Goal: Transaction & Acquisition: Purchase product/service

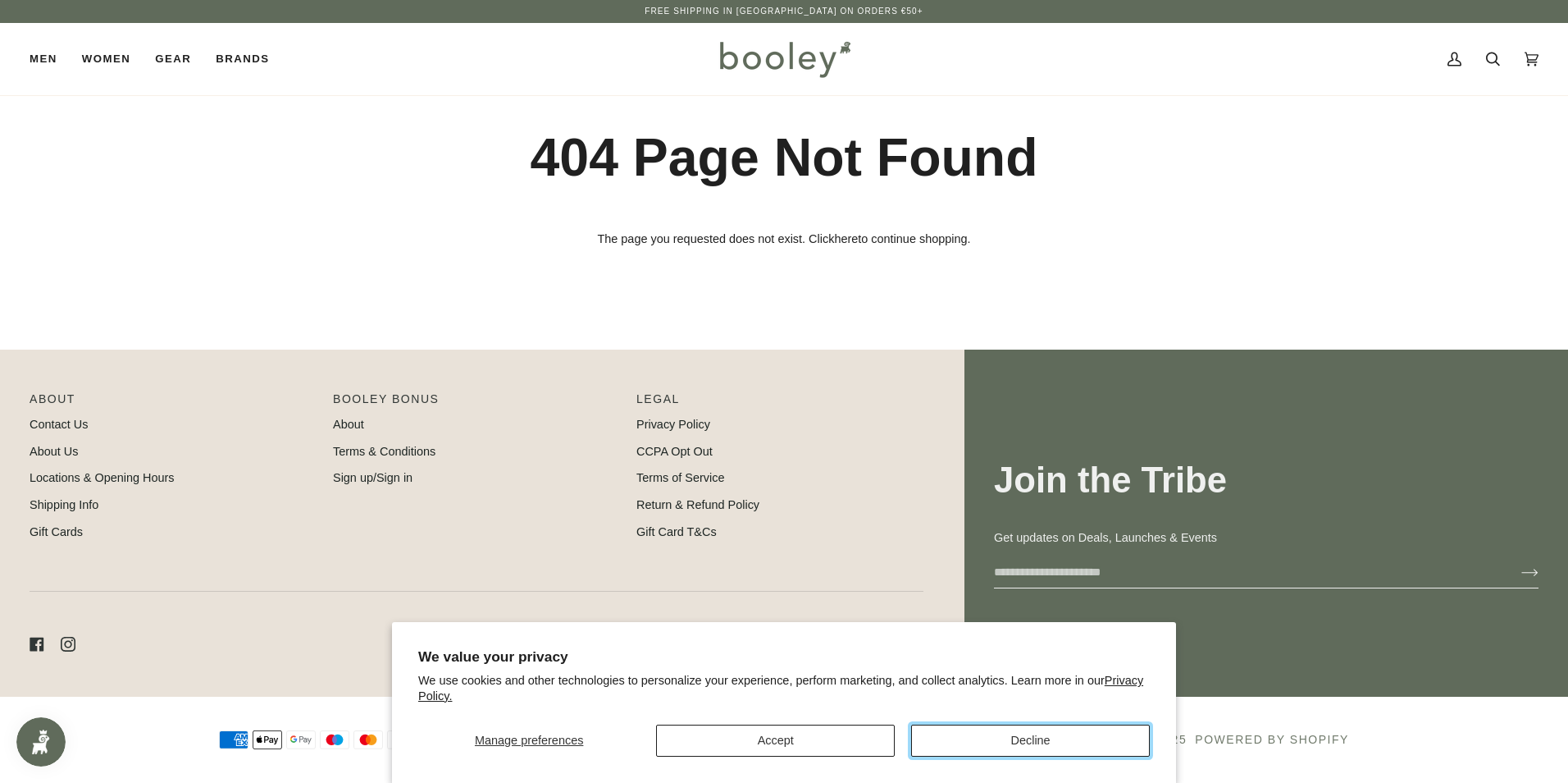
click at [1000, 743] on button "Decline" at bounding box center [1030, 740] width 239 height 32
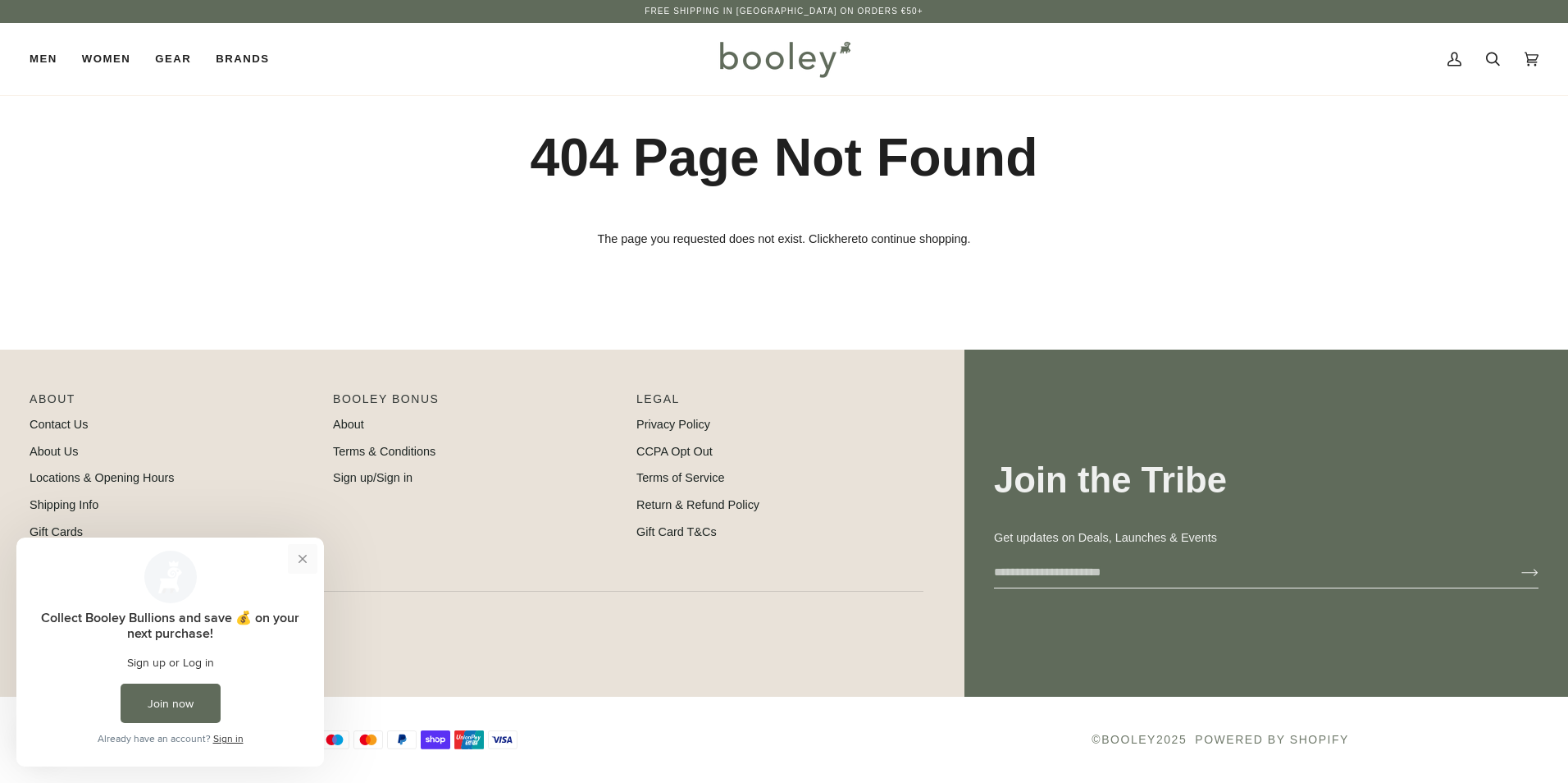
click at [297, 559] on button "Close prompt" at bounding box center [302, 558] width 29 height 29
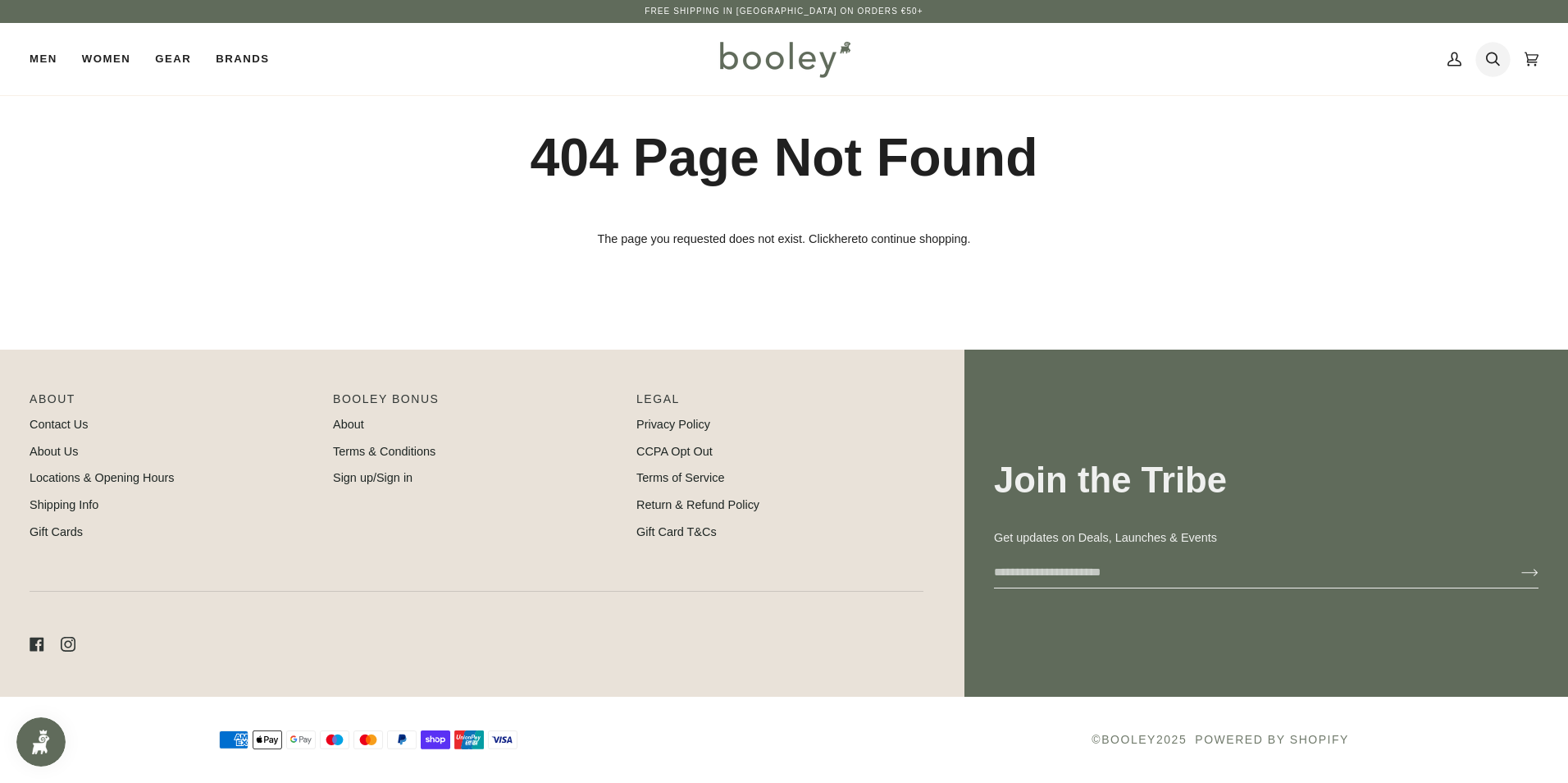
click at [1490, 61] on icon at bounding box center [1493, 59] width 14 height 24
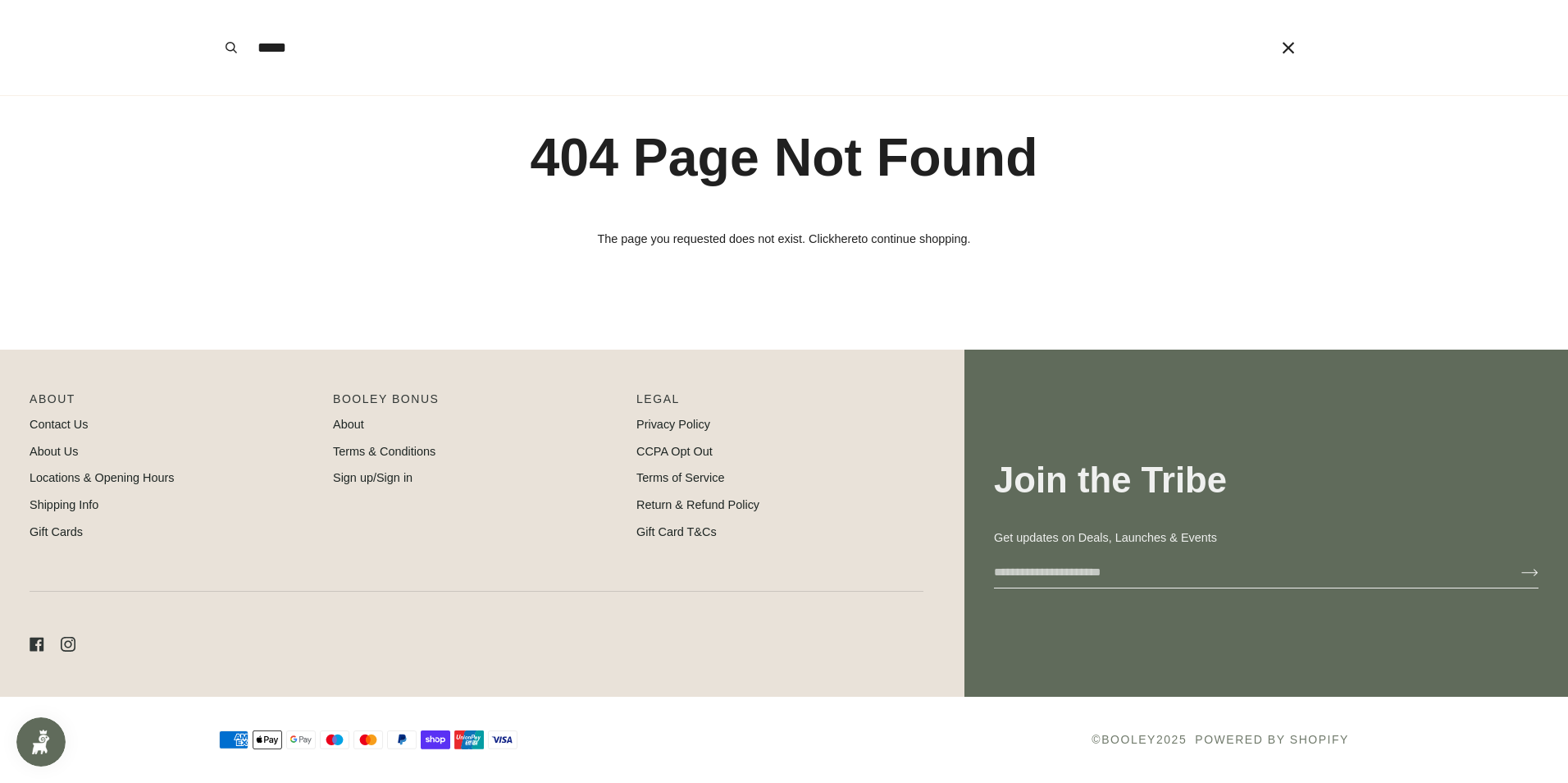
type input "*****"
click at [213, 0] on button "Search" at bounding box center [230, 47] width 36 height 95
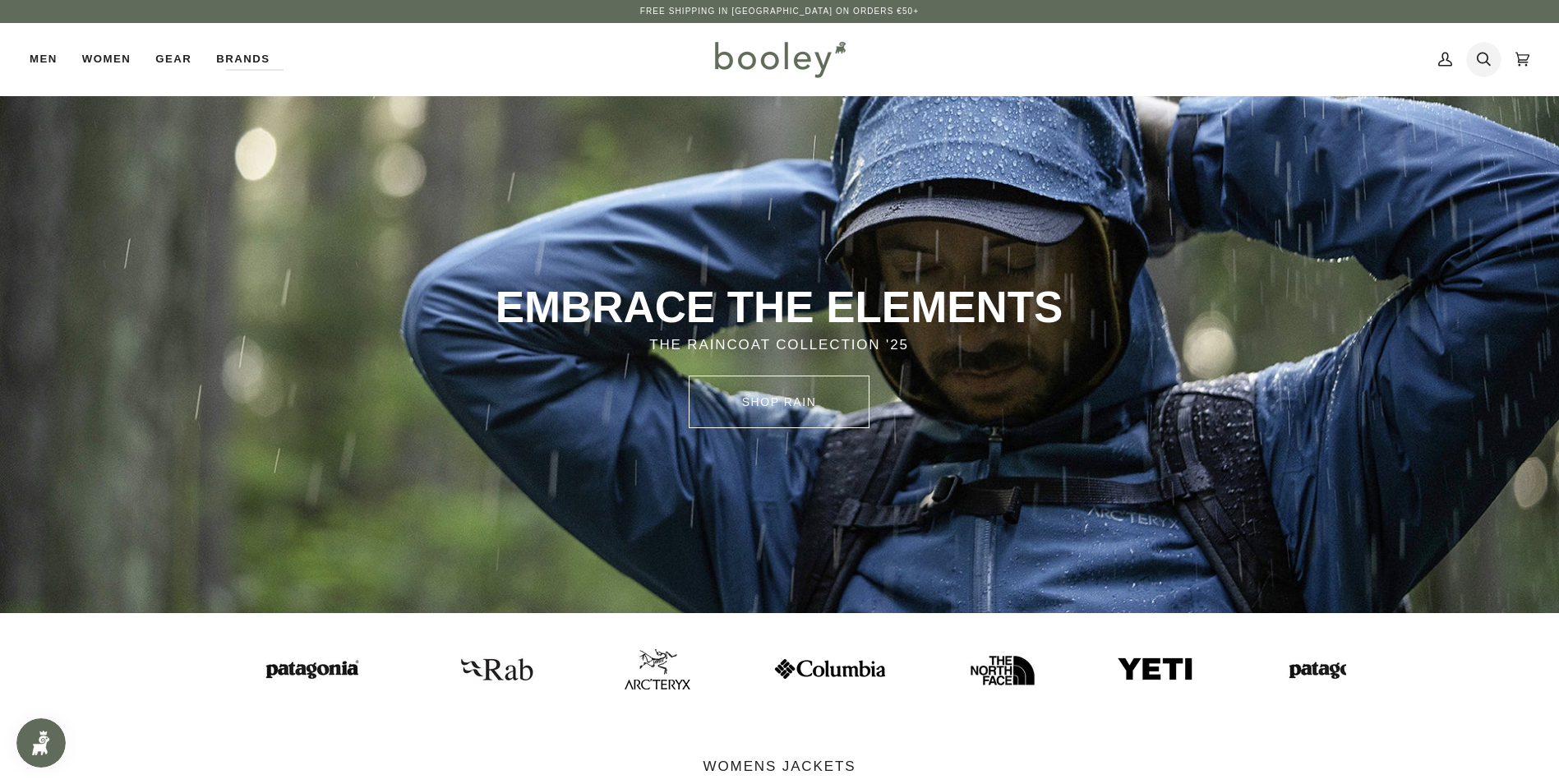
click at [1481, 61] on icon at bounding box center [1484, 59] width 14 height 24
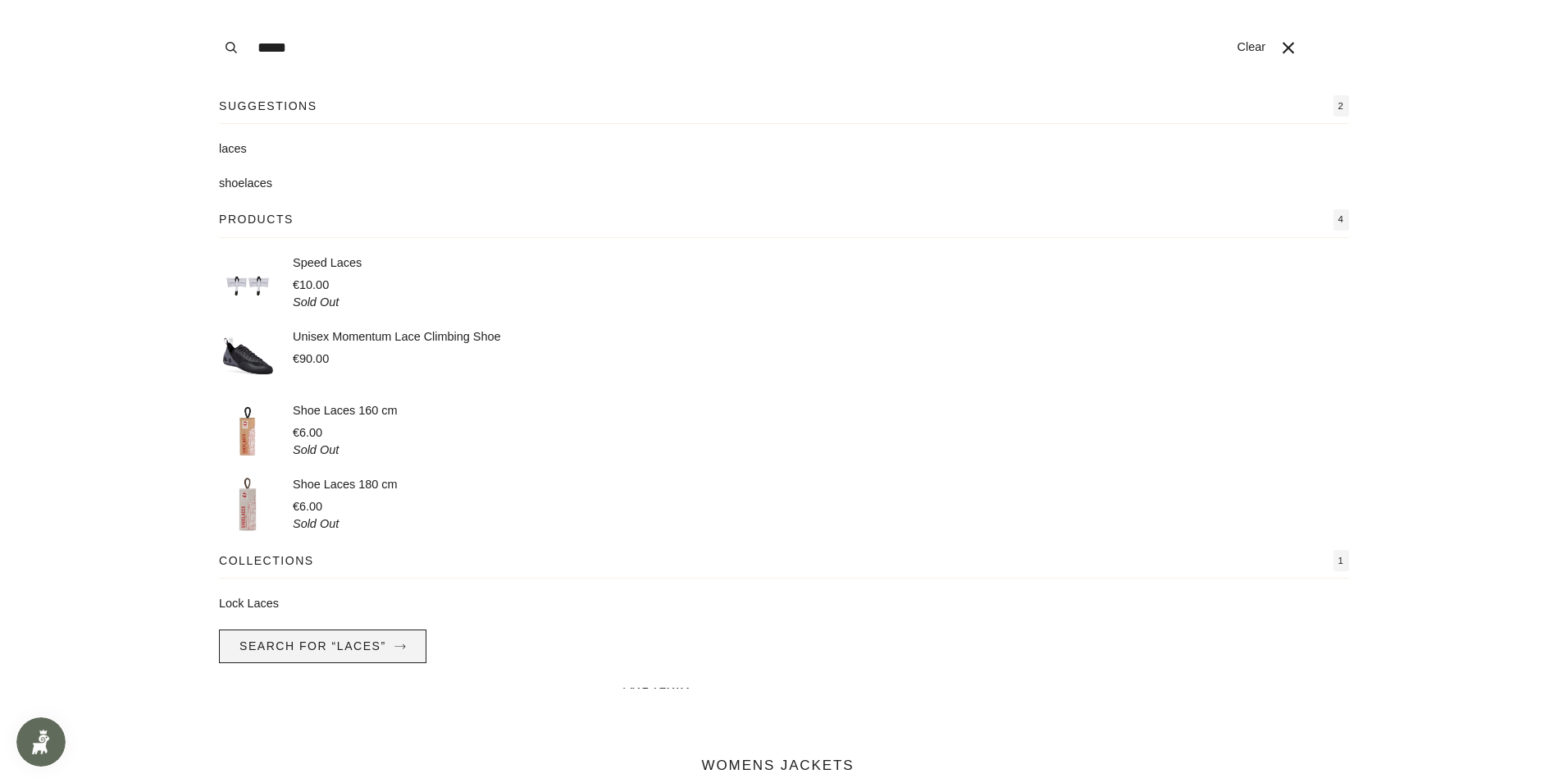
type input "*****"
click at [271, 644] on span "Search for “laces”" at bounding box center [312, 645] width 146 height 13
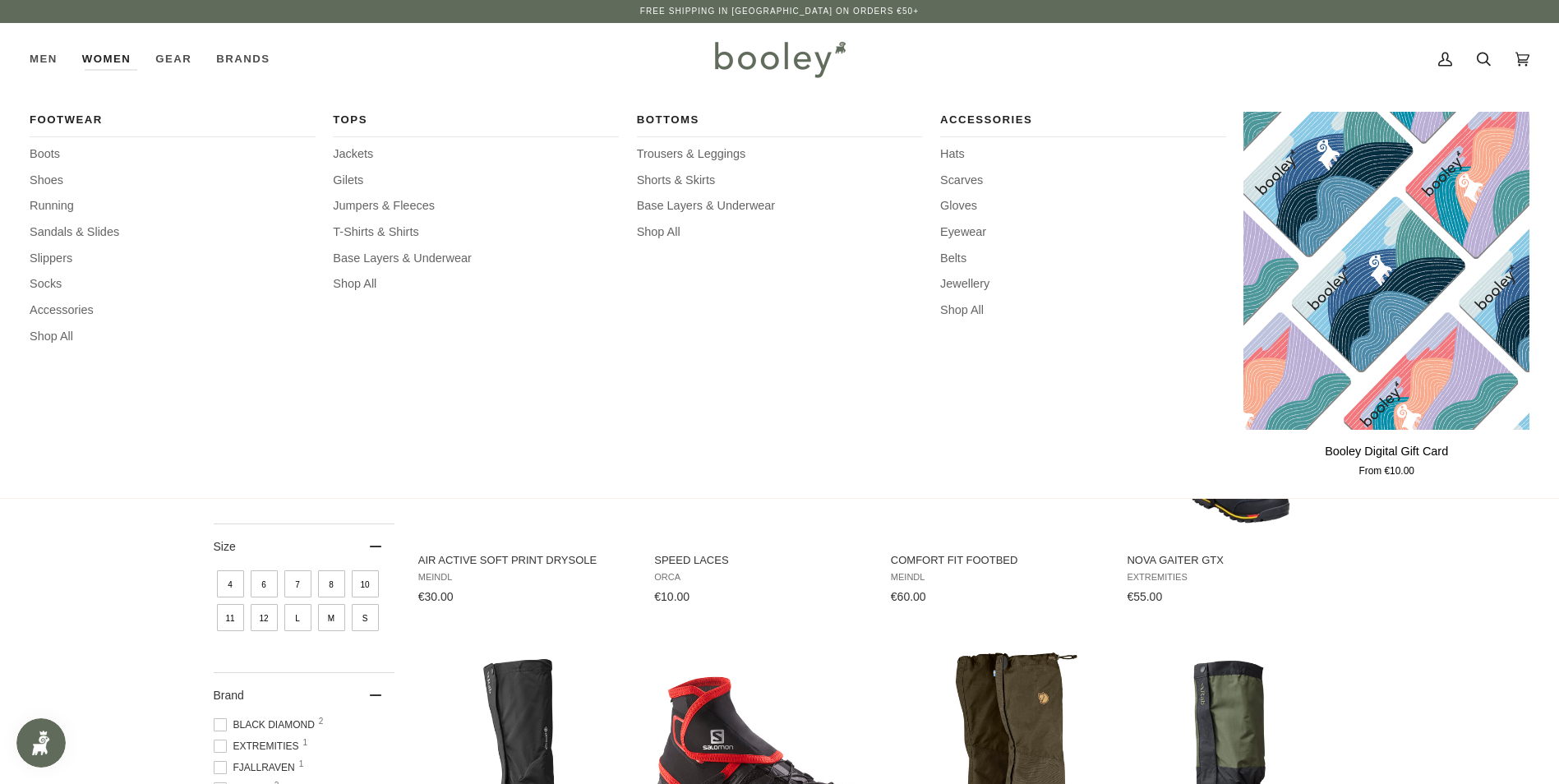
click at [92, 60] on link "Women" at bounding box center [106, 60] width 73 height 72
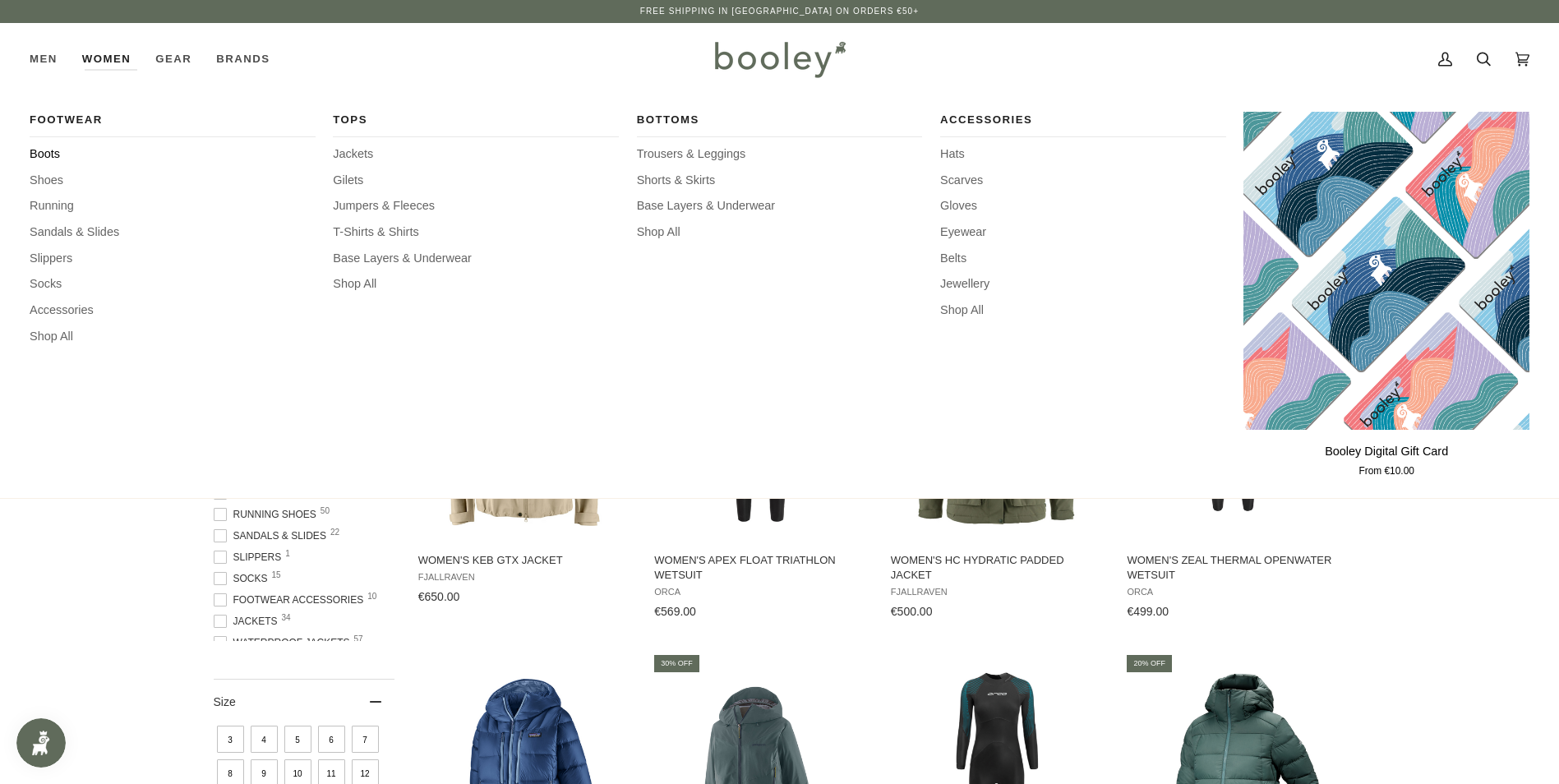
click at [42, 148] on span "Boots" at bounding box center [172, 154] width 286 height 18
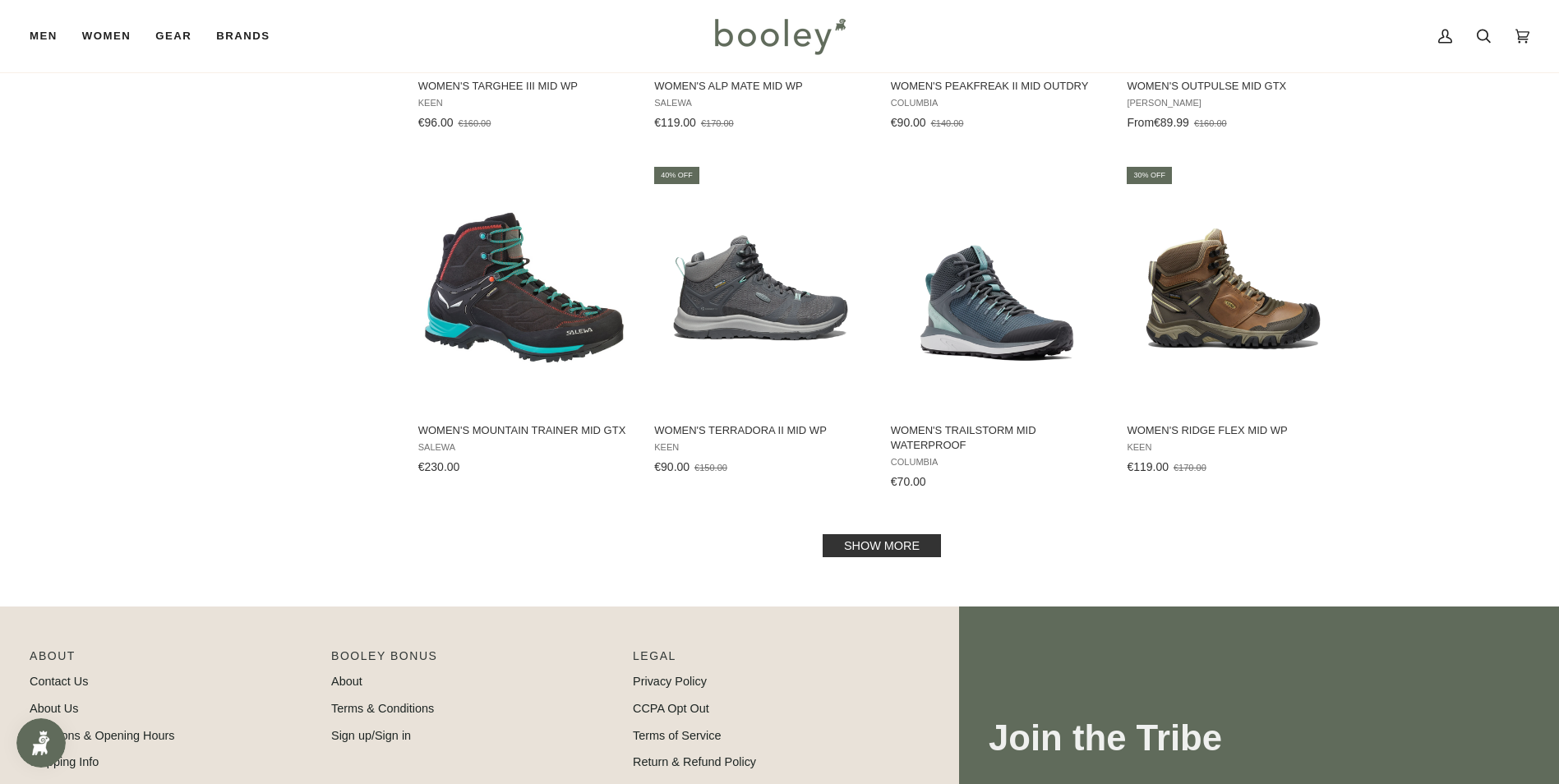
scroll to position [1561, 0]
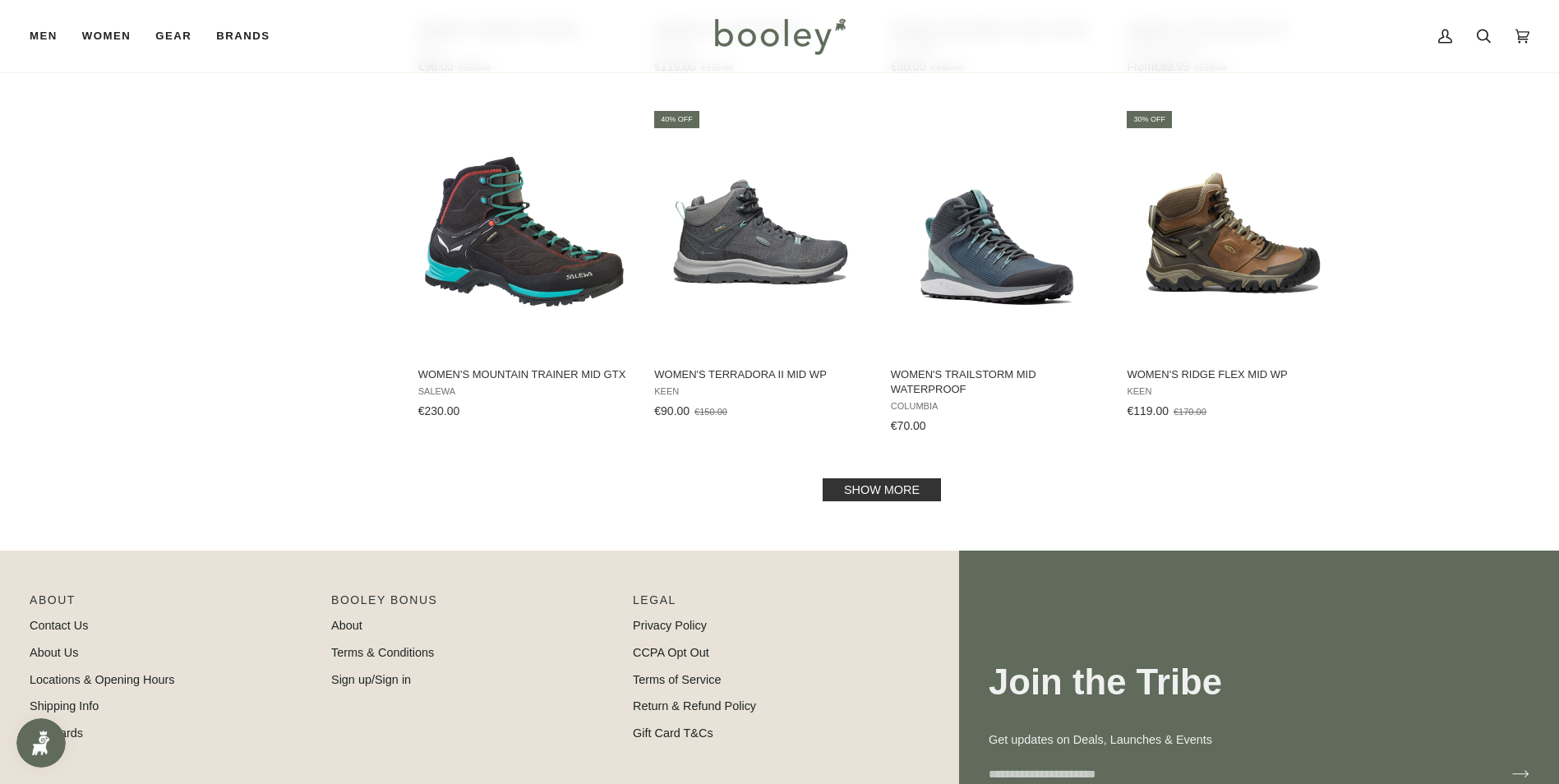
click at [860, 483] on link "Show more" at bounding box center [881, 490] width 118 height 23
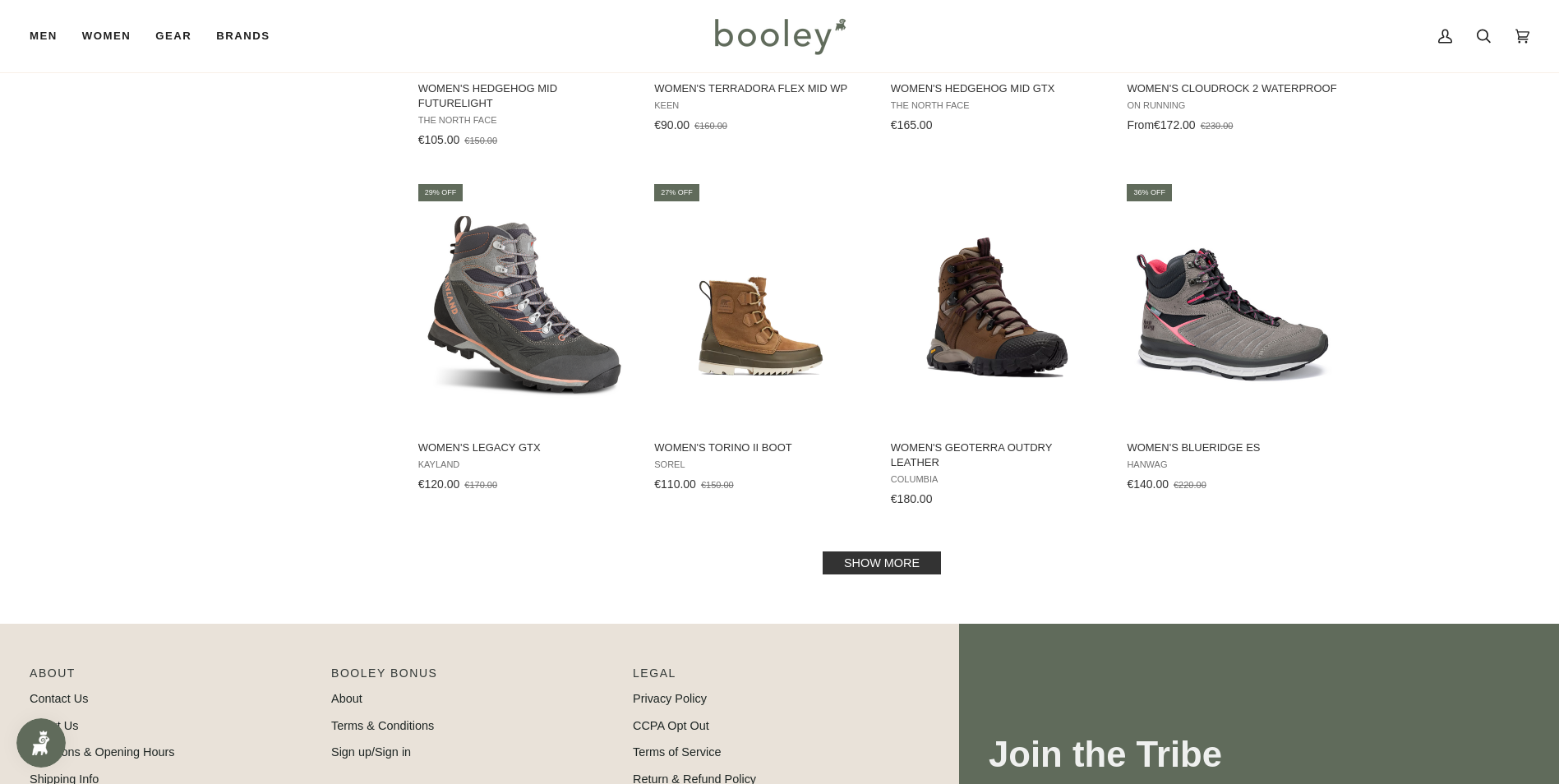
scroll to position [3532, 0]
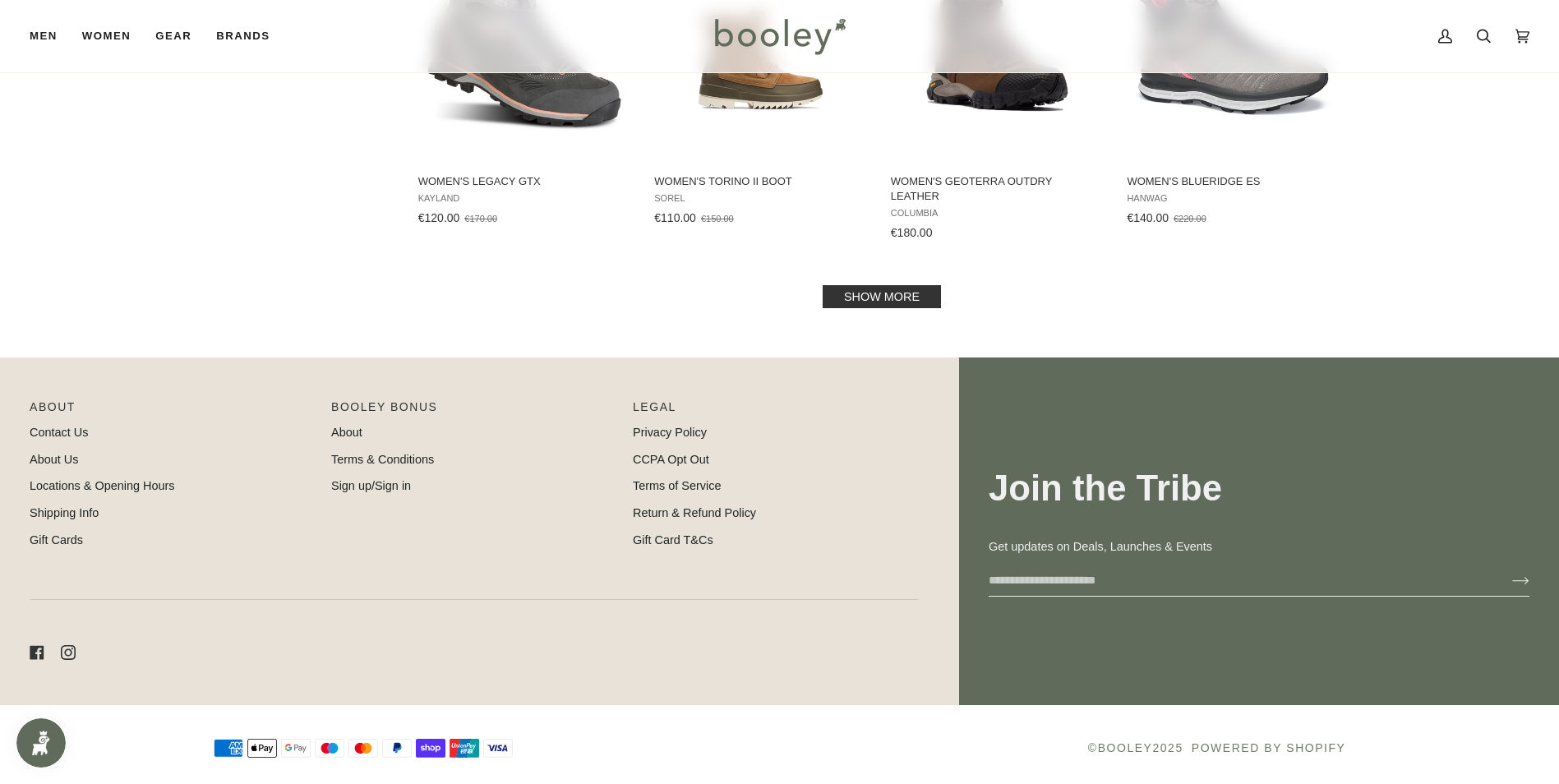
click at [871, 295] on link "Show more" at bounding box center [881, 297] width 118 height 23
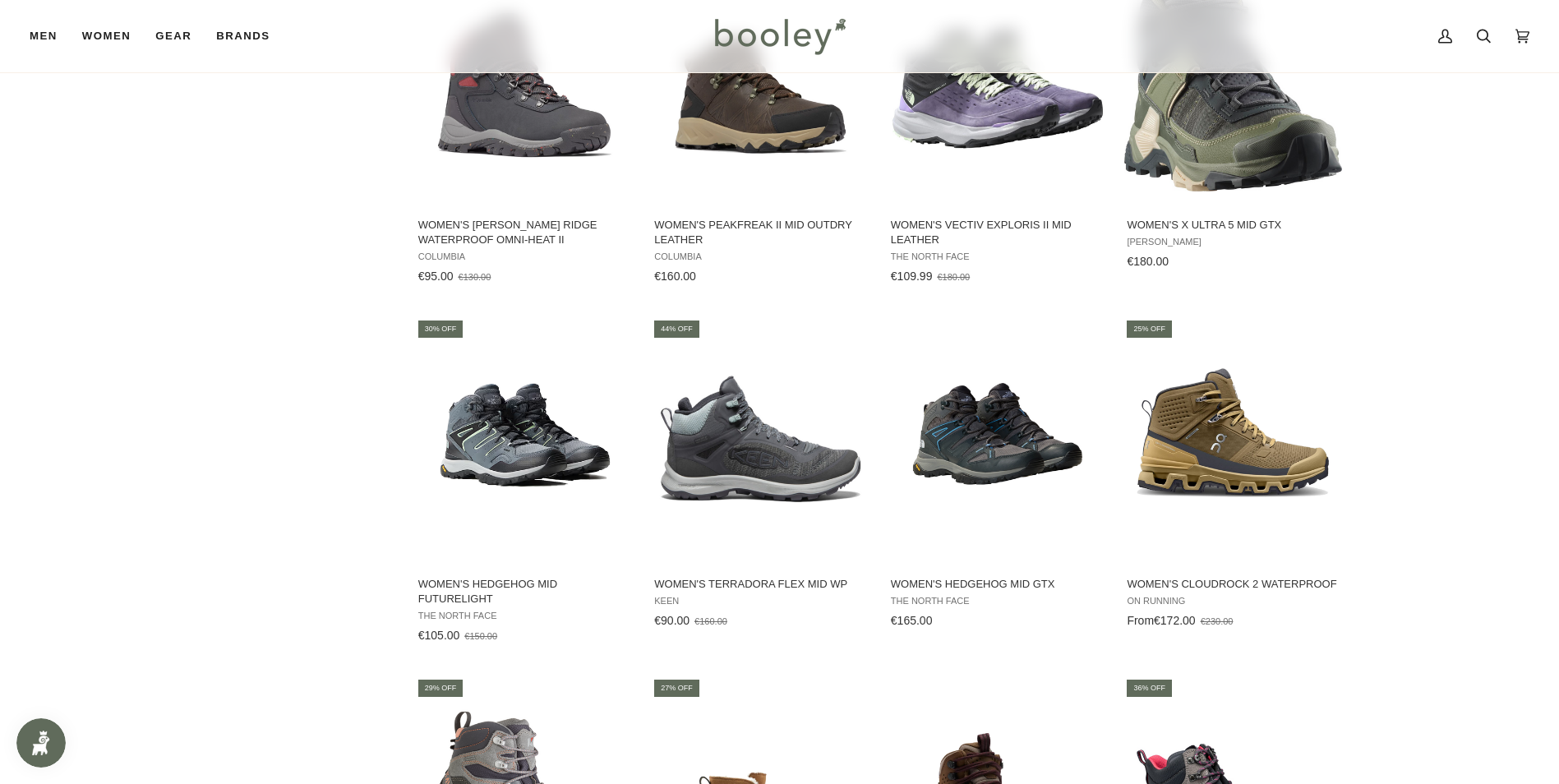
scroll to position [2688, 0]
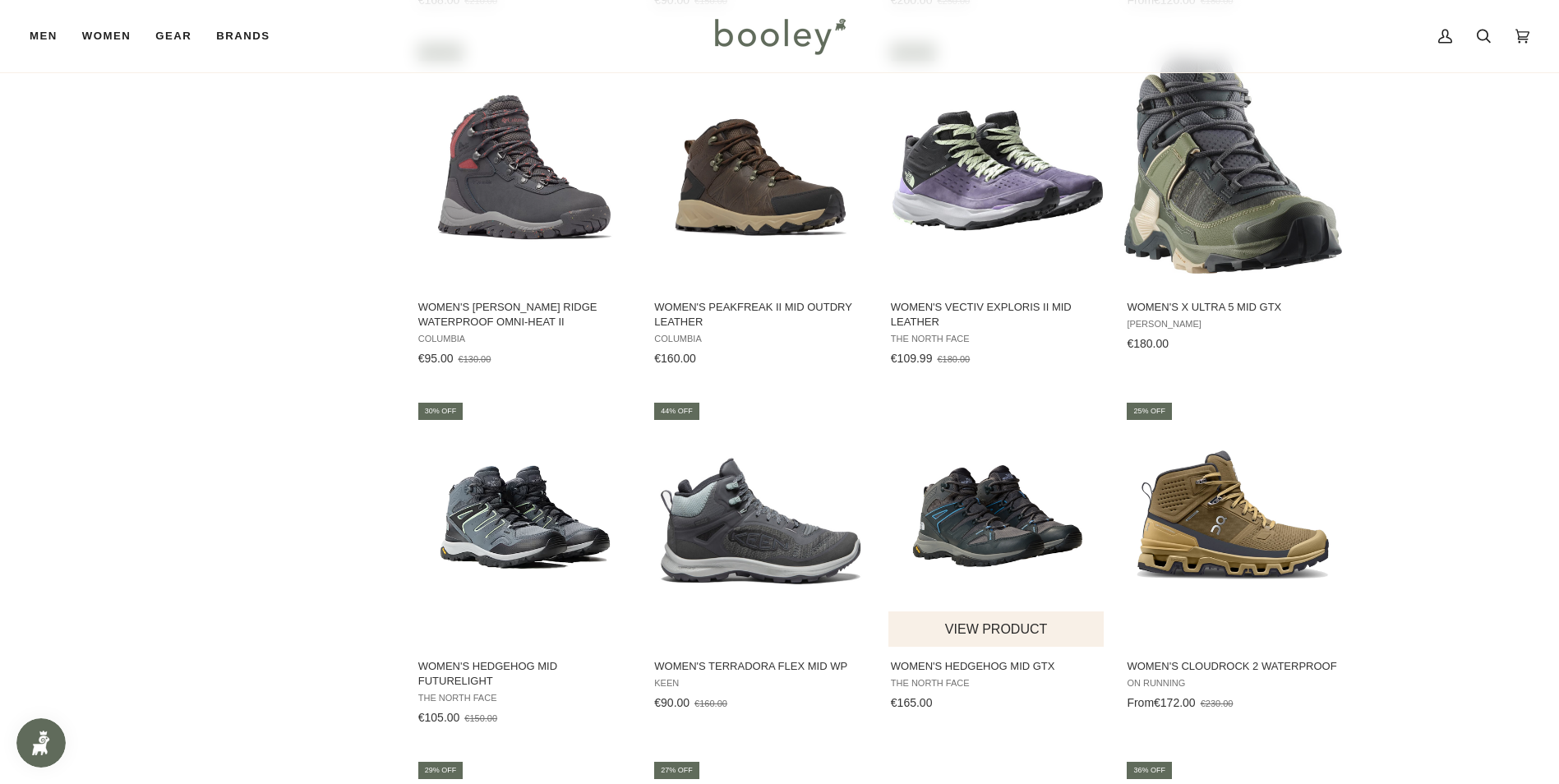
click at [1001, 522] on img "Women's Hedgehog Mid GTX" at bounding box center [997, 523] width 218 height 218
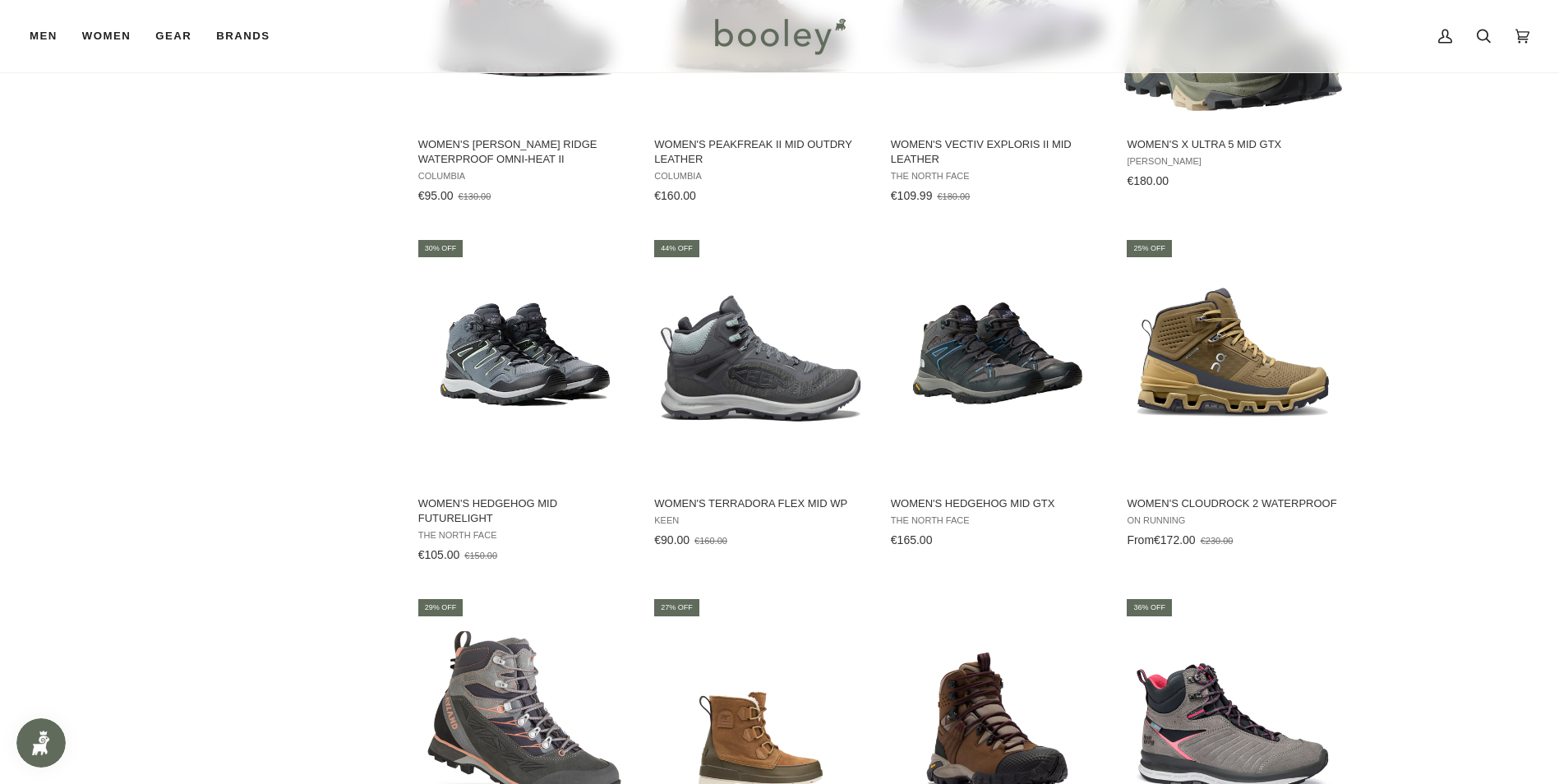
scroll to position [2853, 0]
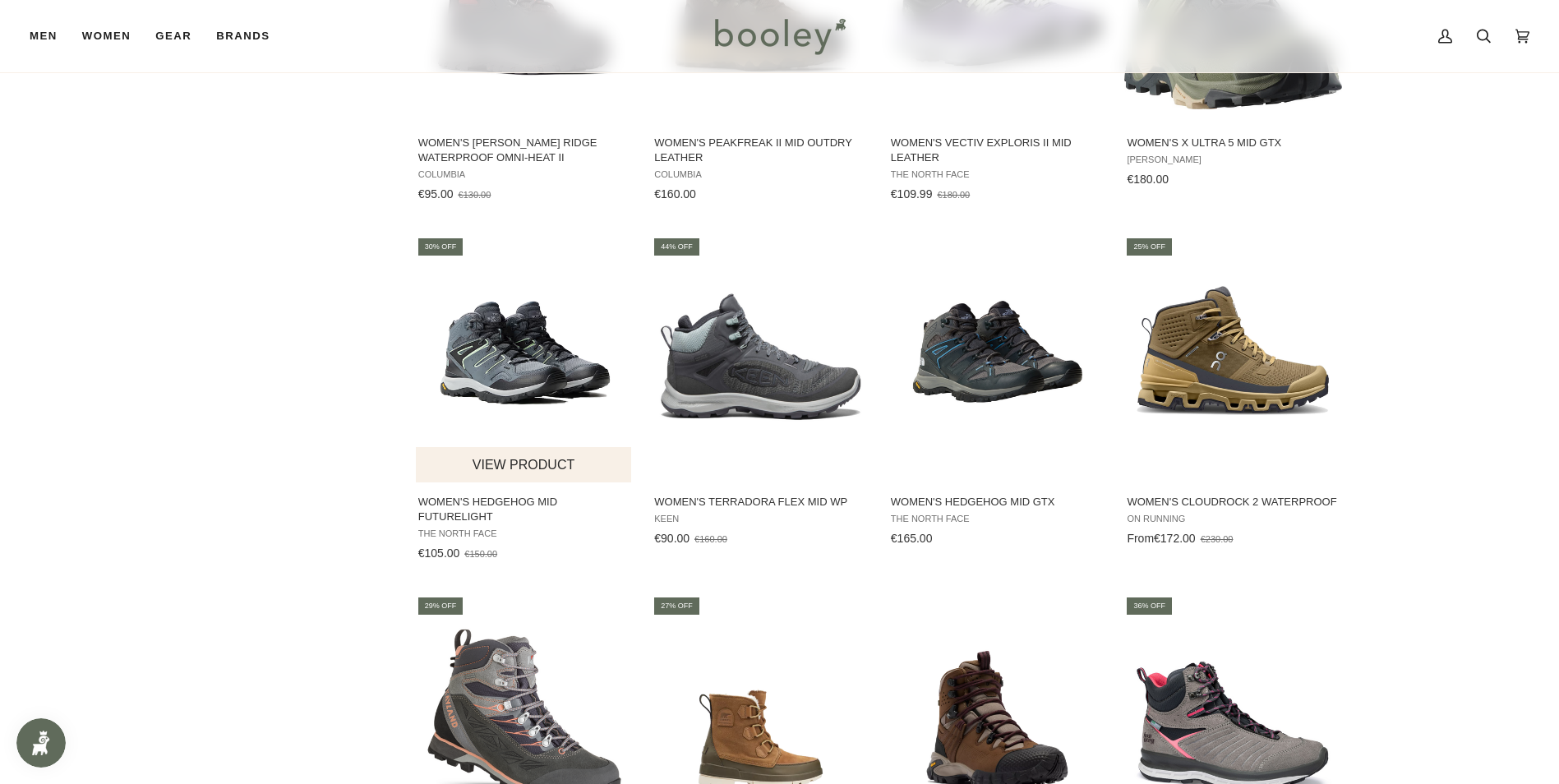
click at [528, 339] on img "Women's Hedgehog Mid FutureLight" at bounding box center [524, 359] width 218 height 218
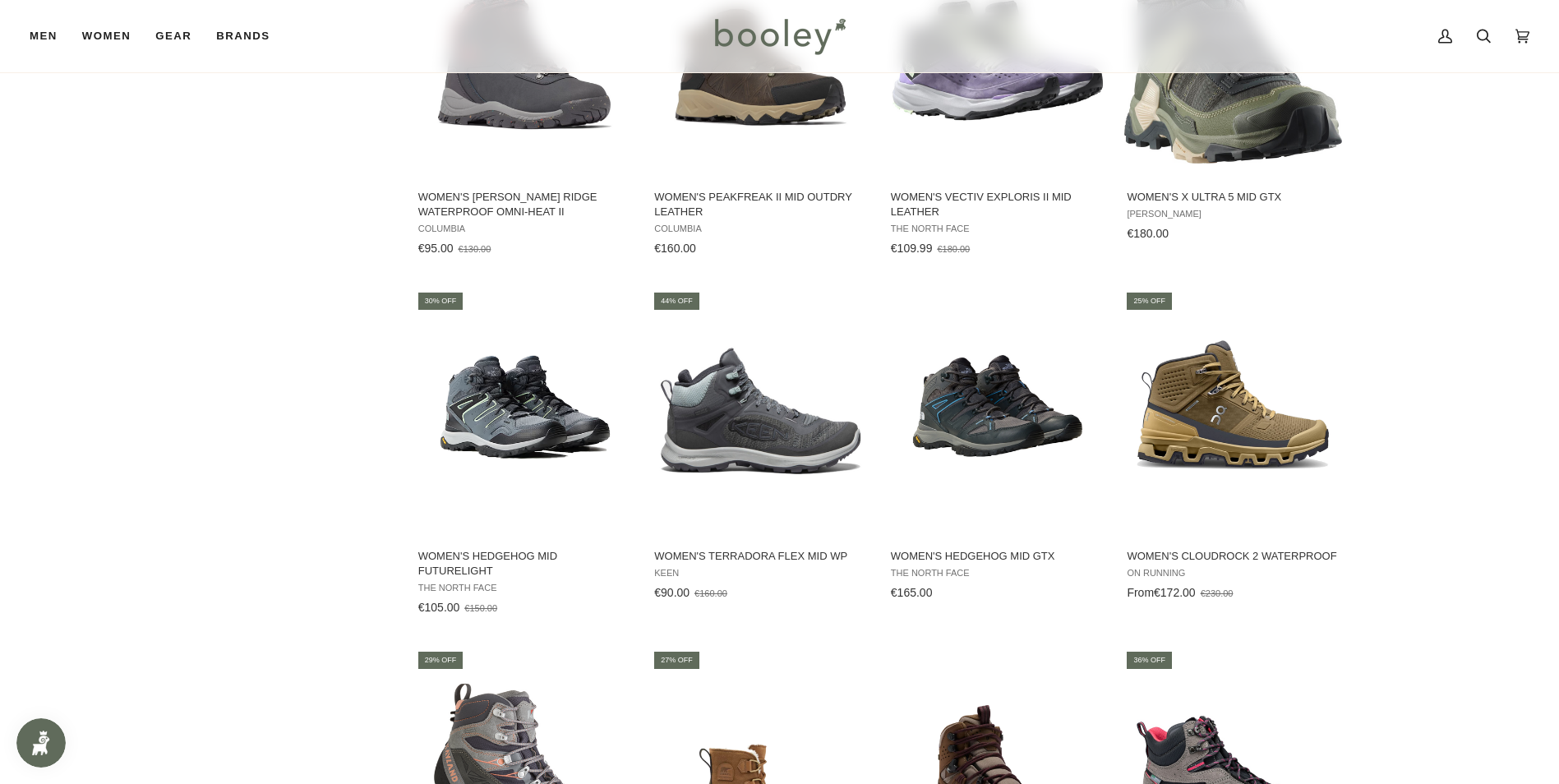
scroll to position [2688, 0]
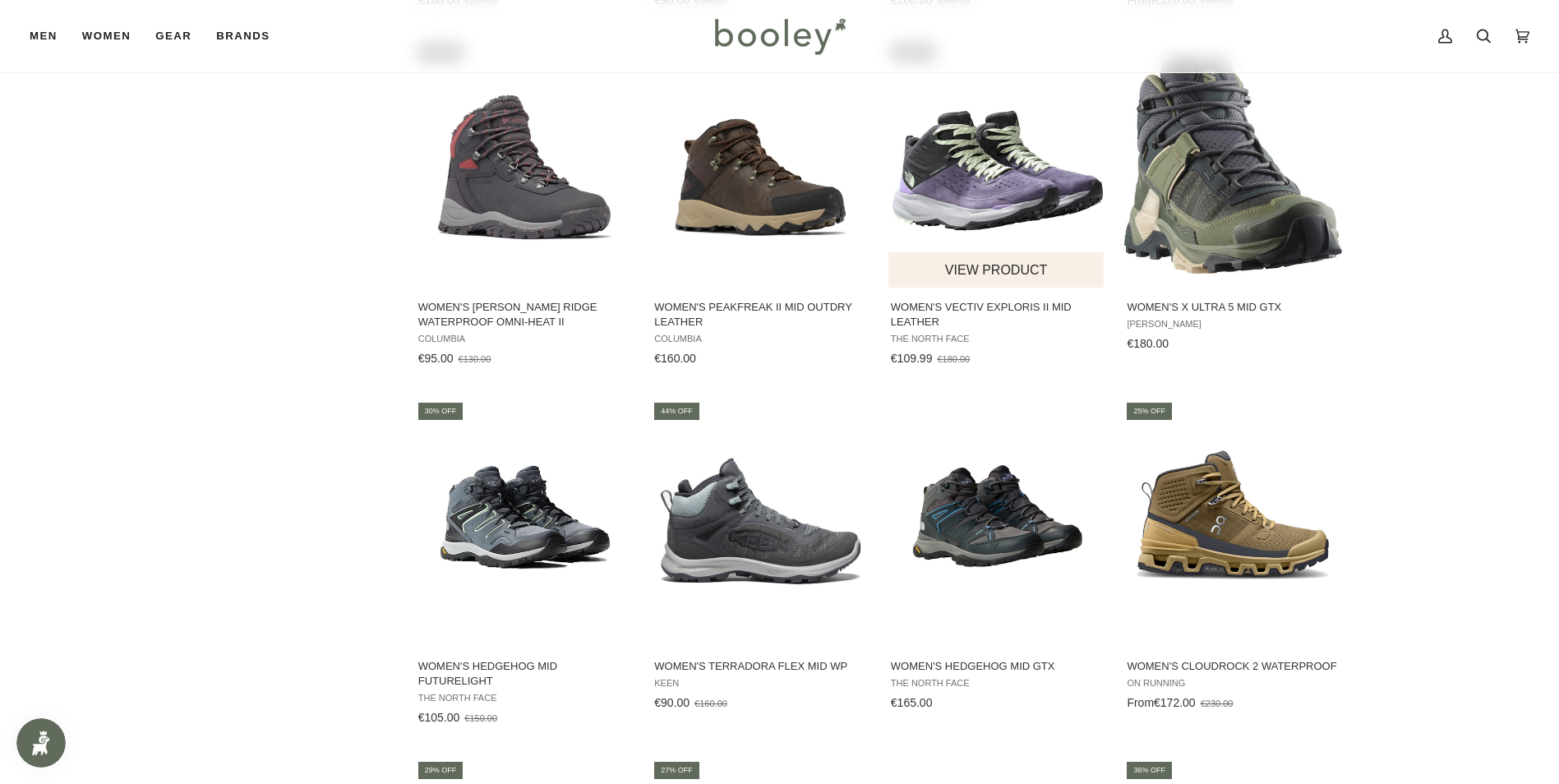
click at [990, 265] on button "View product" at bounding box center [996, 270] width 216 height 35
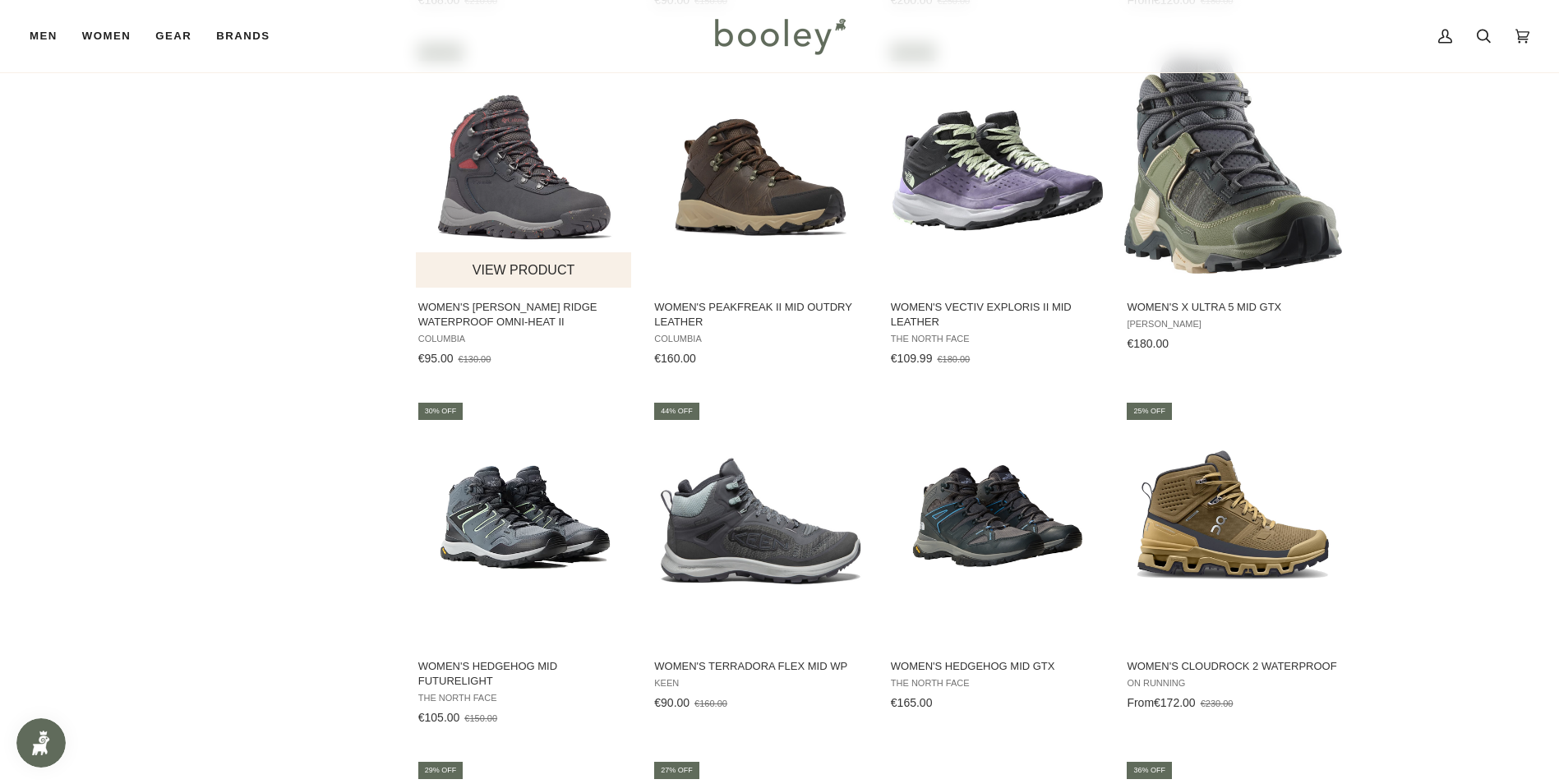
click at [494, 200] on img "Women's Newton Ridge Waterproof Omni-Heat II" at bounding box center [524, 164] width 218 height 218
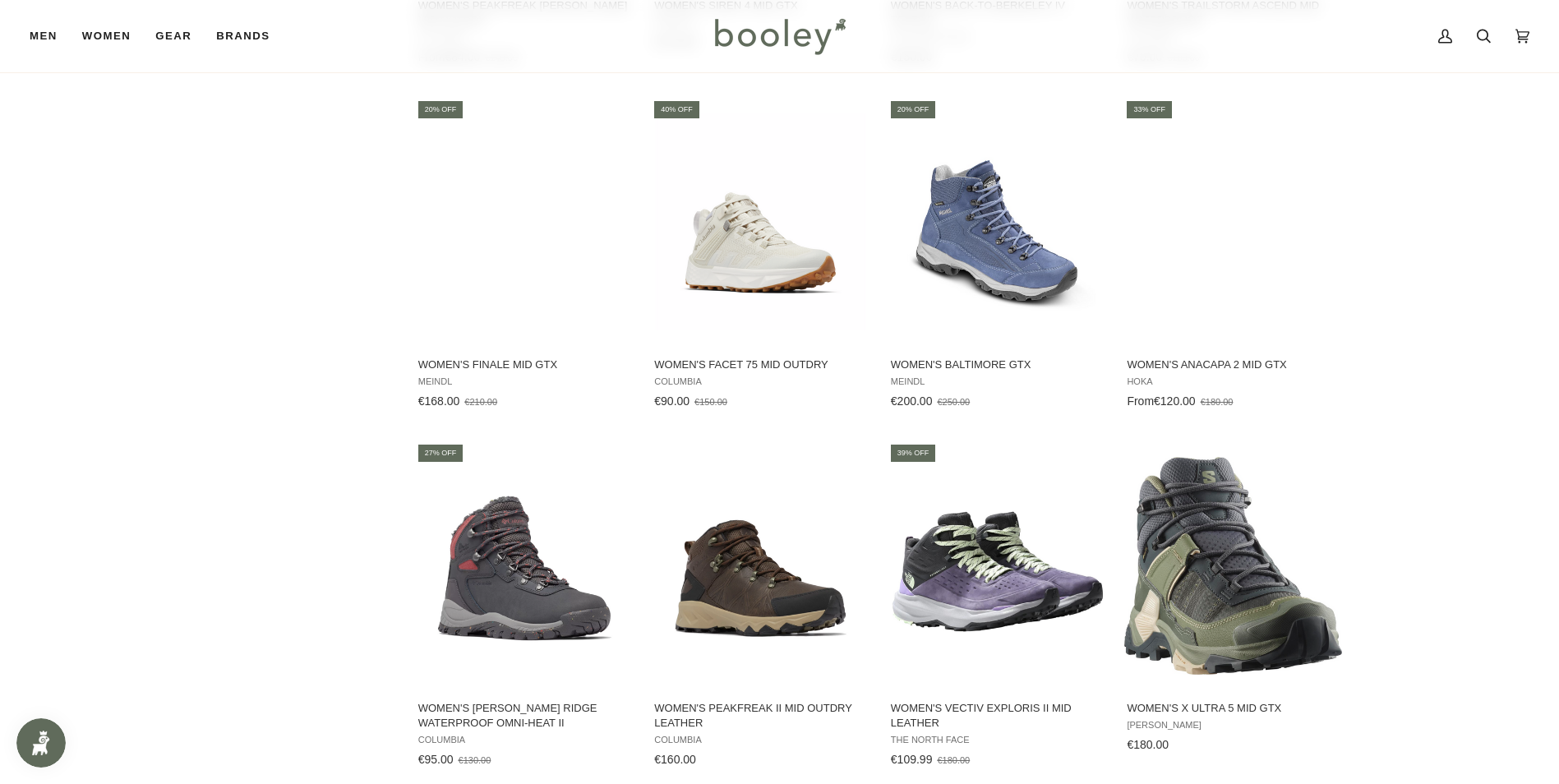
scroll to position [2278, 0]
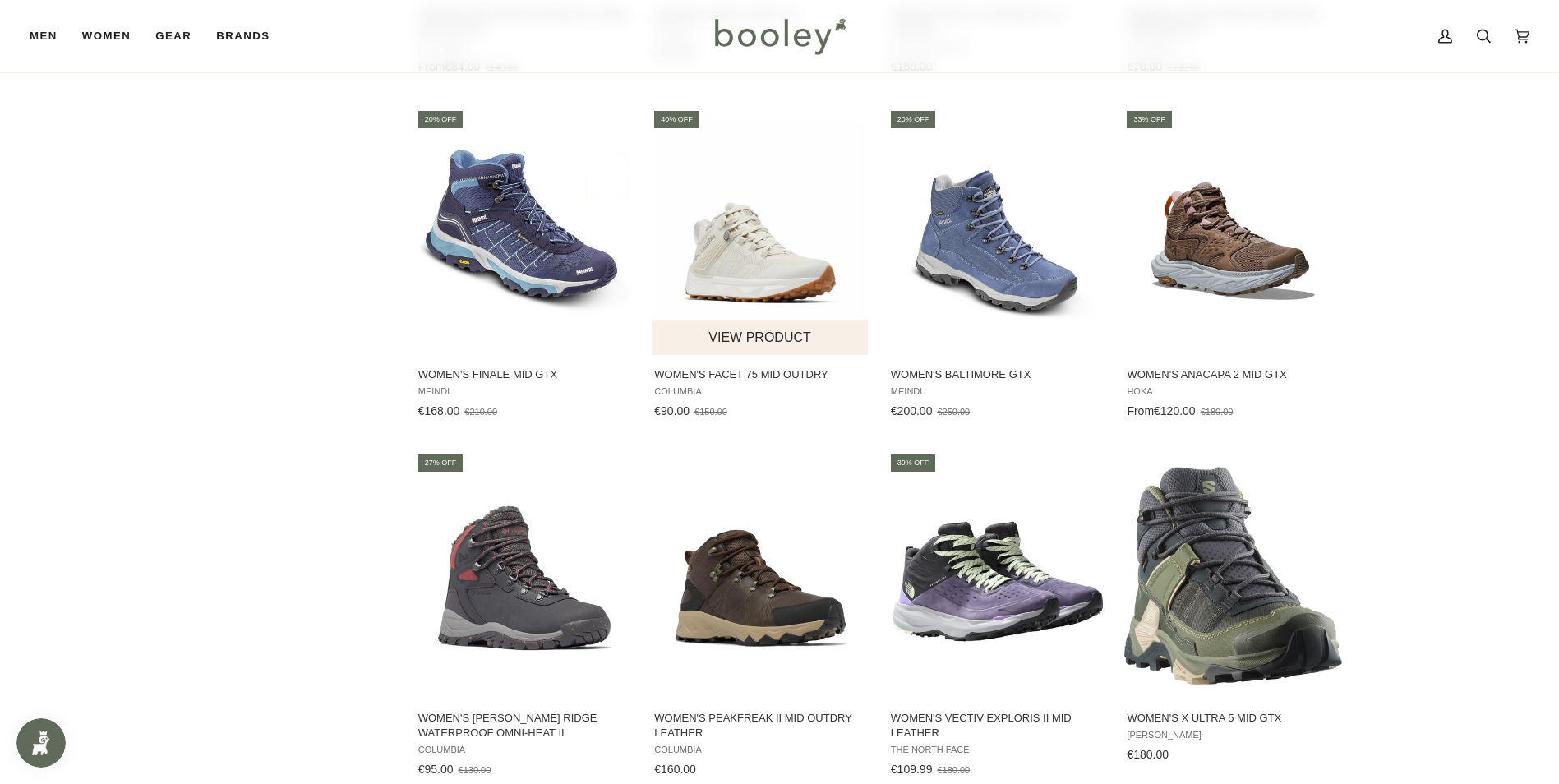
click at [720, 283] on img "Women's Facet 75 Mid OutDry" at bounding box center [760, 232] width 218 height 218
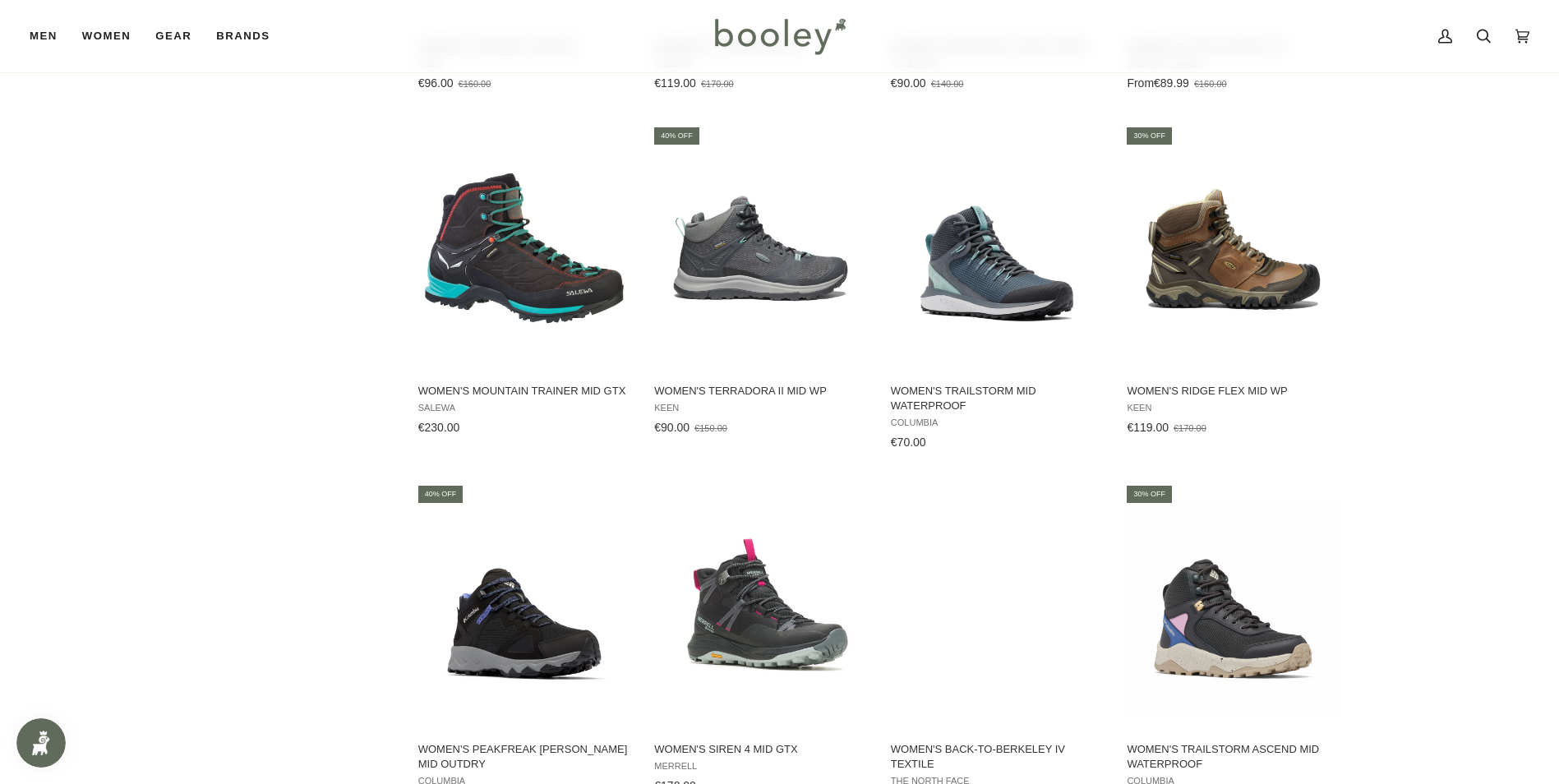
scroll to position [1539, 0]
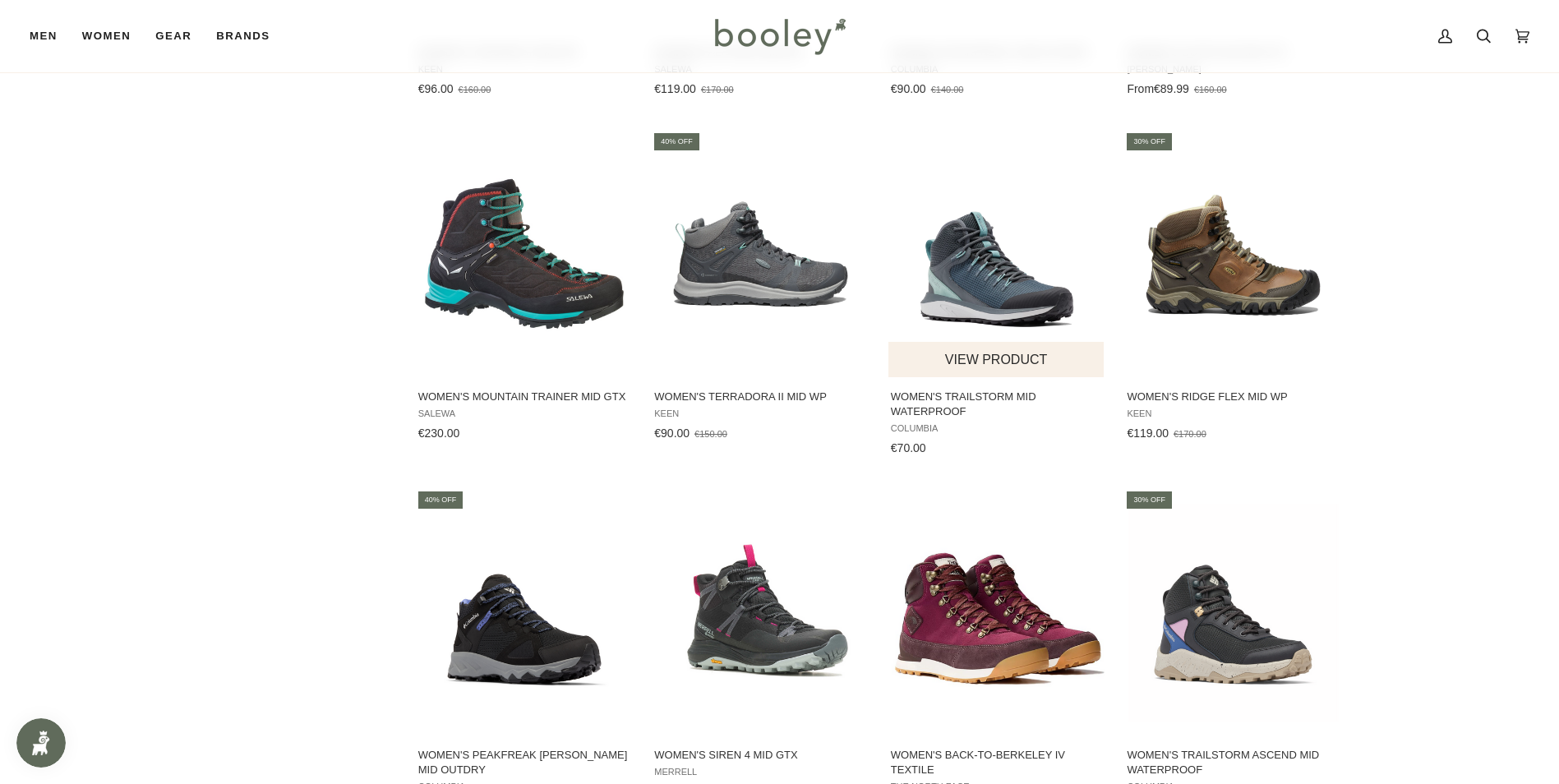
click at [996, 296] on img "Women's Trailstorm Mid Waterproof" at bounding box center [997, 254] width 218 height 218
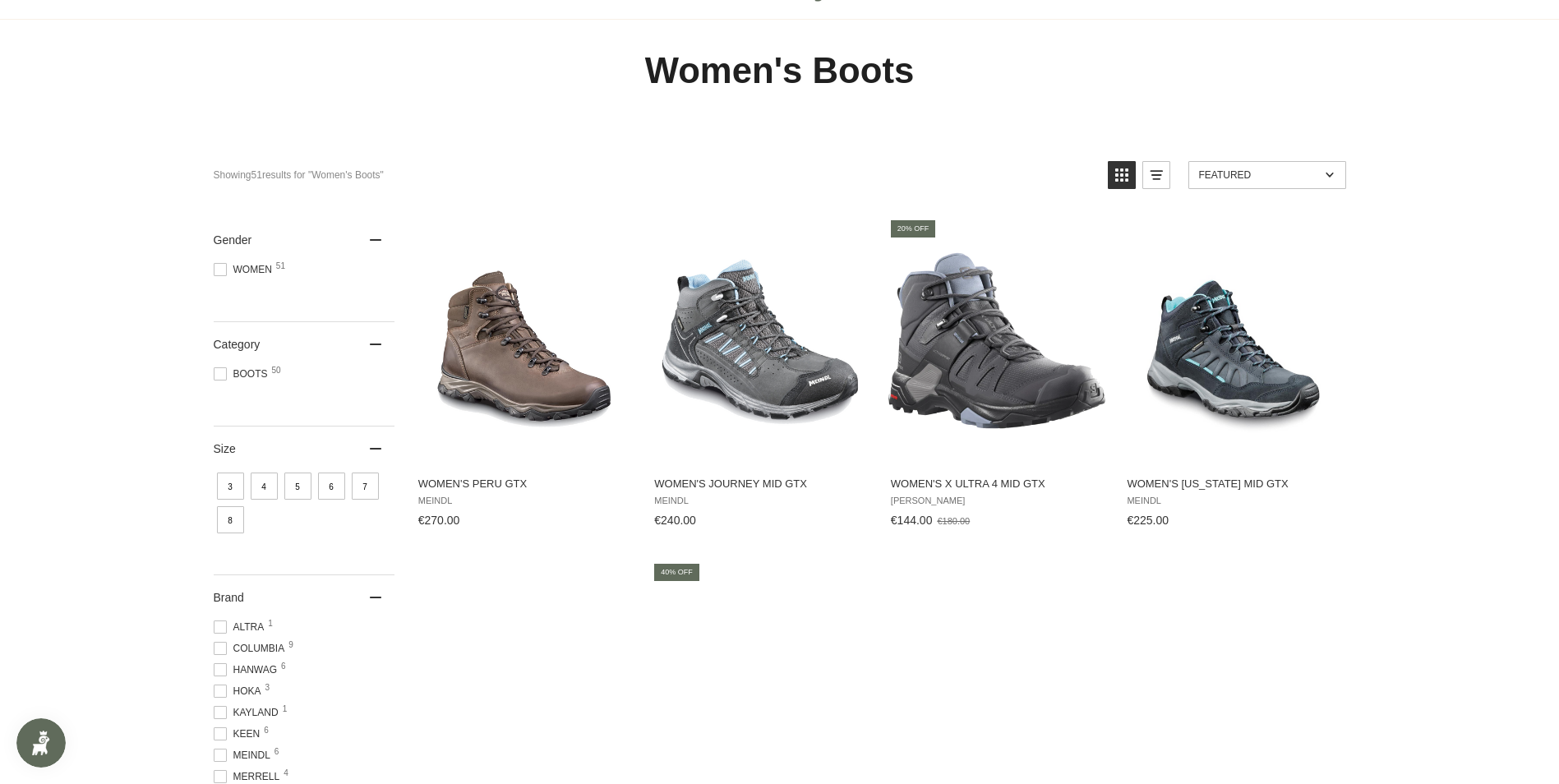
scroll to position [0, 0]
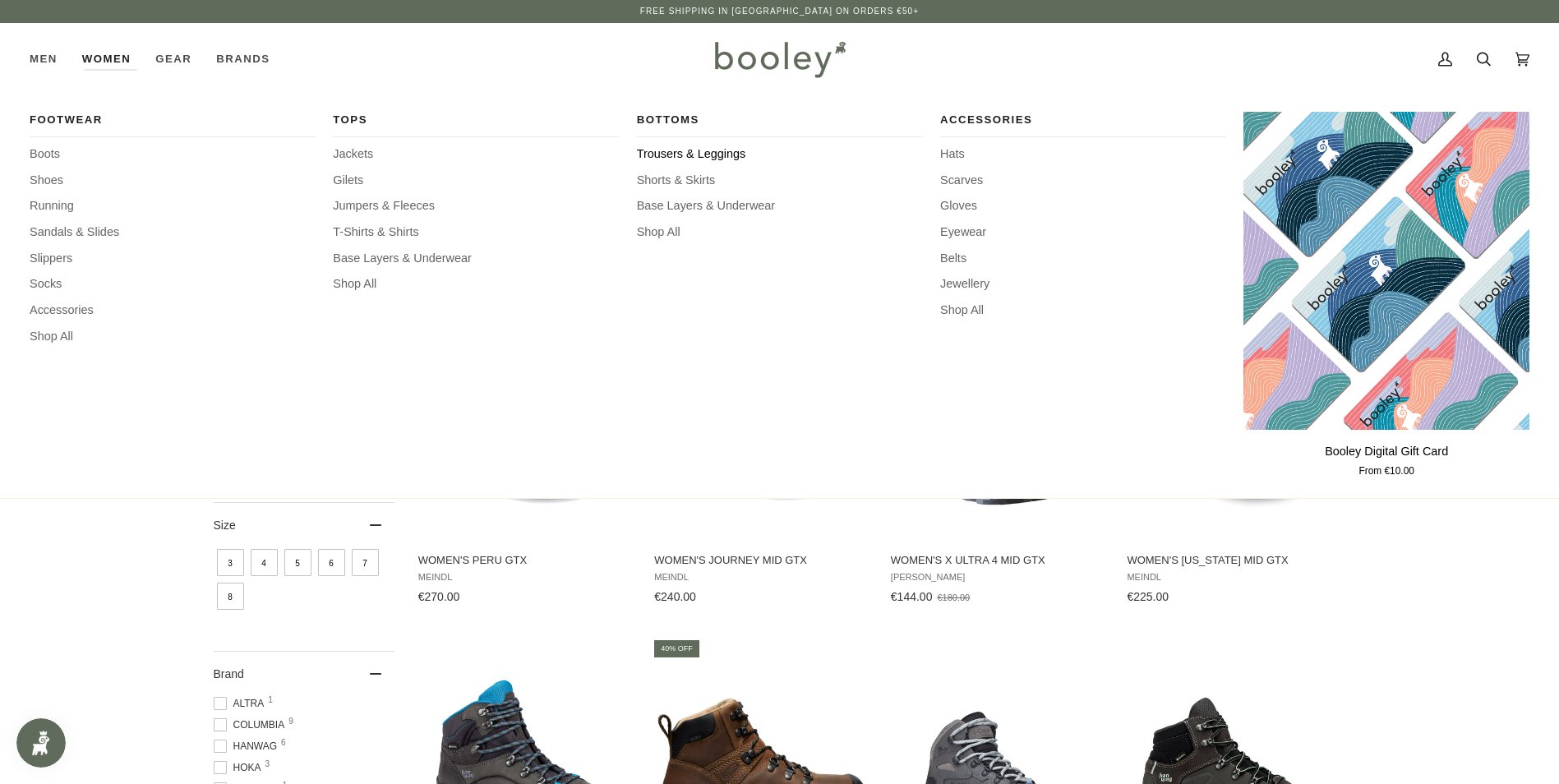
click at [661, 155] on span "Trousers & Leggings" at bounding box center [780, 154] width 286 height 18
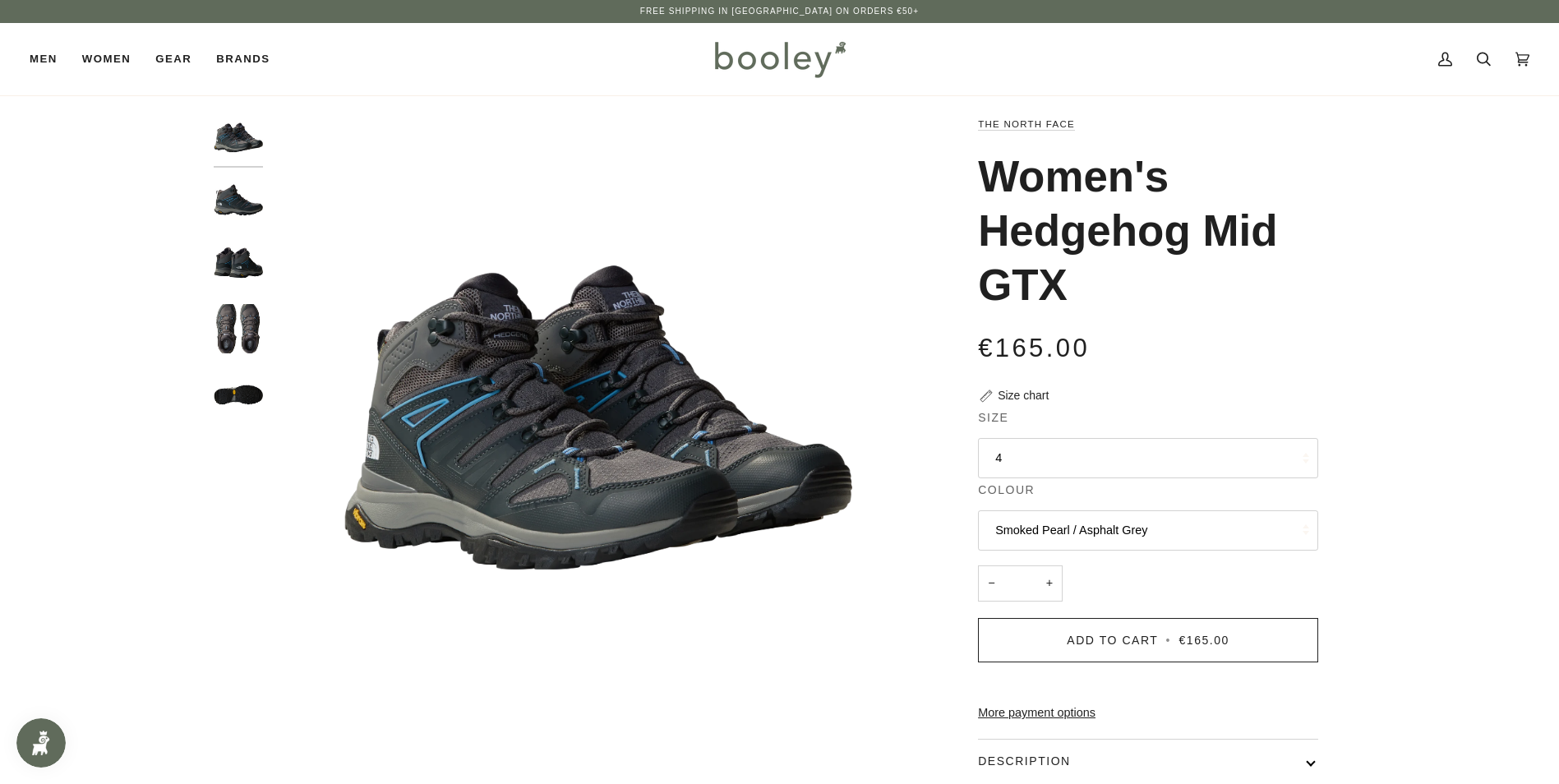
click at [230, 193] on img "The North Face Women's Hedgehog Mid GTX Smoked Pearl / Asphalt Grey - Booley Ga…" at bounding box center [238, 202] width 49 height 49
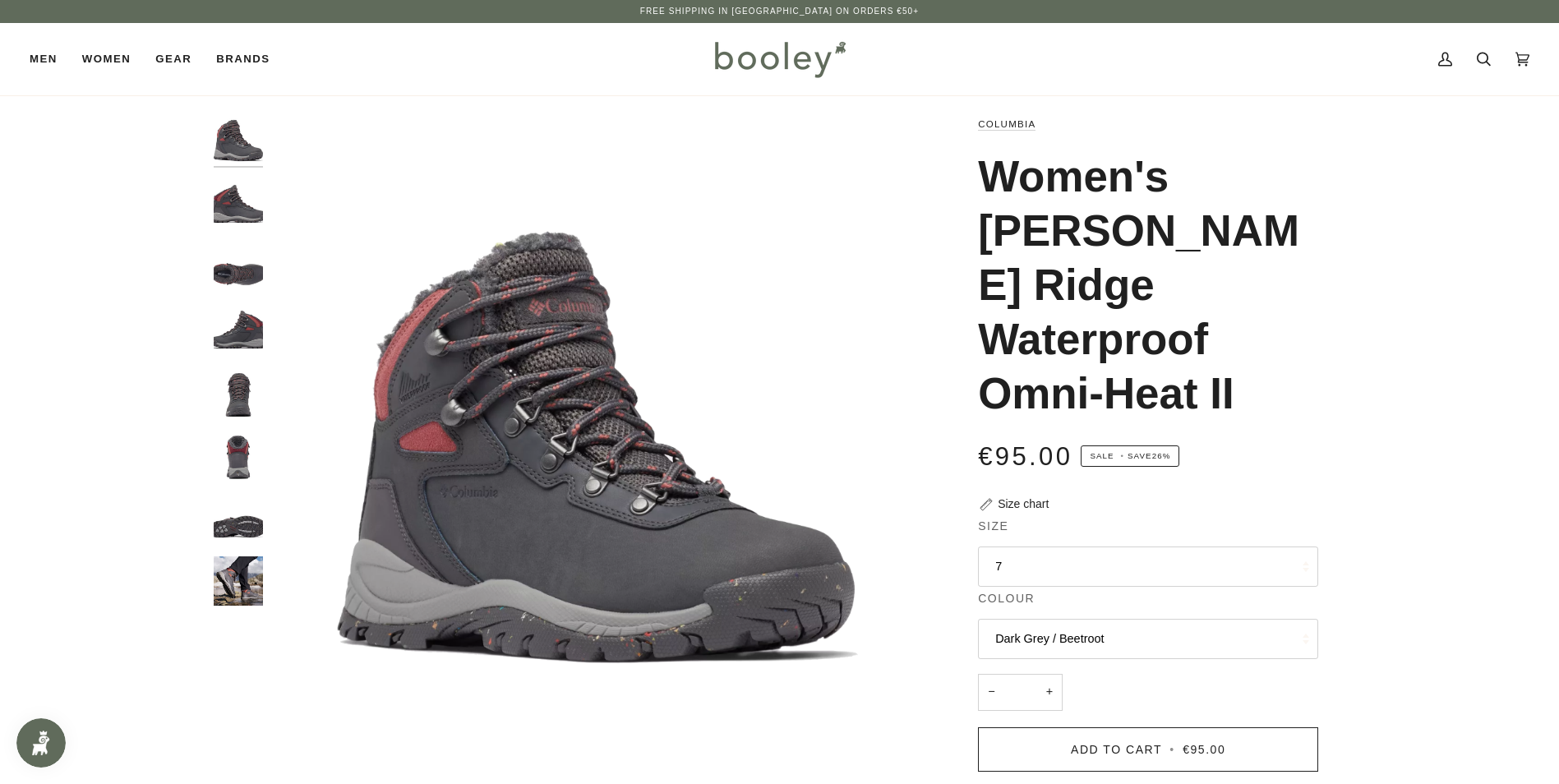
click at [1192, 546] on button "7" at bounding box center [1148, 566] width 340 height 40
click at [1039, 749] on link "6" at bounding box center [1148, 769] width 338 height 41
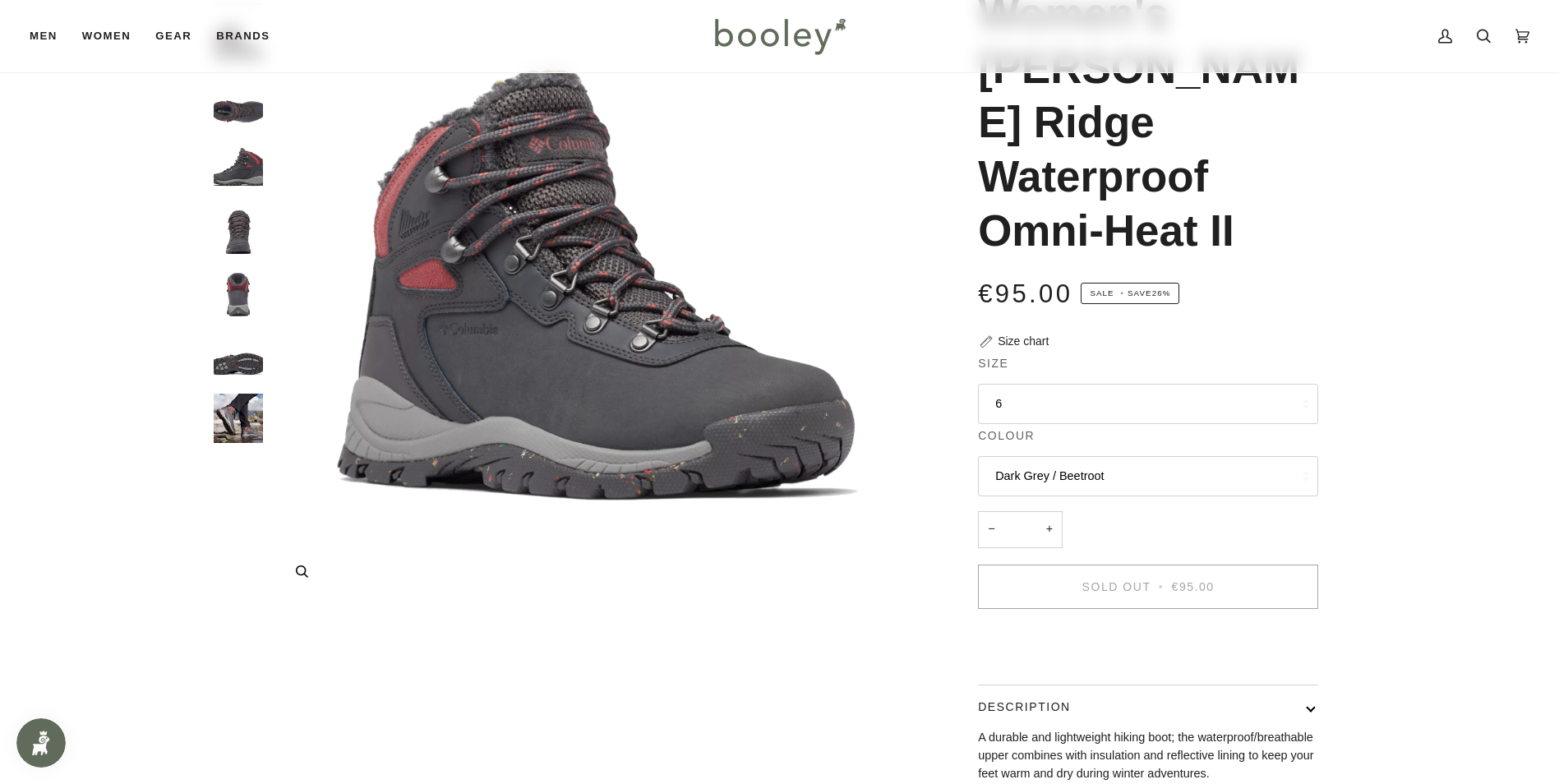
scroll to position [164, 0]
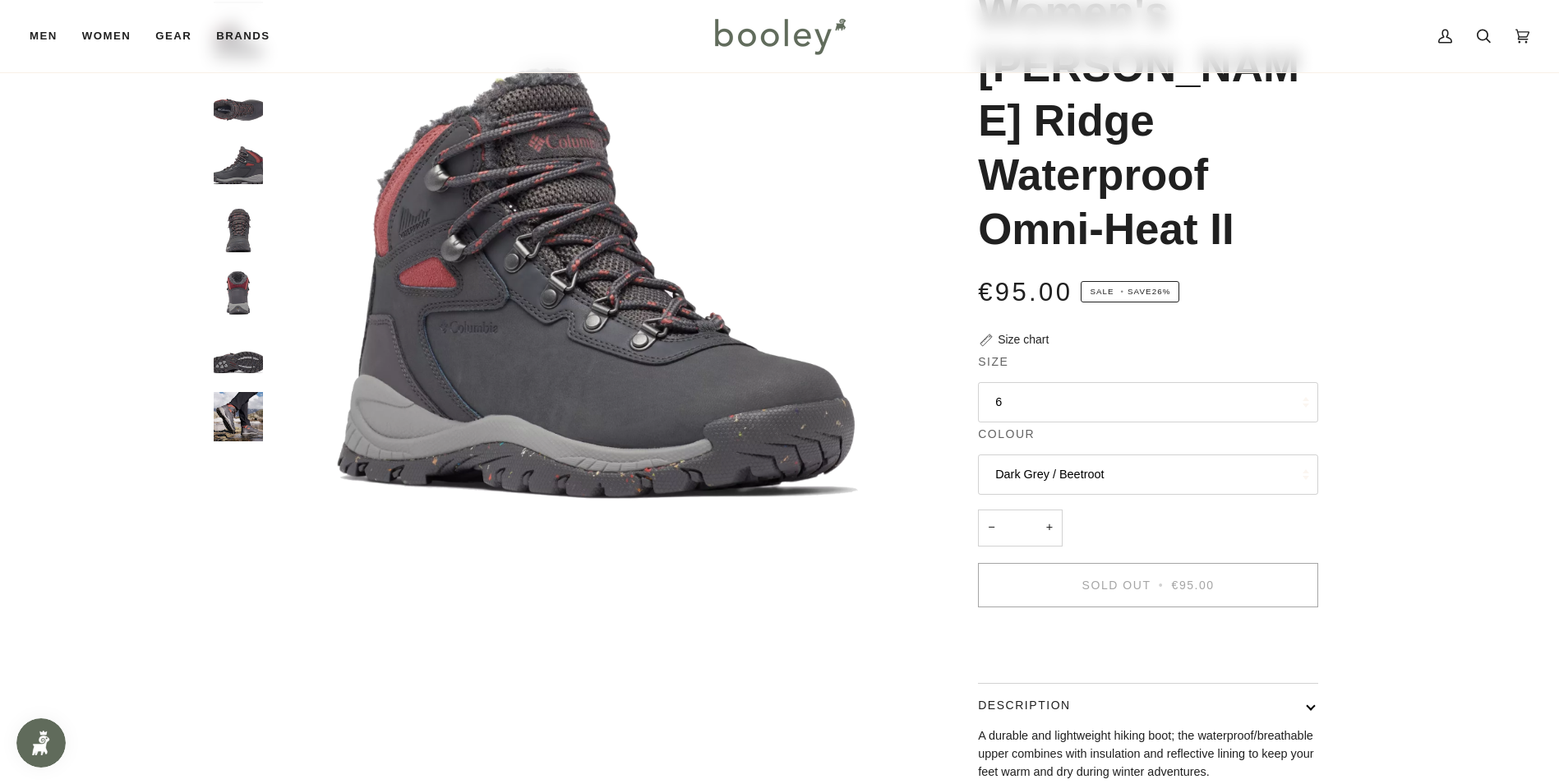
click at [262, 364] on img "Columbia Women's Newton Ridge Waterproof Omni-Heat II Dark Grey / Beetroot - Bo…" at bounding box center [238, 353] width 49 height 49
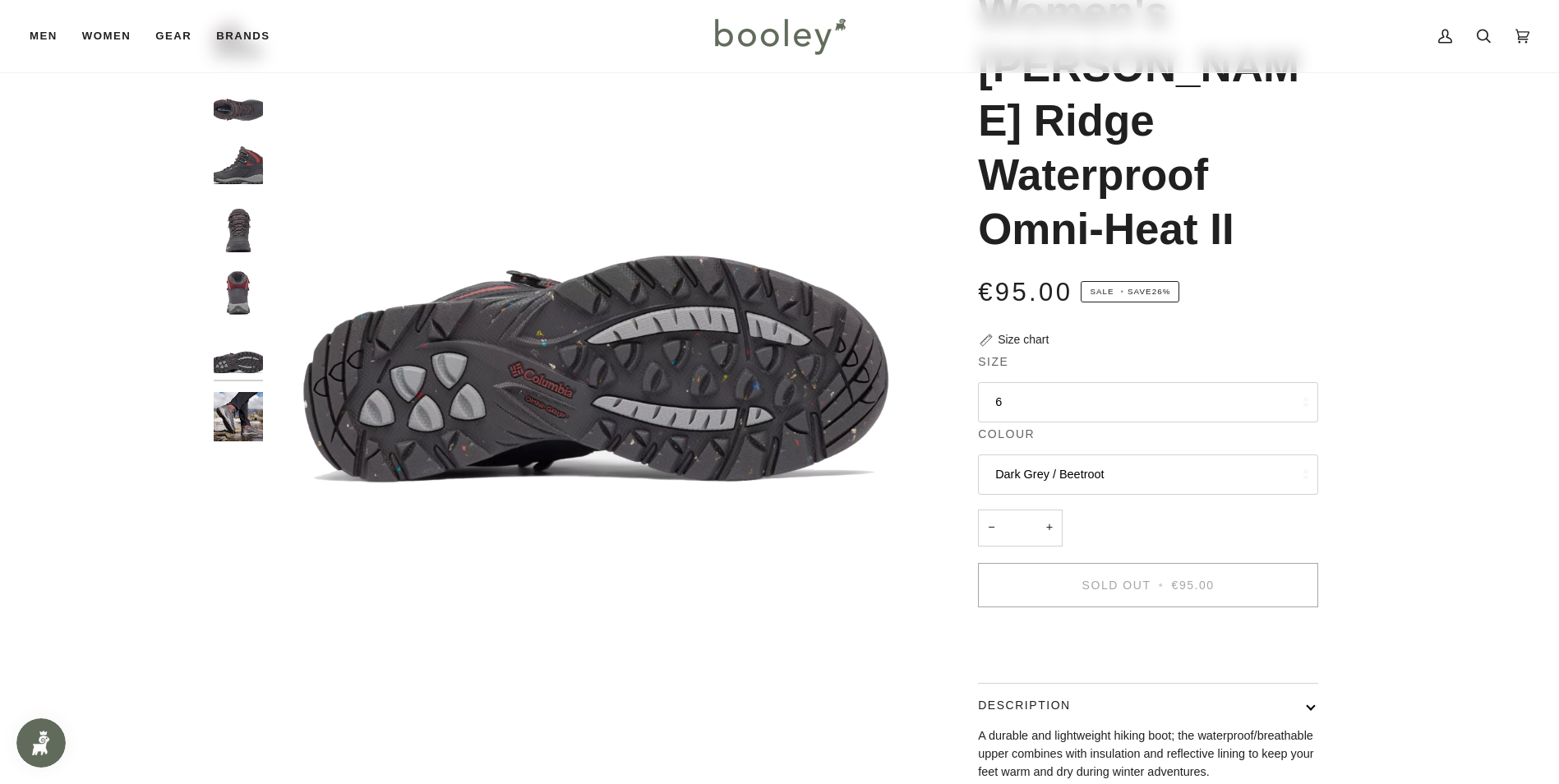
click at [219, 290] on img "Columbia Women's Newton Ridge Waterproof Omni-Heat II Dark Grey / Beetroot - Bo…" at bounding box center [238, 289] width 49 height 49
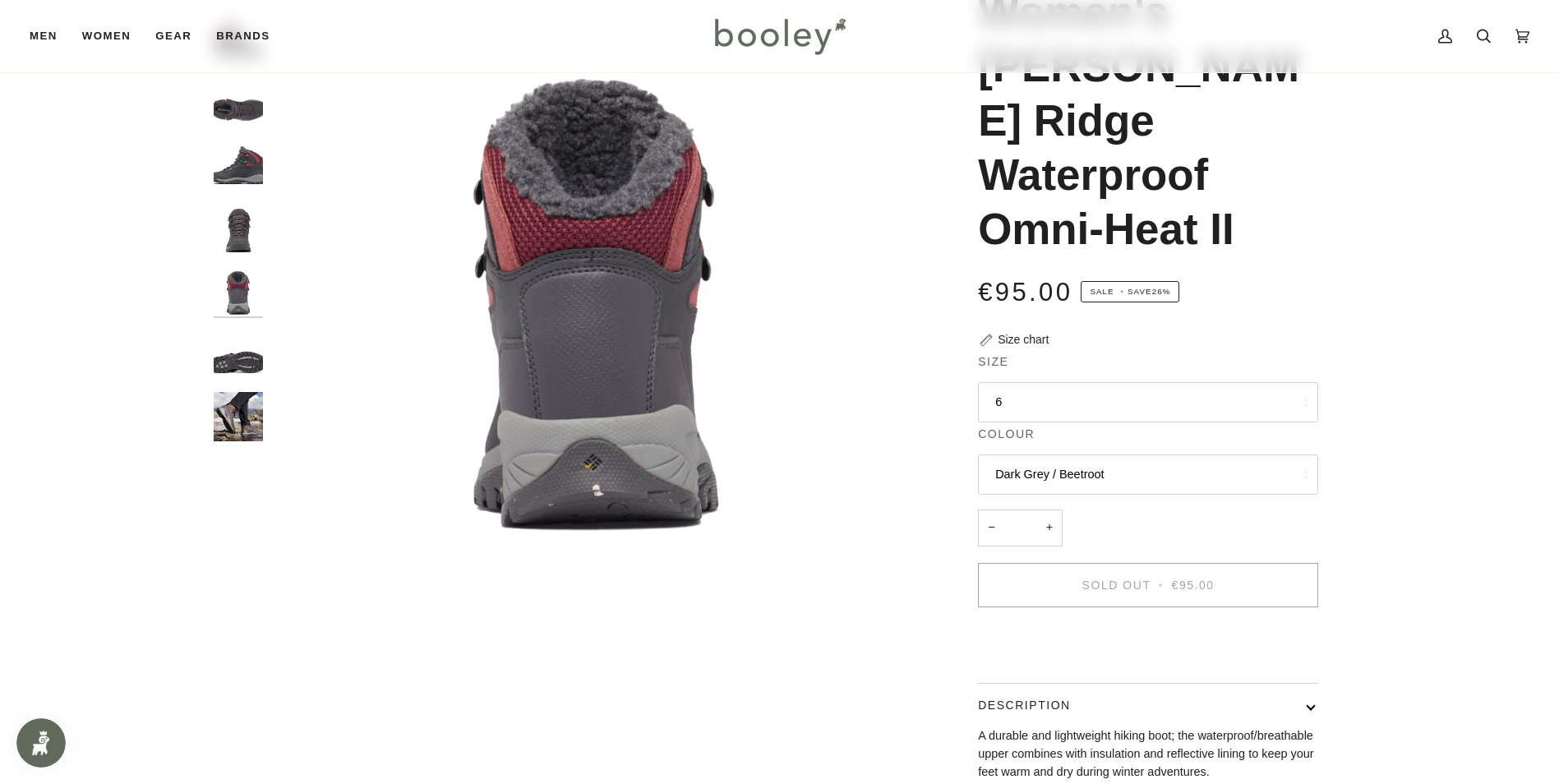
click at [232, 231] on img "Columbia Women's Newton Ridge Waterproof Omni-Heat II Dark Grey / Beetroot - Bo…" at bounding box center [238, 228] width 49 height 49
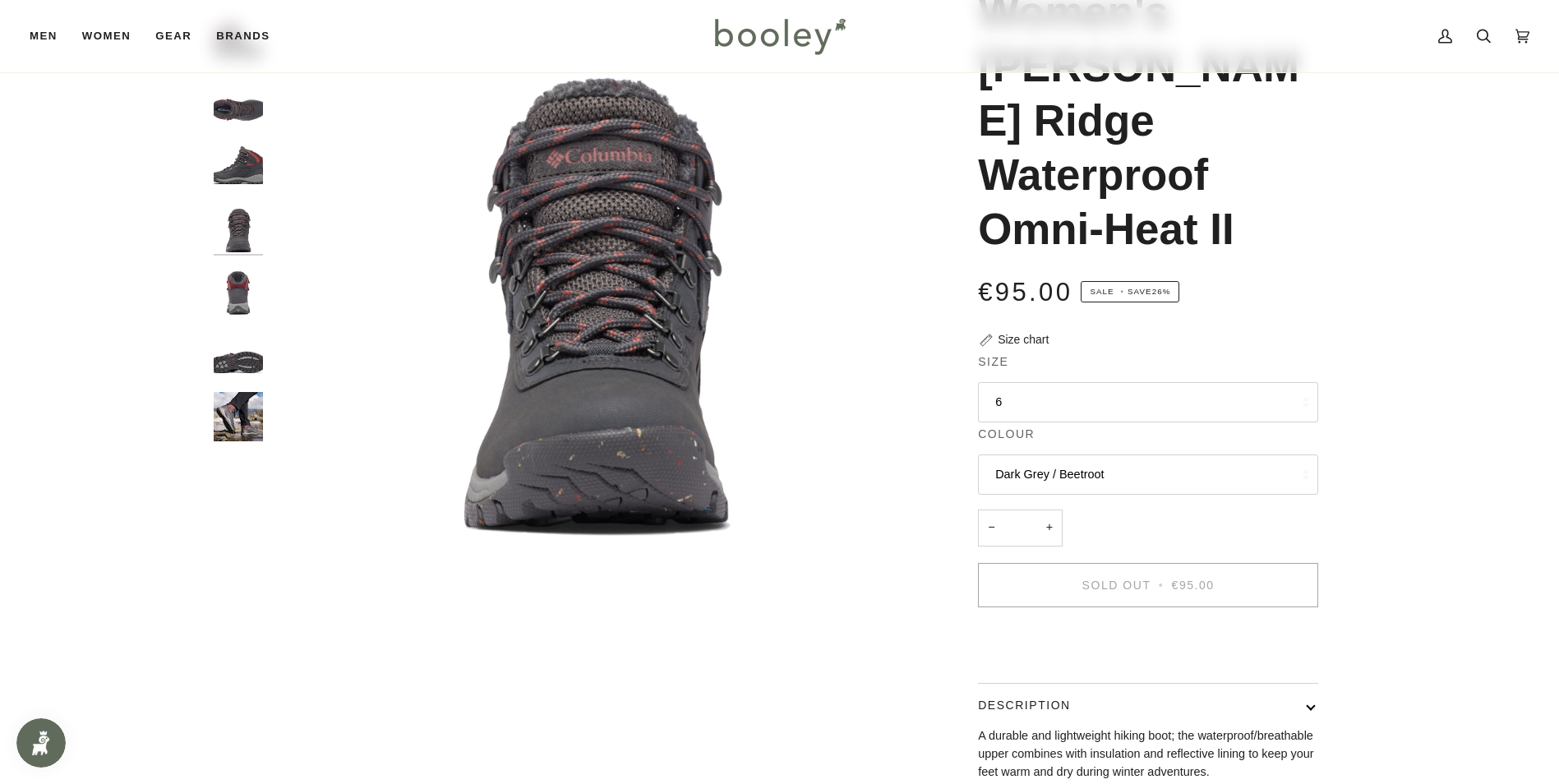
click at [236, 136] on div at bounding box center [242, 202] width 58 height 503
click at [238, 95] on img "Columbia Women's Newton Ridge Waterproof Omni-Heat II Dark Grey / Beetroot - Bo…" at bounding box center [238, 101] width 49 height 49
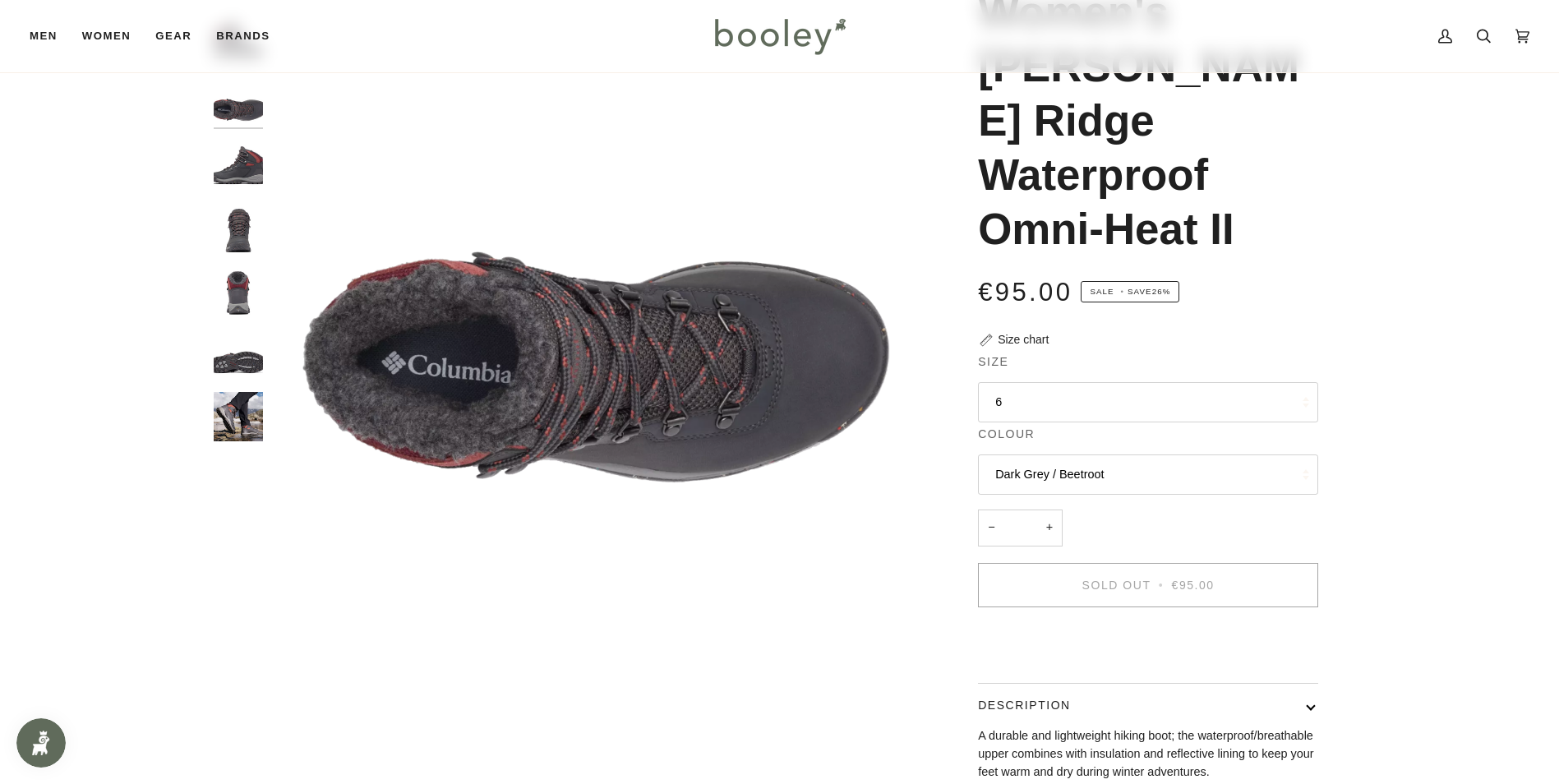
click at [240, 171] on img "Columbia Women's Newton Ridge Waterproof Omni-Heat II Dark Grey / Beetroot - Bo…" at bounding box center [238, 164] width 49 height 49
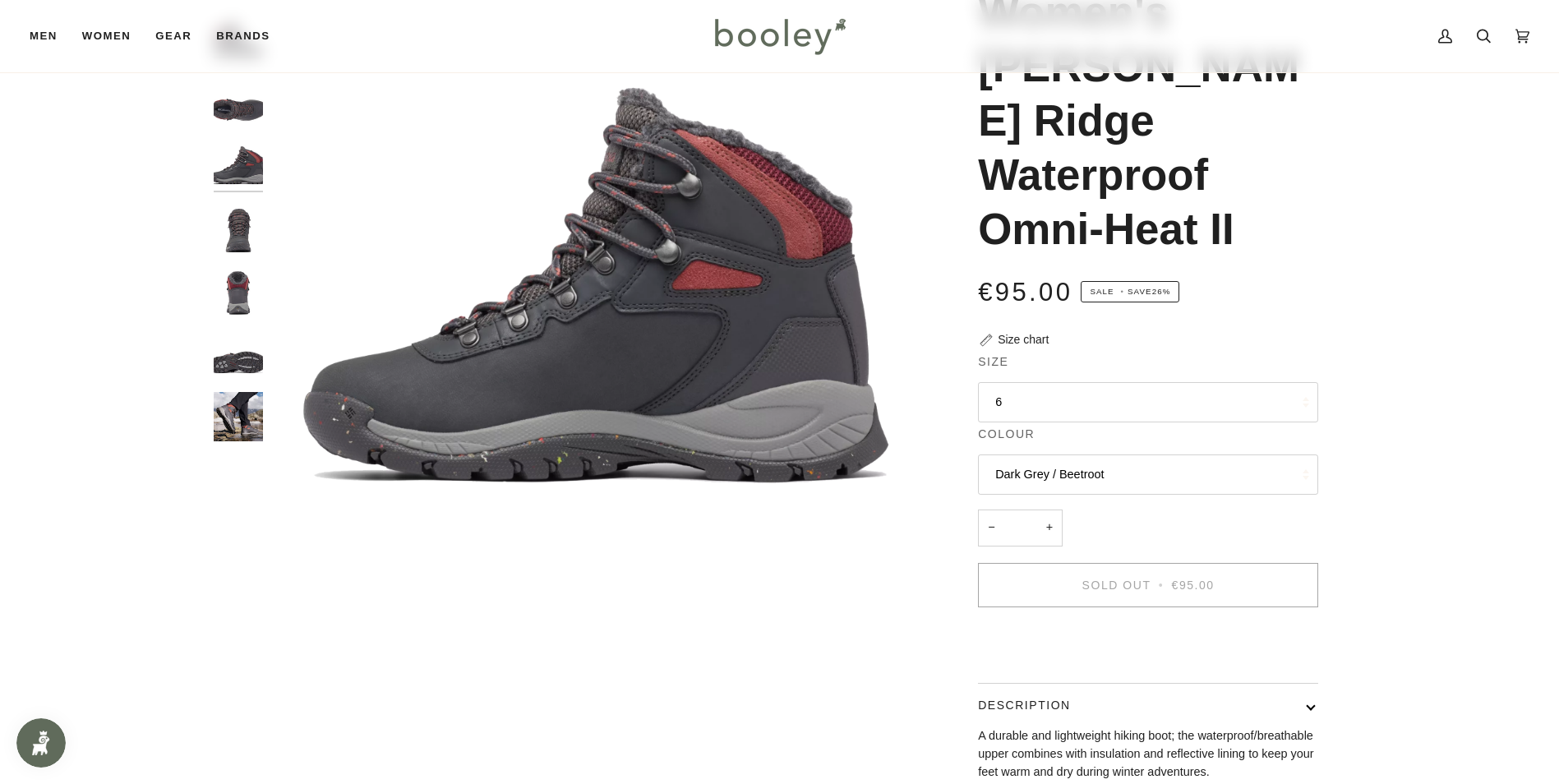
scroll to position [0, 0]
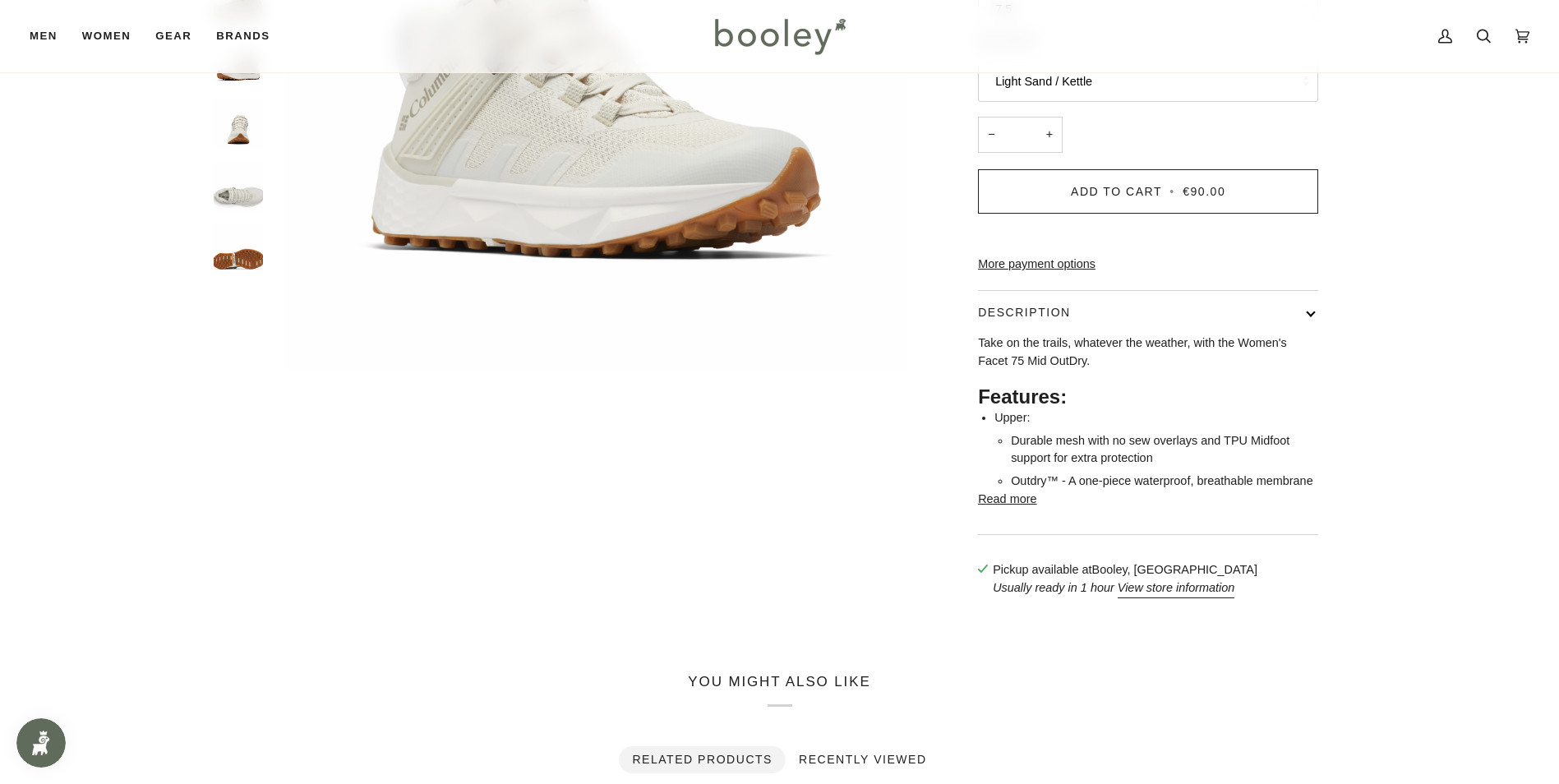
scroll to position [411, 0]
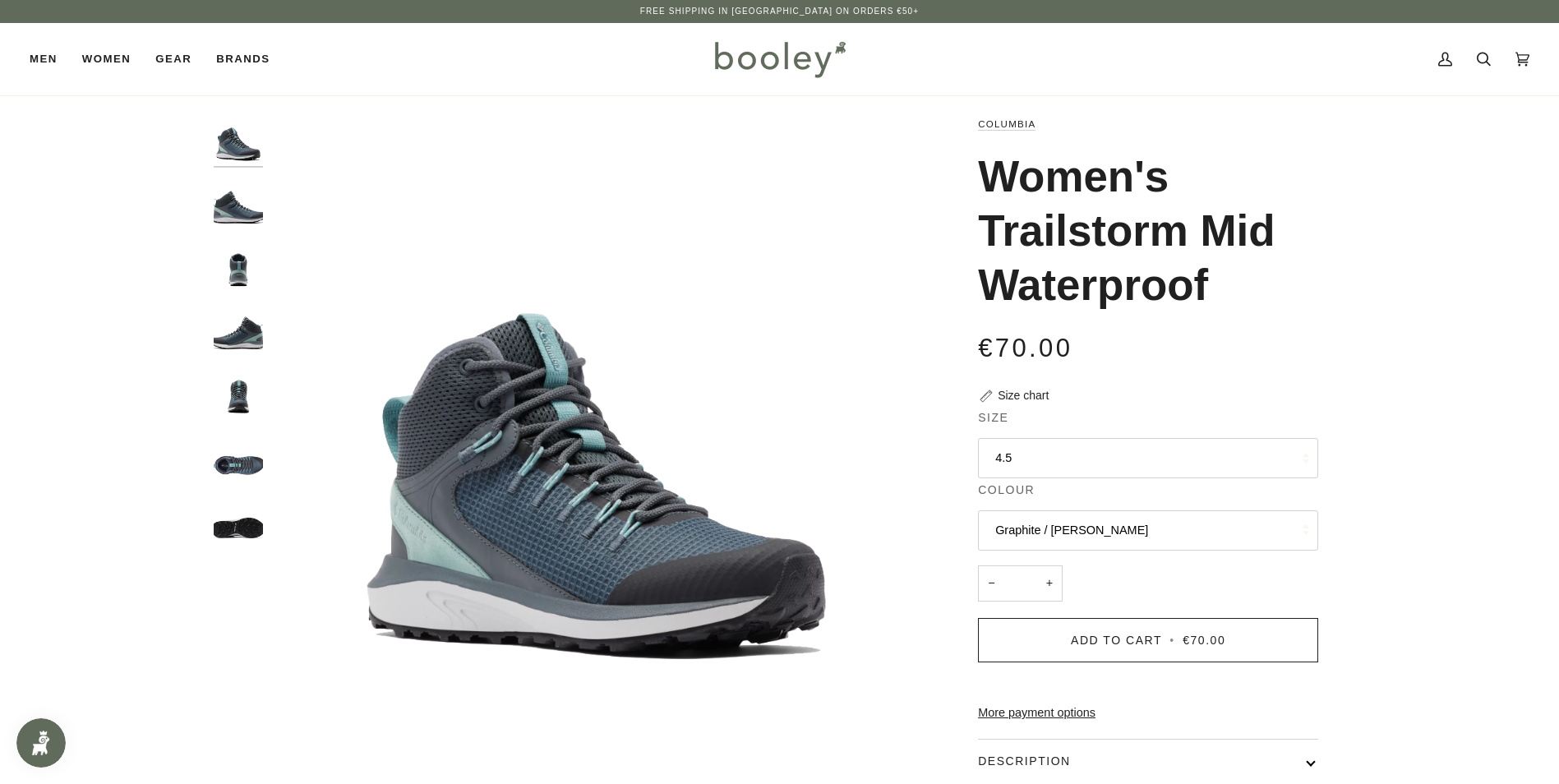
click at [223, 146] on img "Columbia Women's Trailstorm Mid Waterproof Graphite / Dusty Green - Booley Galw…" at bounding box center [238, 140] width 49 height 49
click at [224, 197] on img "Columbia Women's Trailstorm Mid Waterproof Graphite / Dusty Green - Booley Galw…" at bounding box center [238, 202] width 49 height 49
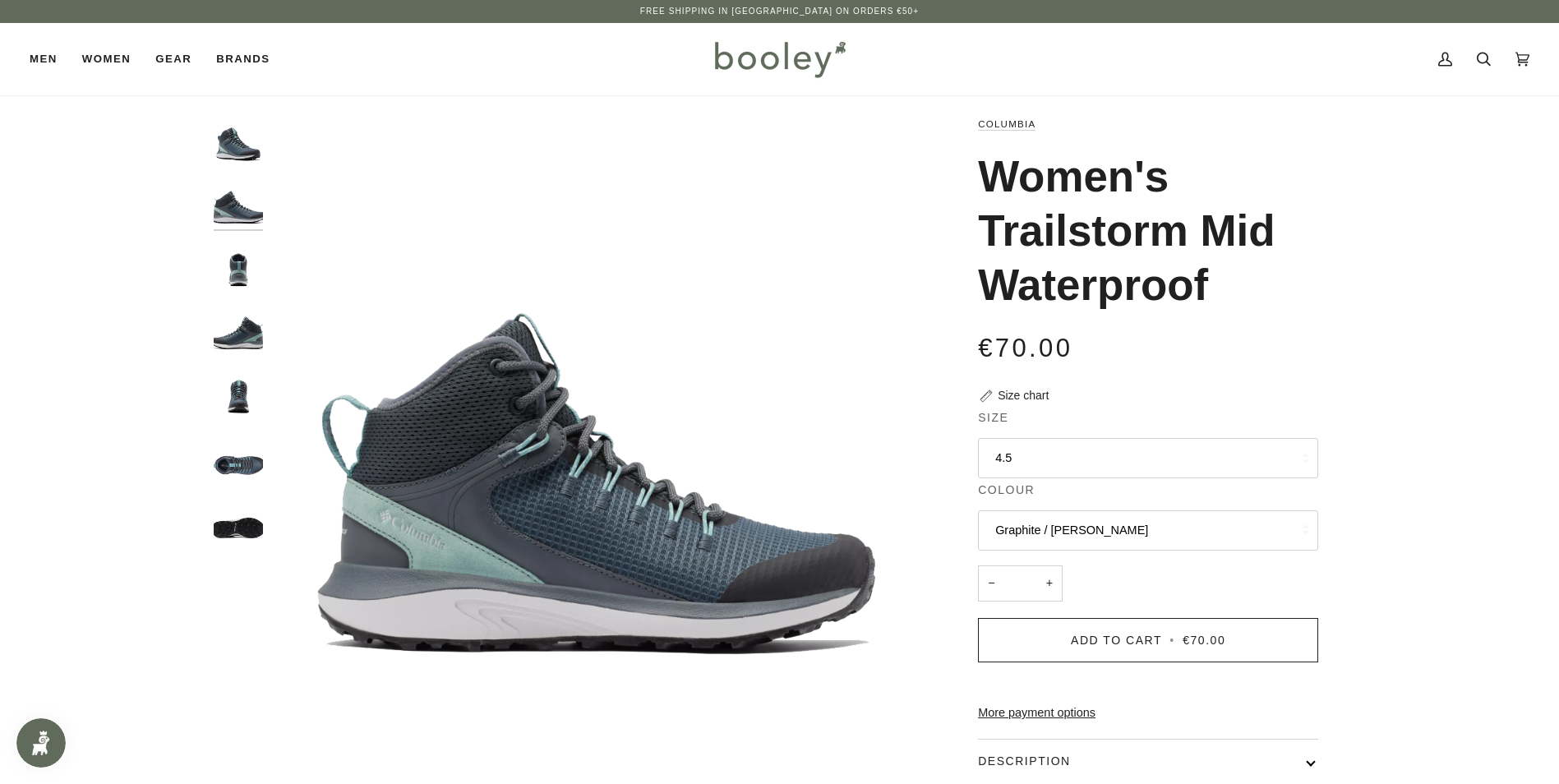
click at [229, 276] on img "Columbia Women's Trailstorm Mid Waterproof Graphite / Dusty Green - Booley Galw…" at bounding box center [238, 265] width 49 height 49
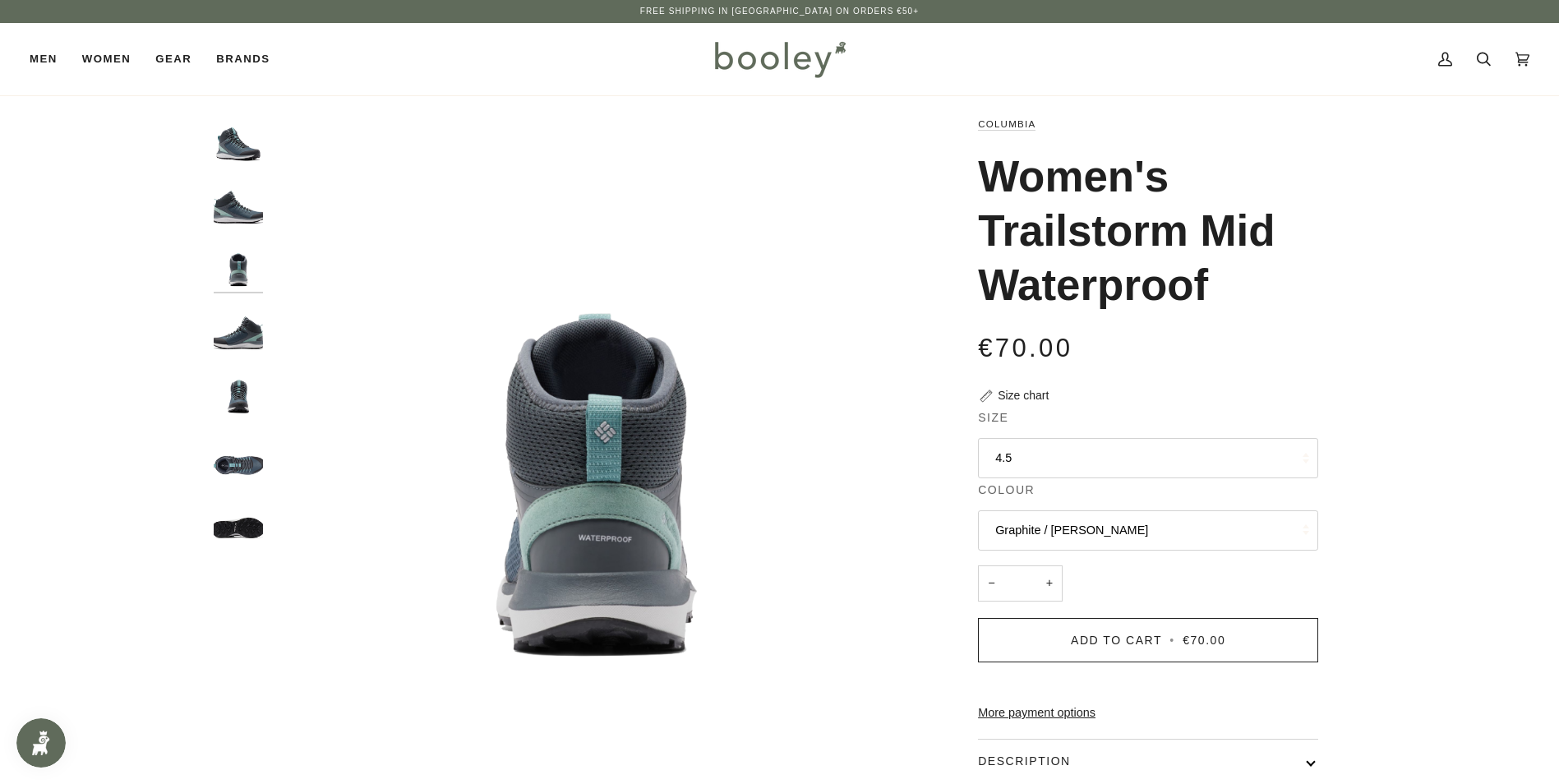
click at [236, 319] on img "Columbia Women's Trailstorm Mid Waterproof Graphite / Dusty Green - Booley Galw…" at bounding box center [238, 328] width 49 height 49
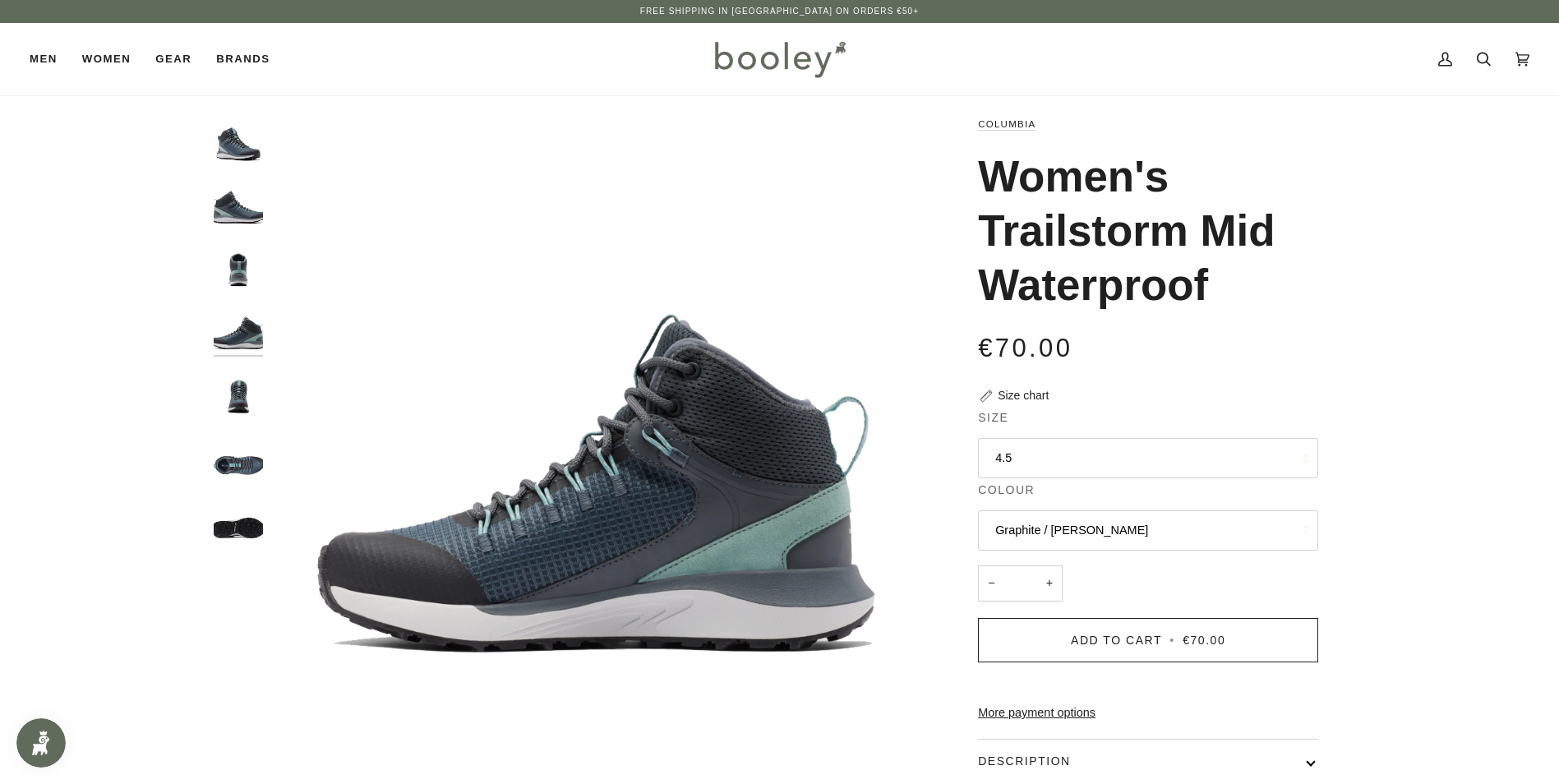
click at [245, 391] on img "Columbia Women's Trailstorm Mid Waterproof Graphite / Dusty Green - Booley Galw…" at bounding box center [238, 392] width 49 height 49
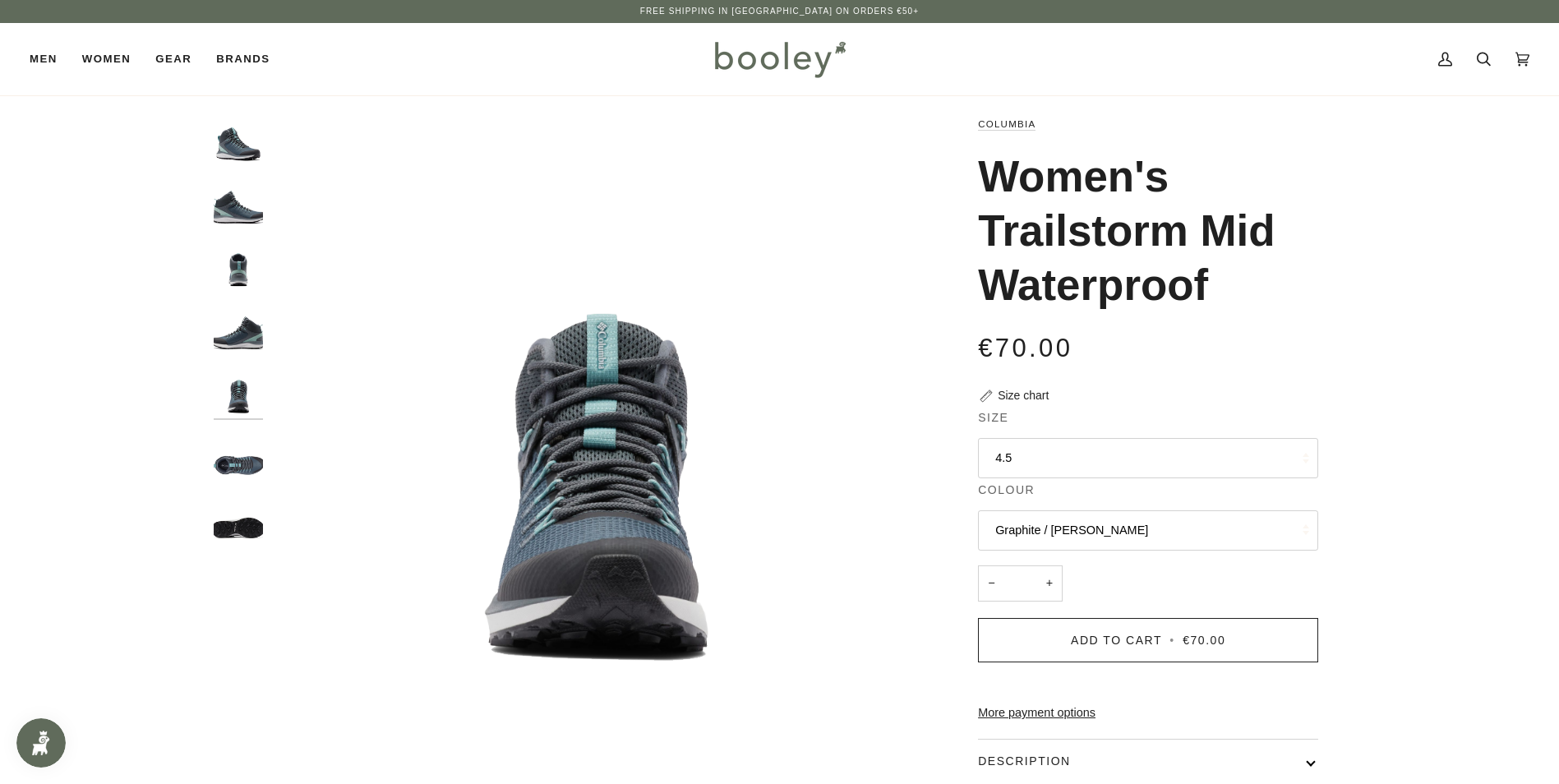
click at [240, 470] on img "Columbia Women's Trailstorm Mid Waterproof Graphite / Dusty Green - Booley Galw…" at bounding box center [238, 454] width 49 height 49
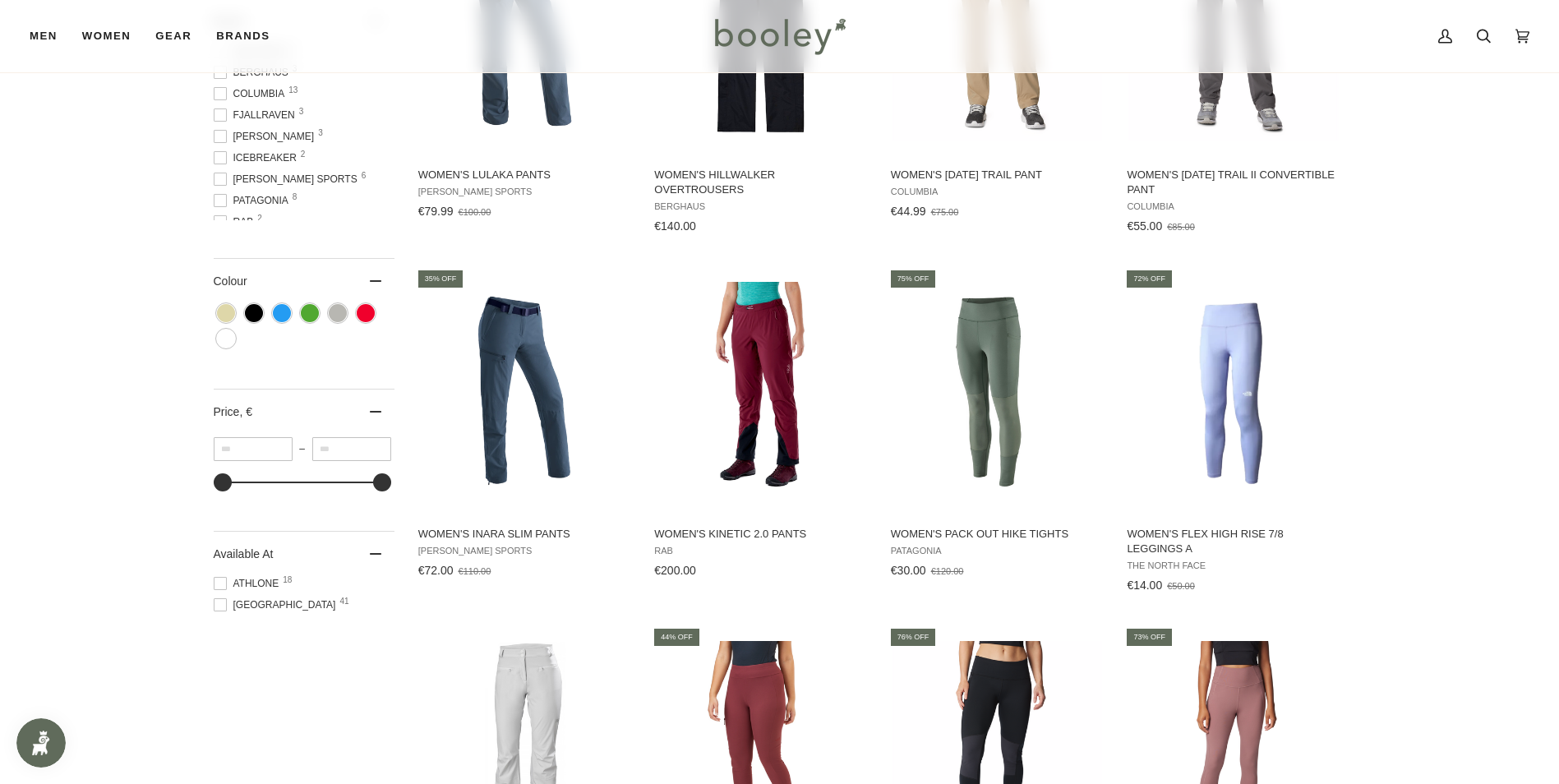
scroll to position [739, 0]
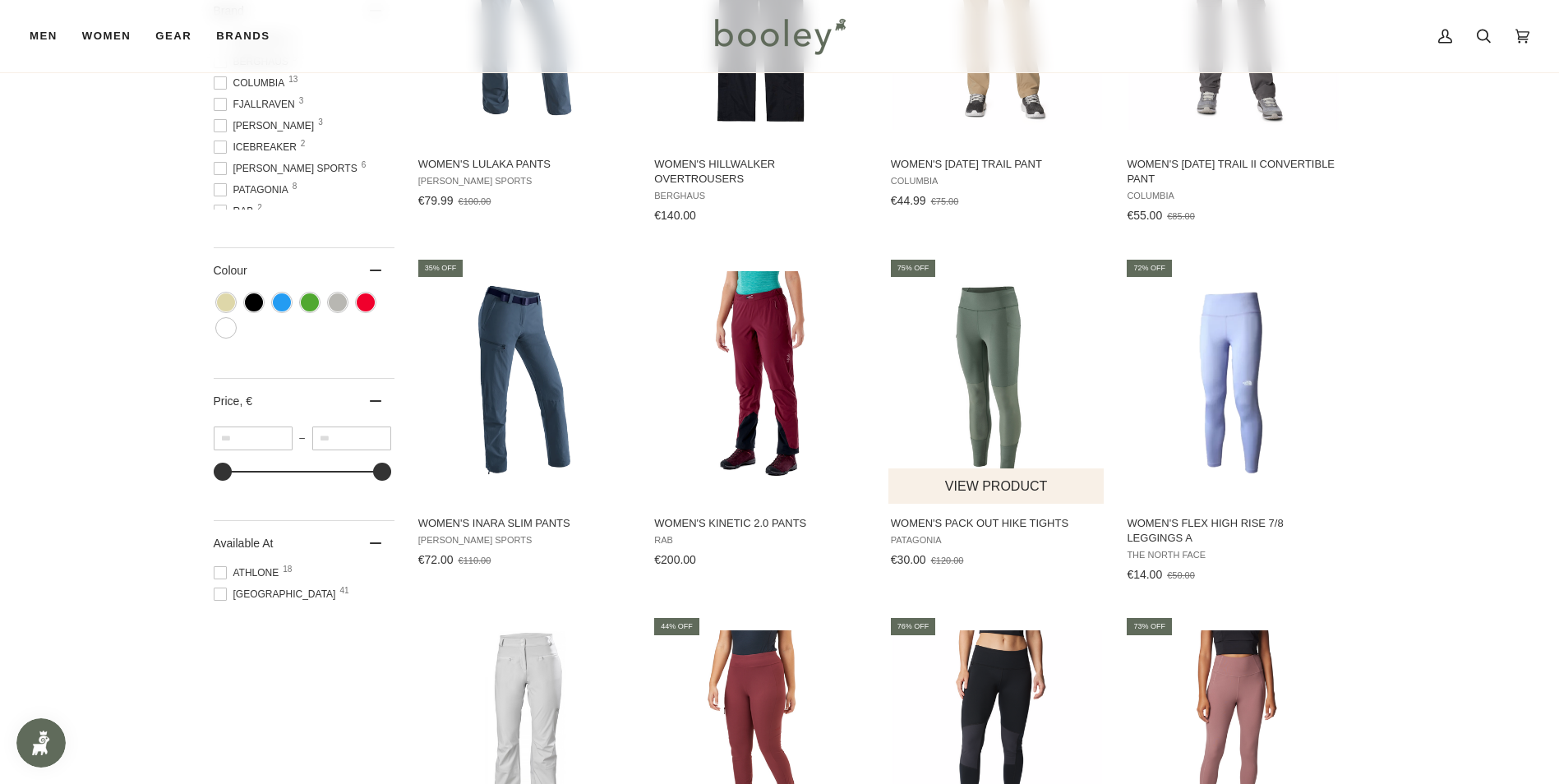
click at [978, 388] on img "Women's Pack Out Hike Tights" at bounding box center [997, 379] width 218 height 218
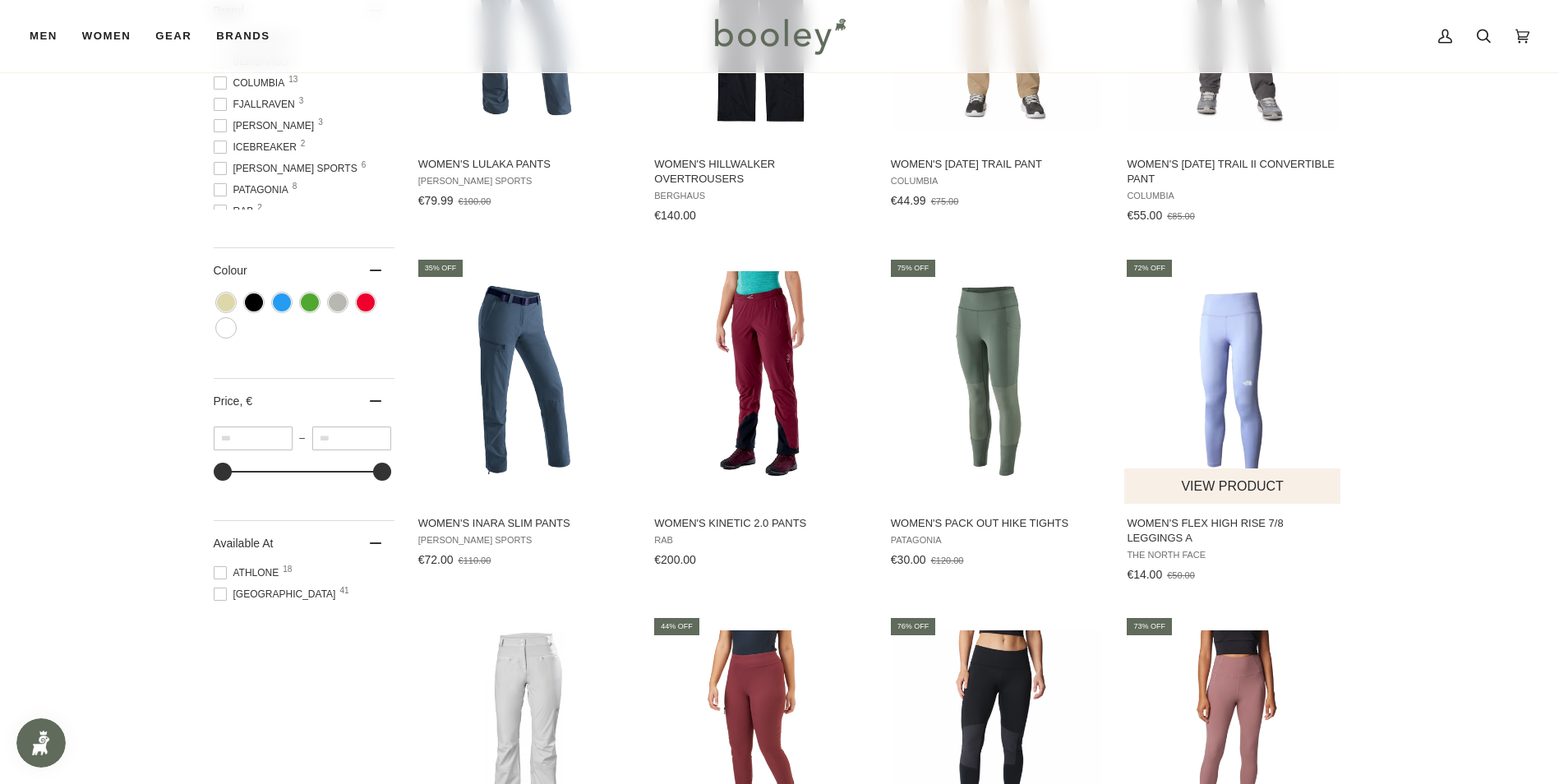
click at [1214, 357] on img "Women's Flex High Rise 7/8 Leggings A" at bounding box center [1233, 379] width 218 height 218
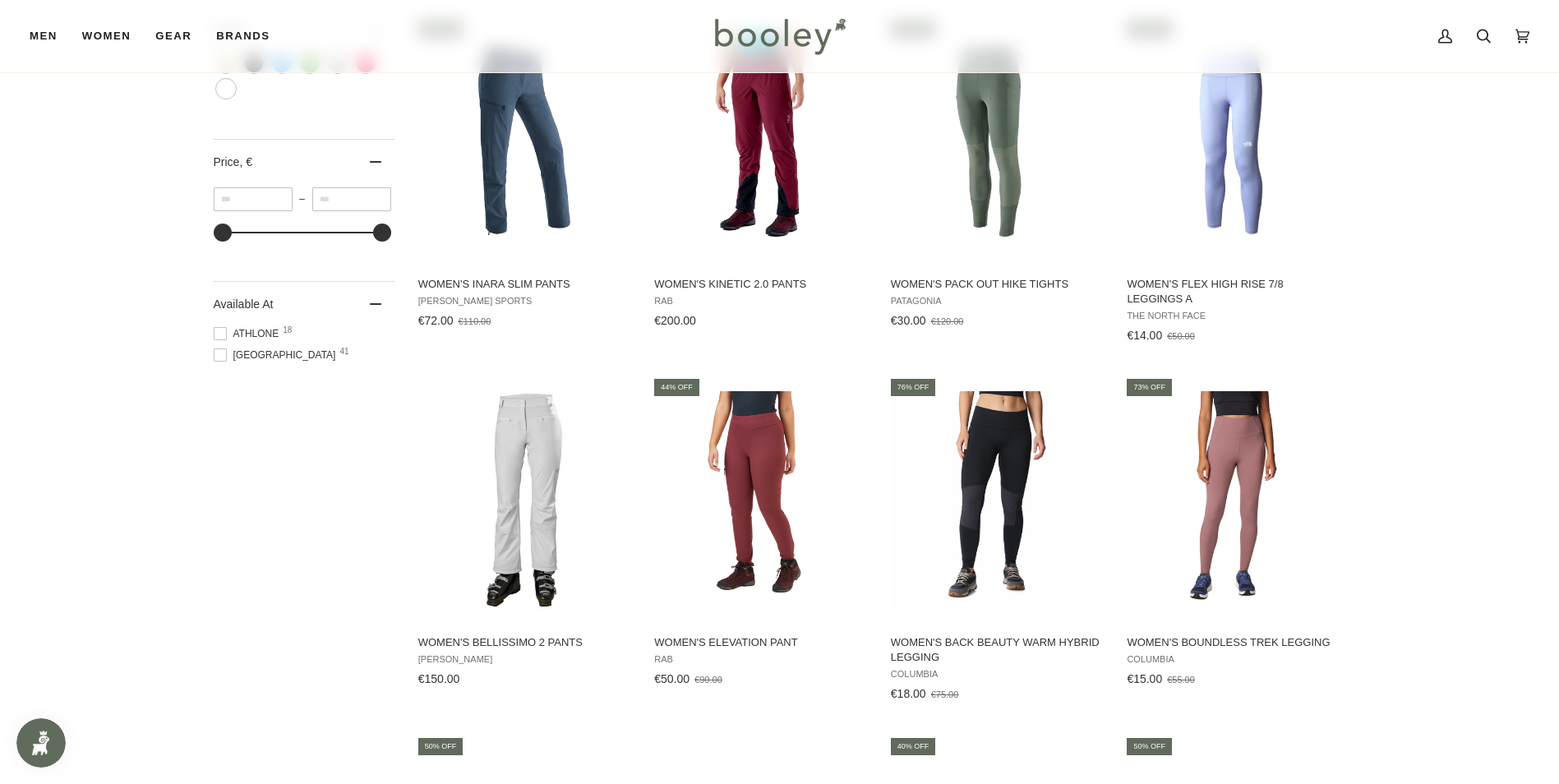
scroll to position [985, 0]
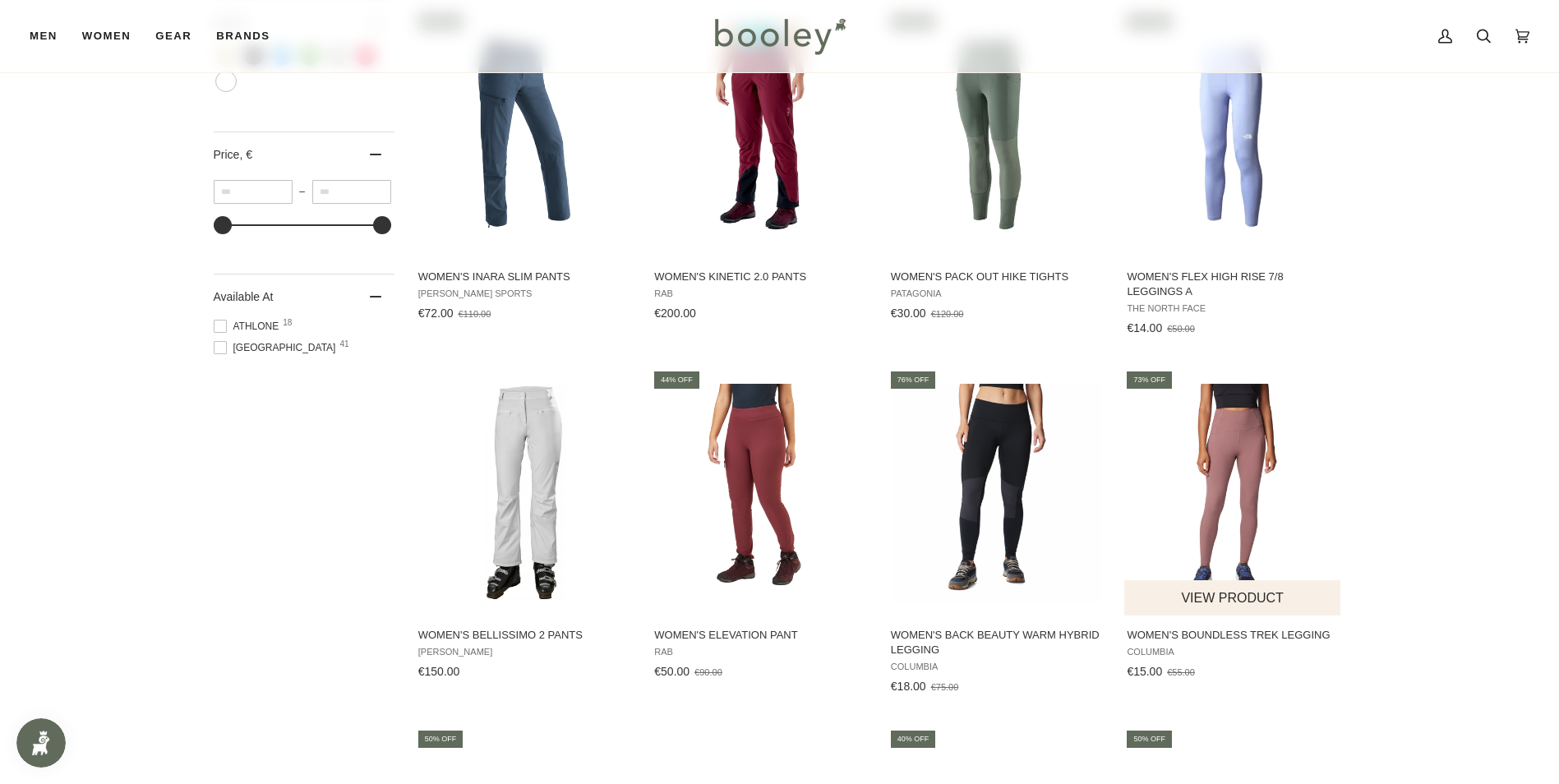
click at [1235, 451] on img "Women's Boundless Trek Legging" at bounding box center [1233, 492] width 218 height 218
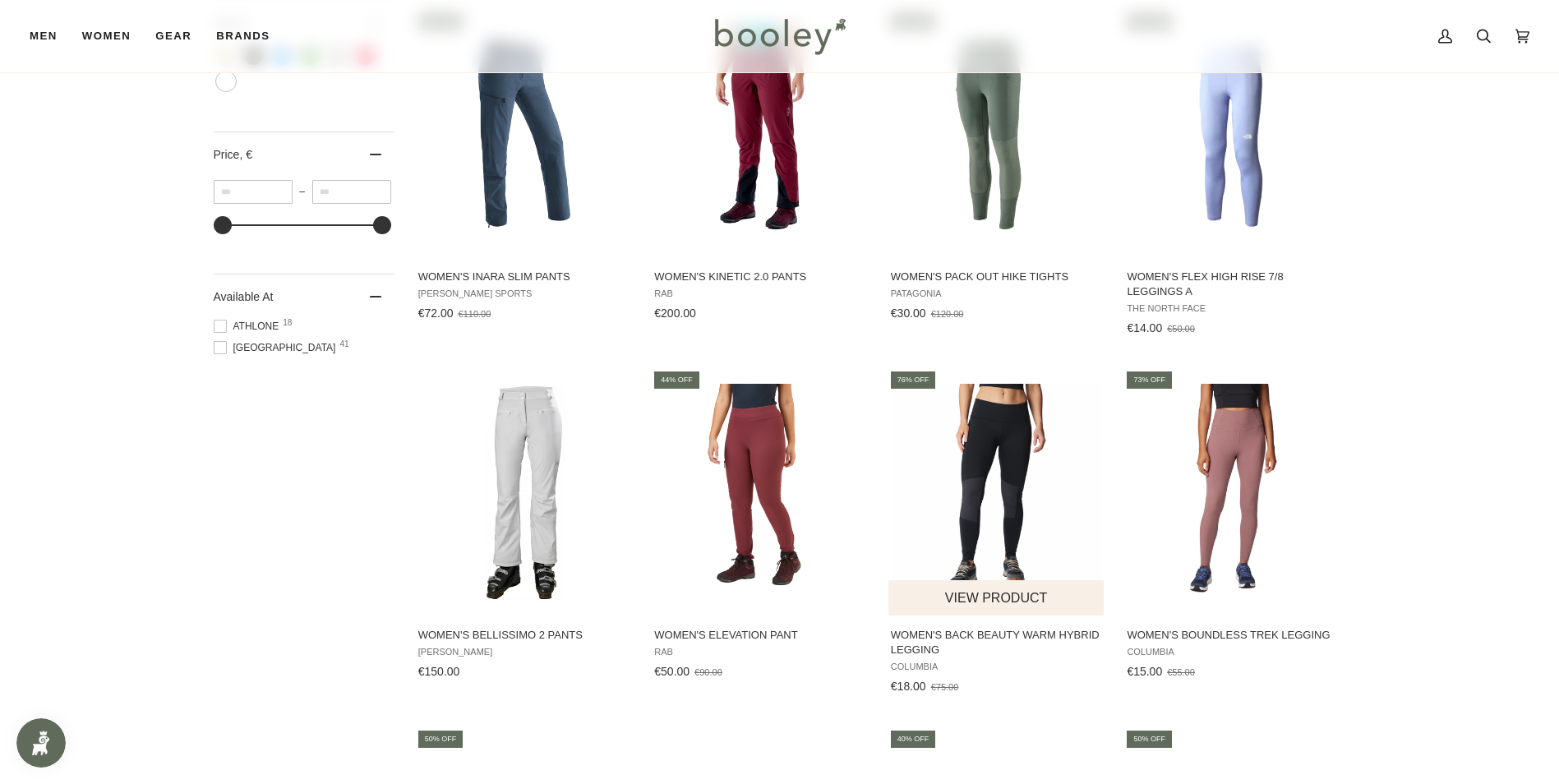
click at [976, 501] on img "Women's Back Beauty Warm Hybrid Legging" at bounding box center [997, 492] width 218 height 218
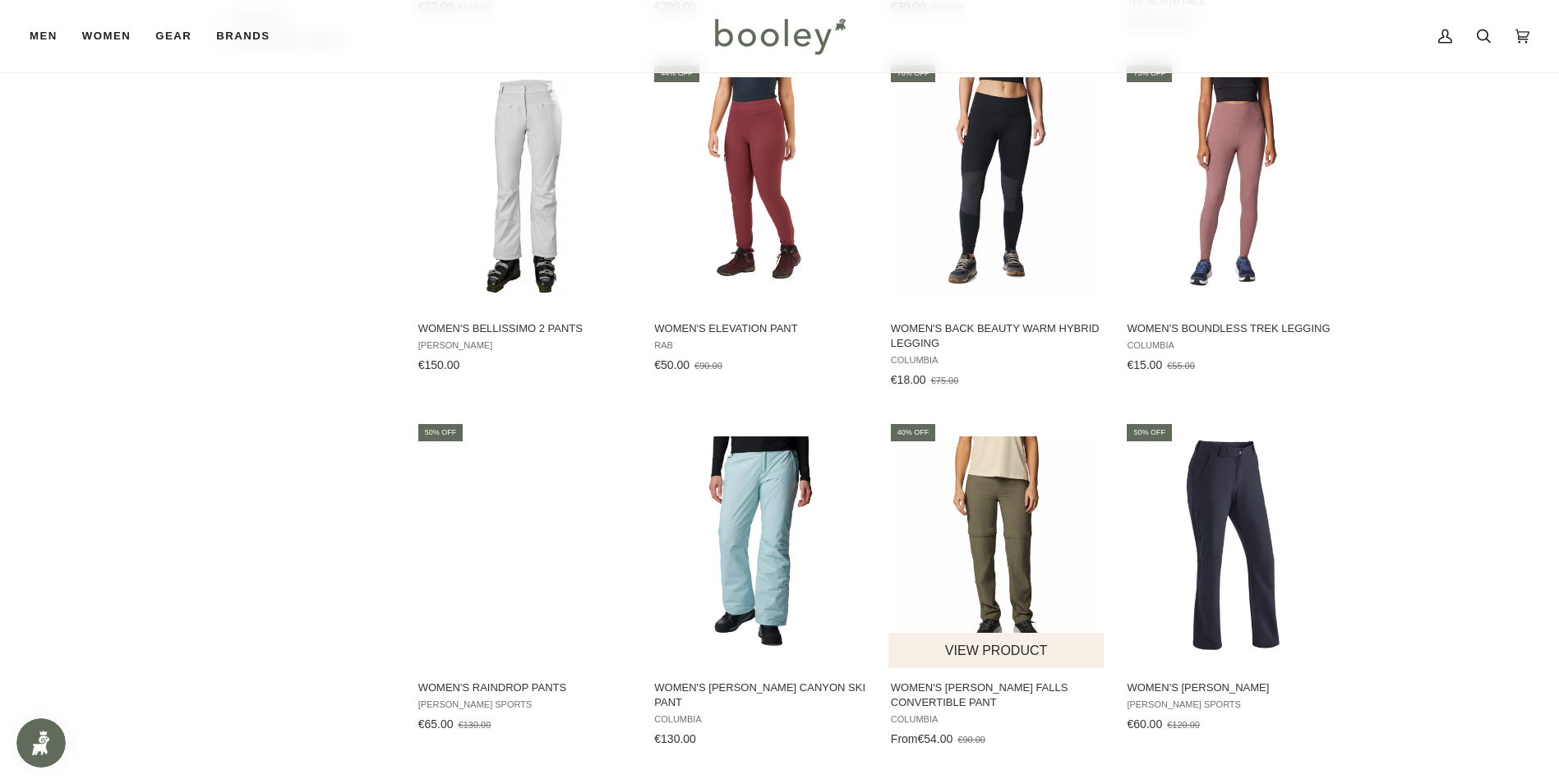
scroll to position [1232, 0]
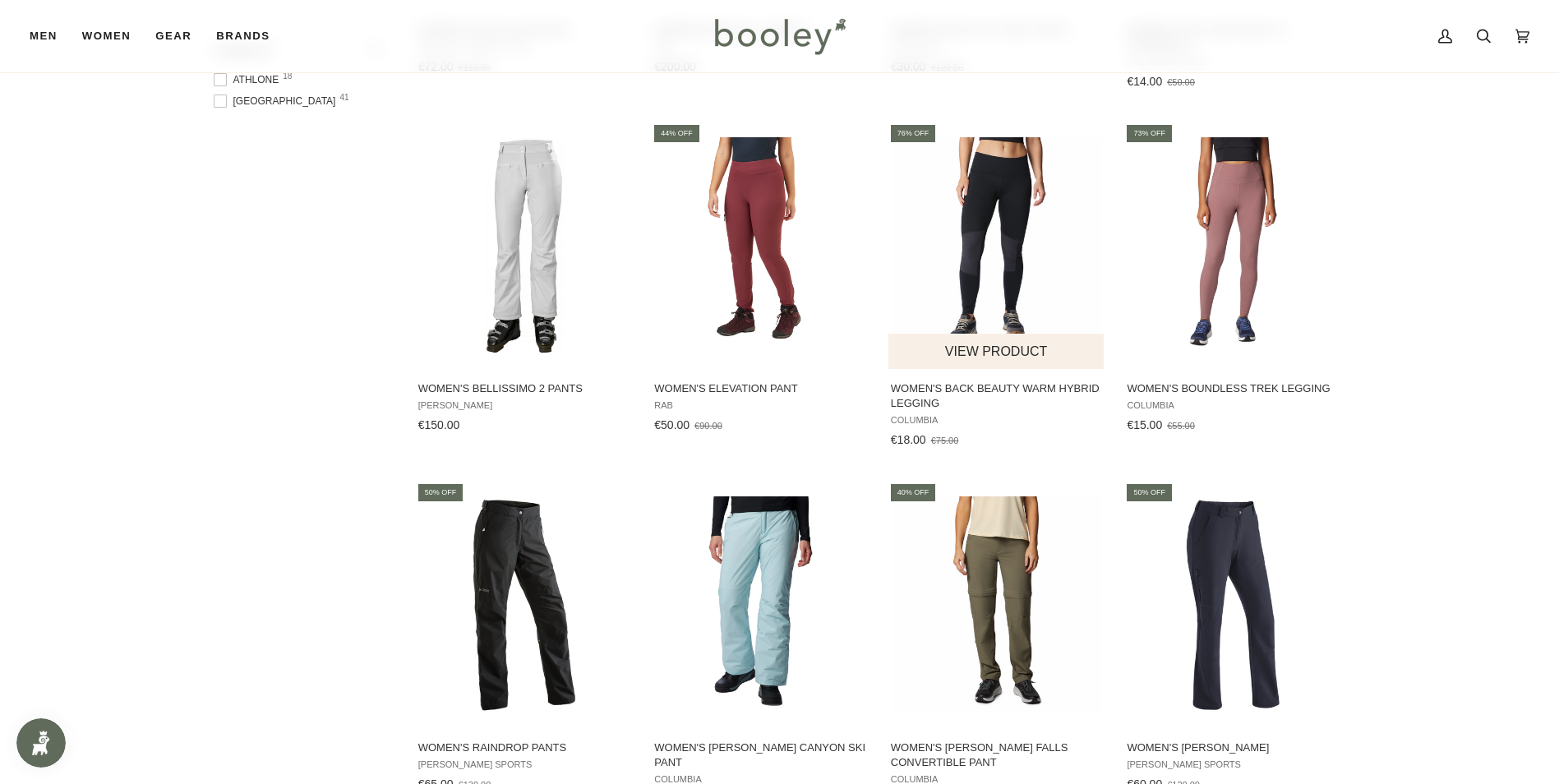
click at [983, 191] on img "Women's Back Beauty Warm Hybrid Legging" at bounding box center [997, 245] width 218 height 218
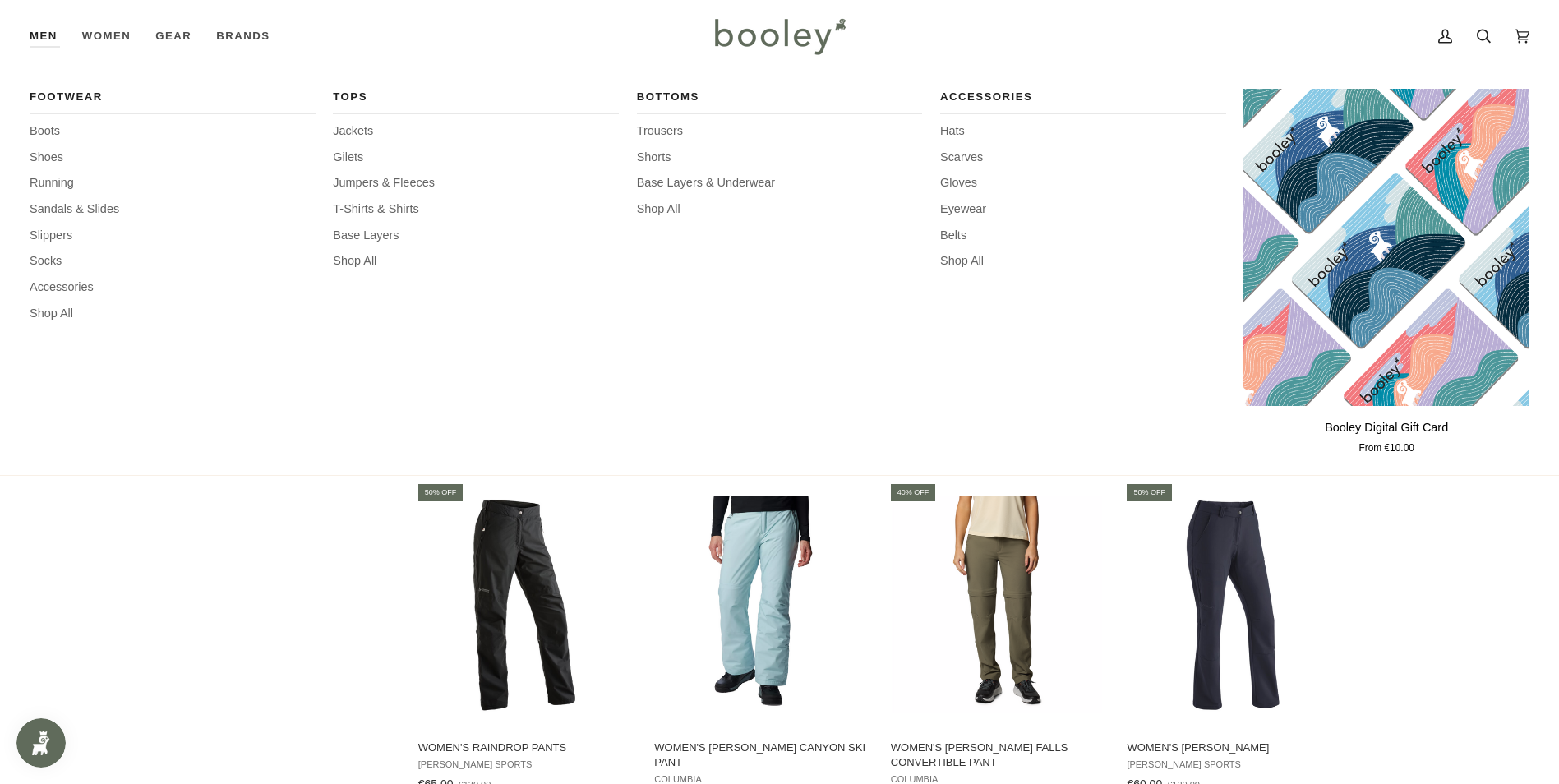
scroll to position [1561, 0]
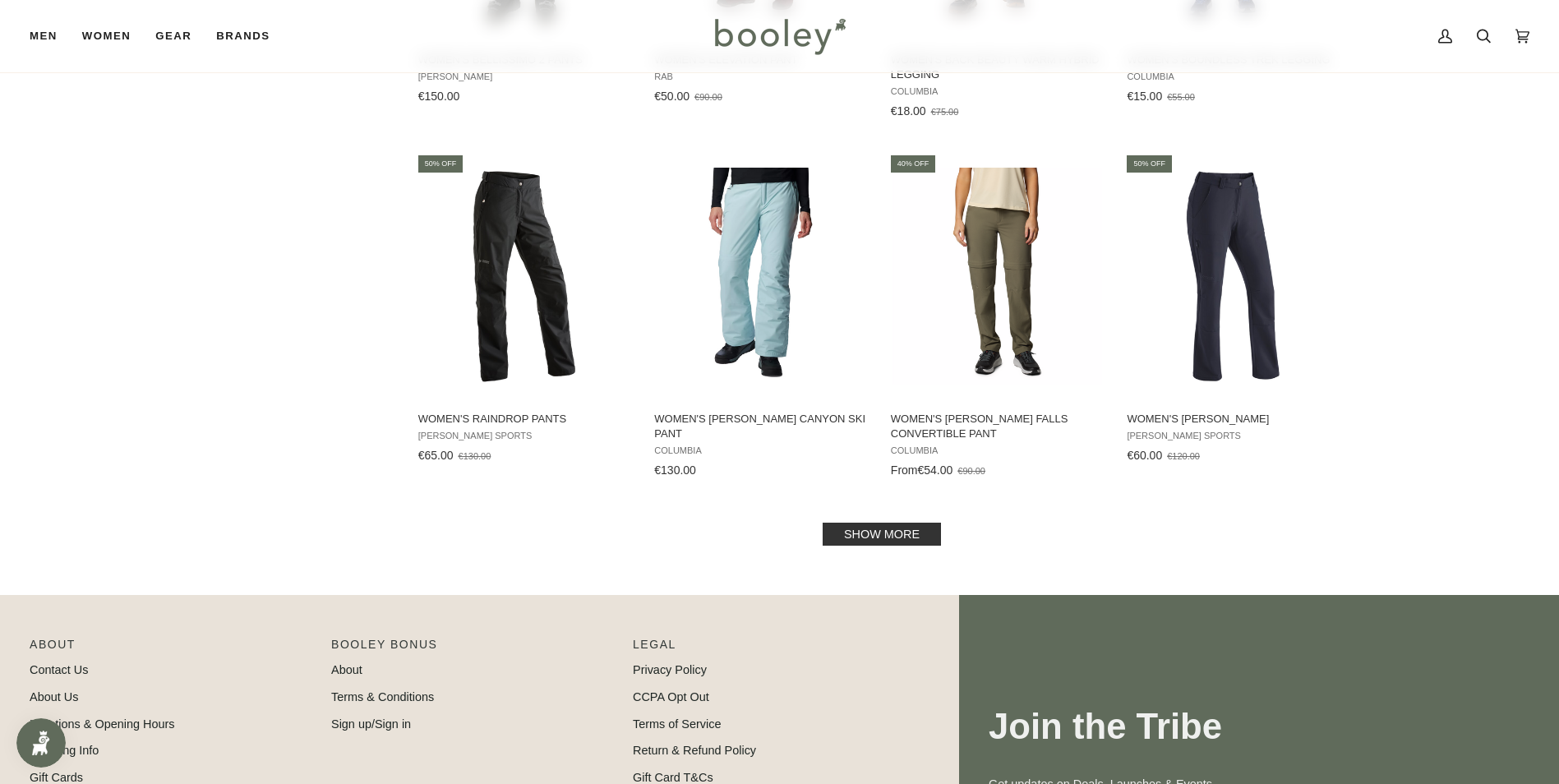
click at [874, 530] on link "Show more" at bounding box center [881, 534] width 118 height 23
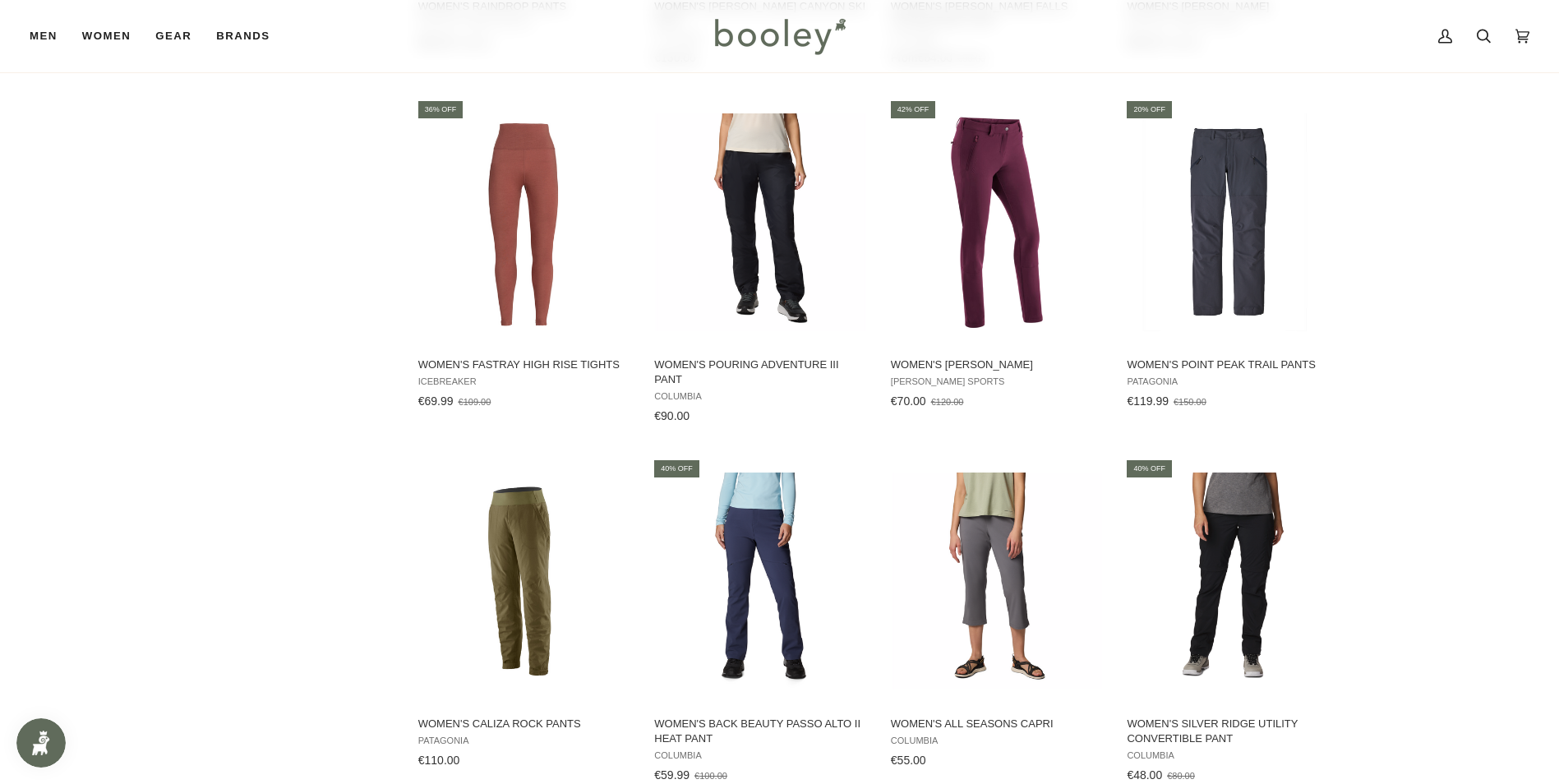
scroll to position [2054, 0]
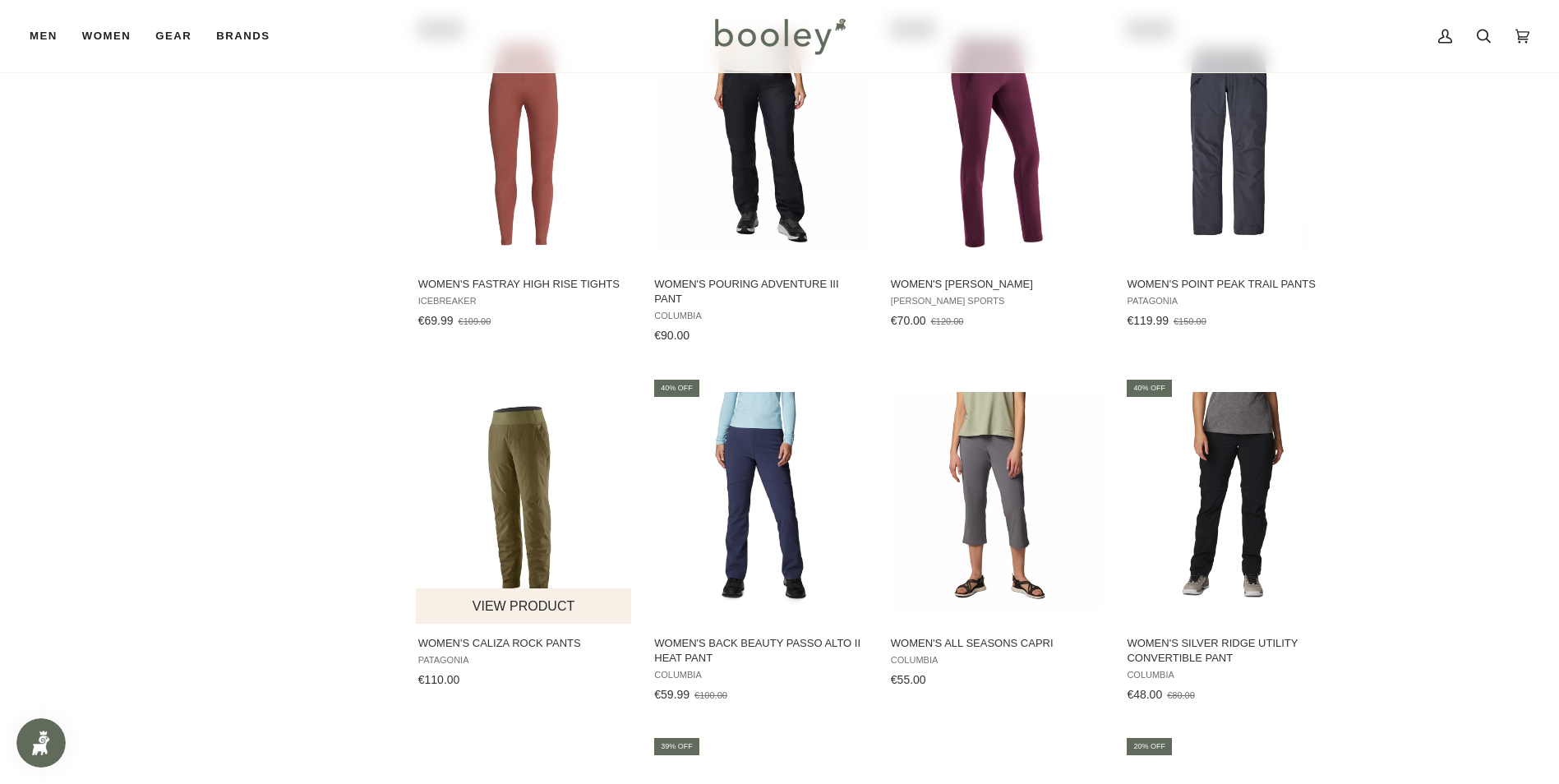
click at [510, 474] on img "Women's Caliza Rock Pants" at bounding box center [524, 501] width 218 height 218
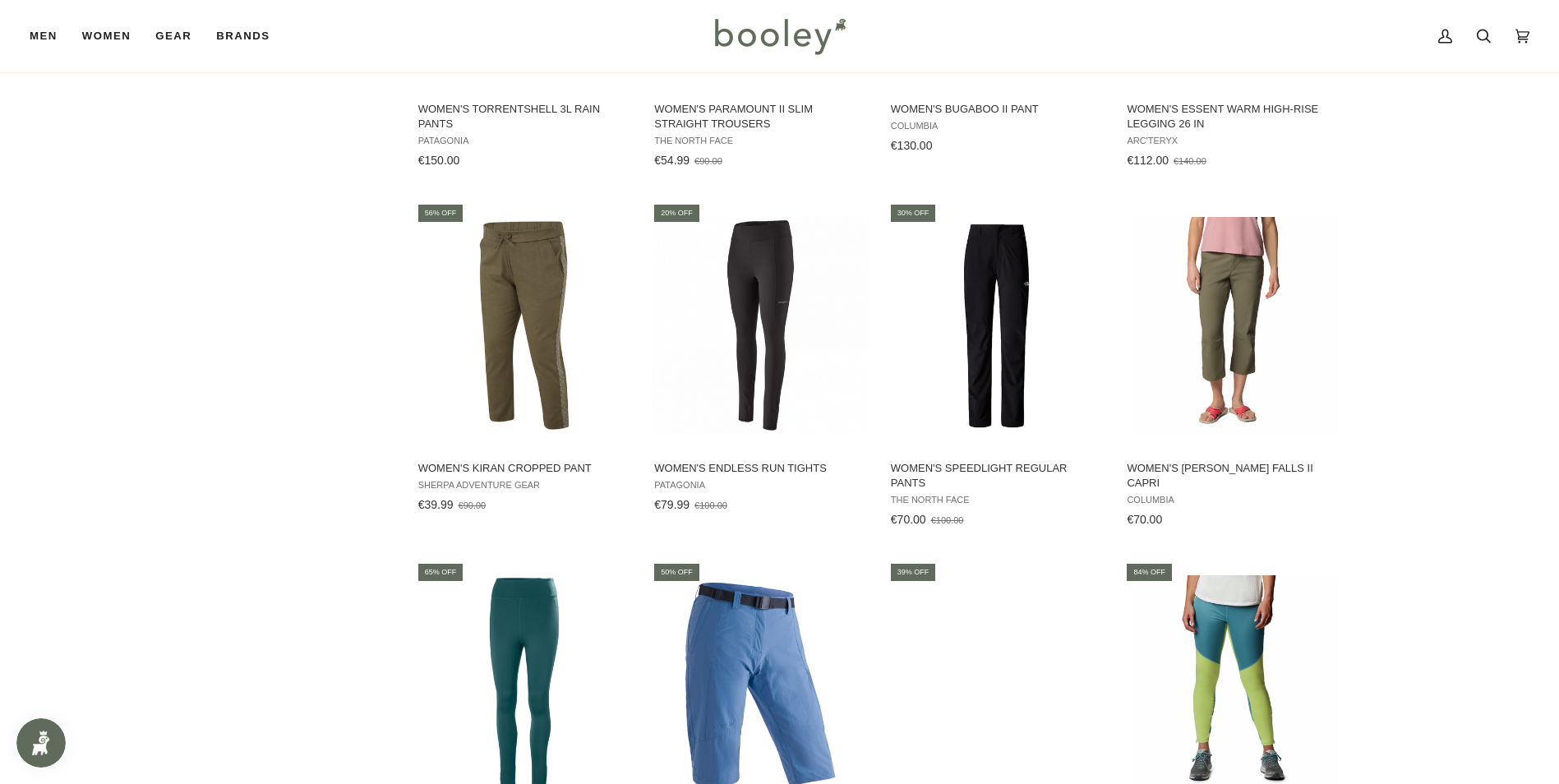
scroll to position [3039, 0]
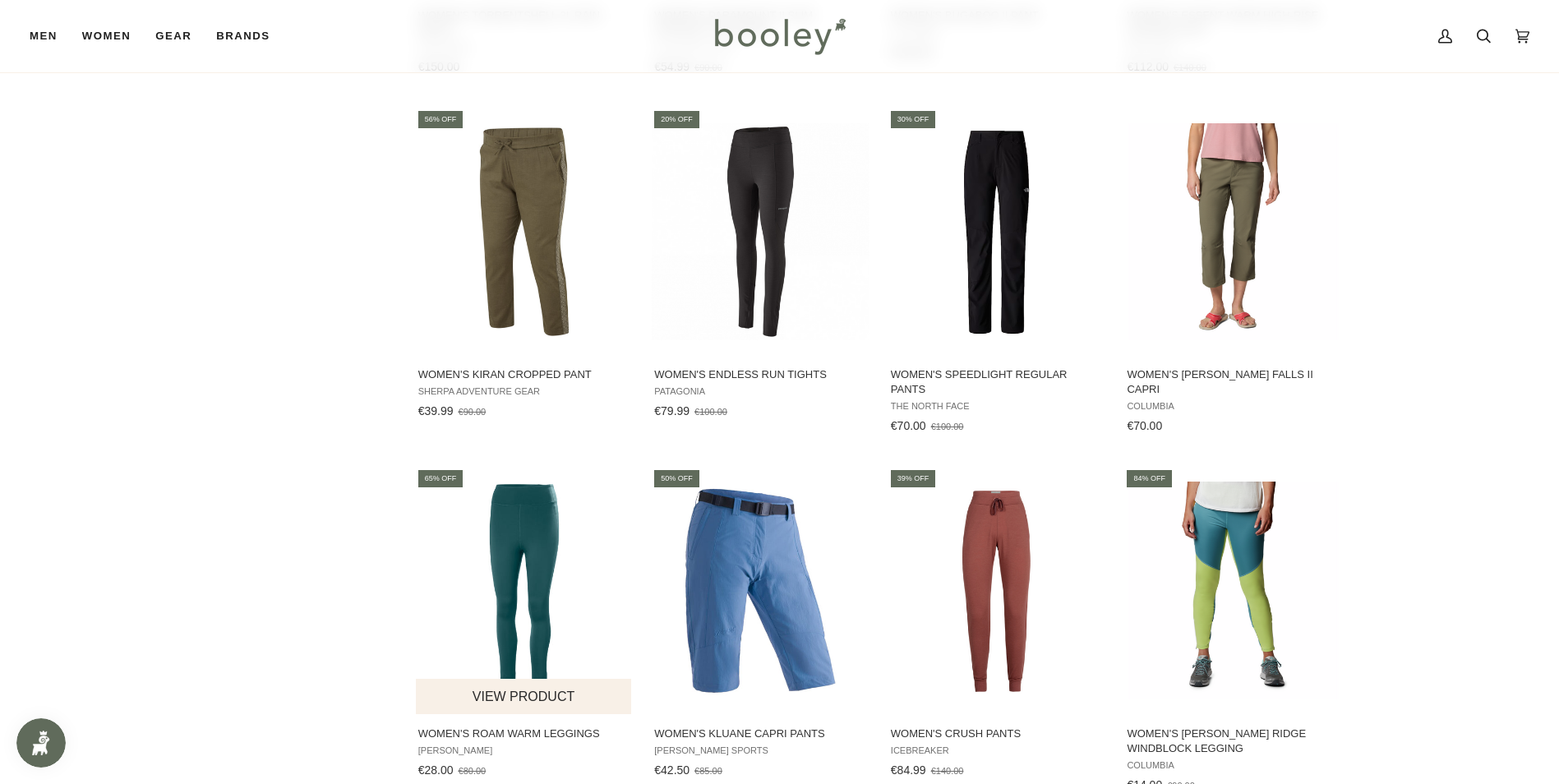
click at [544, 519] on img "Women's Roam Warm Leggings" at bounding box center [524, 589] width 218 height 218
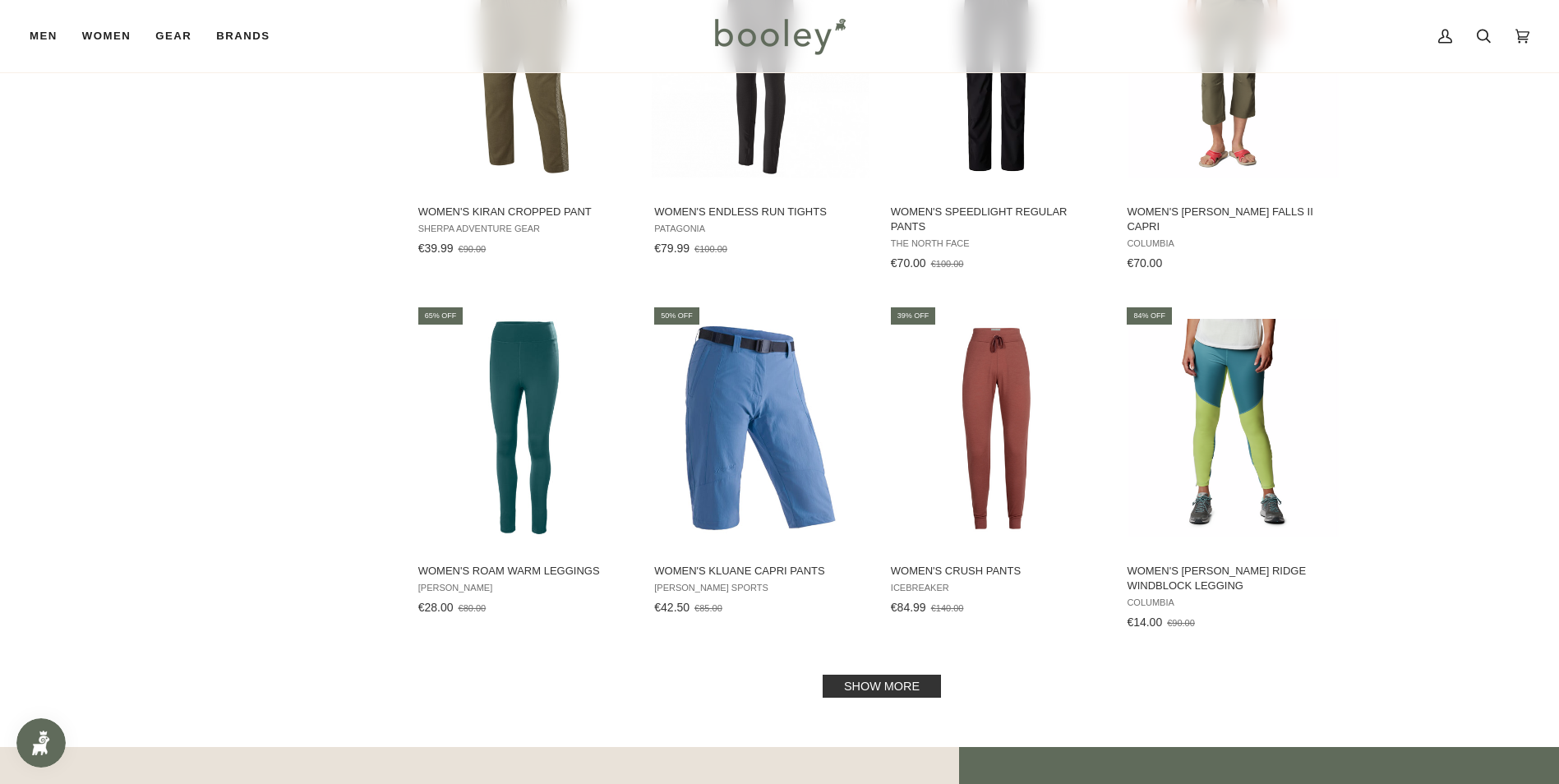
scroll to position [3203, 0]
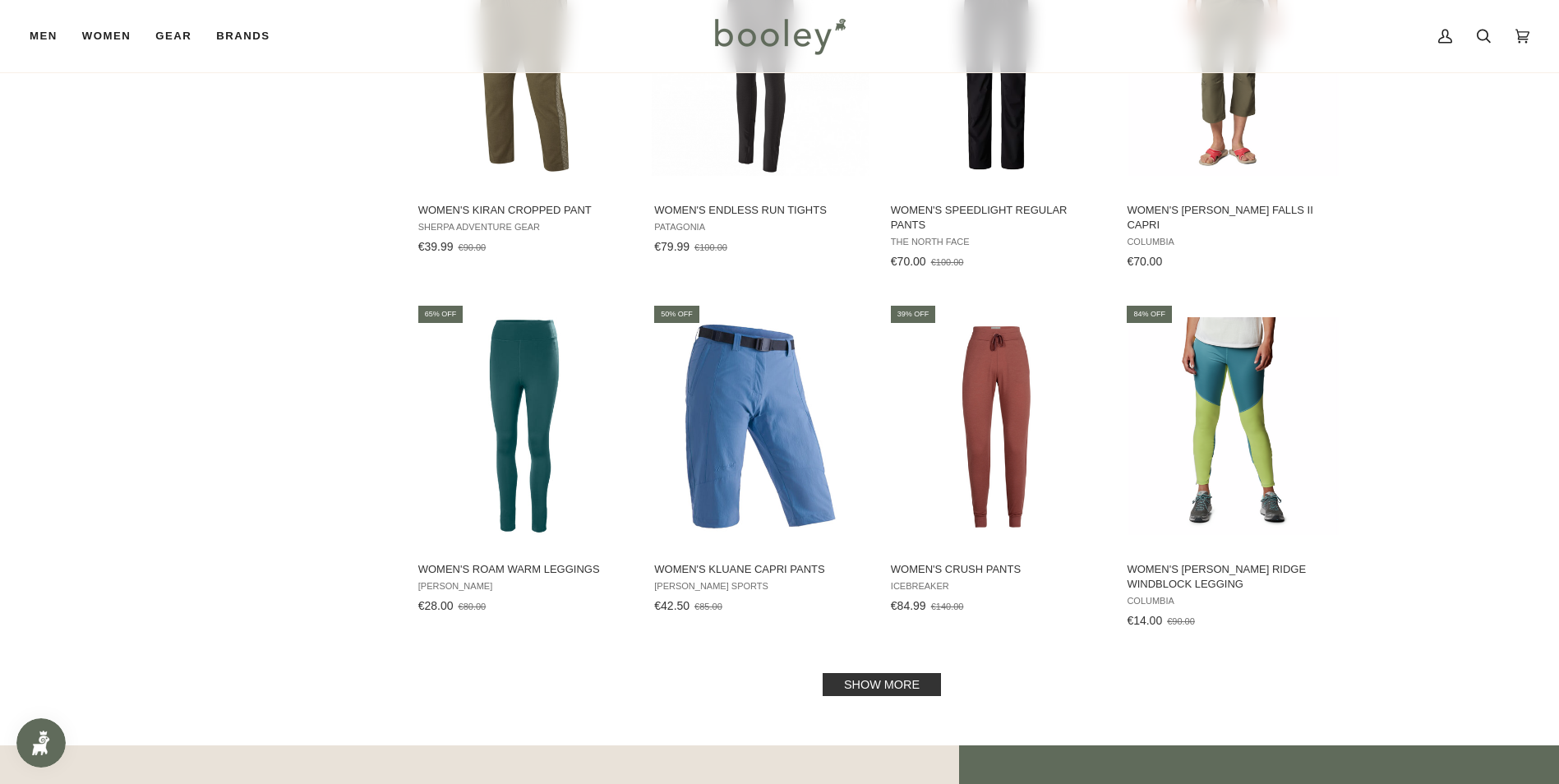
click at [841, 682] on link "Show more" at bounding box center [881, 684] width 118 height 23
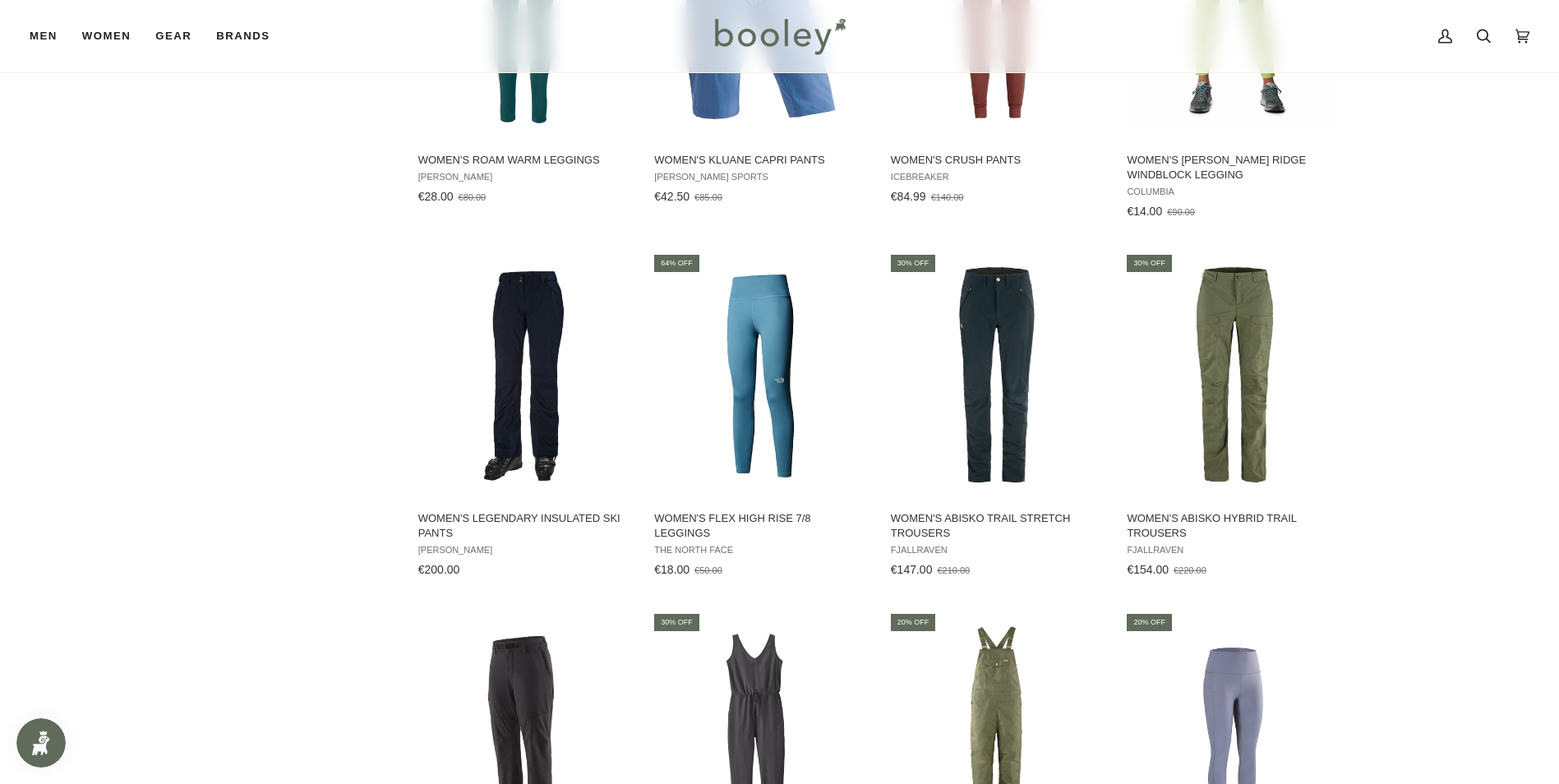
scroll to position [3614, 0]
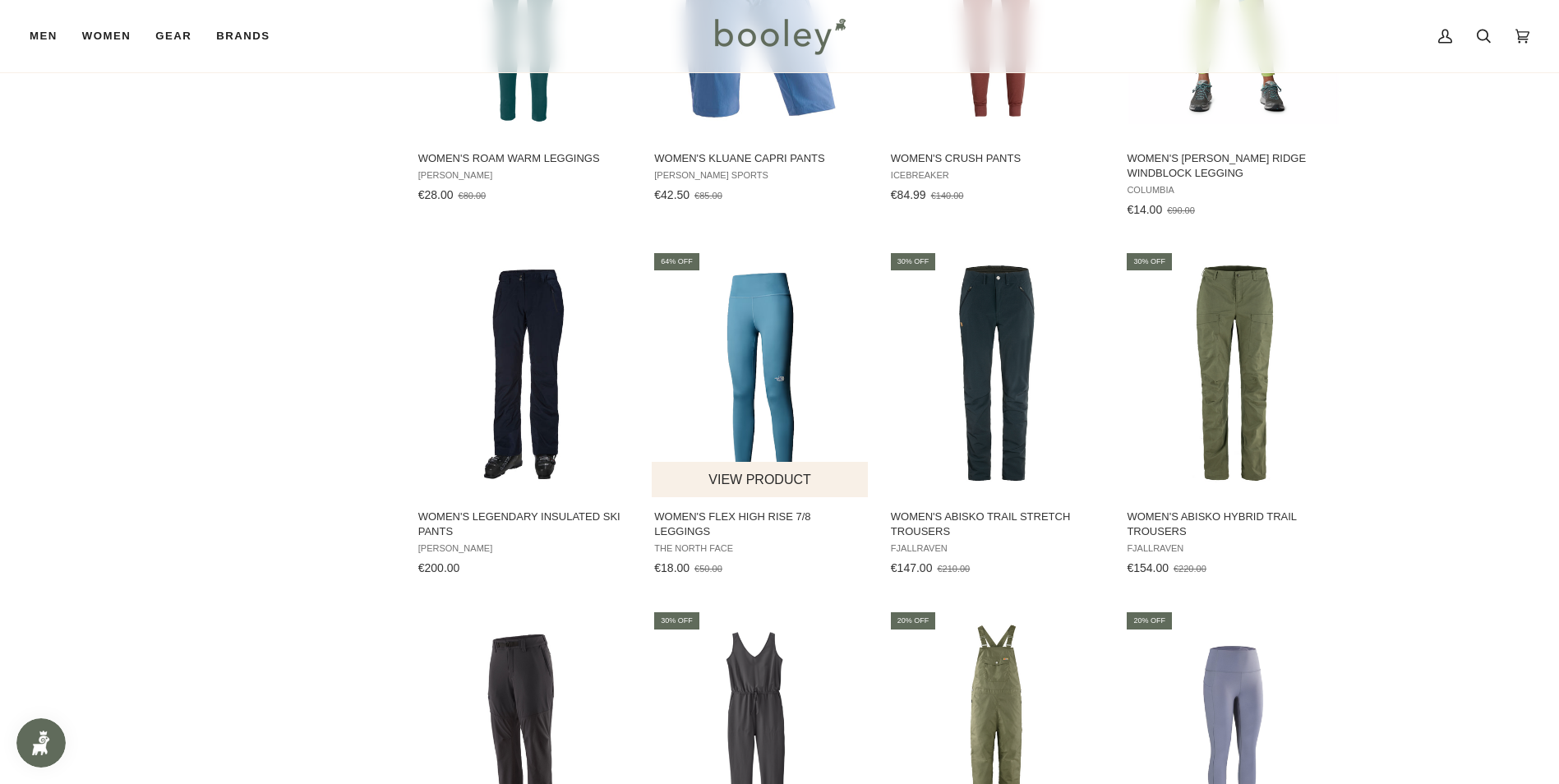
click at [772, 340] on img "Women's Flex High Rise 7/8 Leggings" at bounding box center [760, 373] width 218 height 218
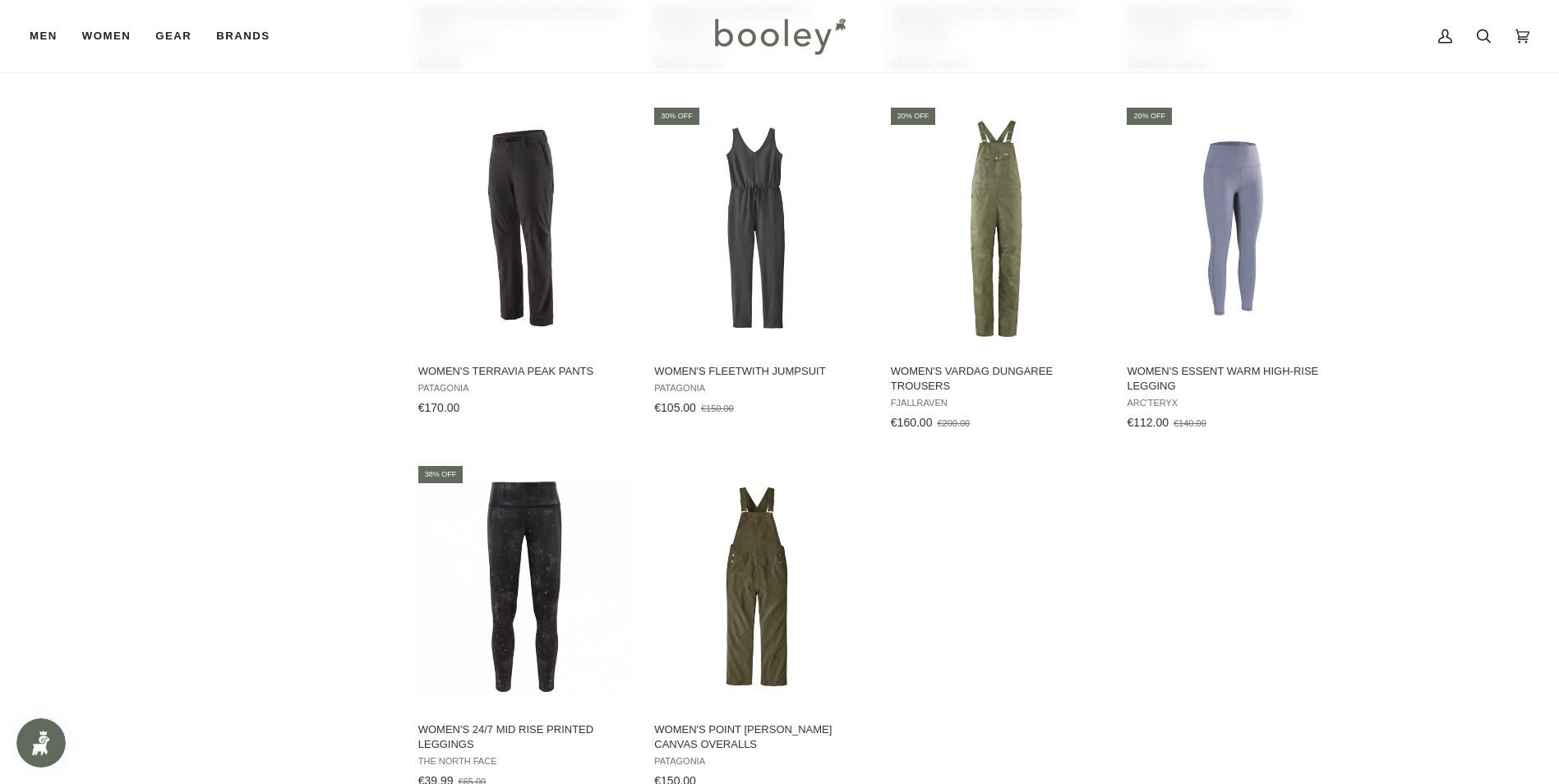
scroll to position [4107, 0]
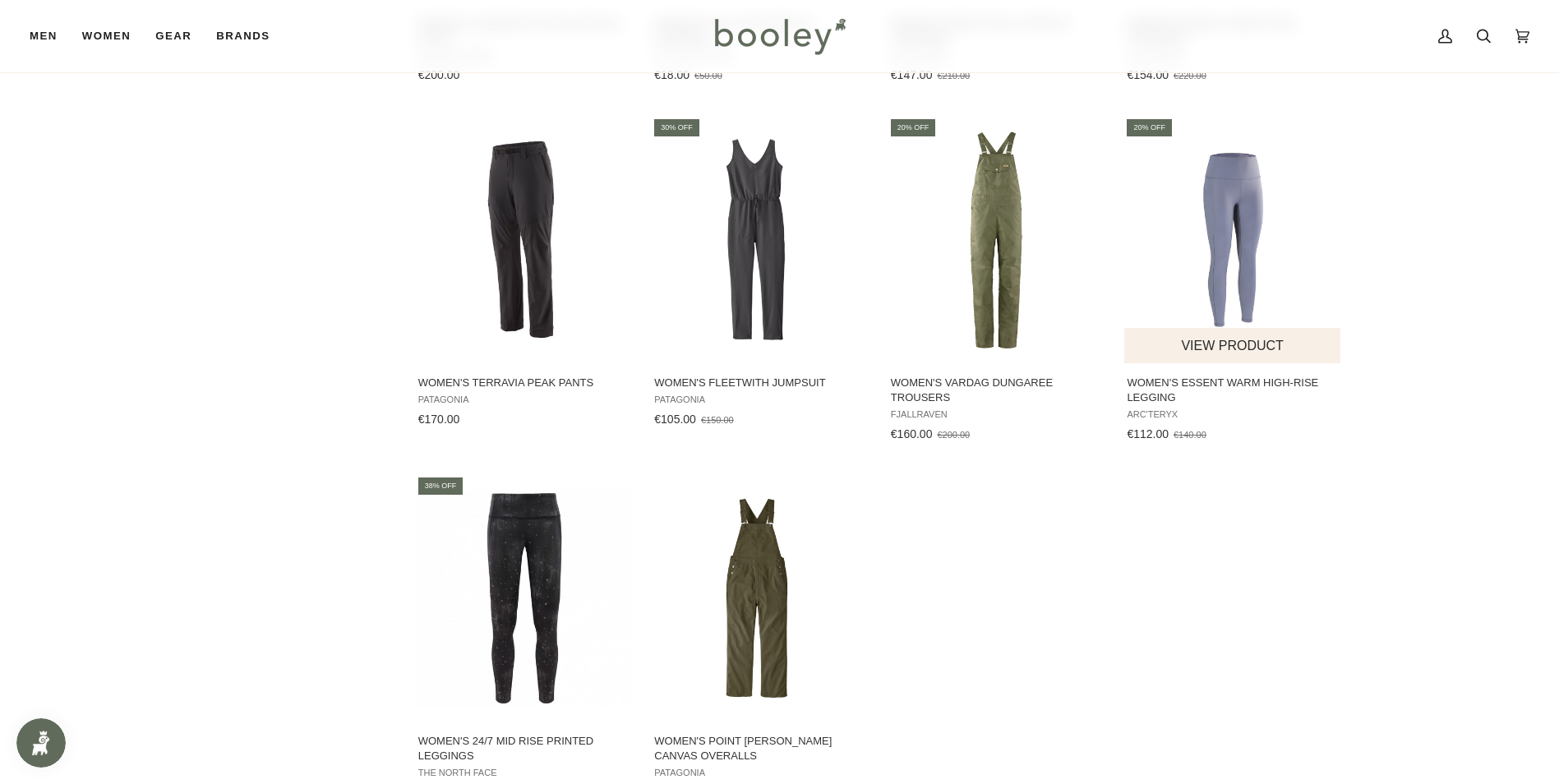
click at [1210, 198] on img "Women's Essent Warm High-Rise Legging" at bounding box center [1233, 240] width 218 height 218
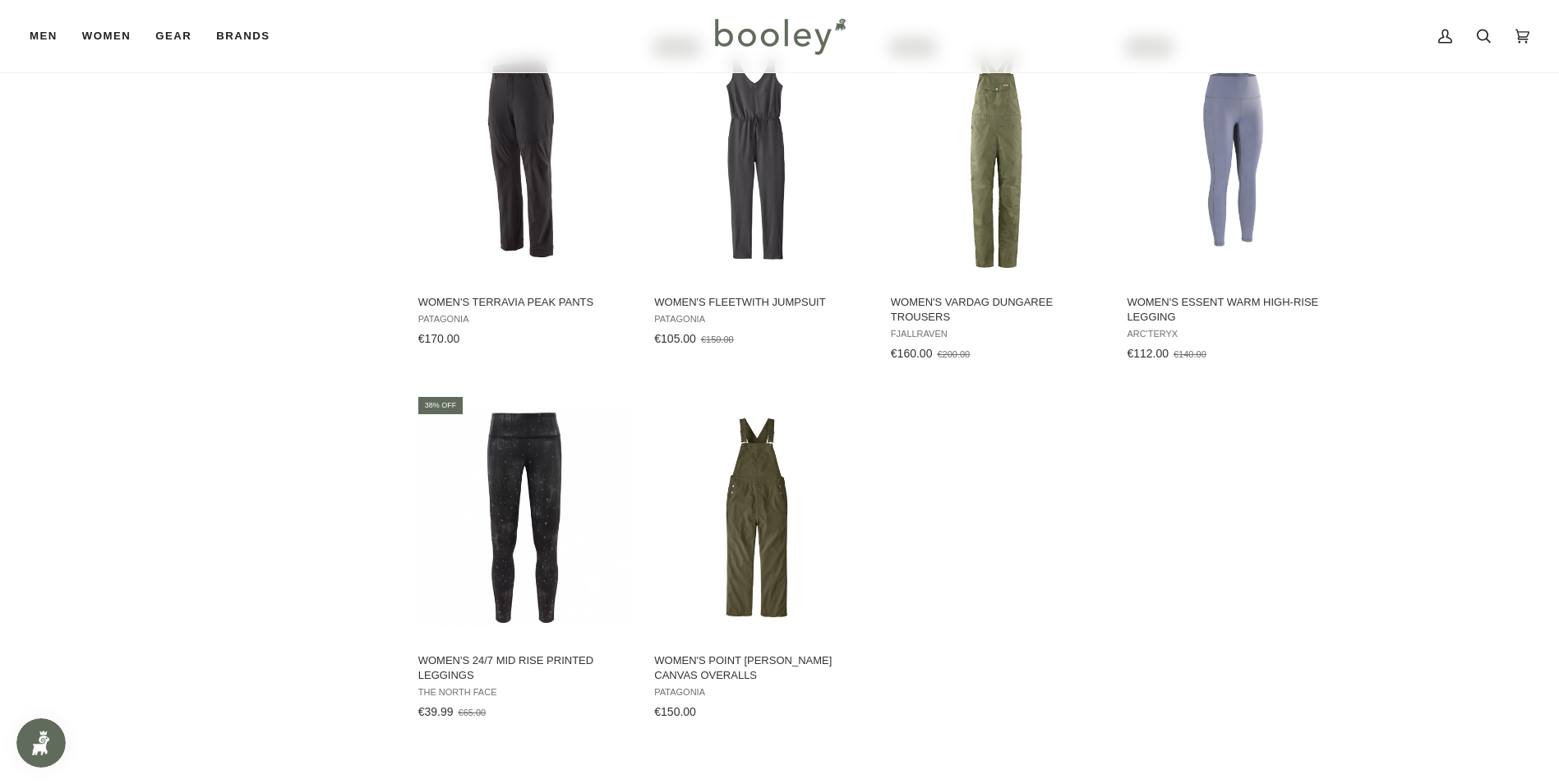
scroll to position [4354, 0]
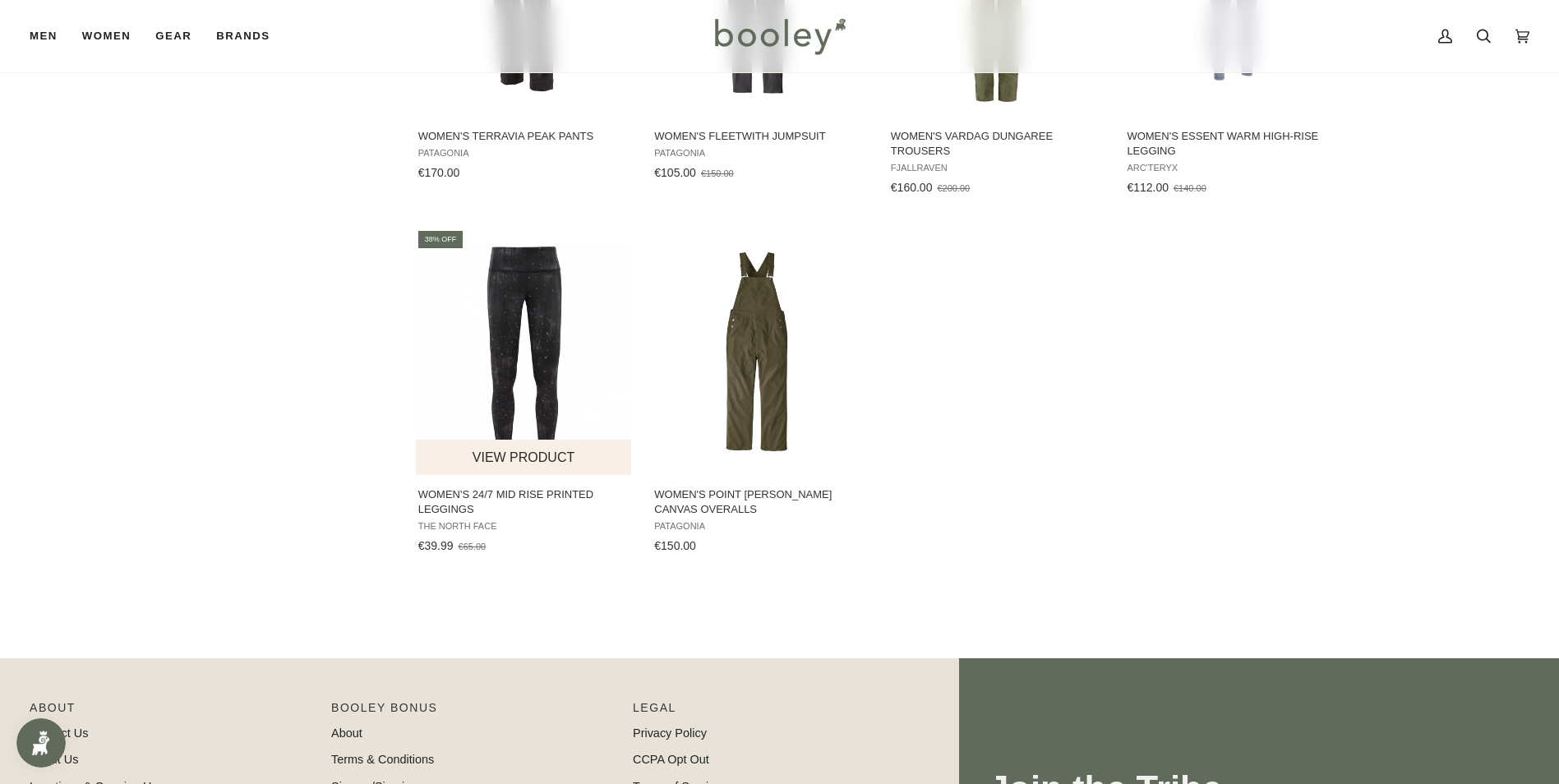
click at [520, 298] on img "Women's 24/7 Mid Rise Printed Leggings" at bounding box center [524, 352] width 218 height 218
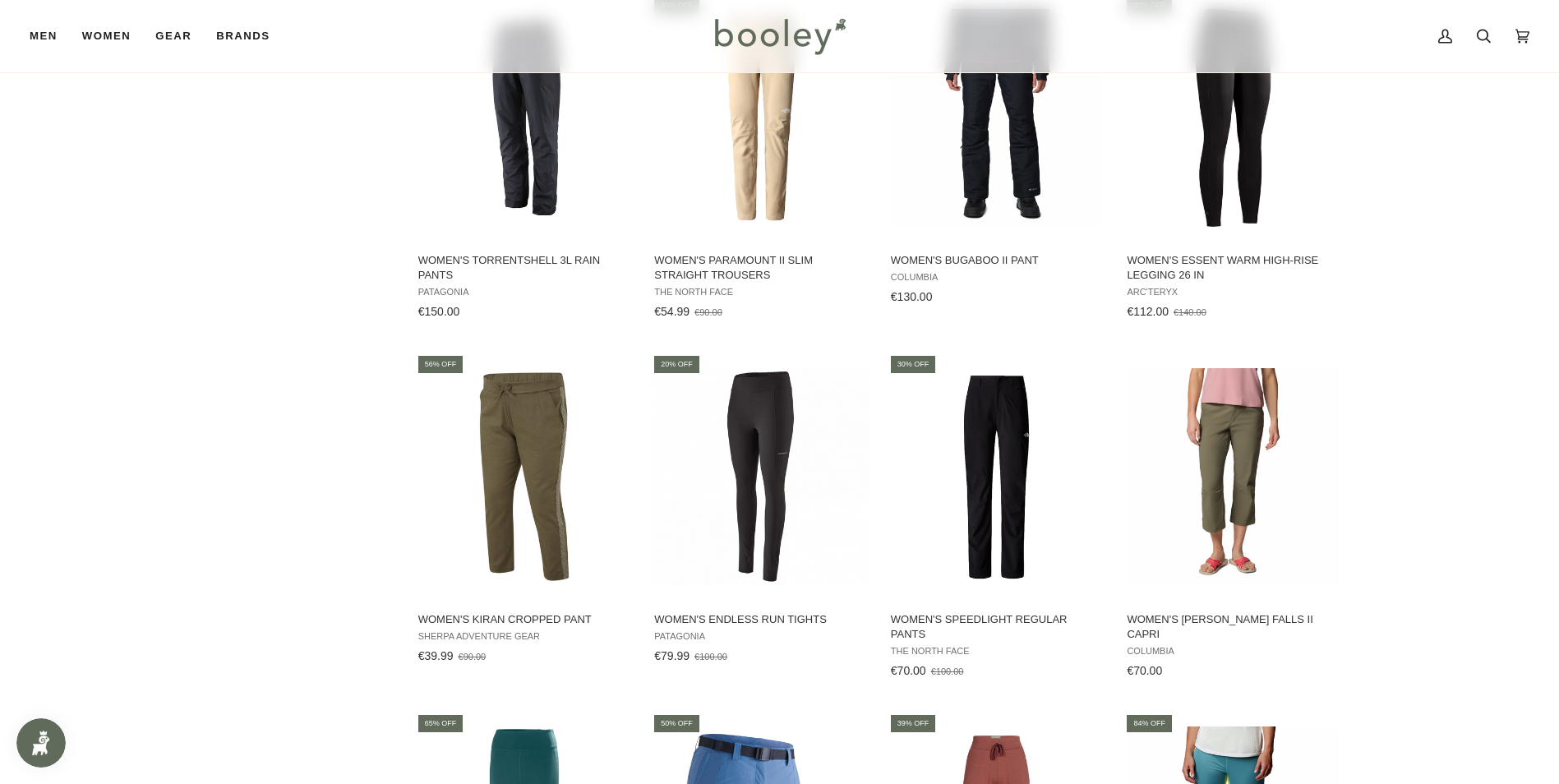
scroll to position [2793, 0]
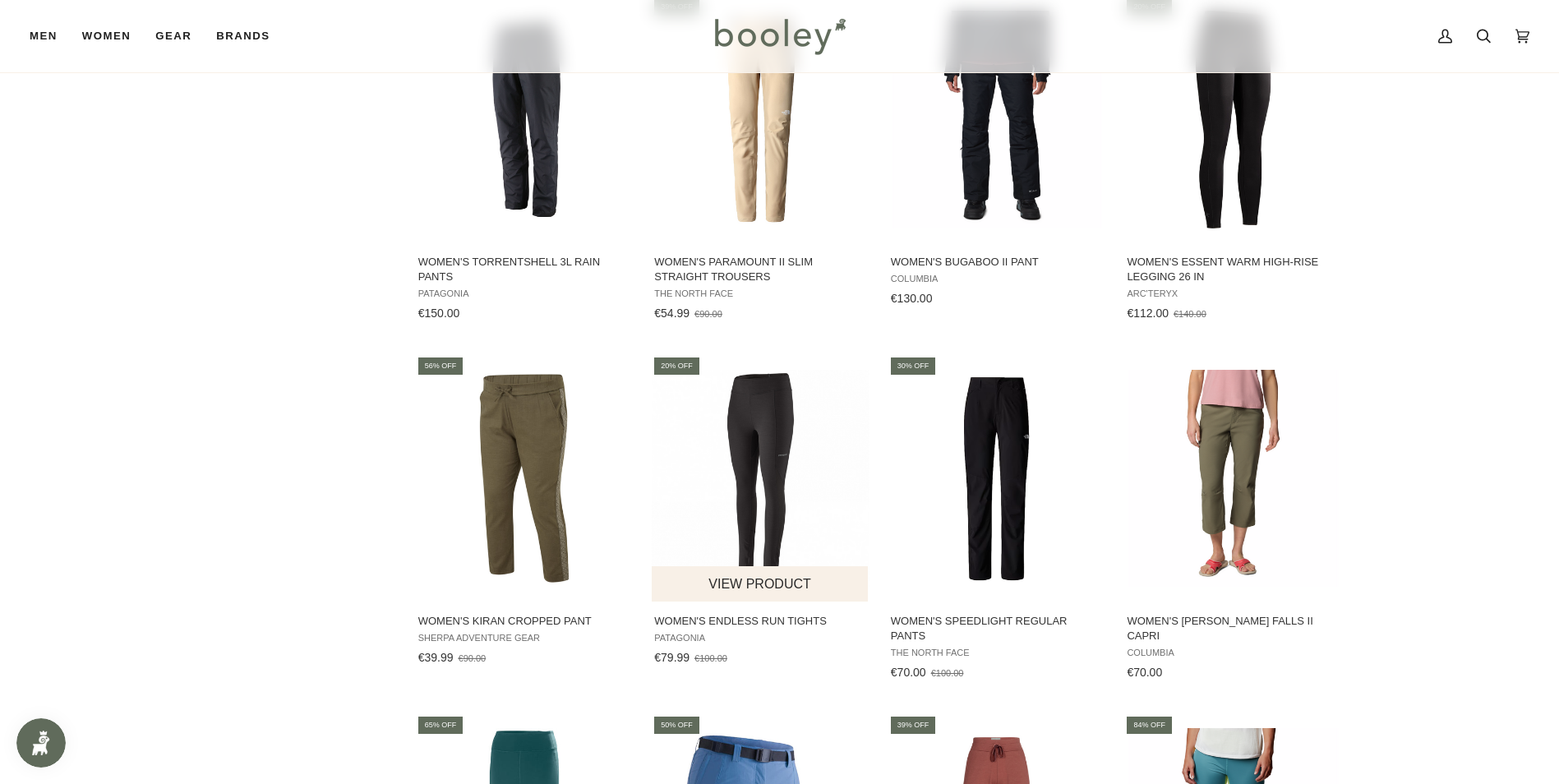
click at [781, 394] on img "Women's Endless Run Tights" at bounding box center [760, 478] width 218 height 218
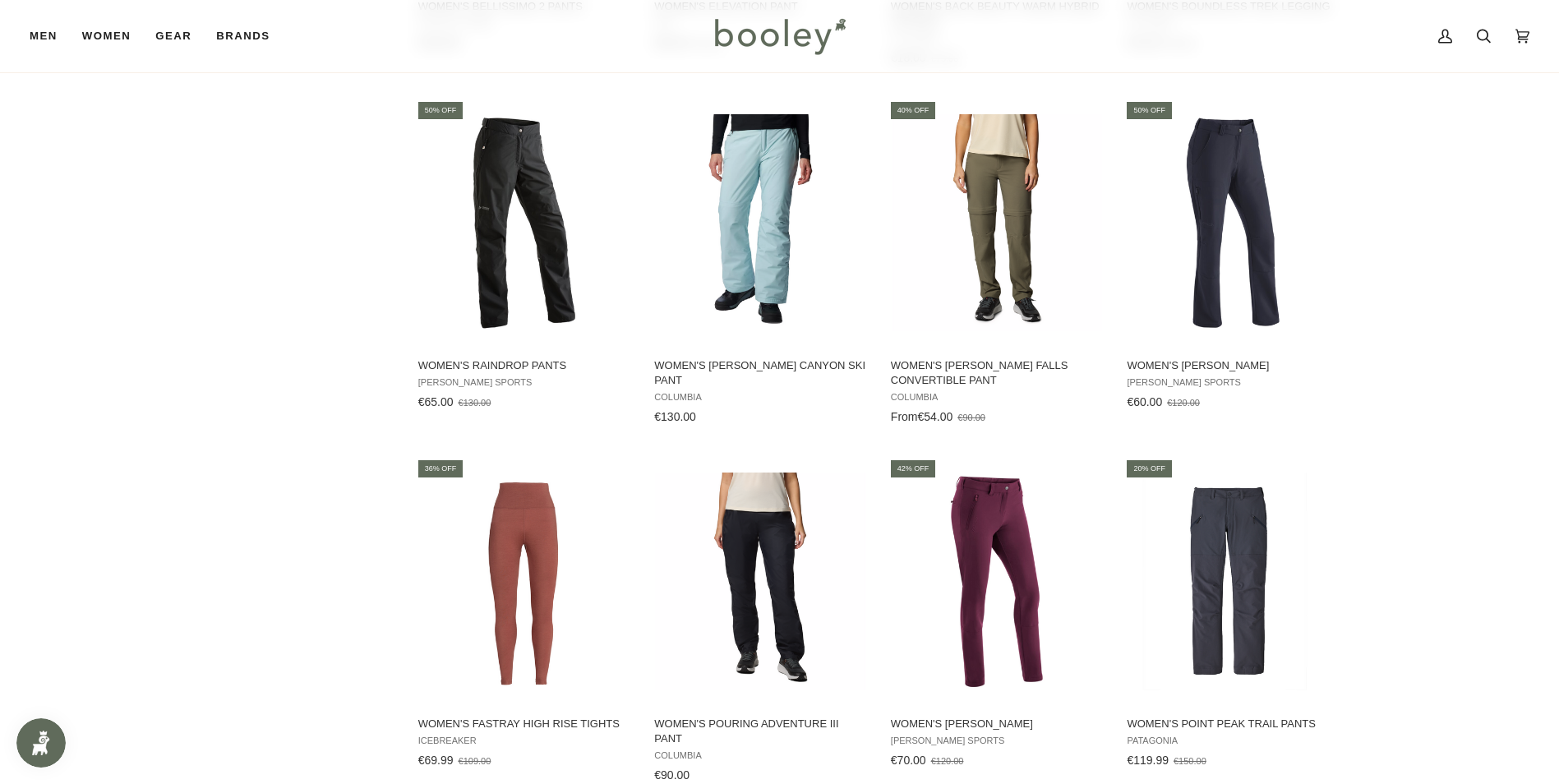
scroll to position [1561, 0]
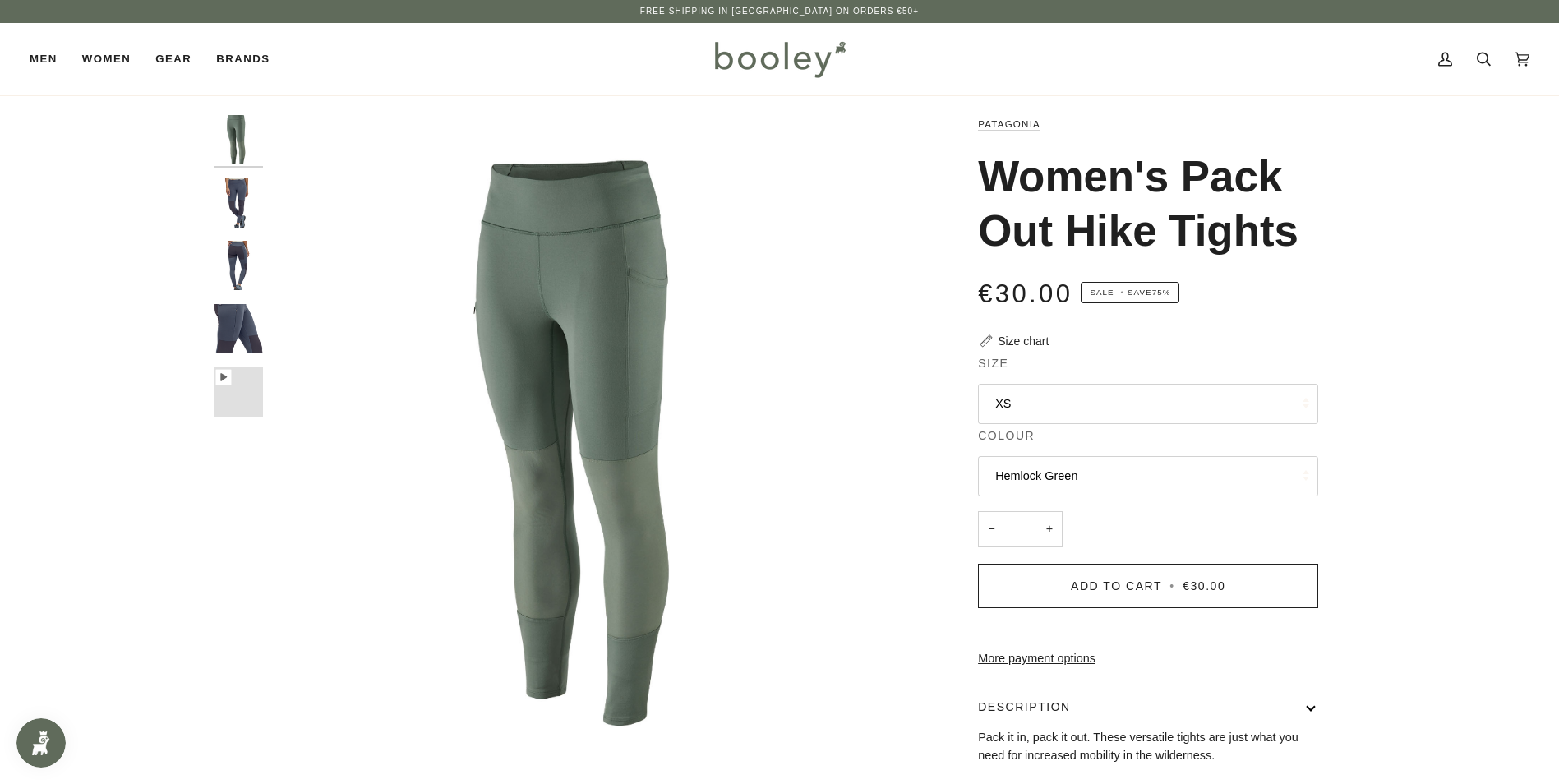
click at [1016, 424] on fieldset "Size XS XS Small Medium Large XL" at bounding box center [1148, 391] width 340 height 72
click at [1008, 408] on button "XS" at bounding box center [1148, 403] width 340 height 40
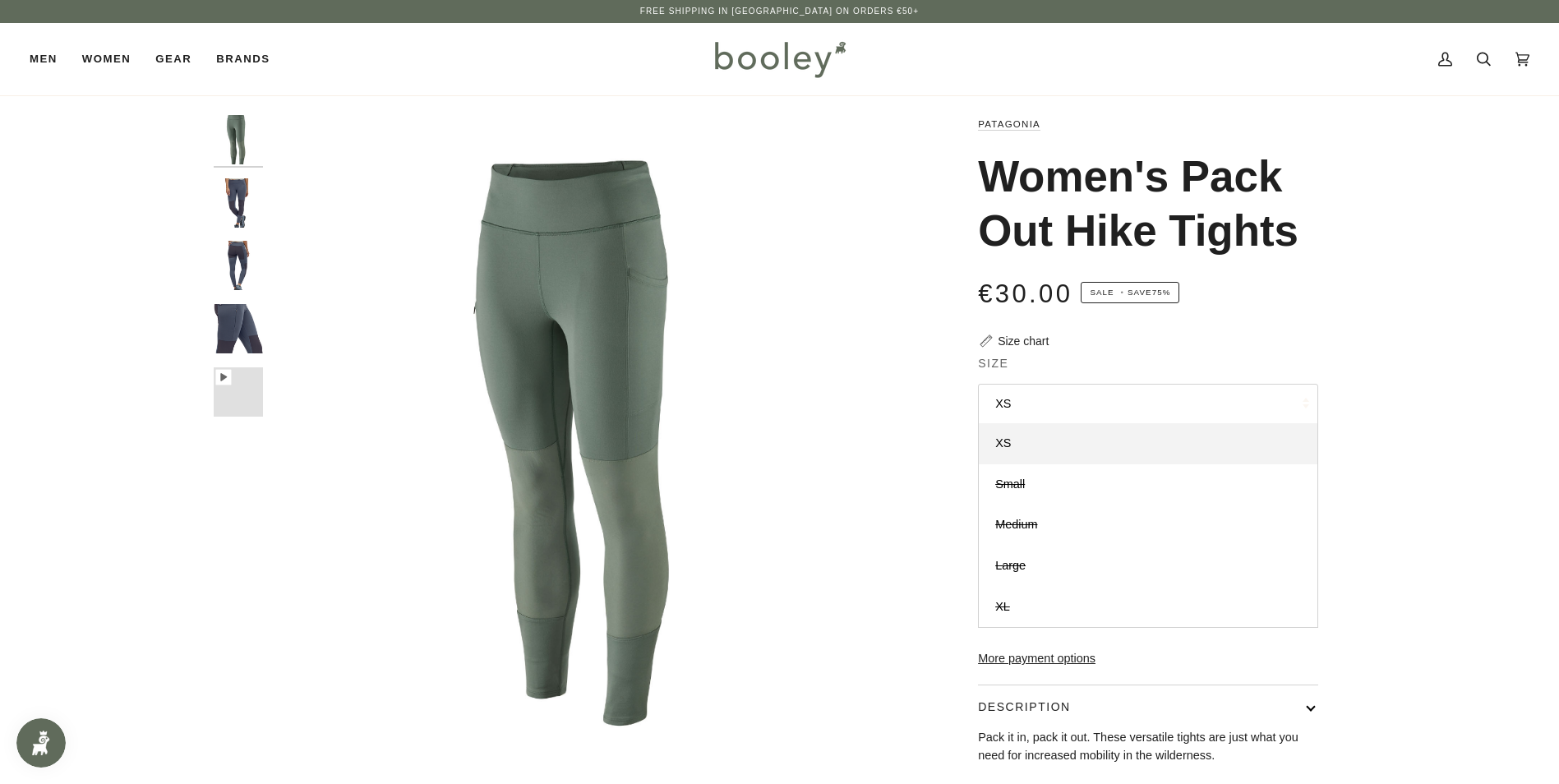
click at [951, 566] on div "Patagonia Women's Pack Out Hike Tights €30.00 Sale • Save 75% Size chart Size X…" at bounding box center [1134, 559] width 370 height 888
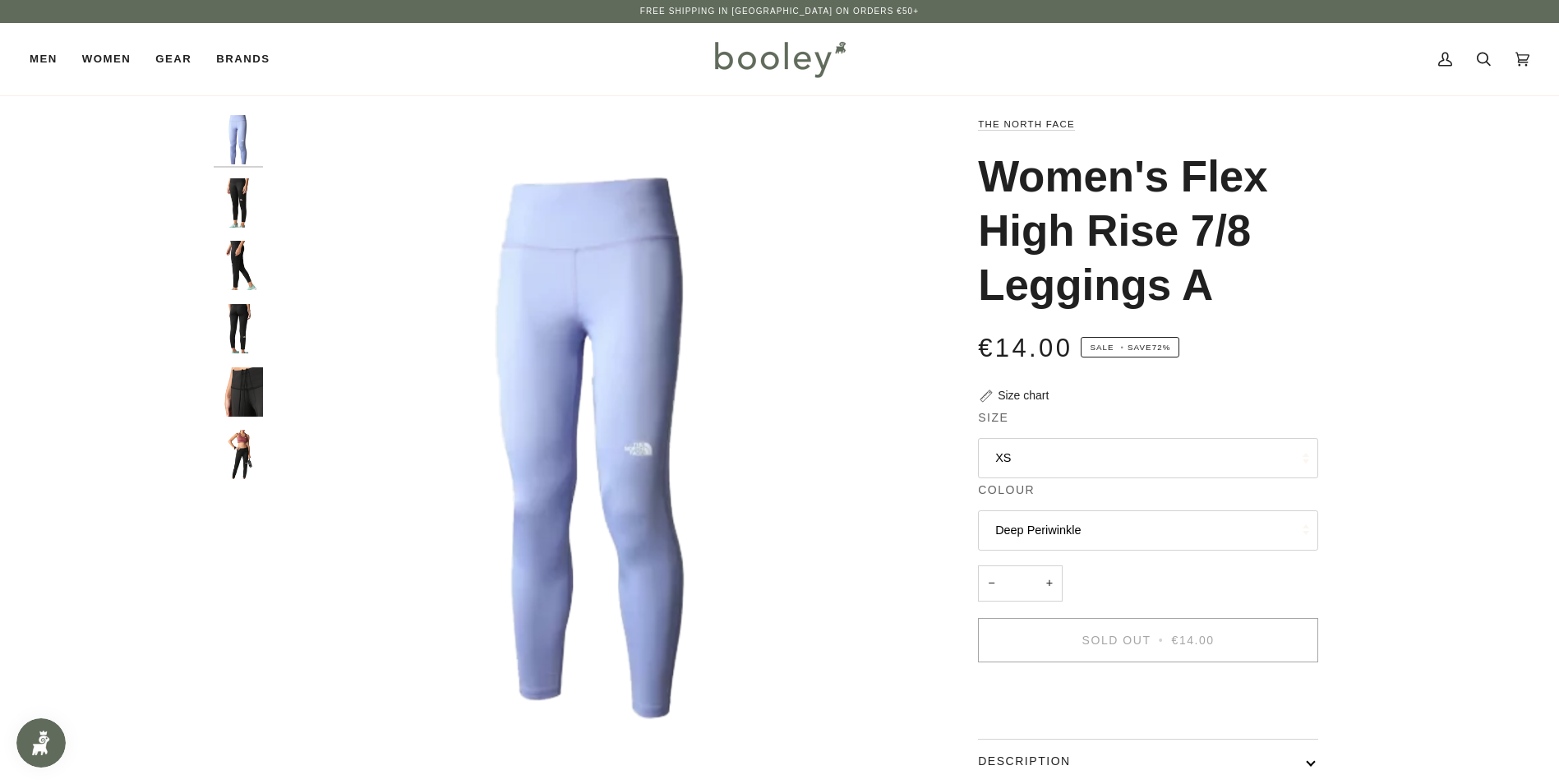
click at [984, 452] on button "XS" at bounding box center [1148, 457] width 340 height 40
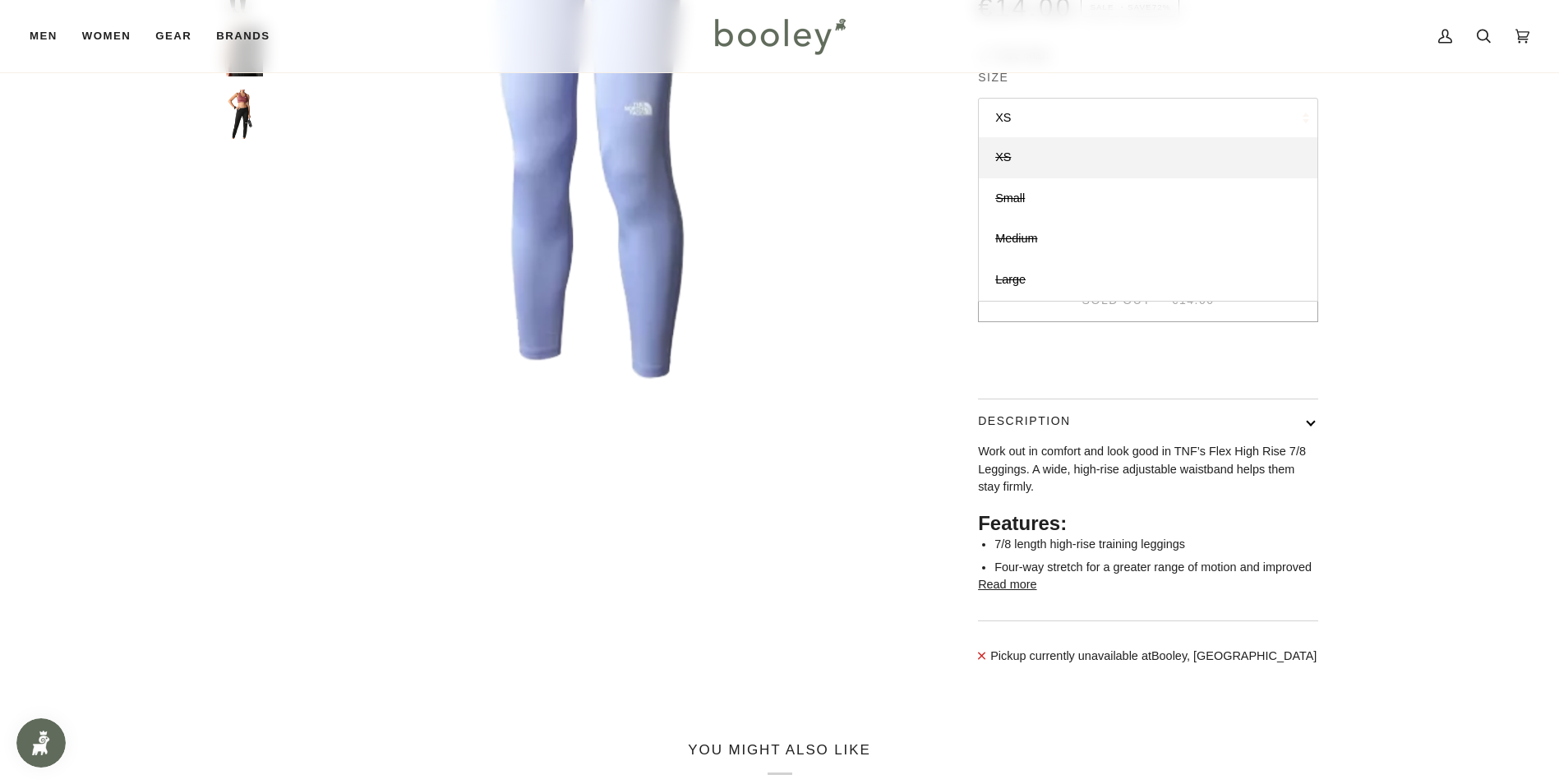
scroll to position [246, 0]
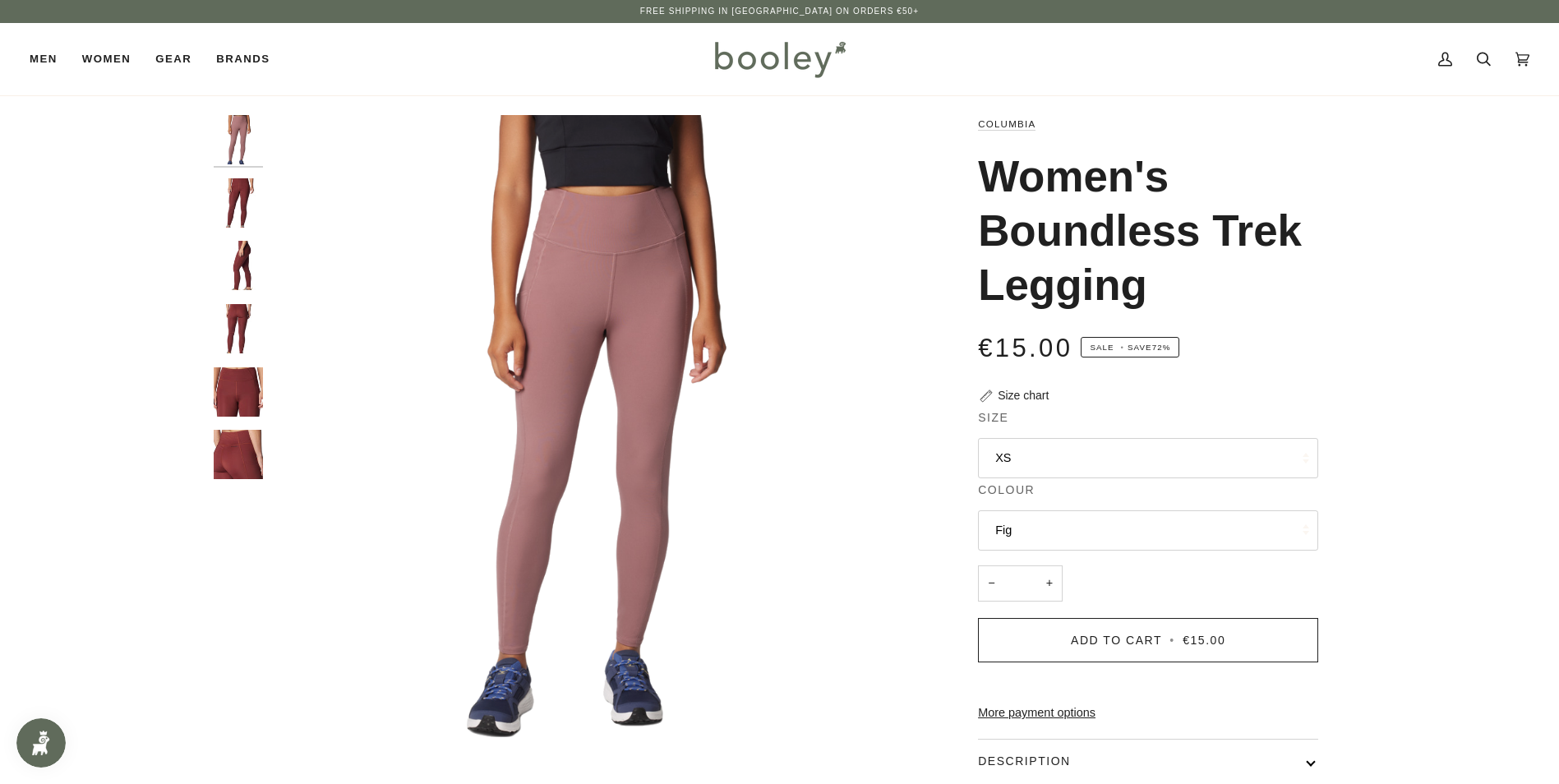
click at [1014, 464] on button "XS" at bounding box center [1148, 457] width 340 height 40
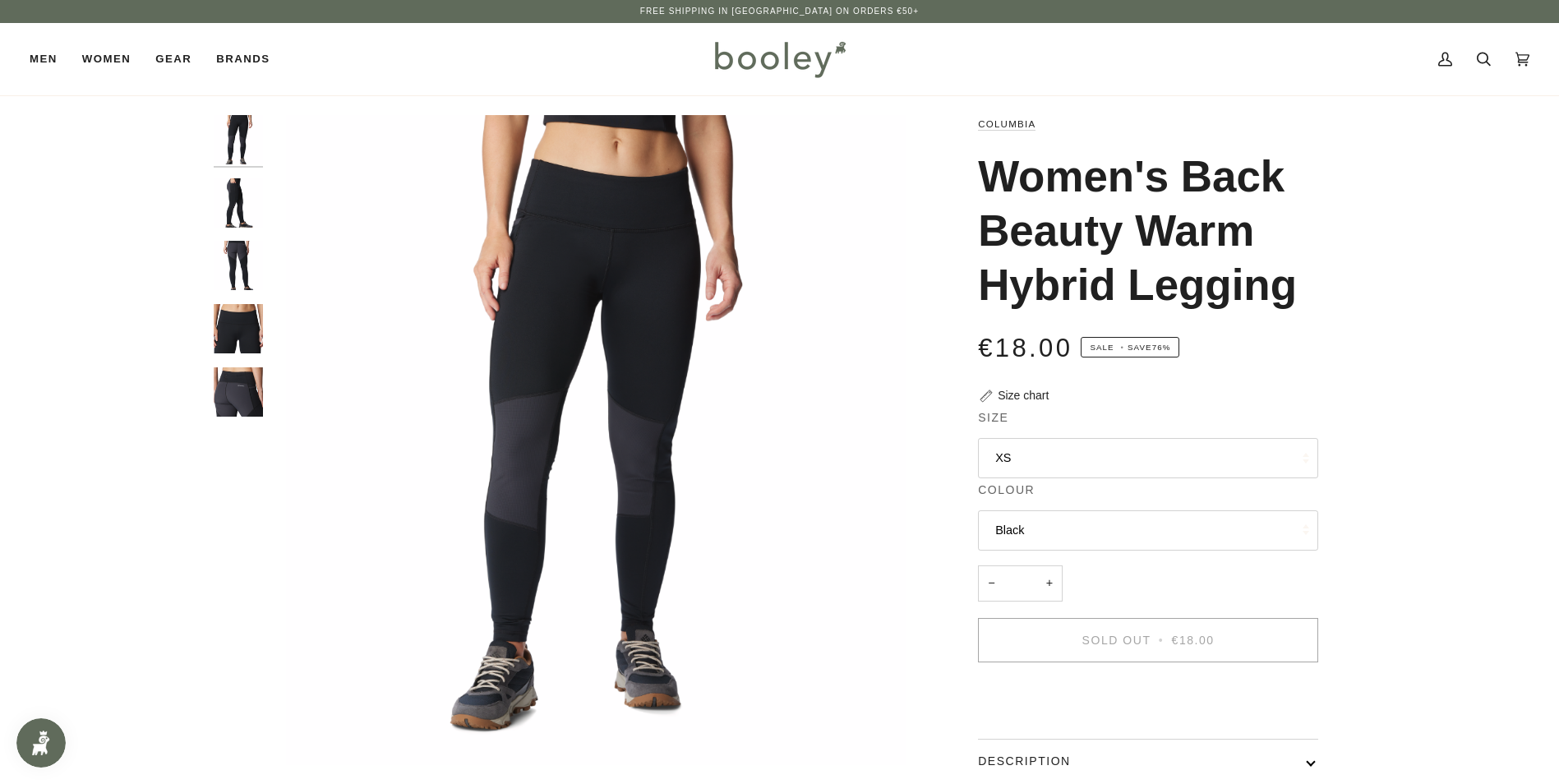
click at [1021, 470] on button "XS" at bounding box center [1148, 457] width 340 height 40
click at [885, 635] on img "Columbia Women's Back Beauty Warm Hybrid Legging Black - Booley Galway" at bounding box center [596, 440] width 650 height 650
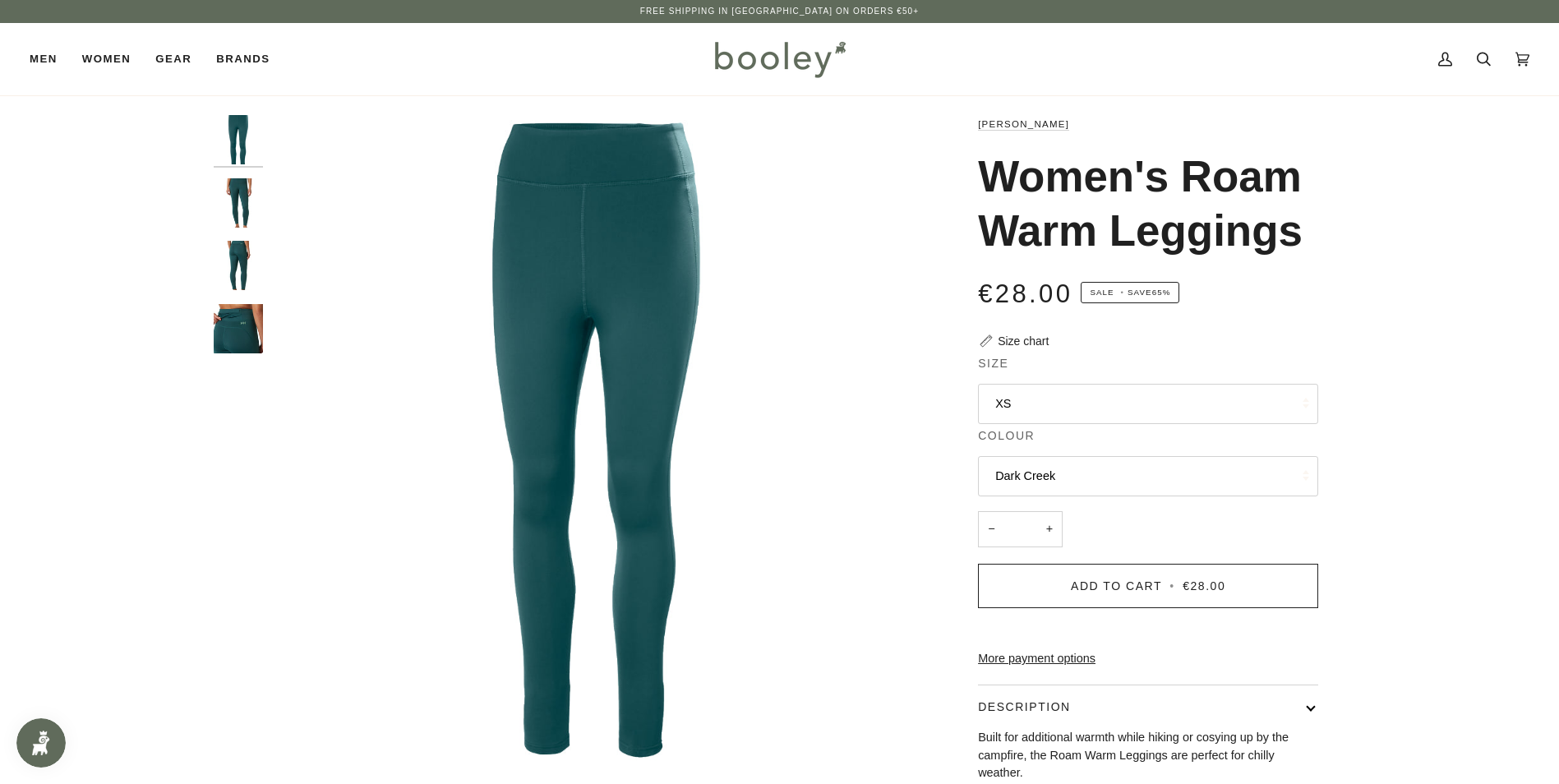
click at [993, 397] on button "XS" at bounding box center [1148, 403] width 340 height 40
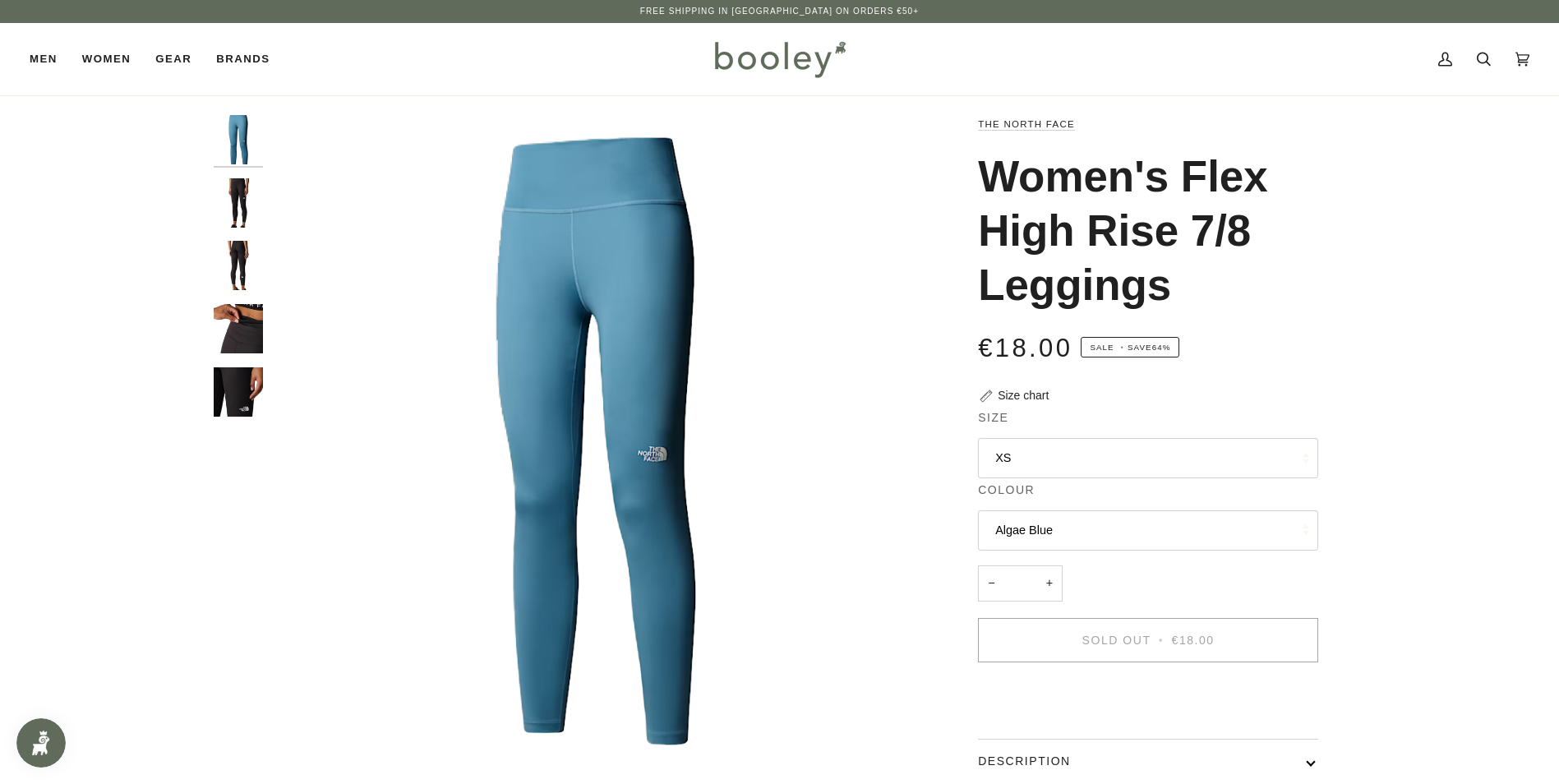
click at [1032, 526] on button "Algae Blue" at bounding box center [1148, 530] width 340 height 40
click at [1006, 457] on button "XS" at bounding box center [1148, 457] width 340 height 40
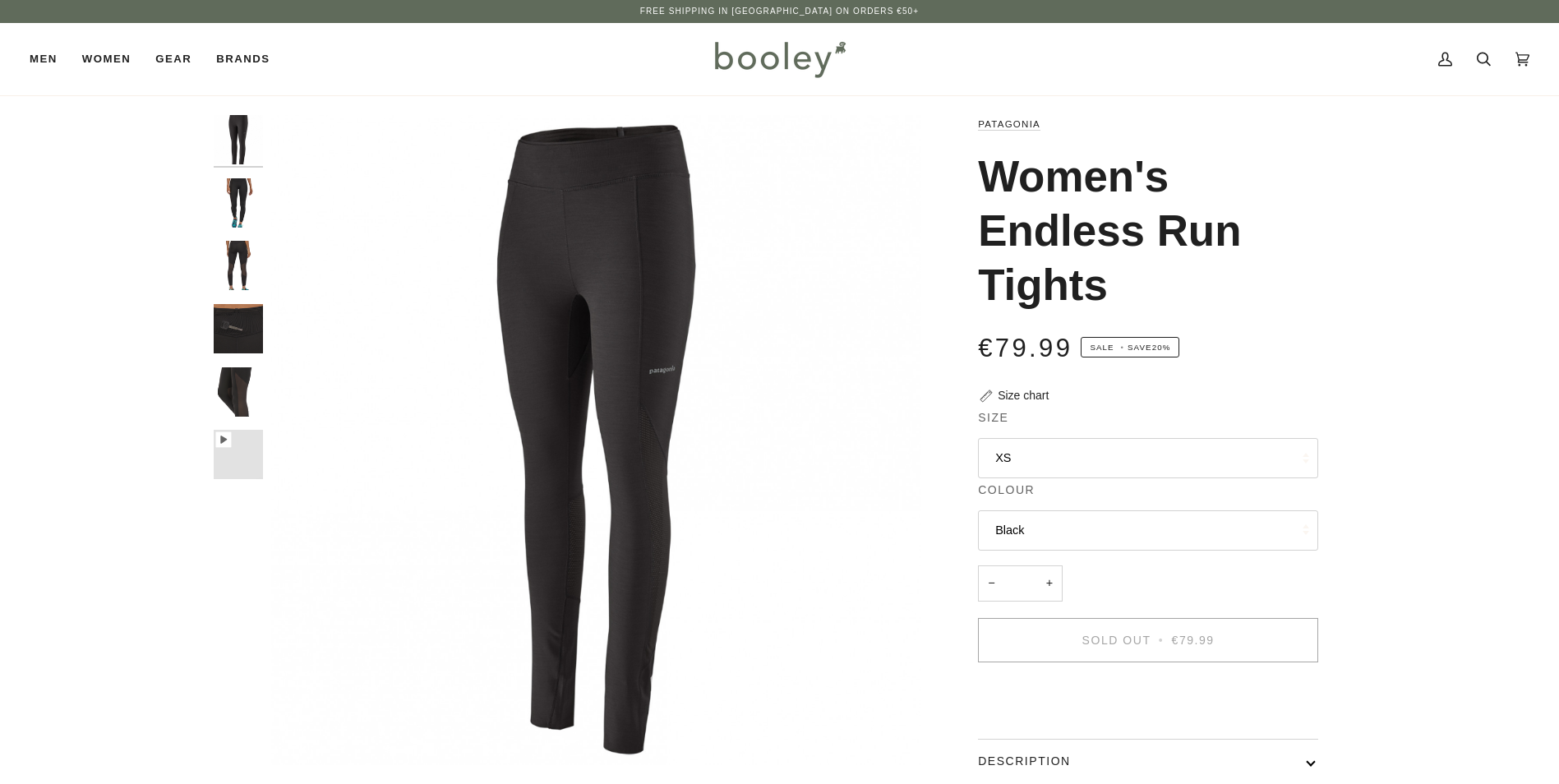
click at [1036, 459] on button "XS" at bounding box center [1148, 457] width 340 height 40
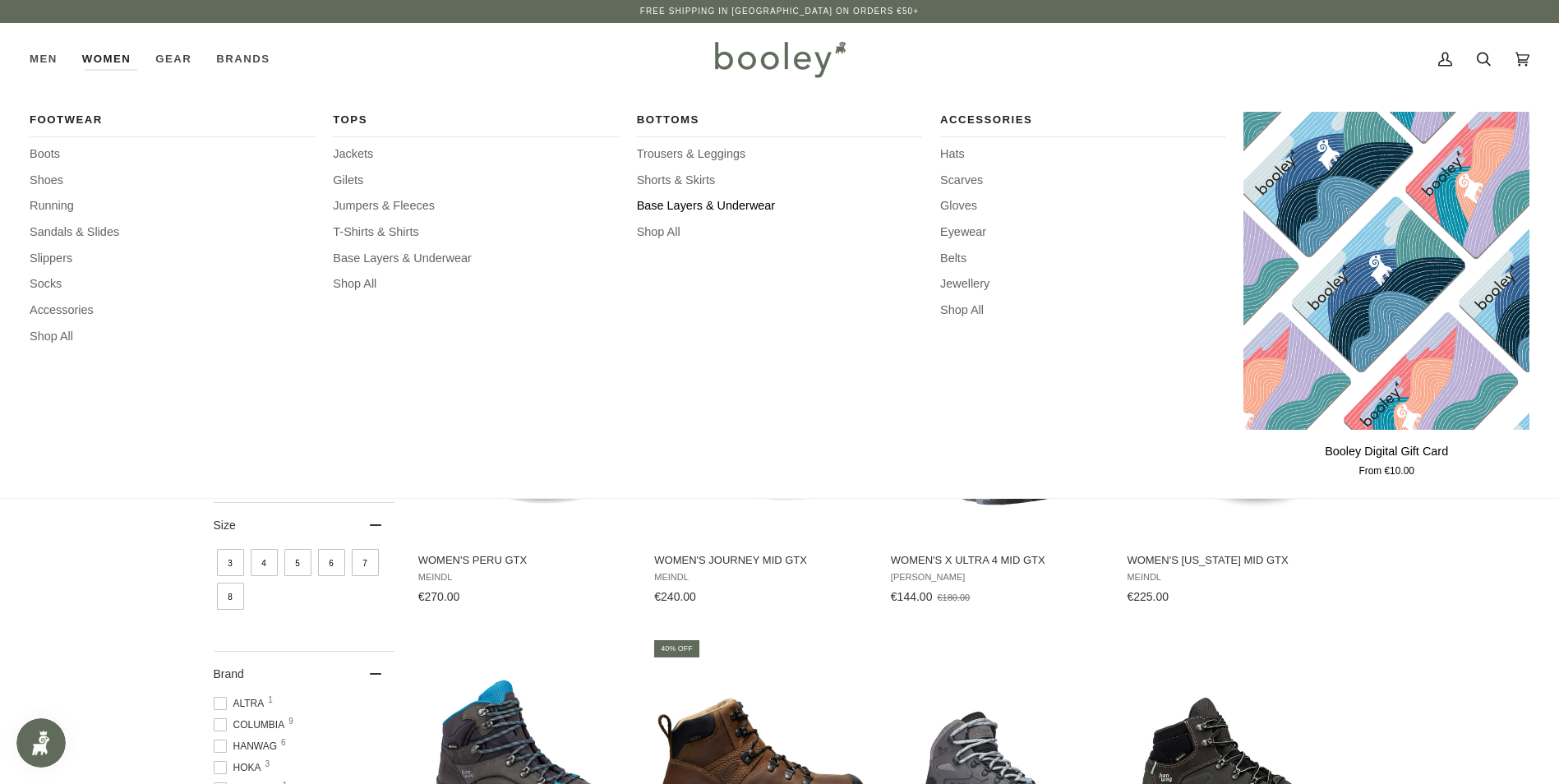
click at [710, 205] on span "Base Layers & Underwear" at bounding box center [780, 206] width 286 height 18
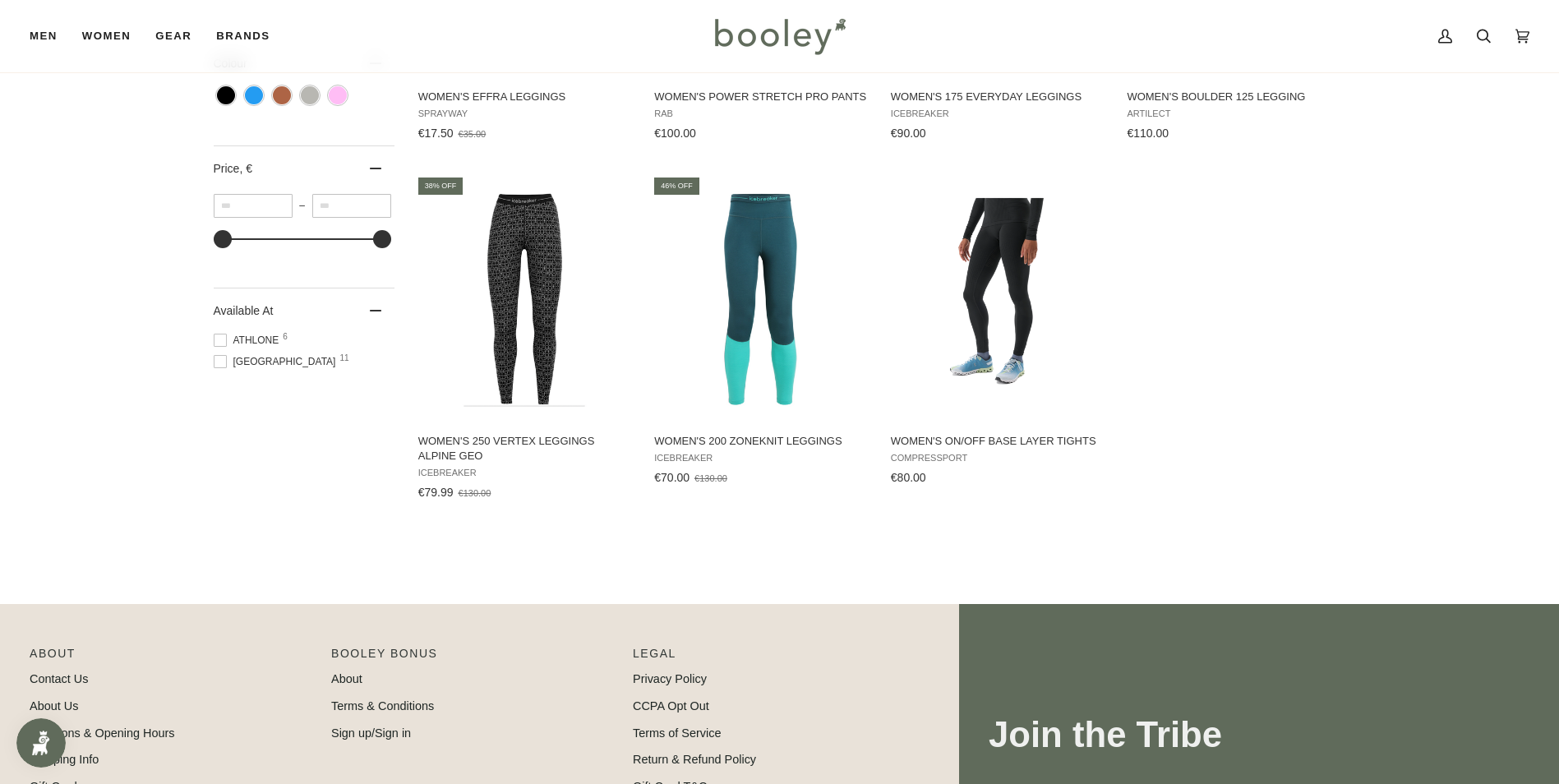
scroll to position [575, 0]
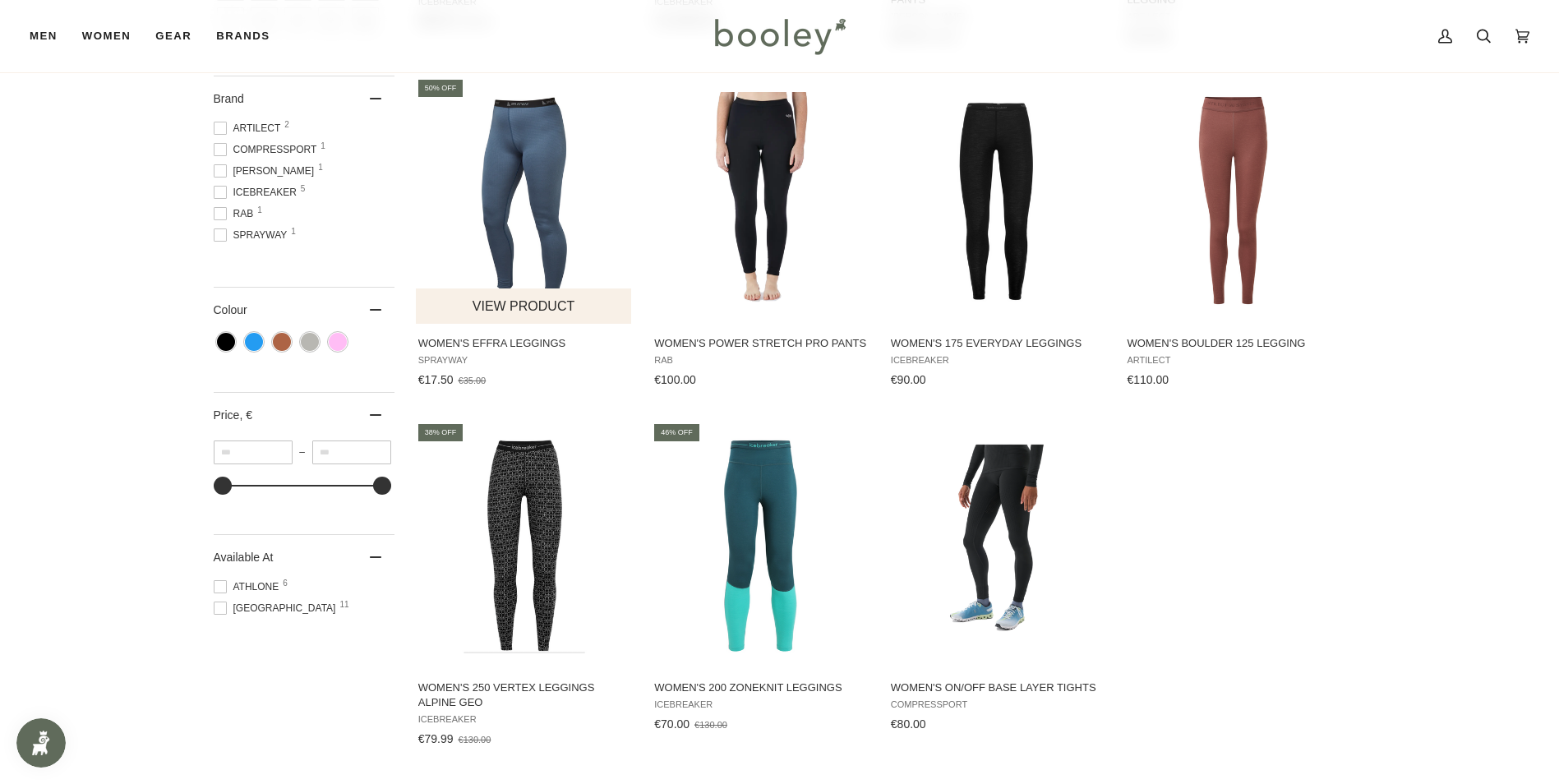
click at [500, 176] on img "Women's Effra Leggings" at bounding box center [524, 200] width 218 height 218
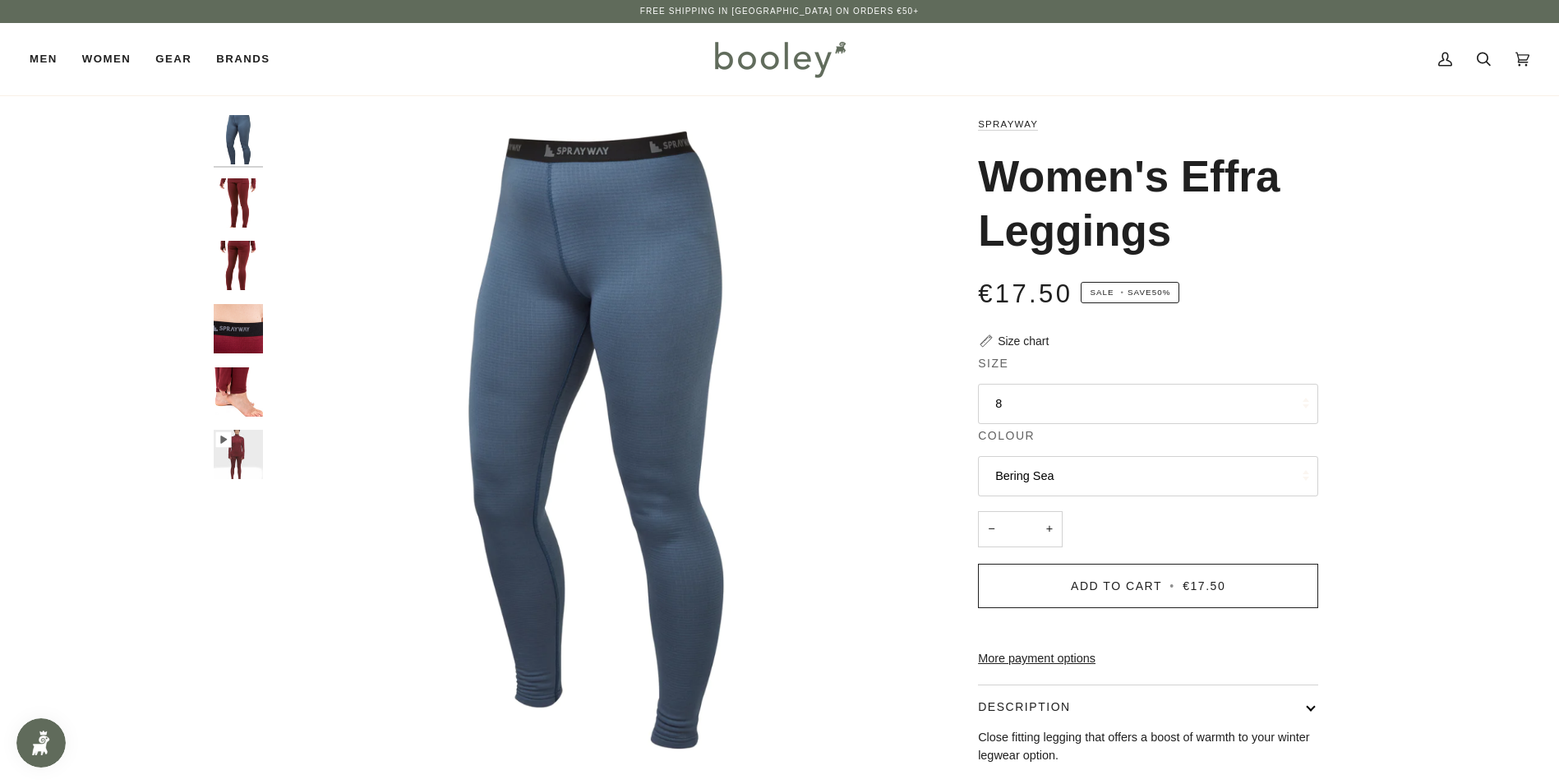
click at [1023, 392] on button "8" at bounding box center [1148, 403] width 340 height 40
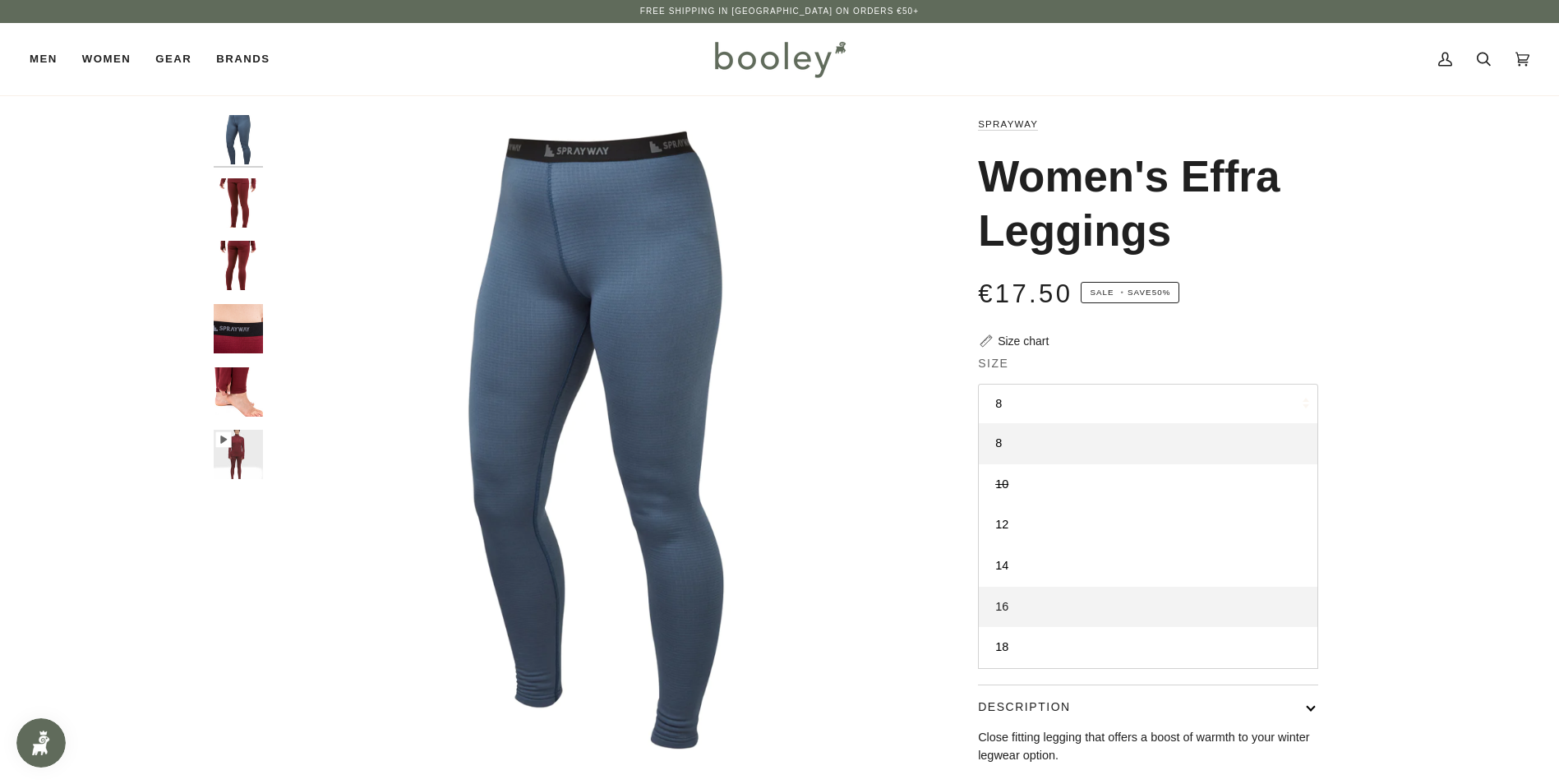
click at [1016, 606] on link "16" at bounding box center [1148, 607] width 338 height 41
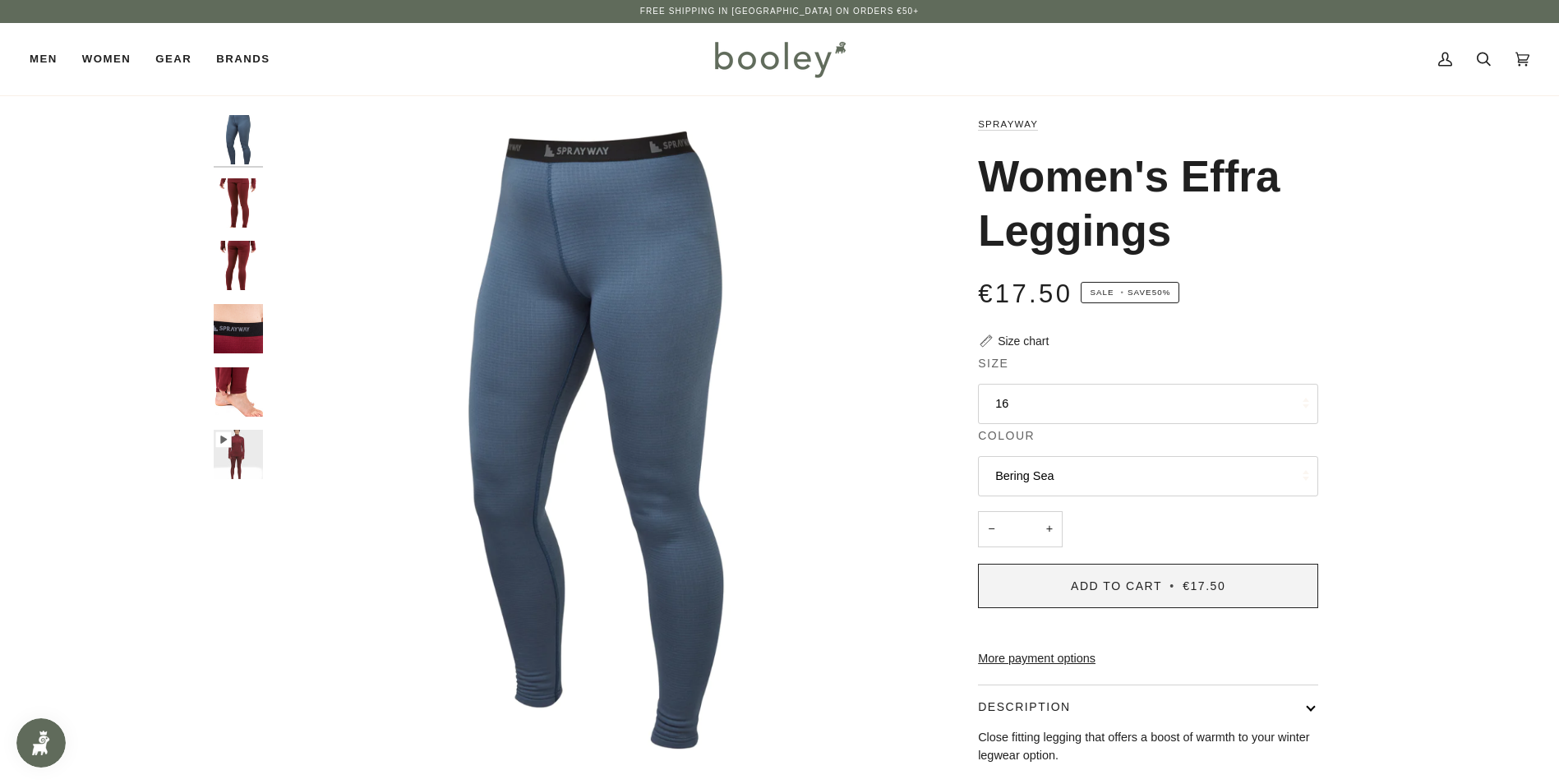
click at [1058, 576] on button "Add to Cart • €17.50" at bounding box center [1148, 585] width 340 height 44
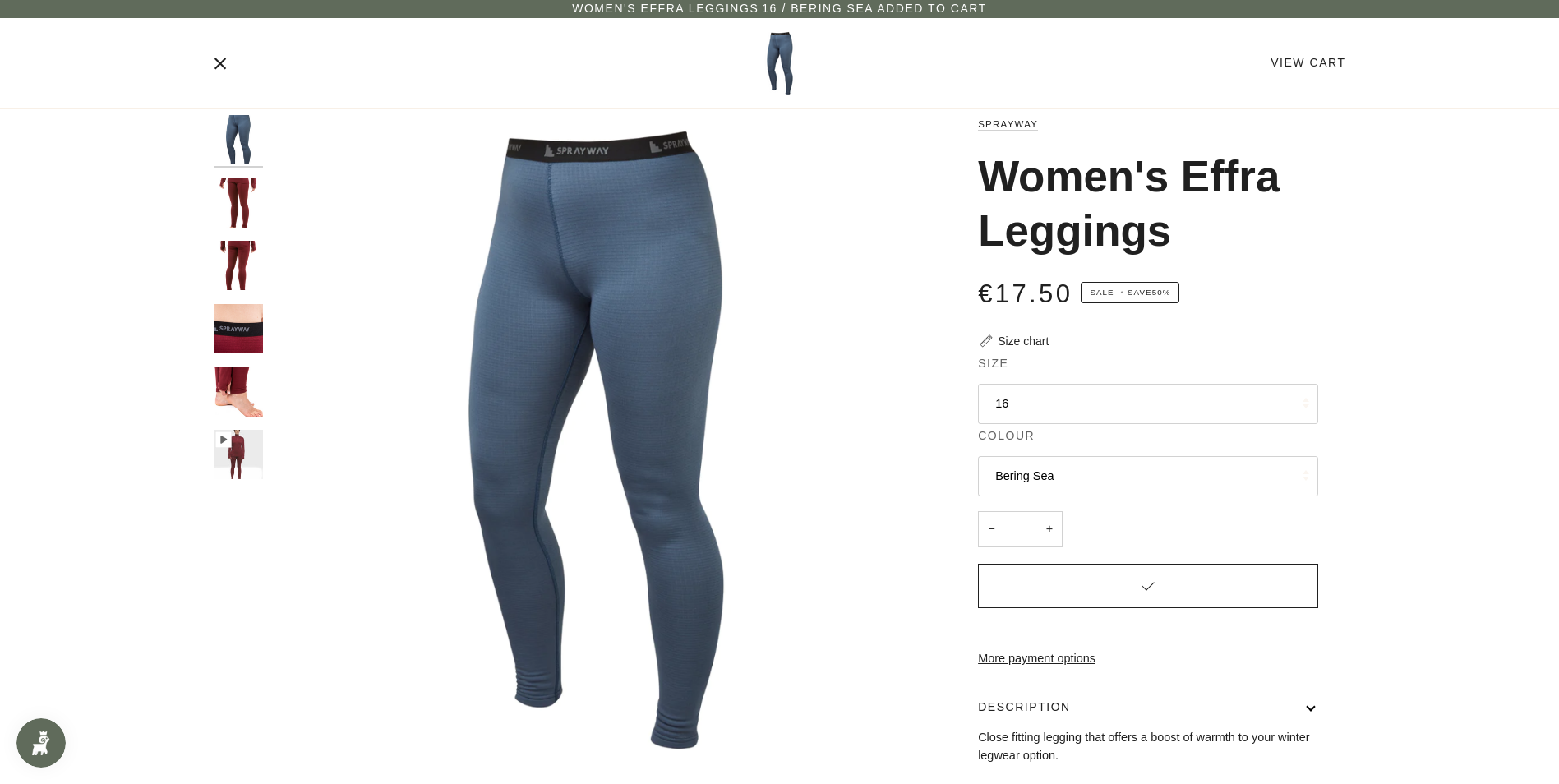
click at [224, 58] on icon "Close" at bounding box center [219, 63] width 13 height 13
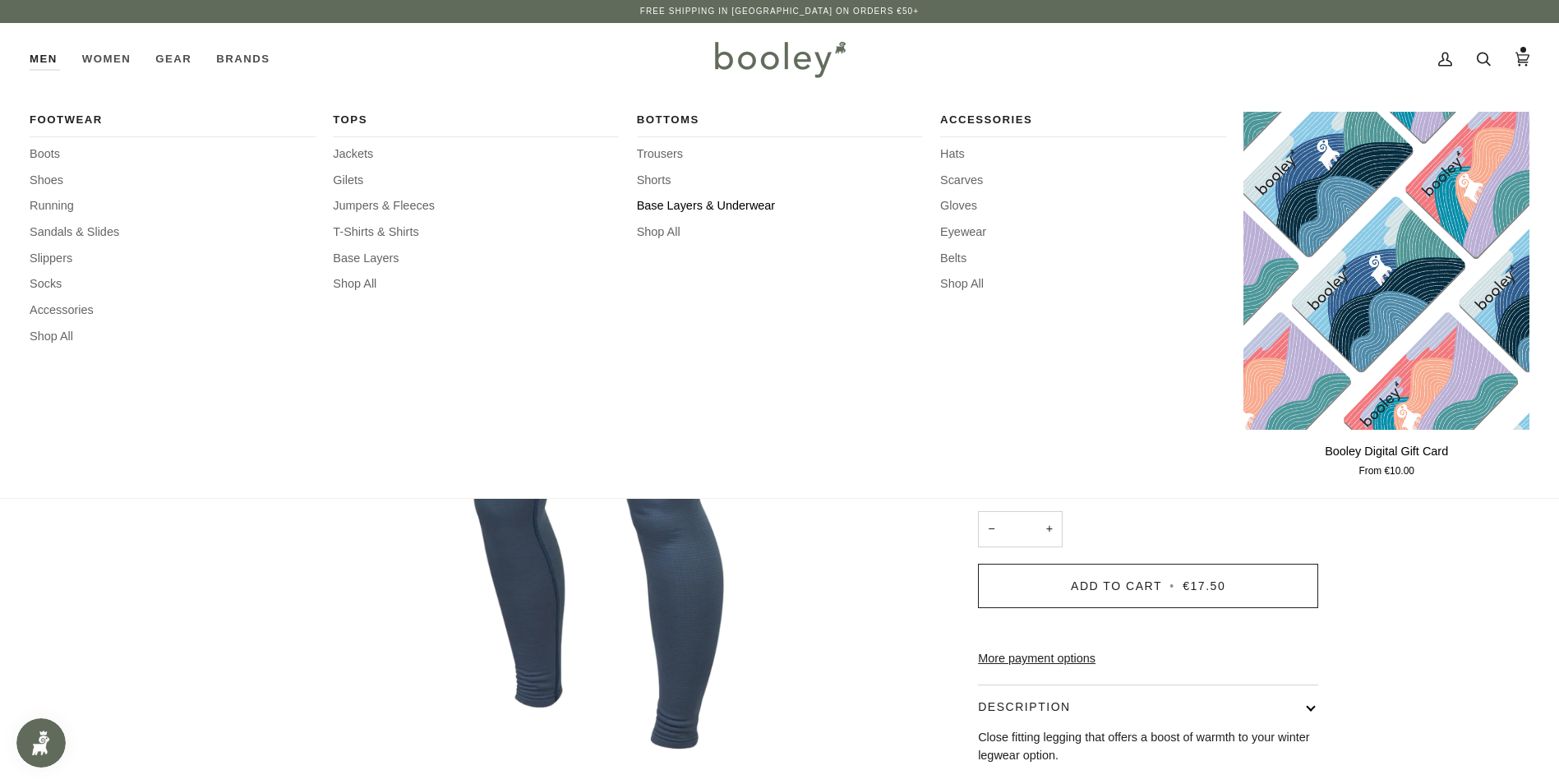
click at [716, 212] on span "Base Layers & Underwear" at bounding box center [780, 206] width 286 height 18
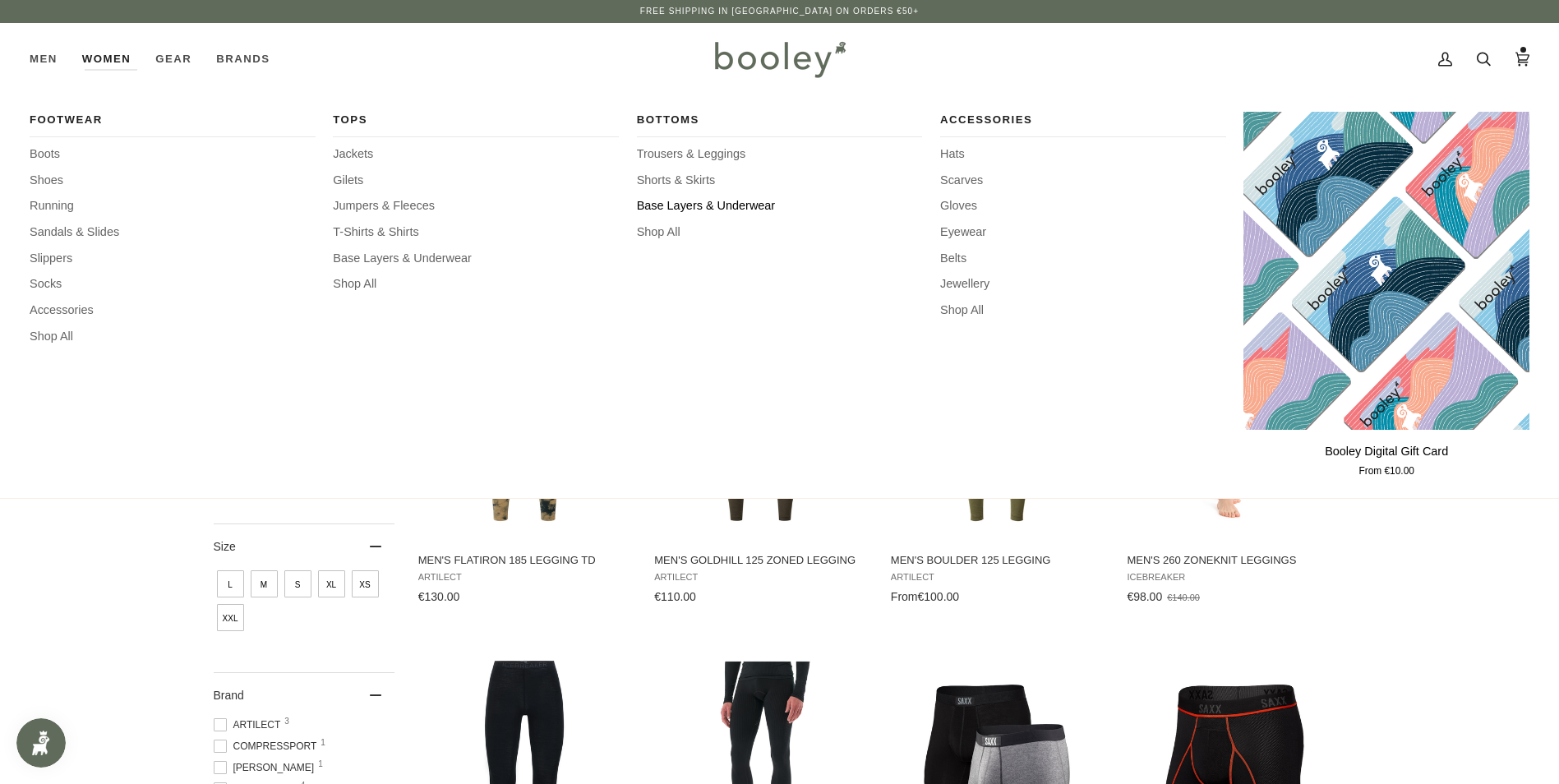
click at [679, 201] on span "Base Layers & Underwear" at bounding box center [780, 206] width 286 height 18
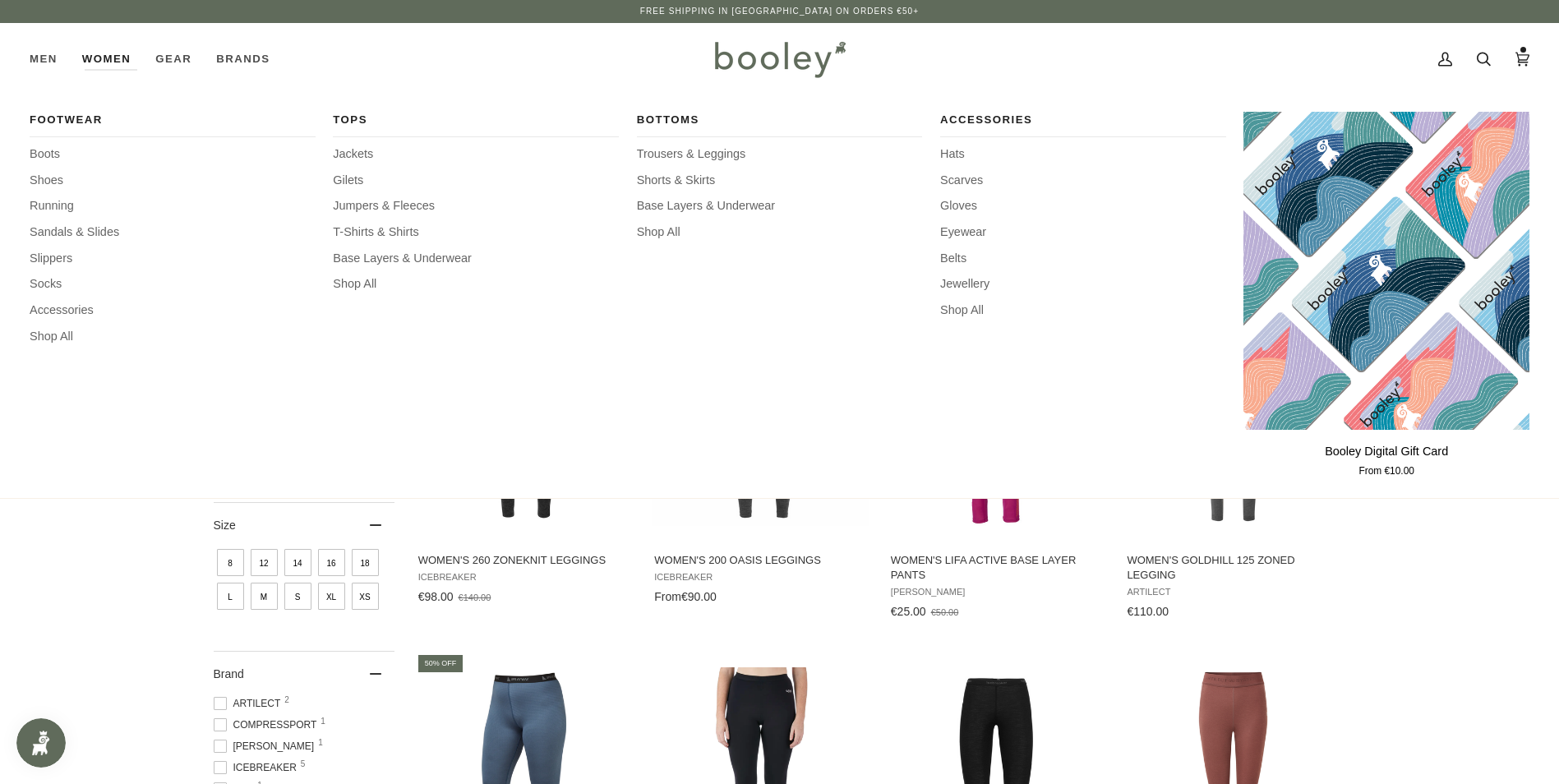
click at [115, 51] on link "Women" at bounding box center [106, 60] width 73 height 72
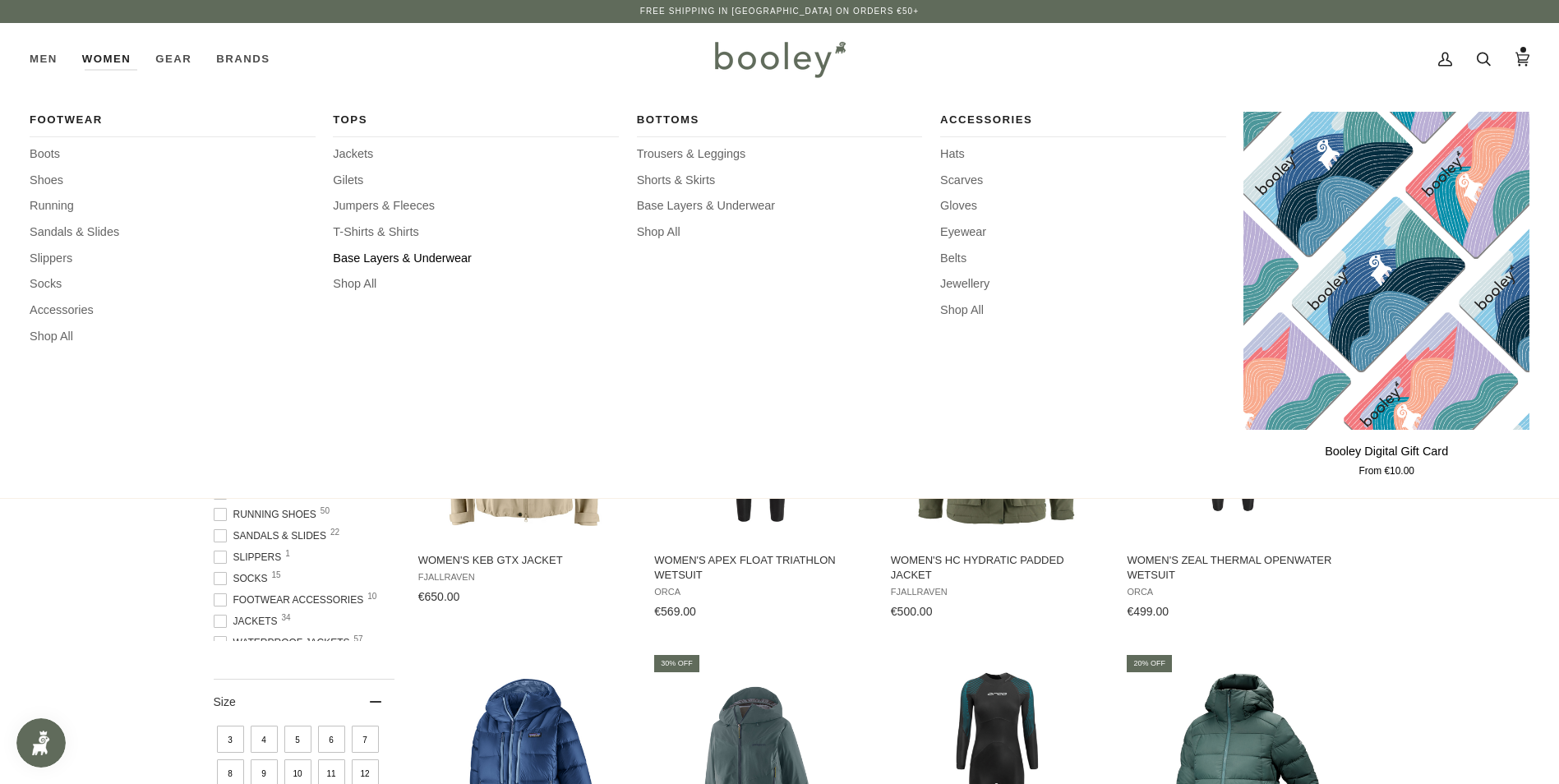
click at [376, 252] on span "Base Layers & Underwear" at bounding box center [475, 258] width 286 height 18
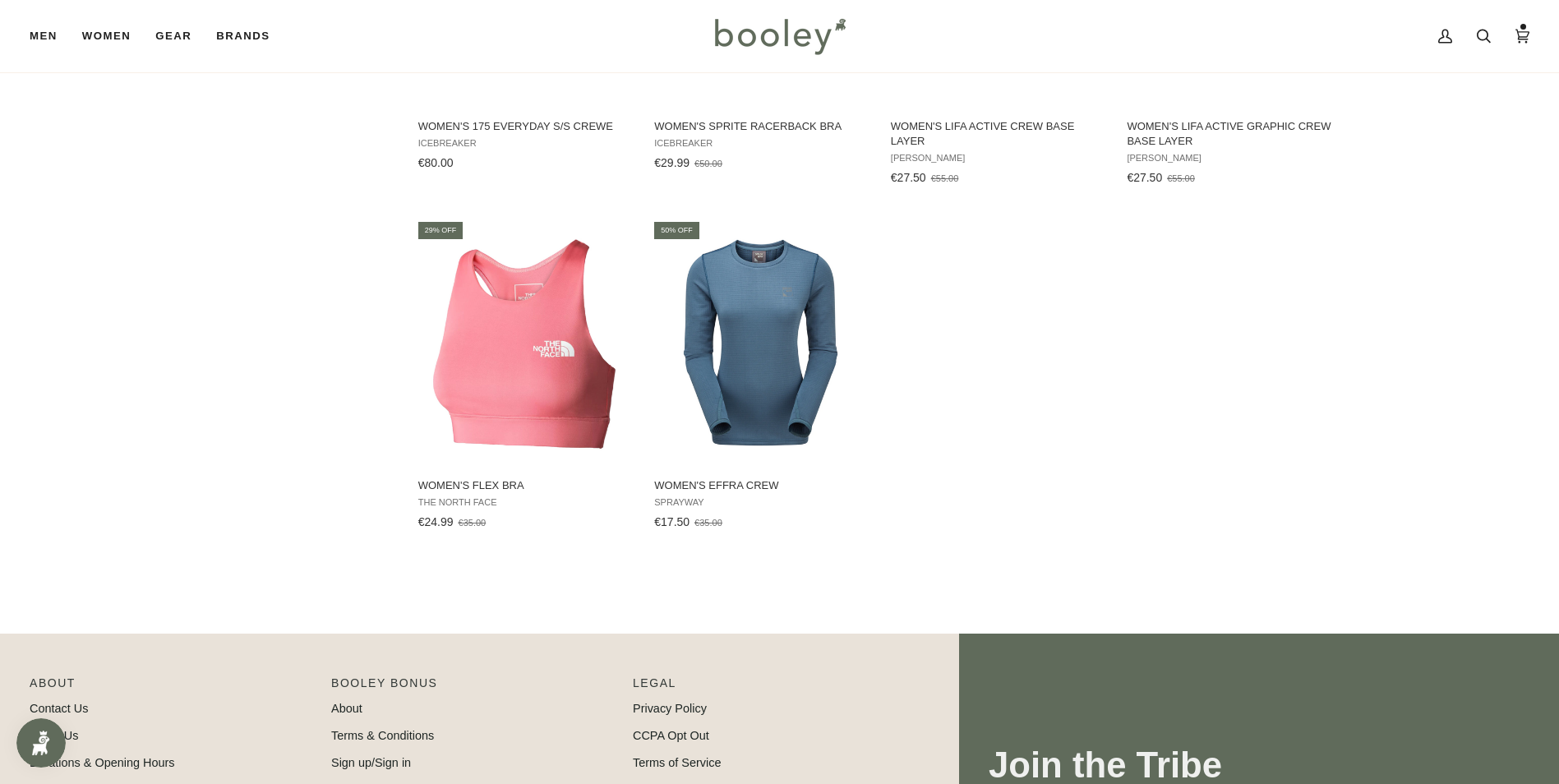
scroll to position [1561, 0]
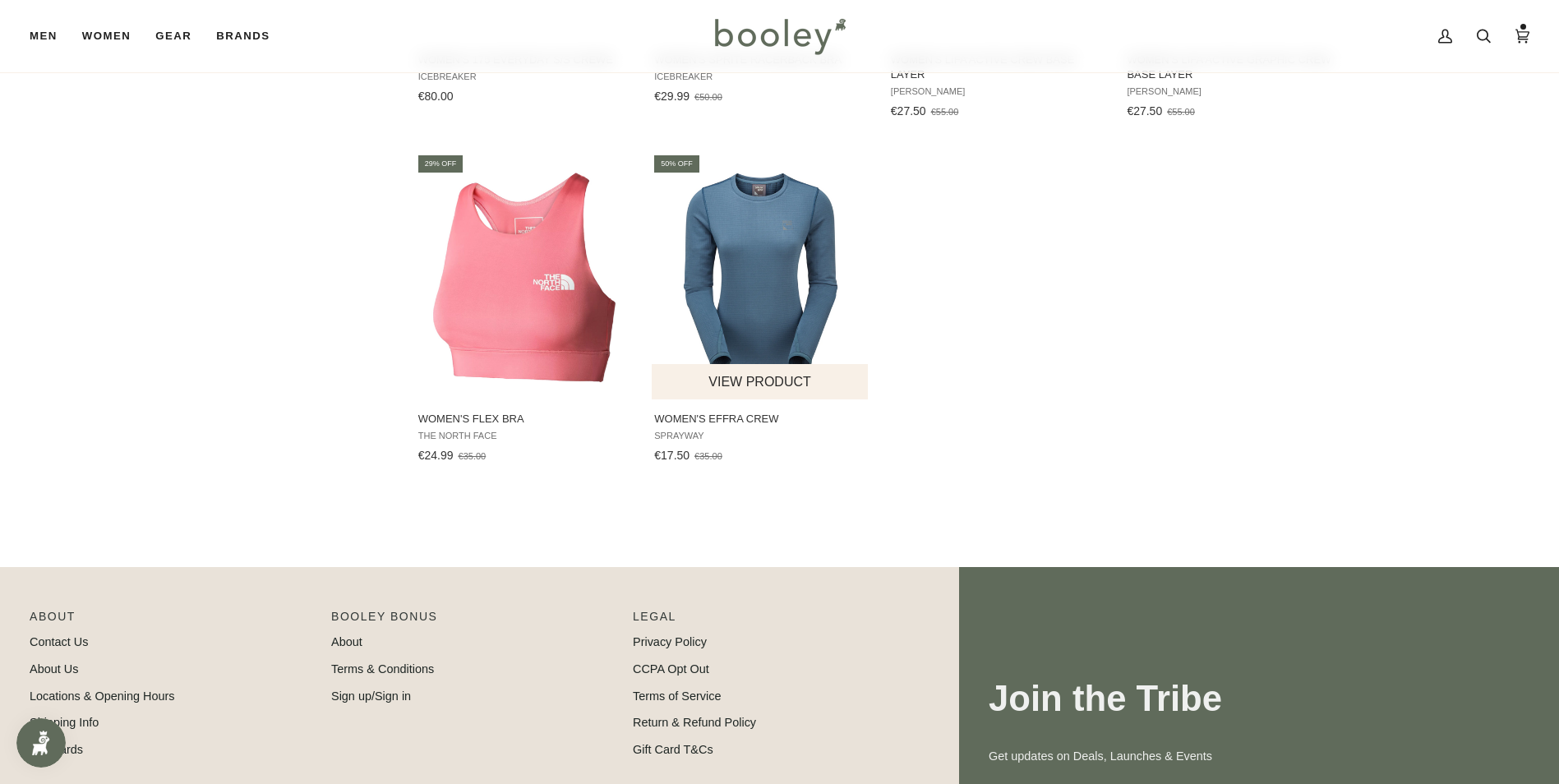
click at [780, 254] on img "Women's Effra Crew" at bounding box center [760, 276] width 218 height 218
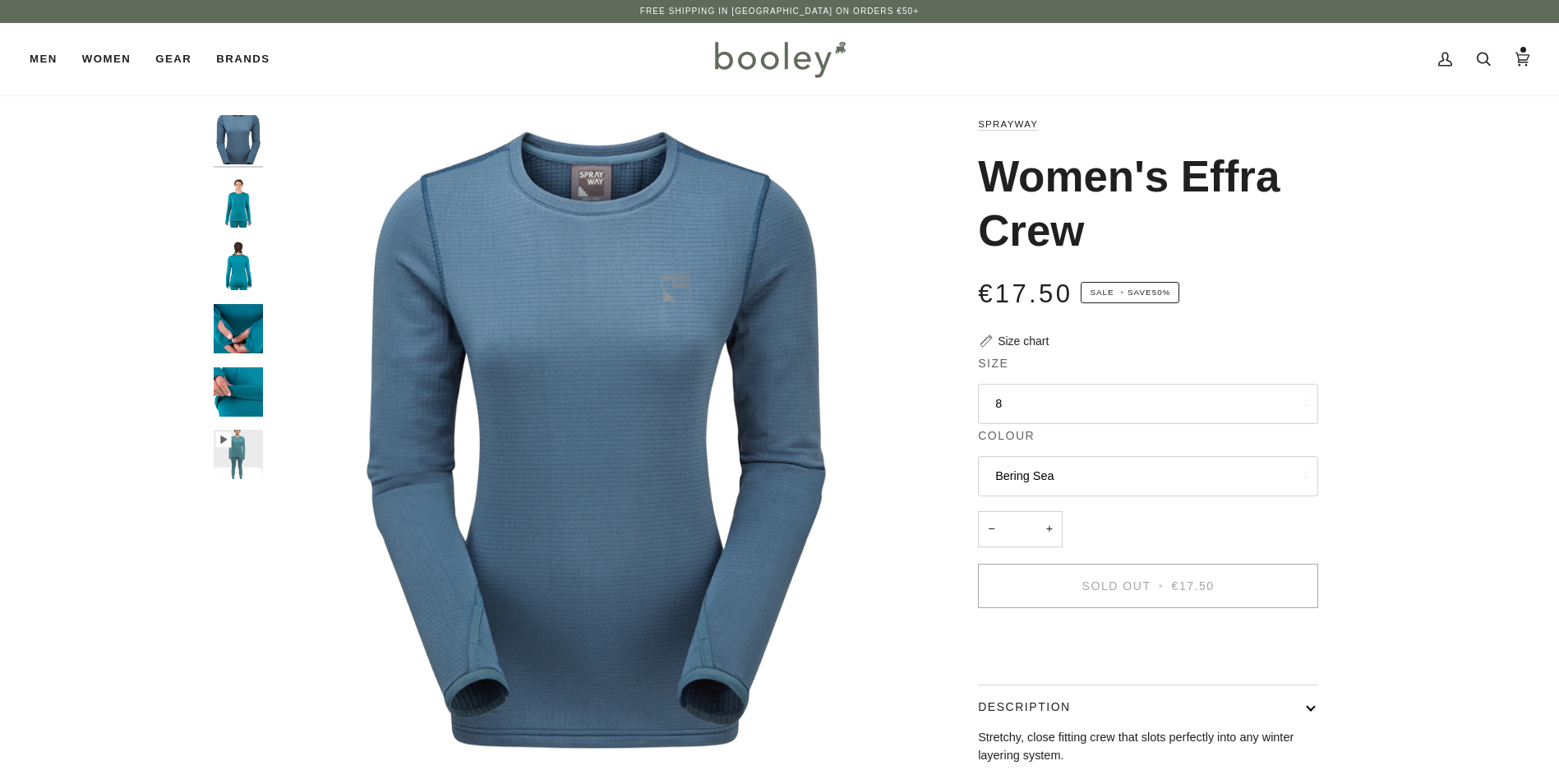
click at [1061, 408] on button "8" at bounding box center [1148, 403] width 340 height 40
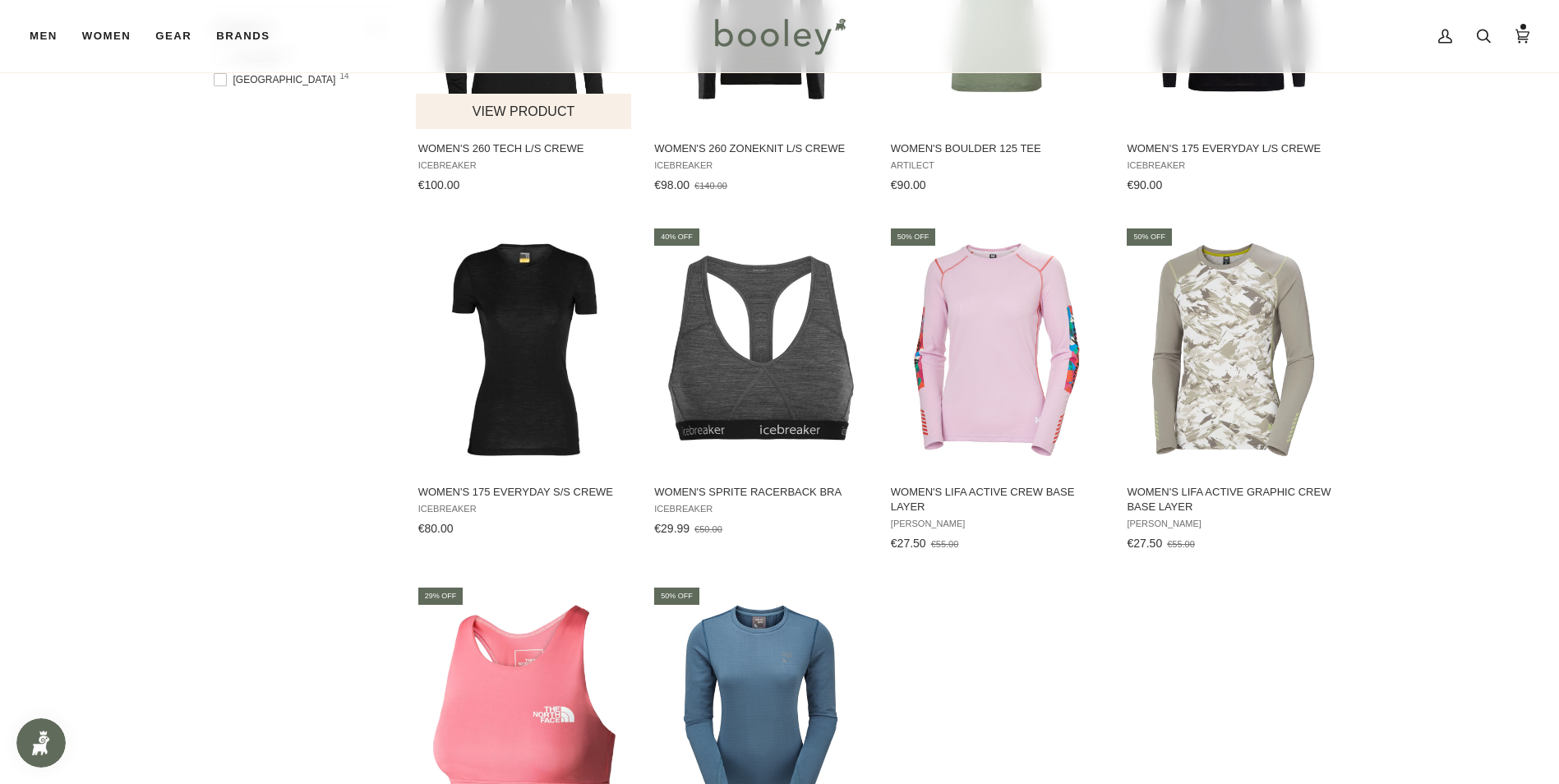
scroll to position [1143, 0]
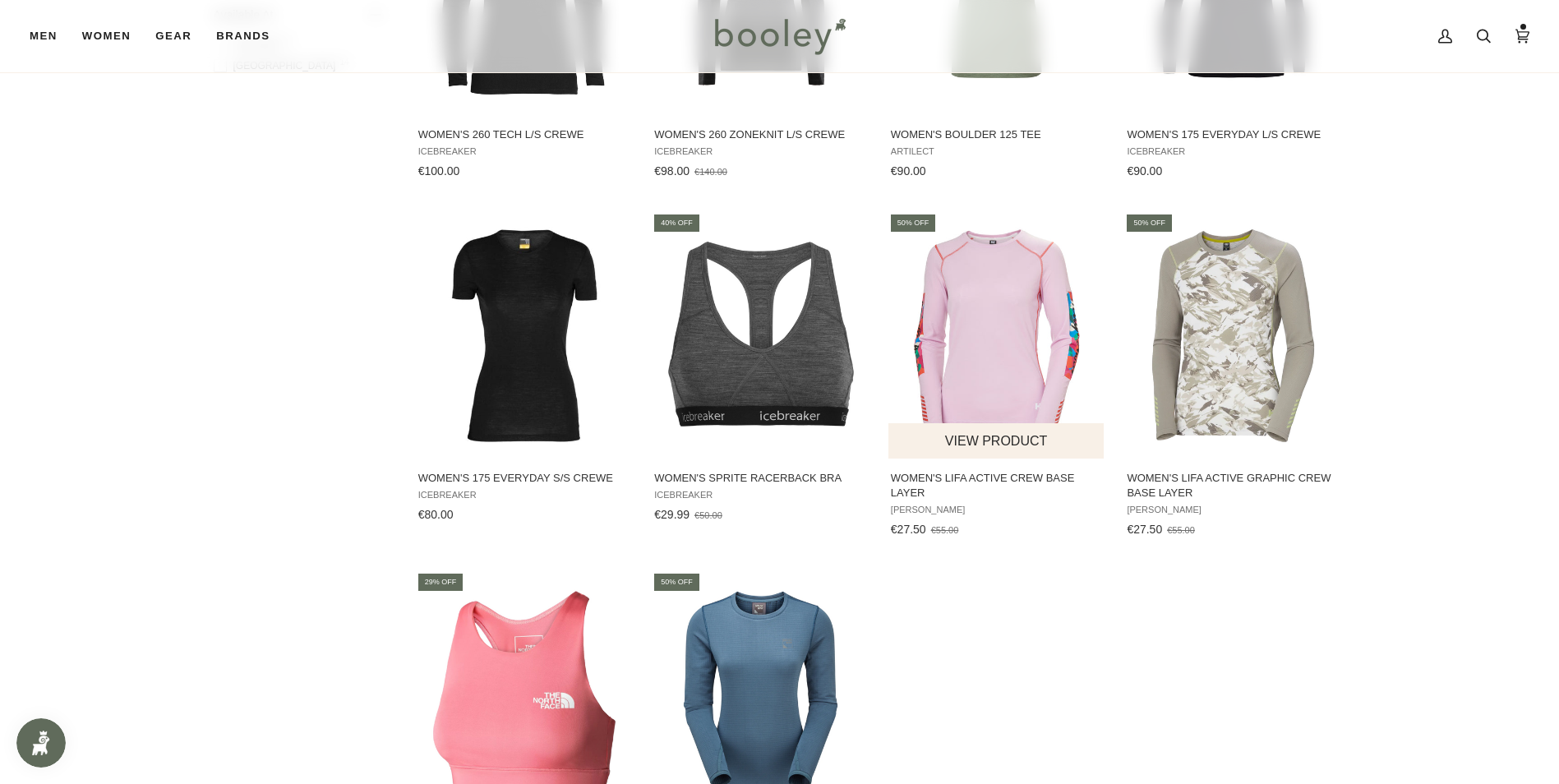
click at [985, 338] on img "Women's Lifa Active Crew Base Layer" at bounding box center [997, 335] width 218 height 218
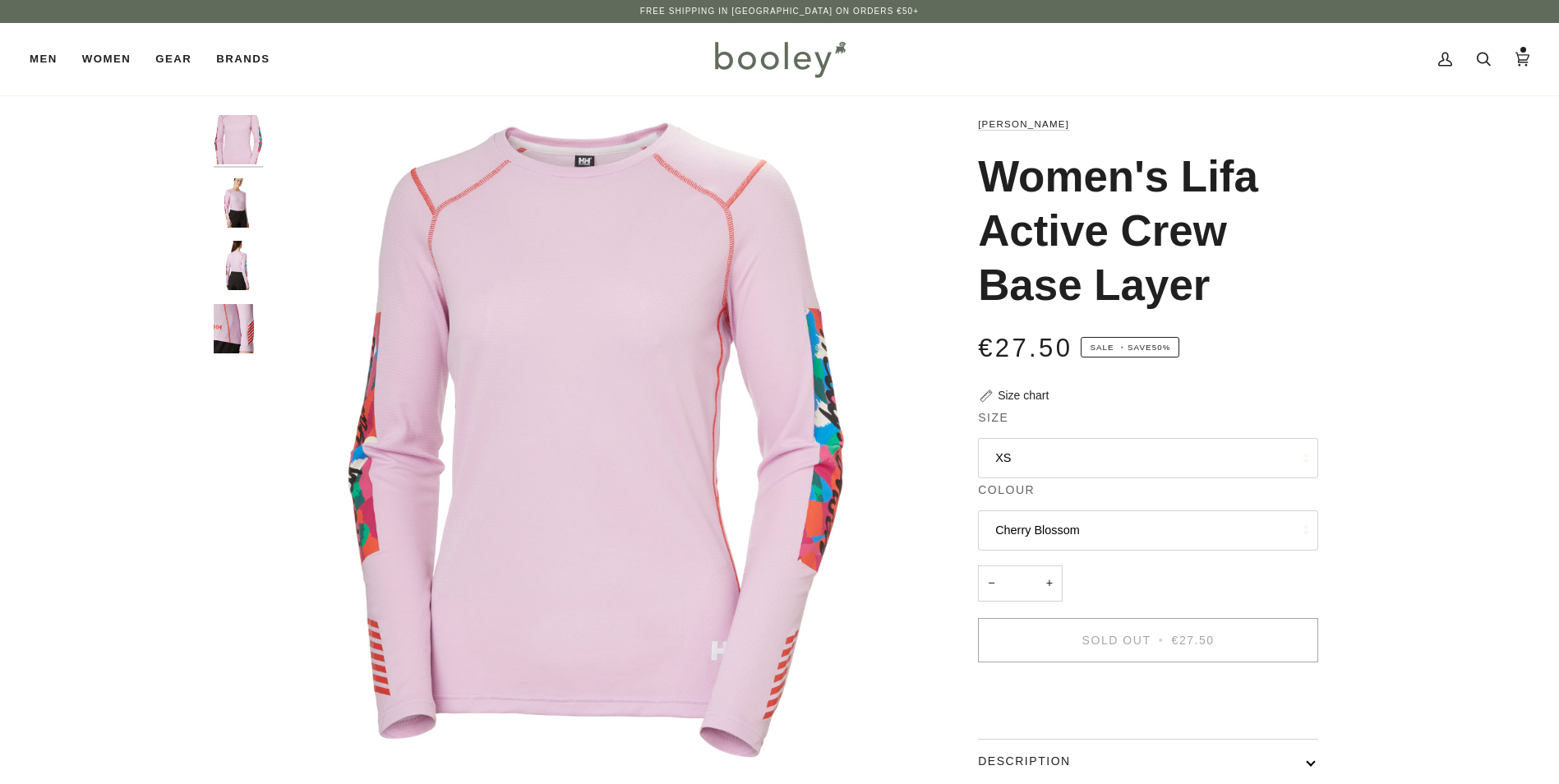
click at [988, 449] on button "XS" at bounding box center [1148, 457] width 340 height 40
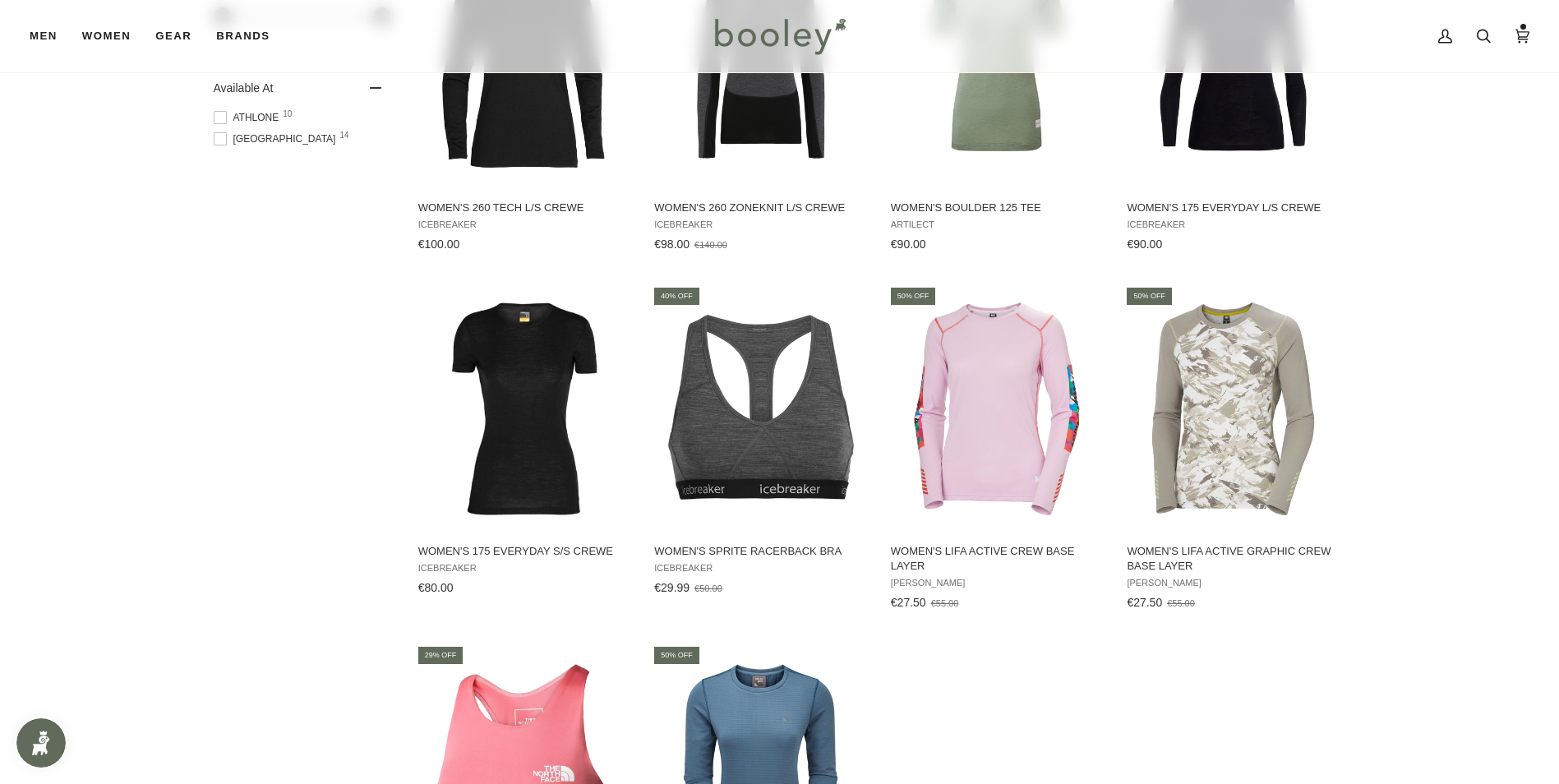
scroll to position [1307, 0]
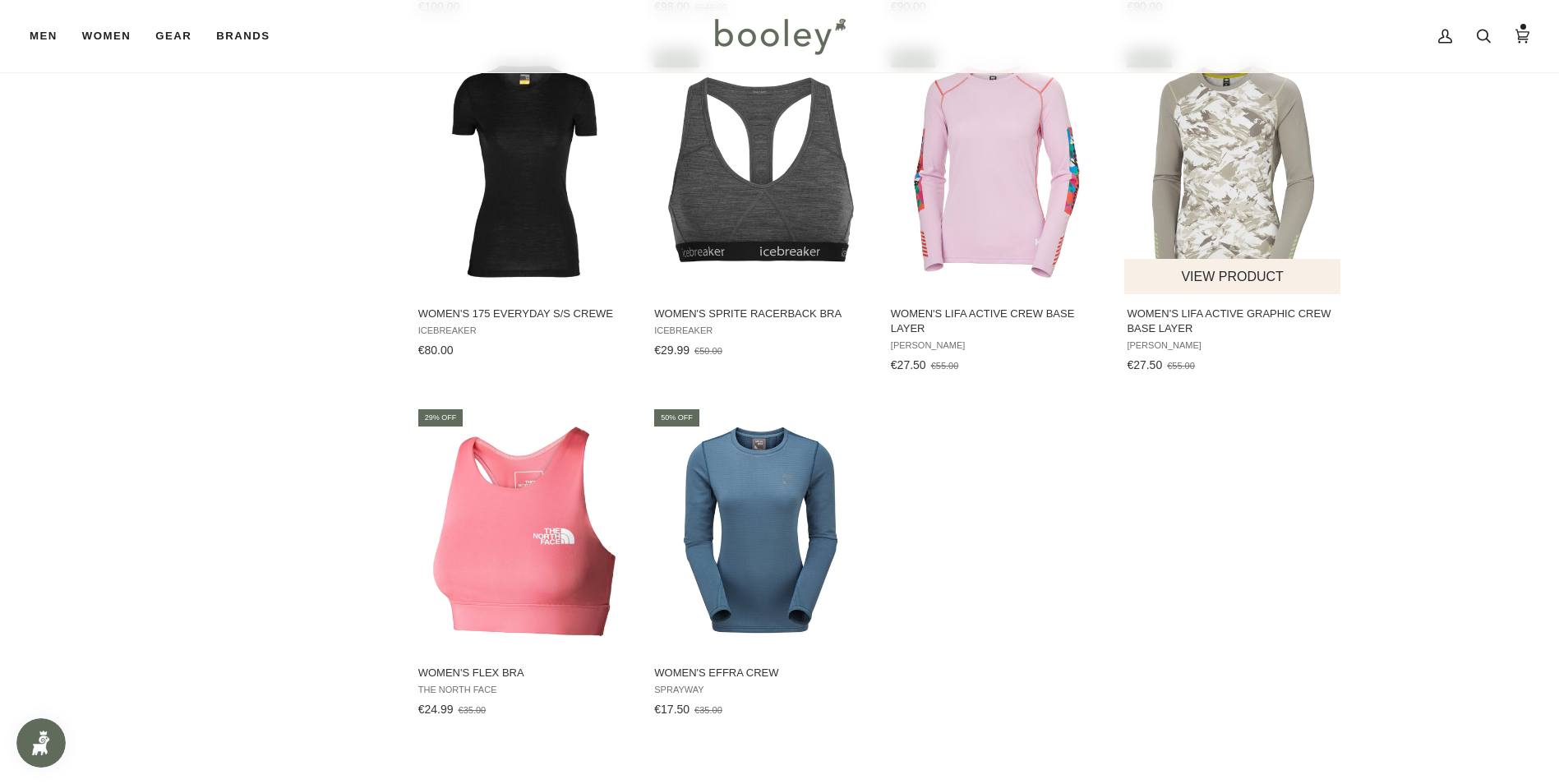
click at [1199, 175] on img "Women's Lifa Active Graphic Crew Base Layer" at bounding box center [1233, 171] width 218 height 218
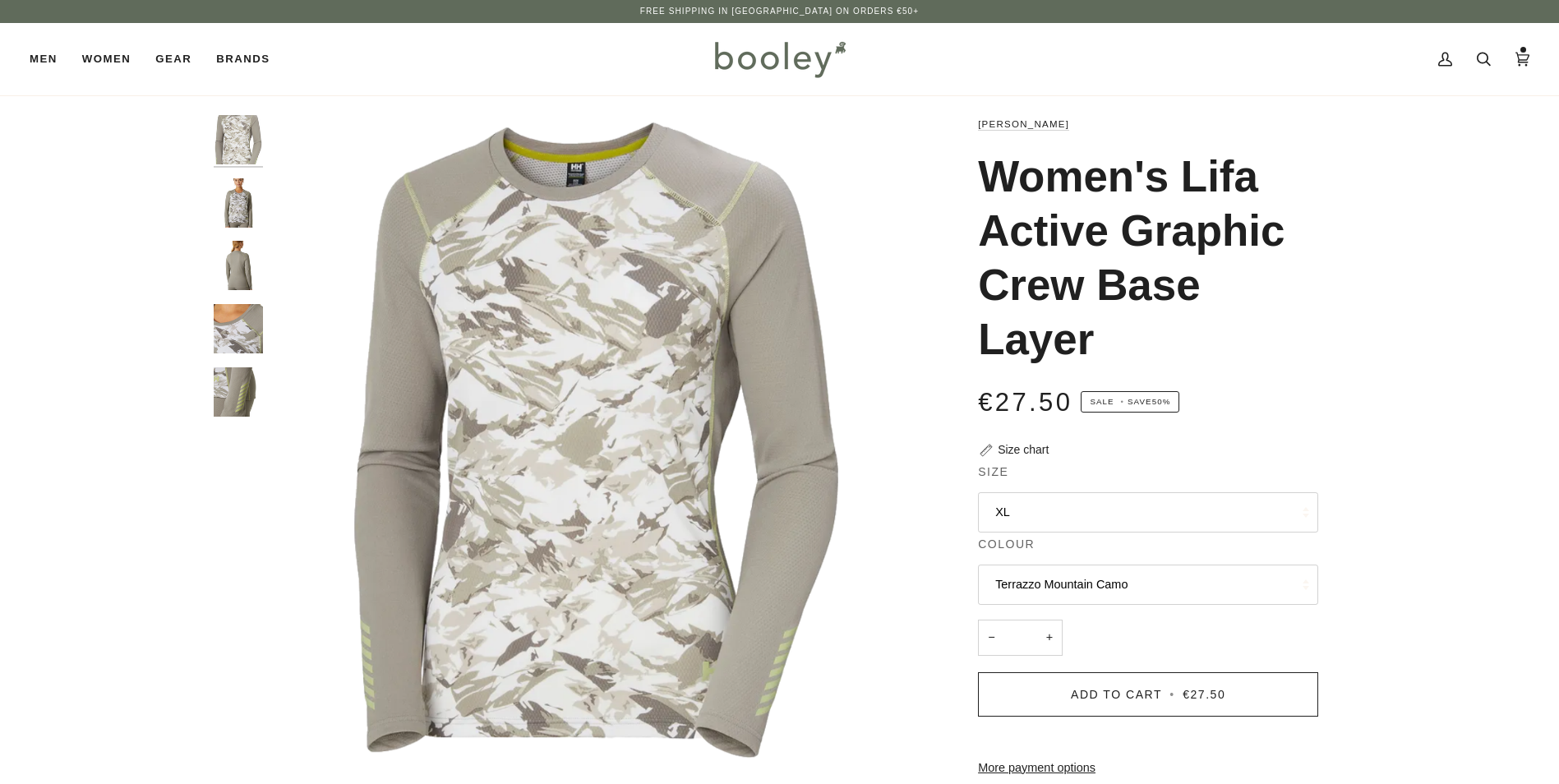
click at [1027, 495] on button "XL" at bounding box center [1148, 511] width 340 height 40
click at [1007, 718] on span "XL" at bounding box center [1002, 714] width 15 height 13
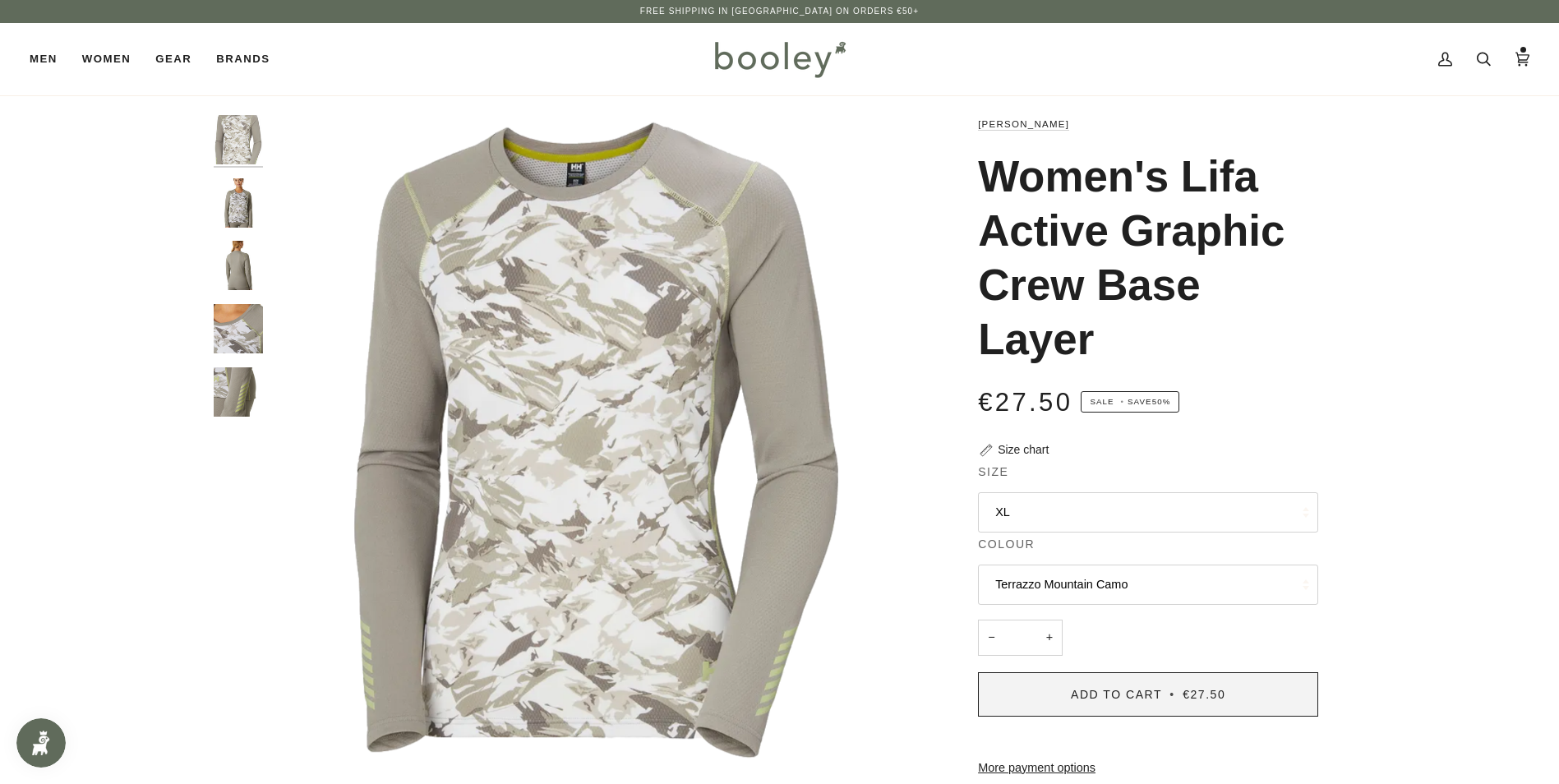
click at [1043, 687] on button "Add to Cart • €27.50" at bounding box center [1148, 693] width 340 height 44
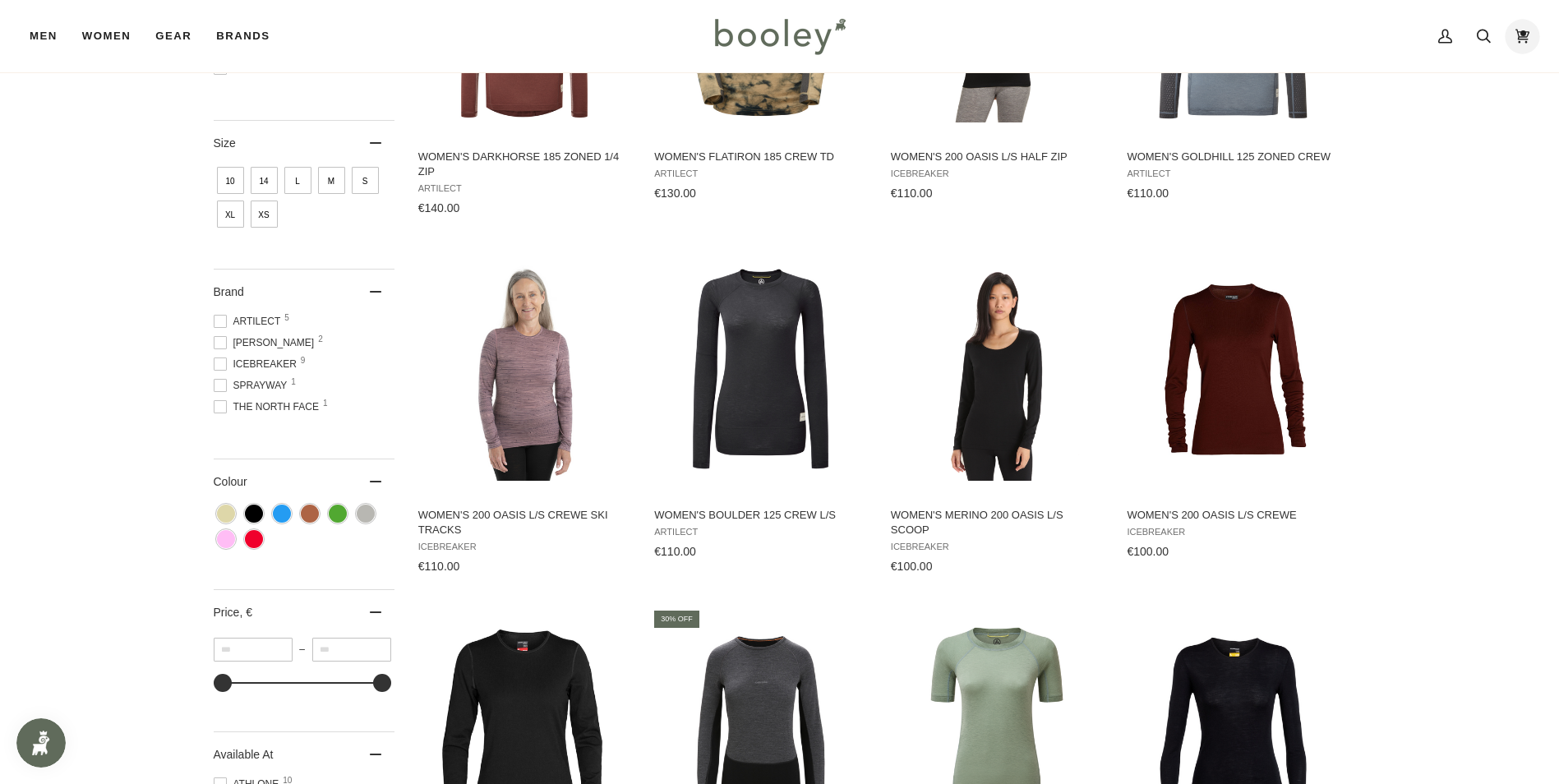
click at [1527, 35] on icon at bounding box center [1523, 36] width 14 height 14
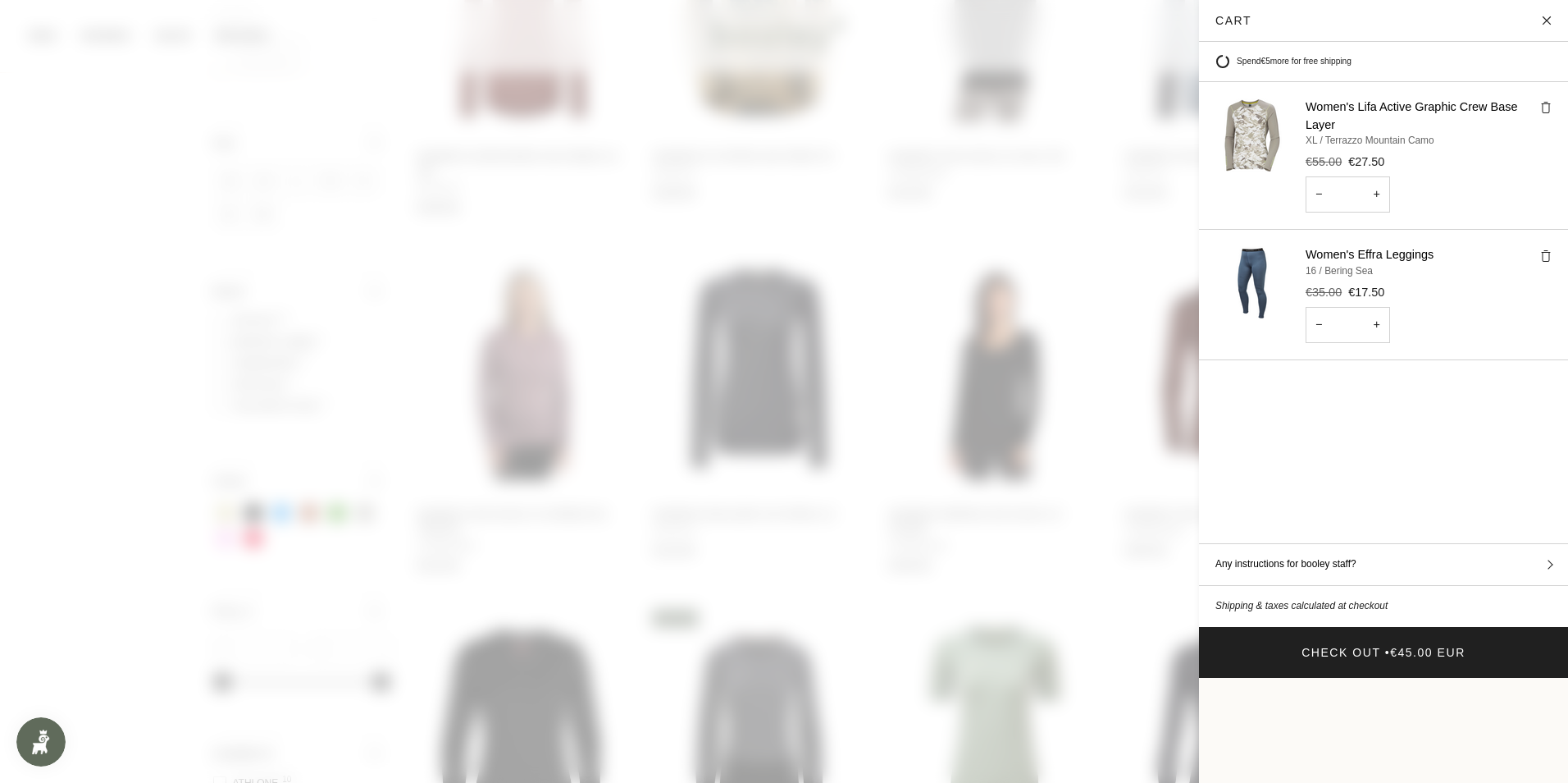
click at [1540, 110] on icon "Cart" at bounding box center [1546, 107] width 12 height 12
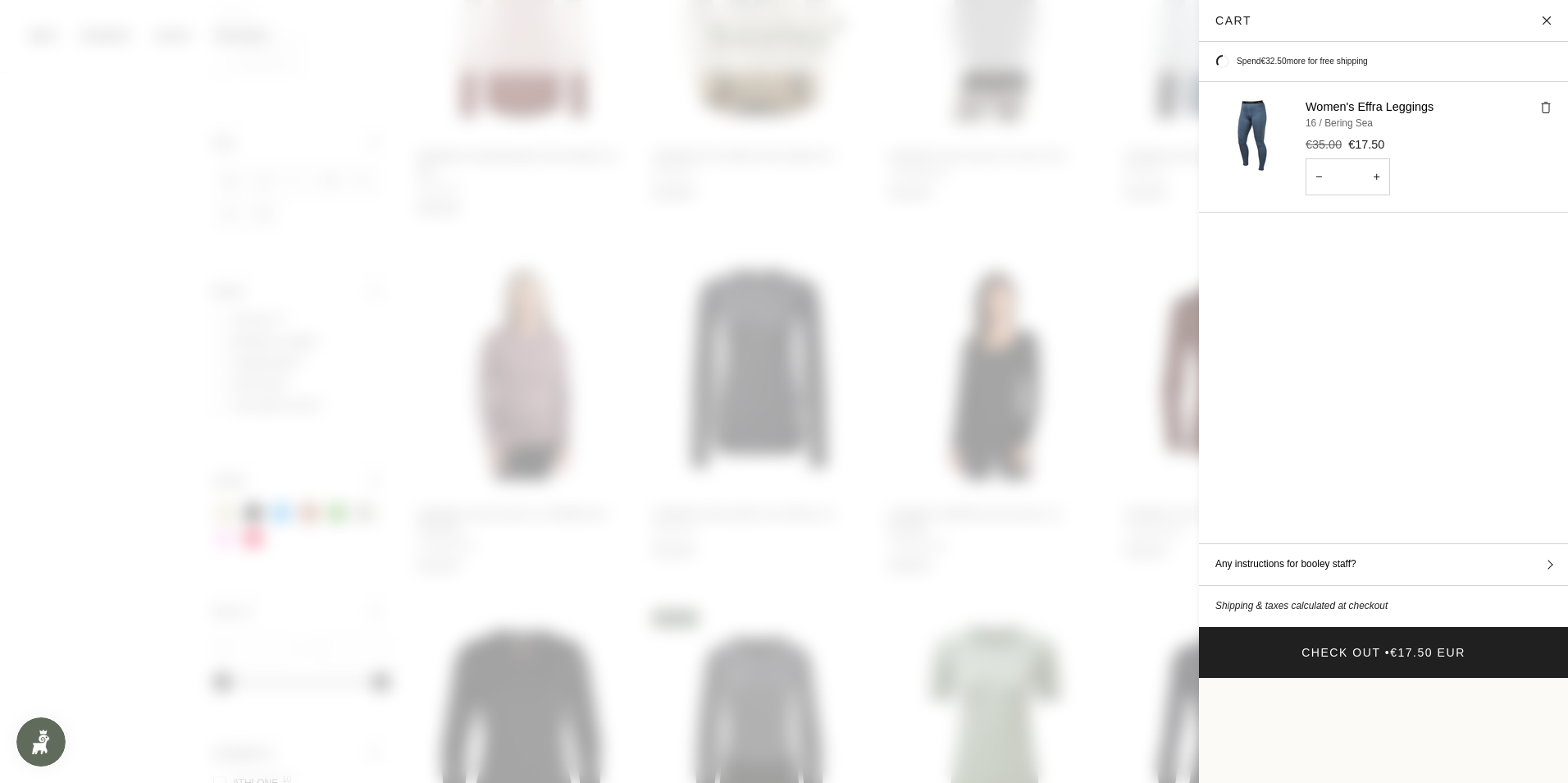
click at [926, 500] on span at bounding box center [784, 392] width 1568 height 783
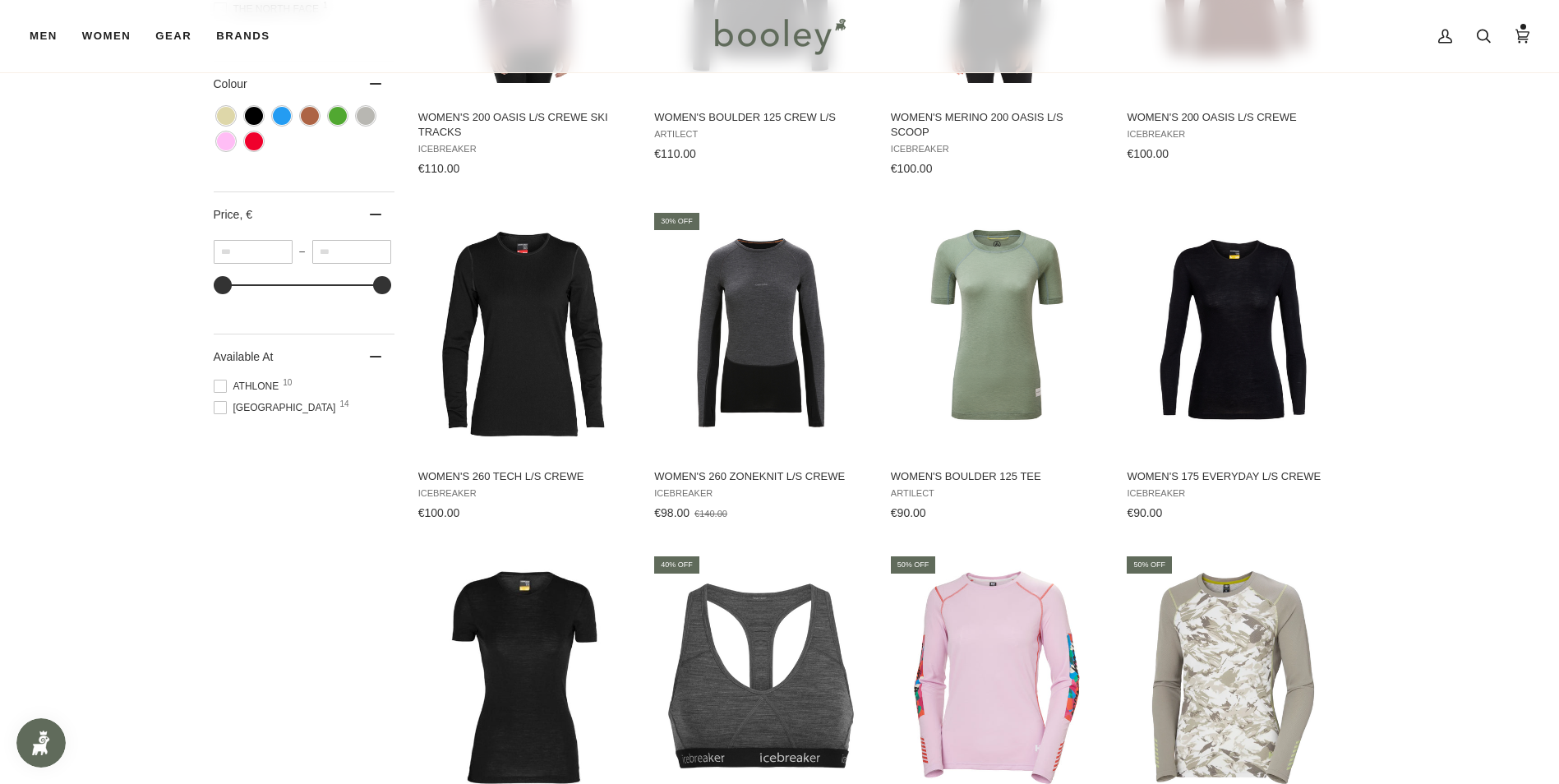
scroll to position [739, 0]
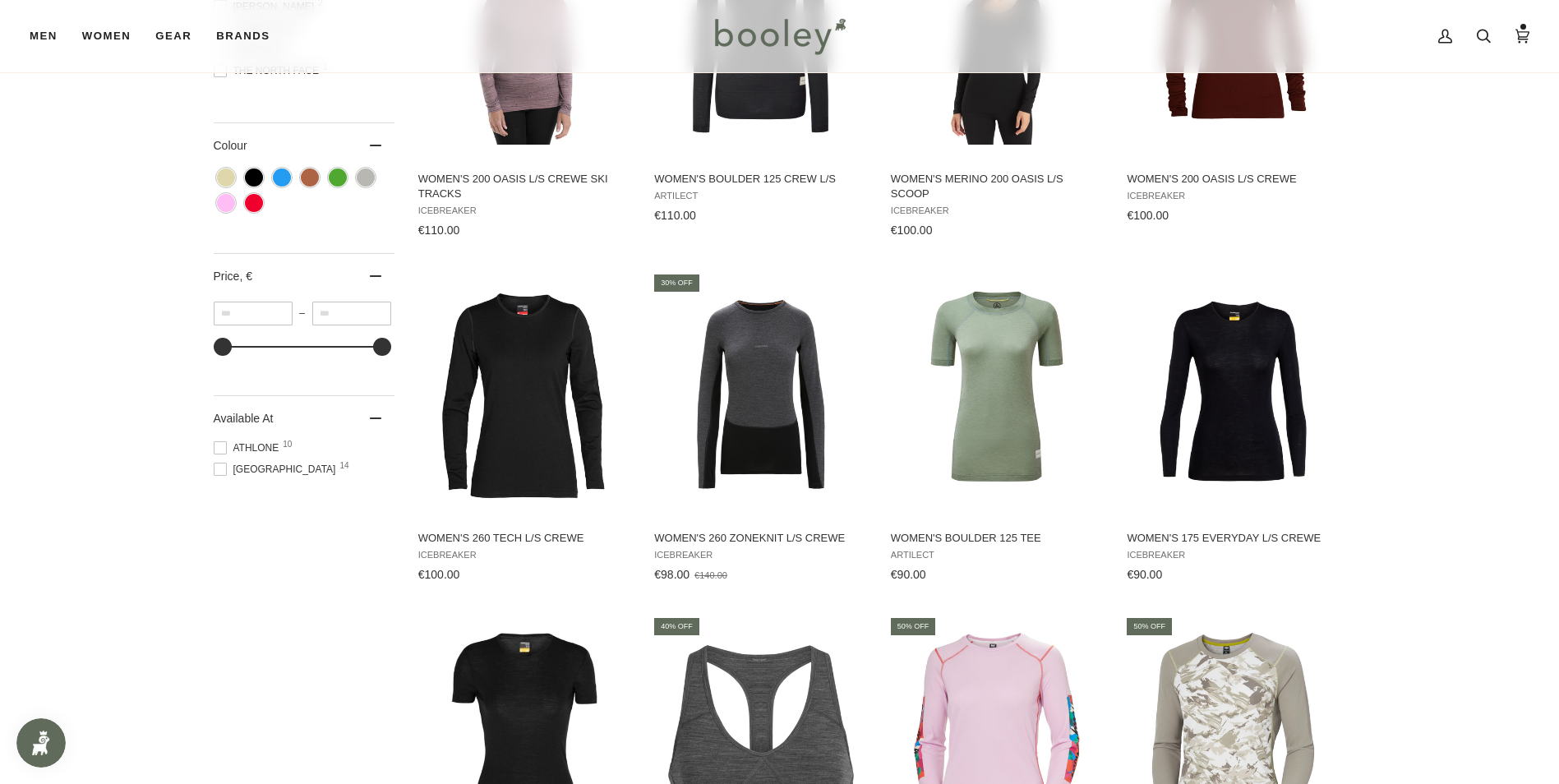
click at [220, 450] on span at bounding box center [219, 447] width 13 height 13
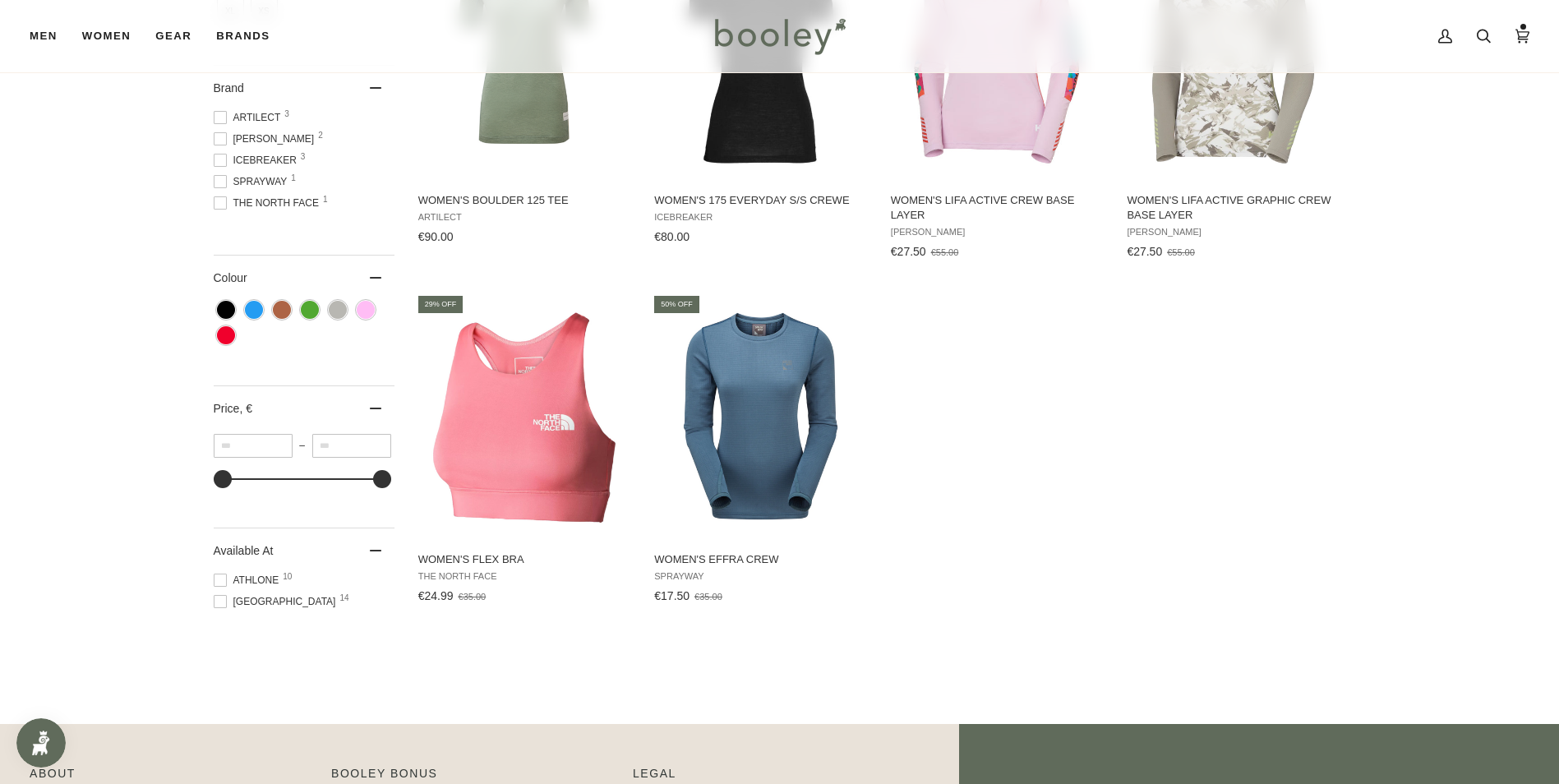
scroll to position [739, 0]
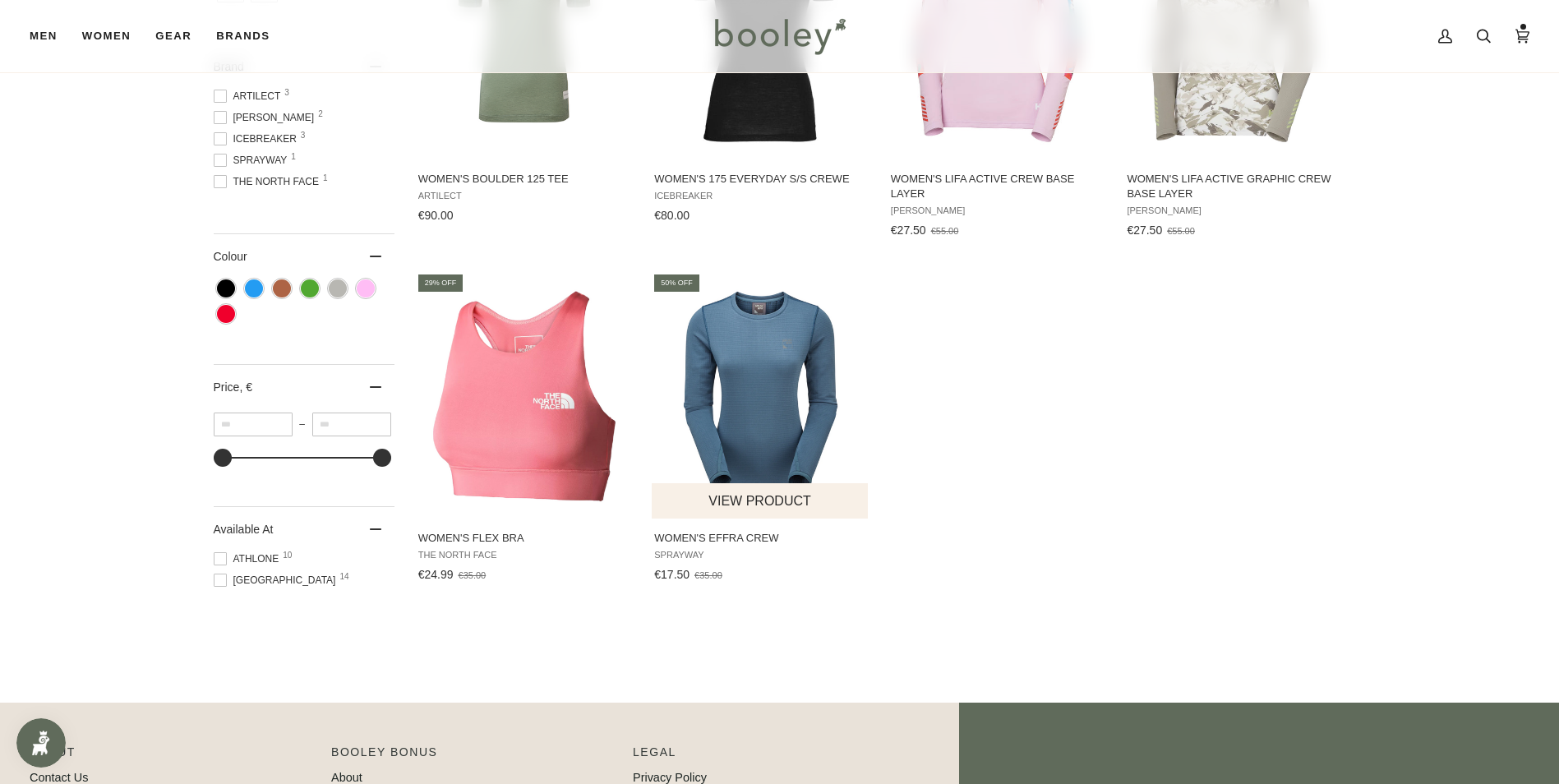
click at [750, 397] on img "Women's Effra Crew" at bounding box center [760, 394] width 218 height 218
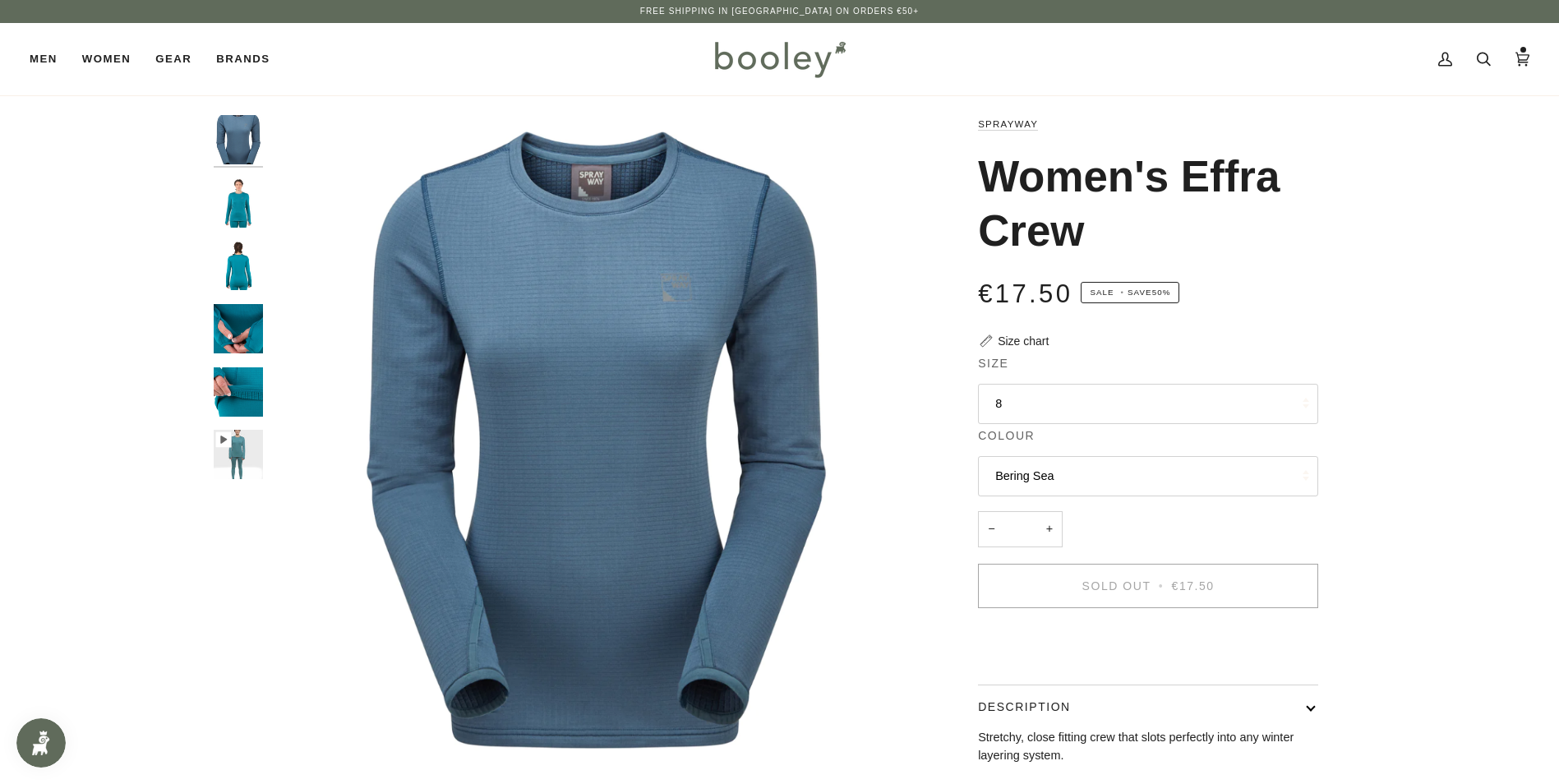
click at [1036, 399] on button "8" at bounding box center [1148, 403] width 340 height 40
click at [912, 672] on img "Sprayway Women's Effra Crew Bering Sea - Booley Galway" at bounding box center [596, 440] width 650 height 650
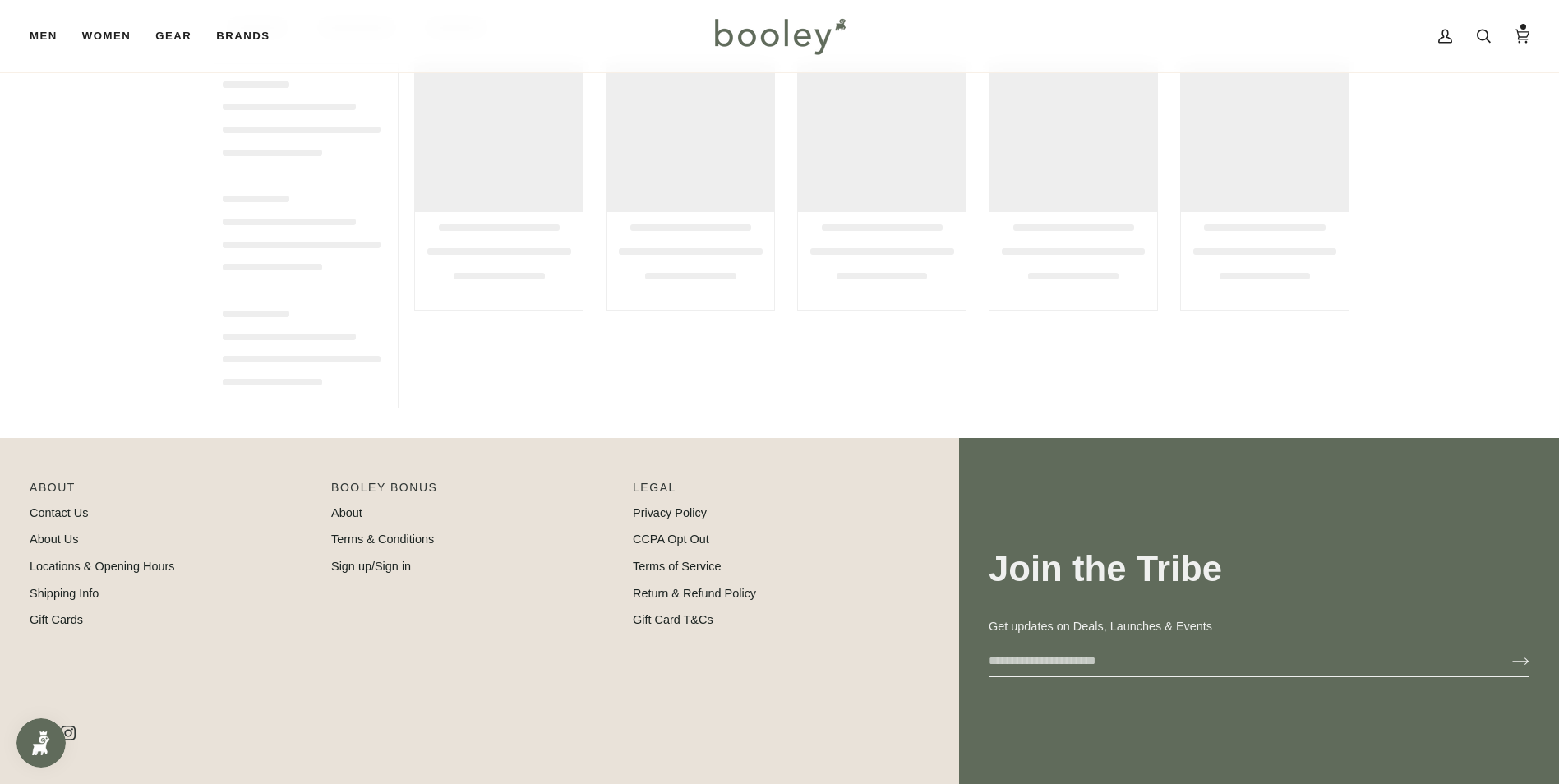
scroll to position [404, 0]
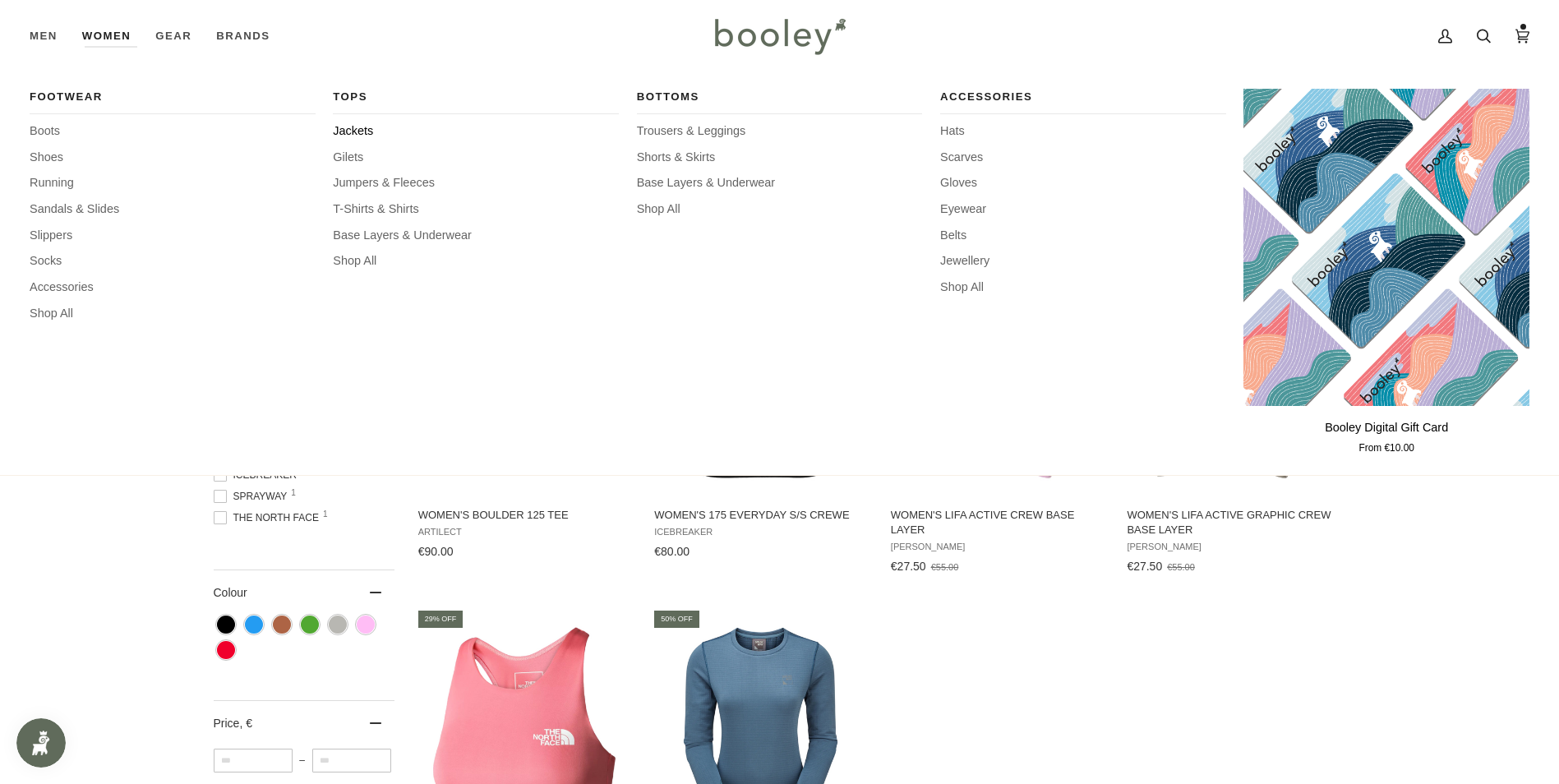
click at [347, 134] on span "Jackets" at bounding box center [475, 131] width 286 height 18
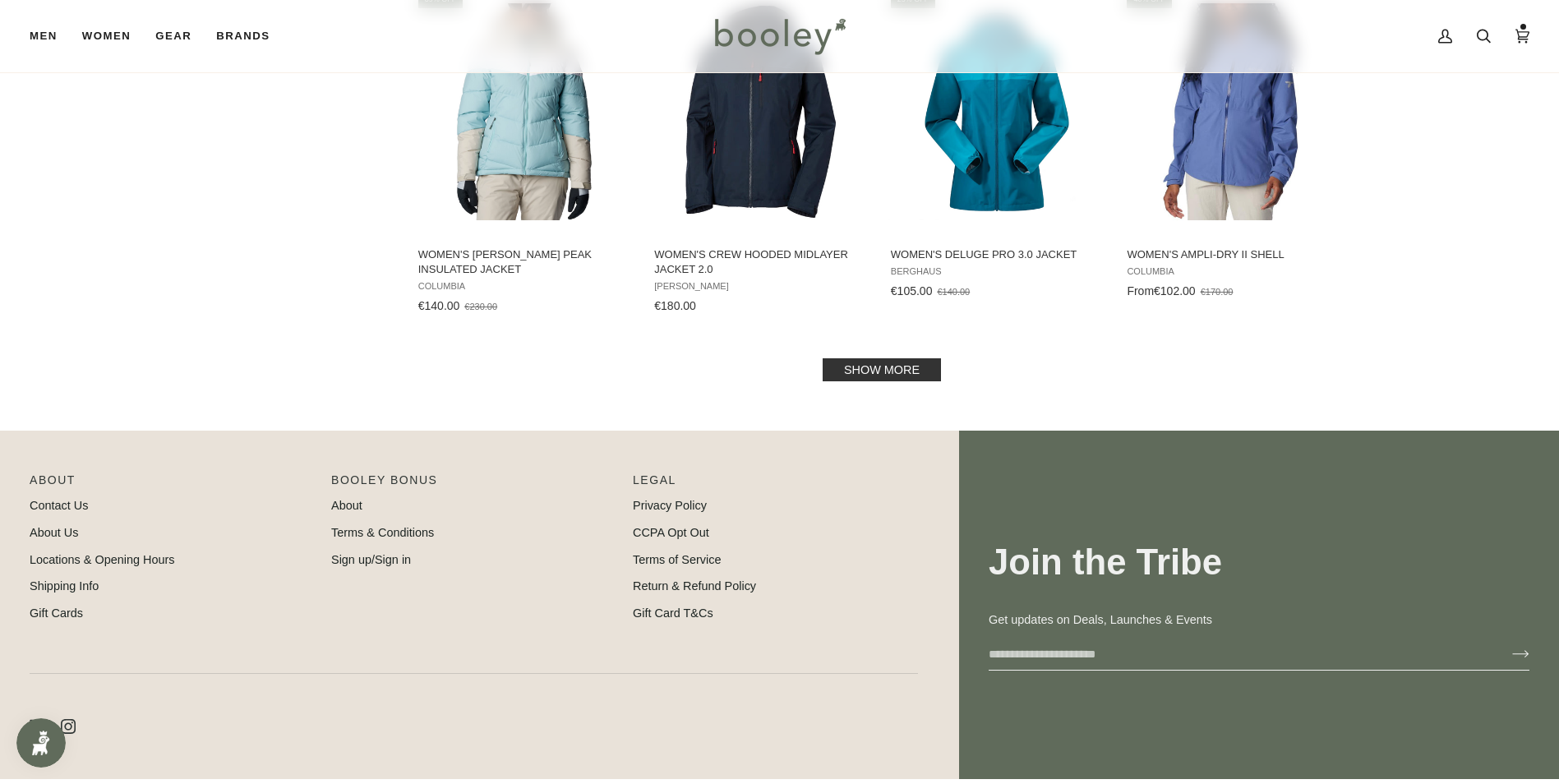
scroll to position [1806, 0]
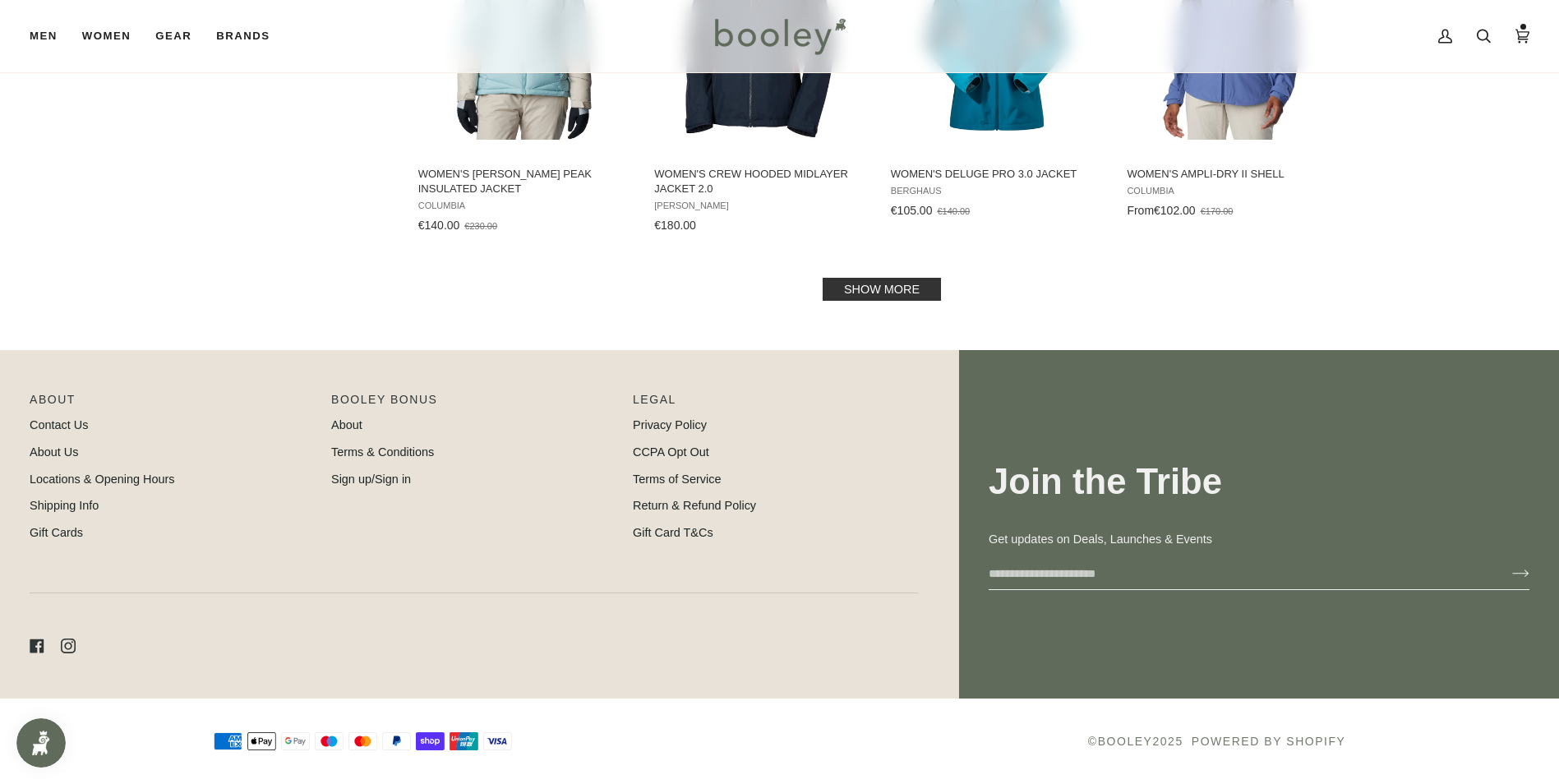
click at [897, 291] on link "Show more" at bounding box center [881, 289] width 118 height 23
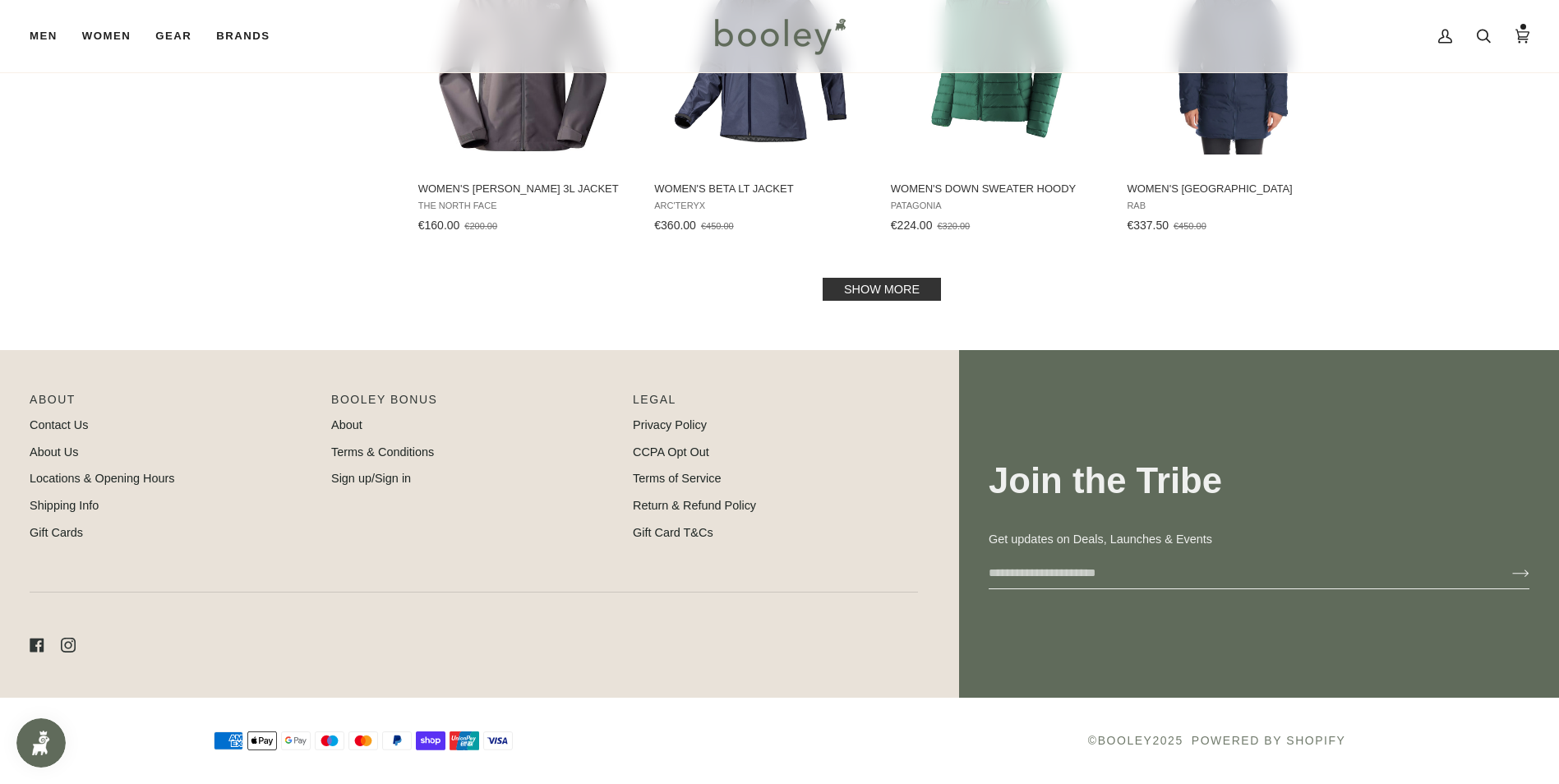
click at [876, 290] on link "Show more" at bounding box center [881, 289] width 118 height 23
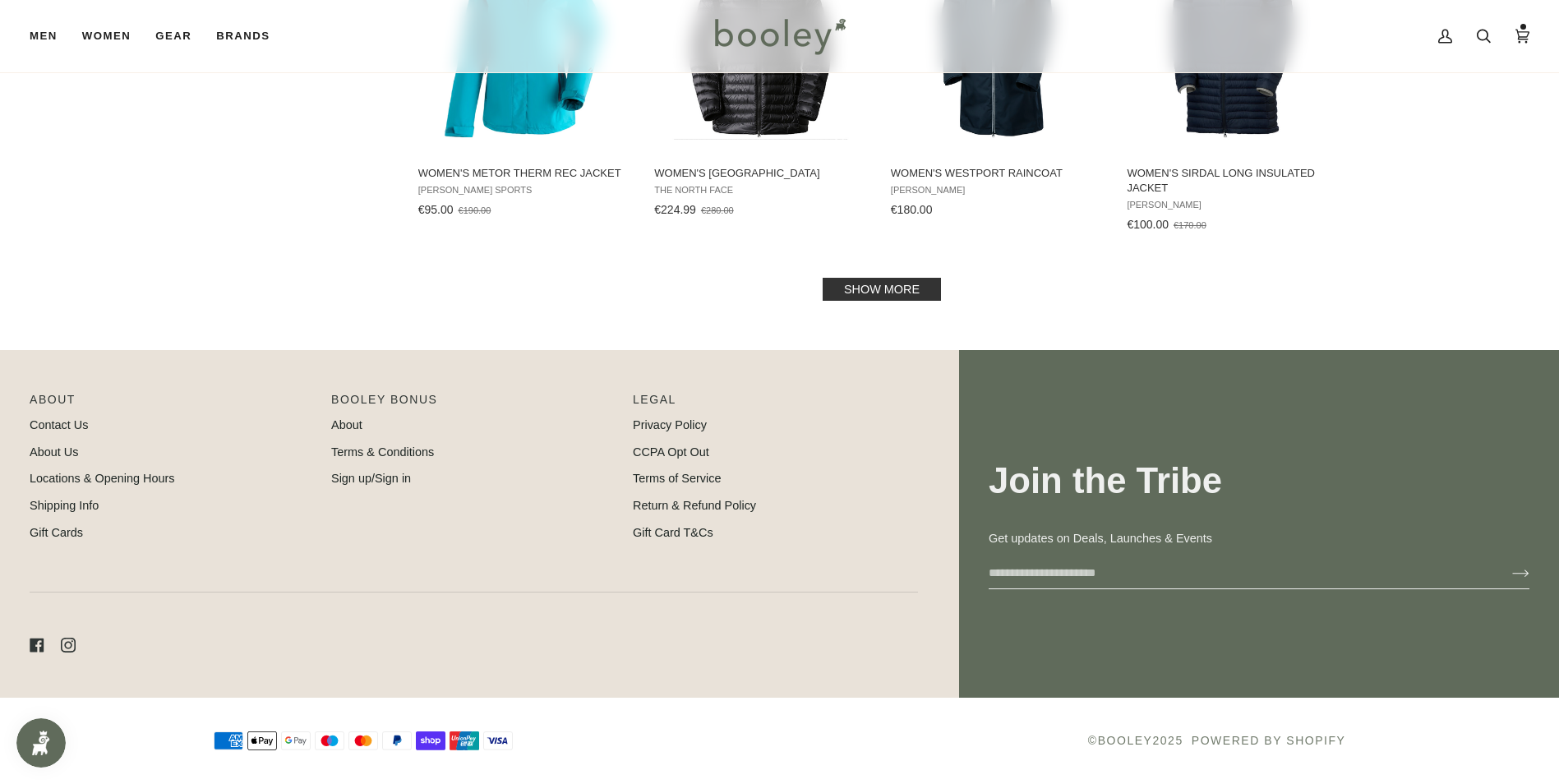
click at [835, 287] on link "Show more" at bounding box center [881, 289] width 118 height 23
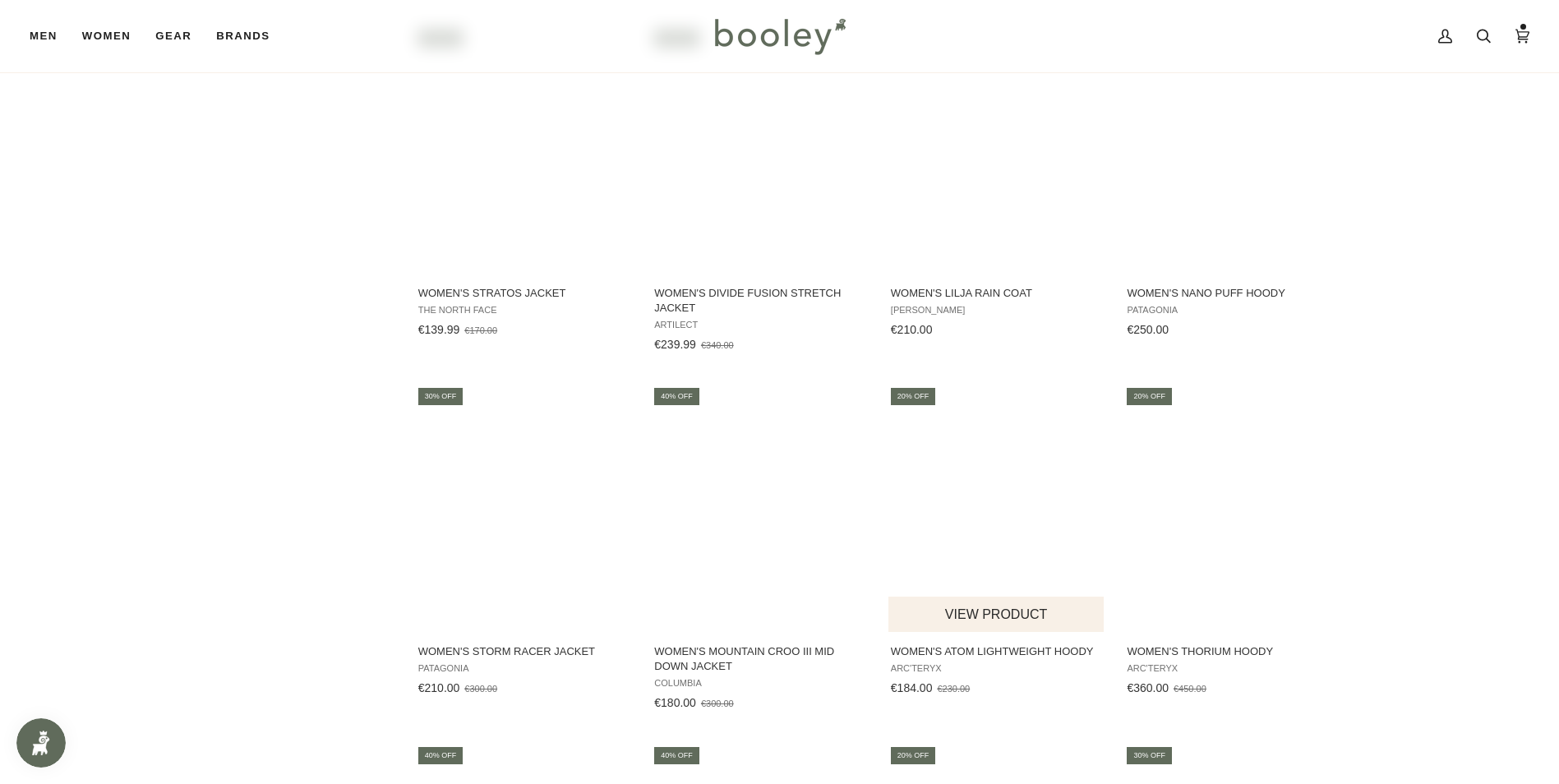
scroll to position [6729, 0]
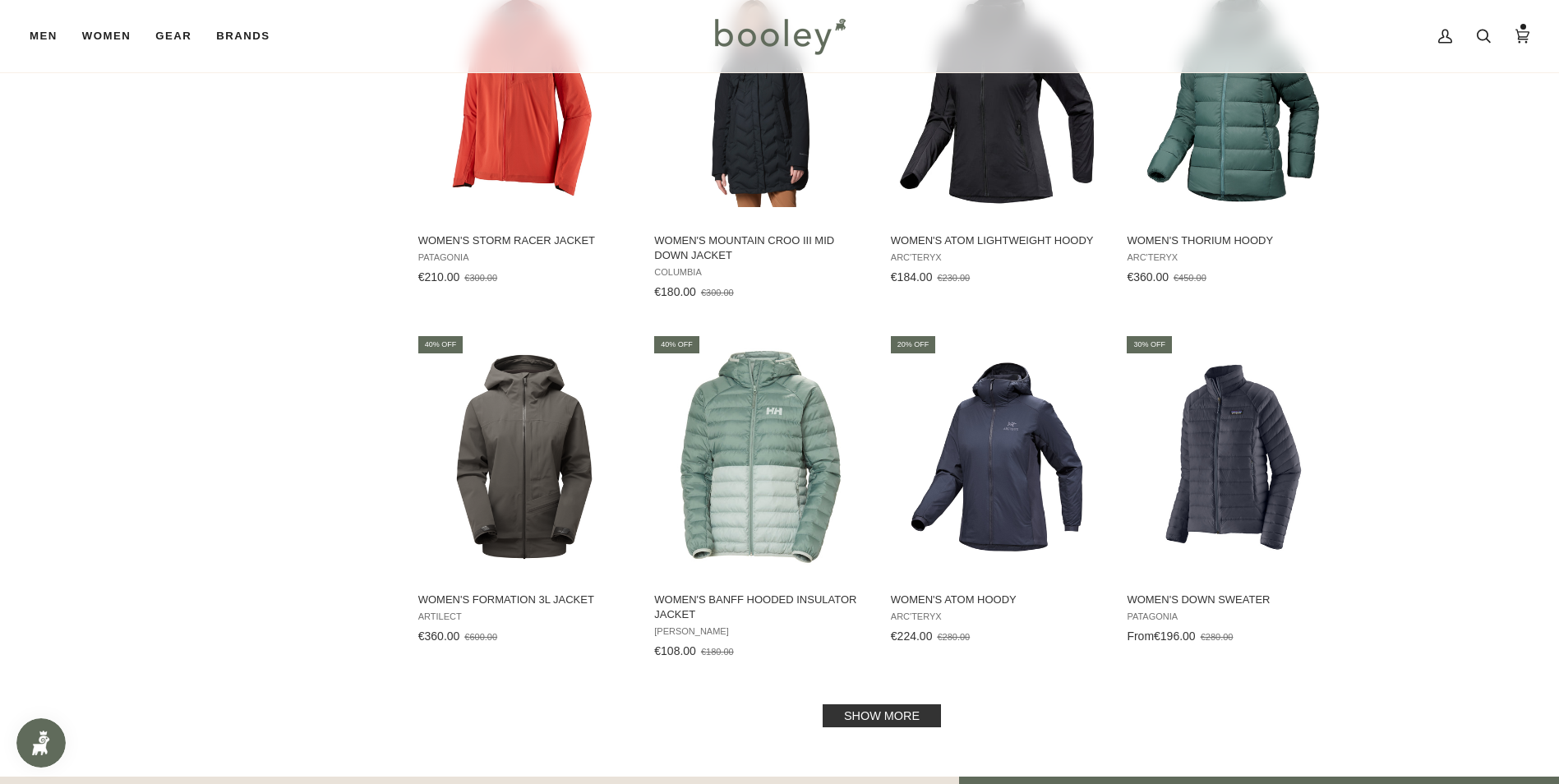
click at [877, 712] on link "Show more" at bounding box center [881, 716] width 118 height 23
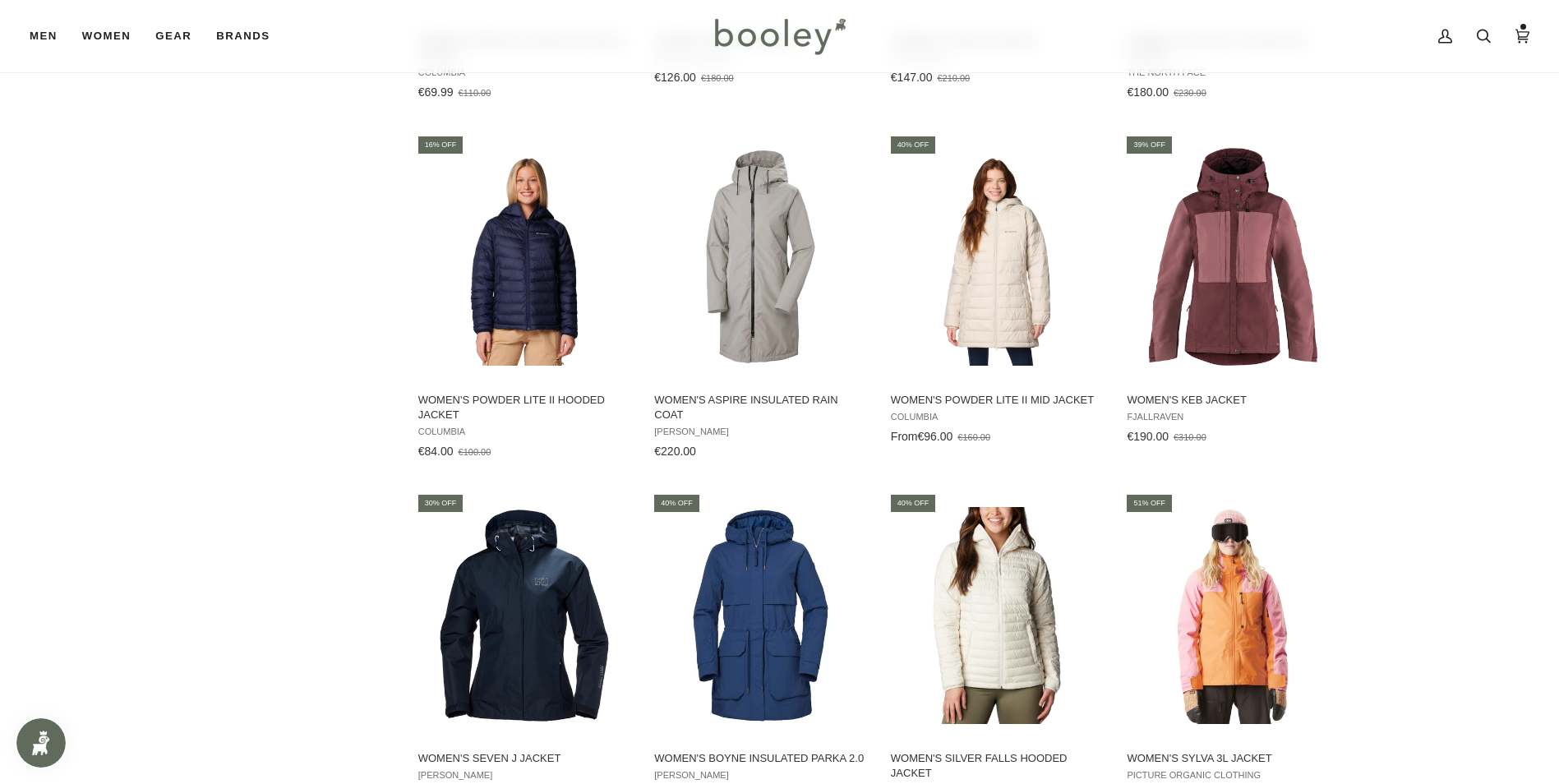
scroll to position [4019, 0]
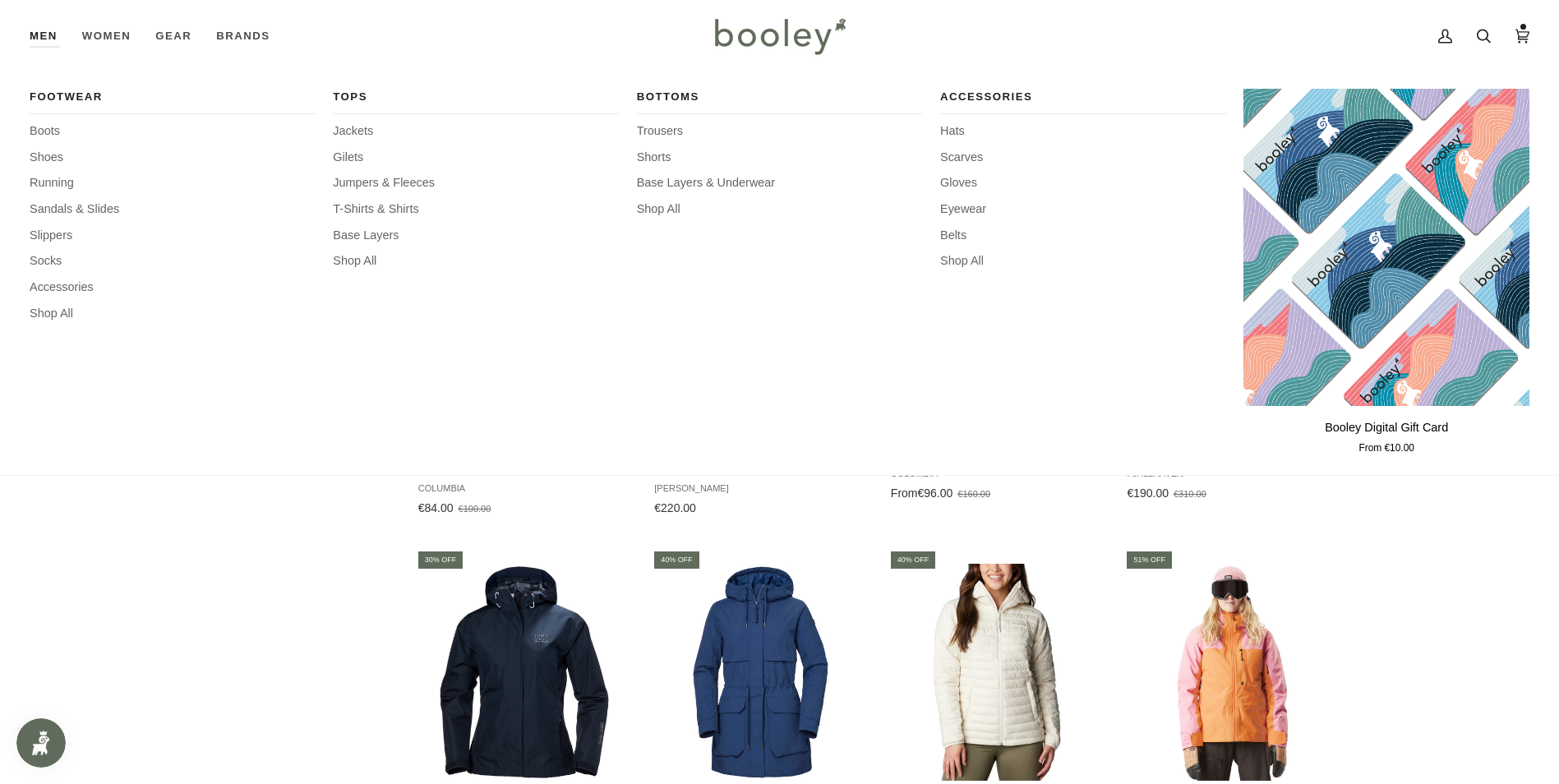
click at [53, 37] on link "Men" at bounding box center [49, 36] width 40 height 72
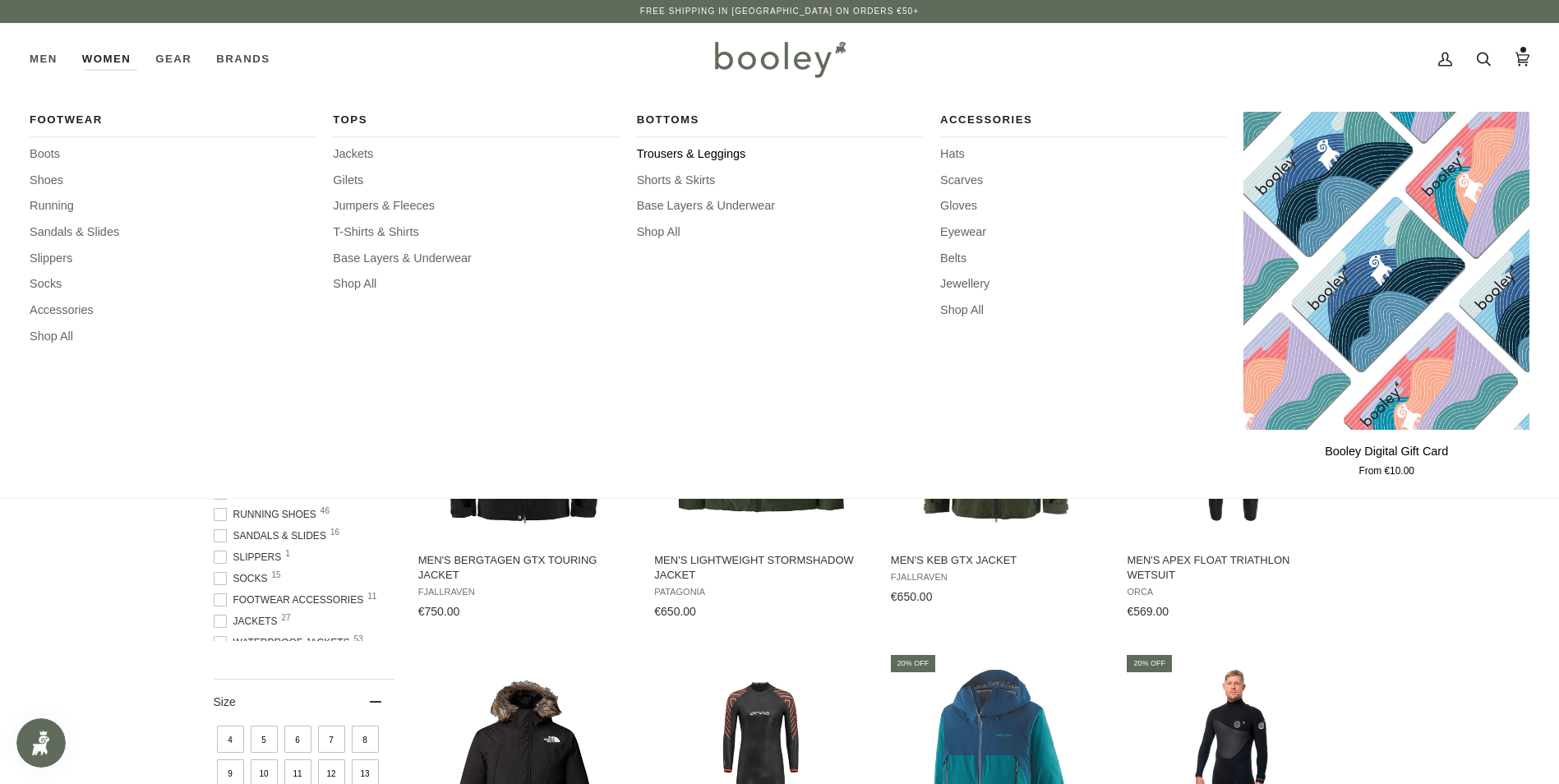
click at [663, 147] on span "Trousers & Leggings" at bounding box center [780, 154] width 286 height 18
click at [652, 152] on span "Trousers" at bounding box center [780, 154] width 286 height 18
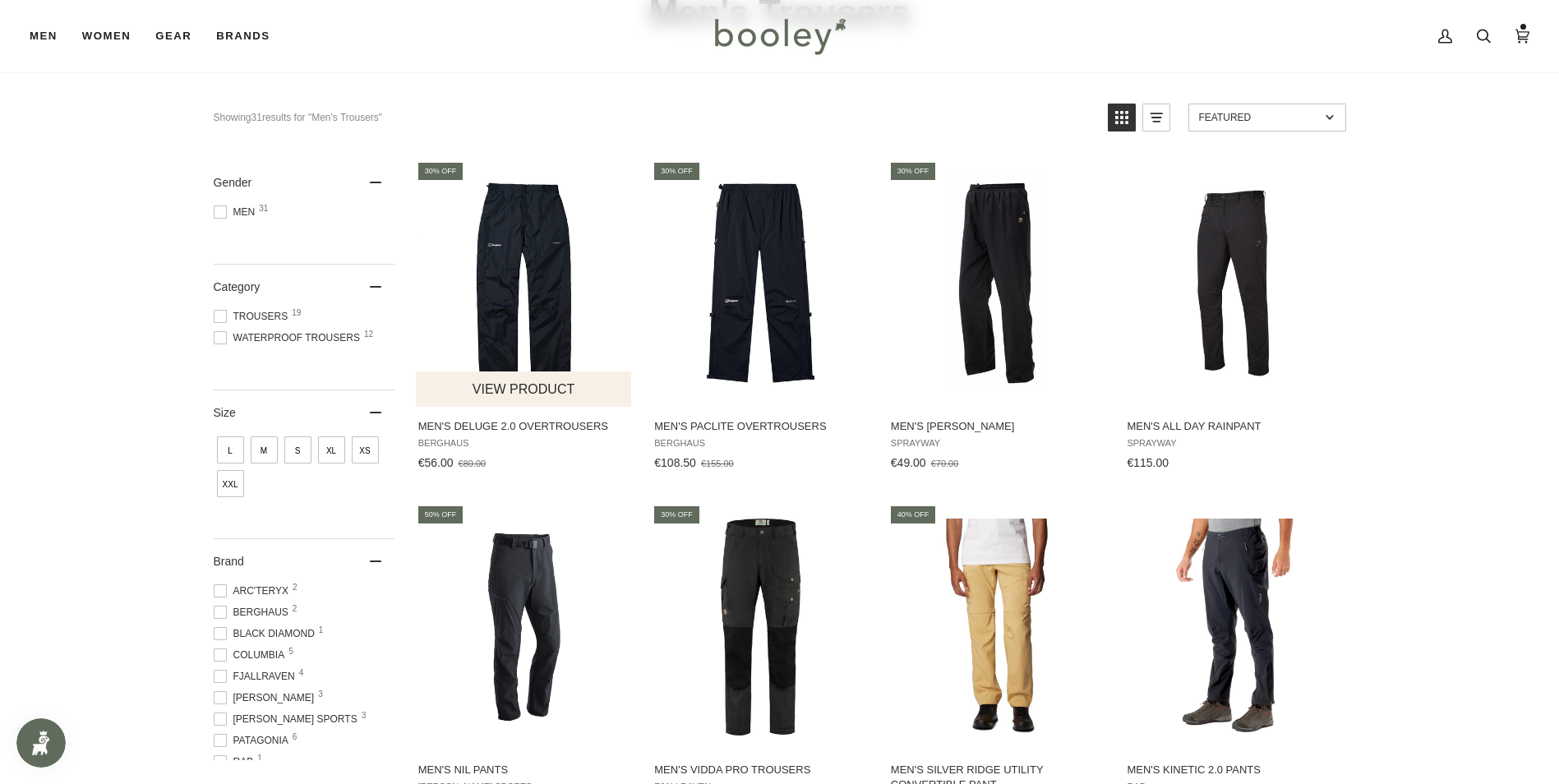
scroll to position [164, 0]
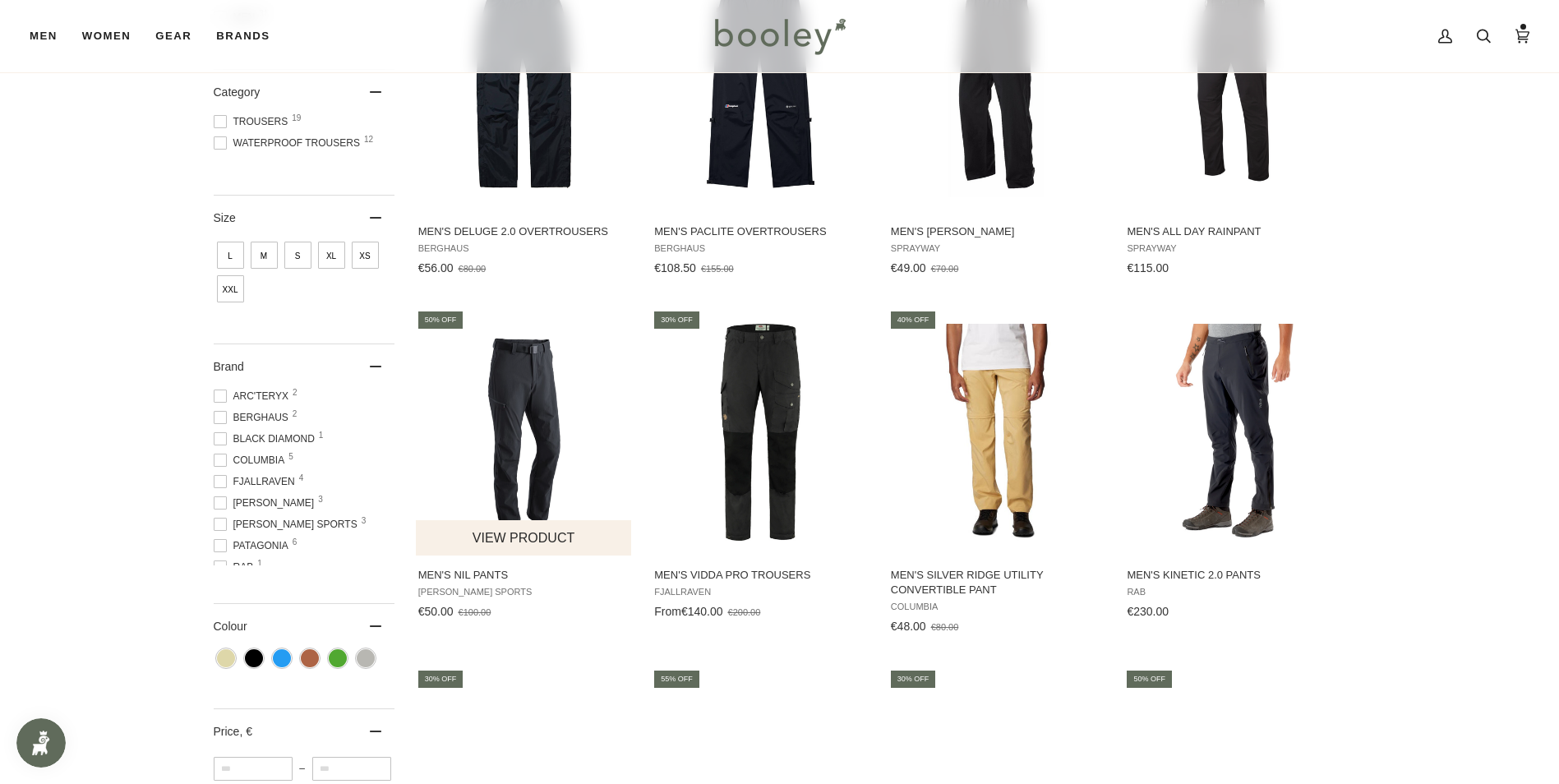
click at [525, 367] on img "Men's Nil Pants" at bounding box center [524, 432] width 218 height 218
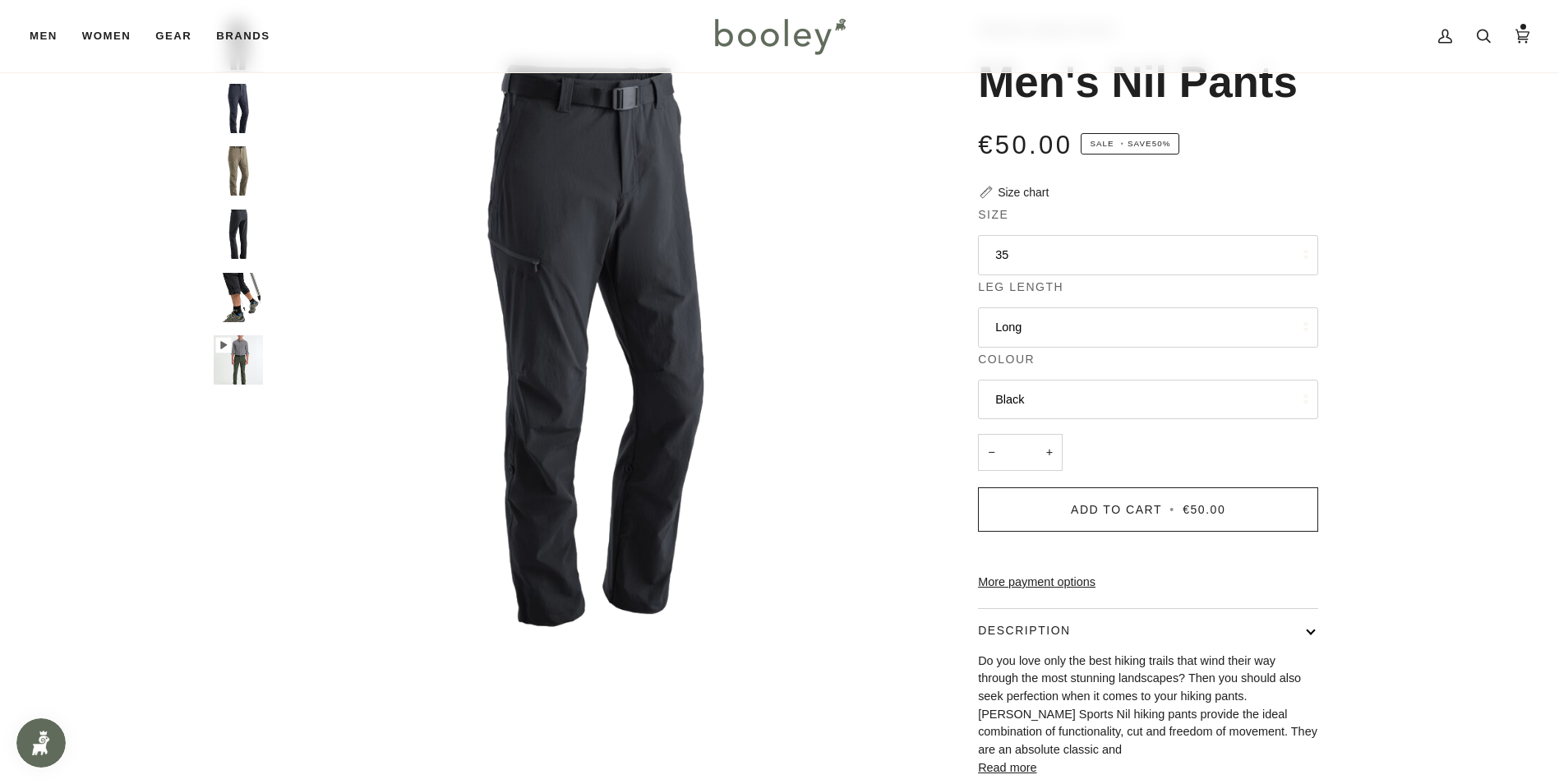
scroll to position [328, 0]
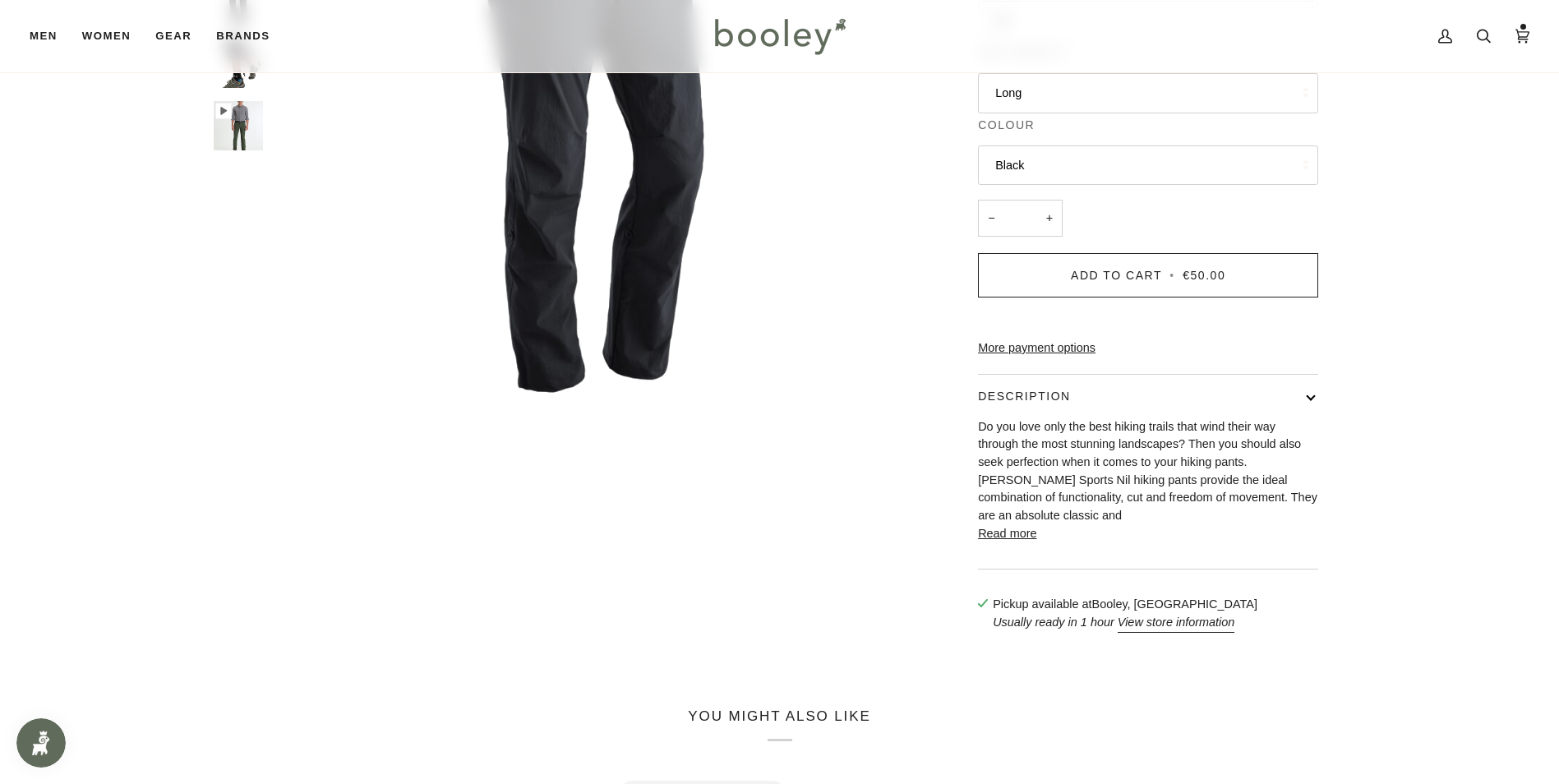
click at [988, 543] on button "Read more" at bounding box center [1007, 534] width 59 height 18
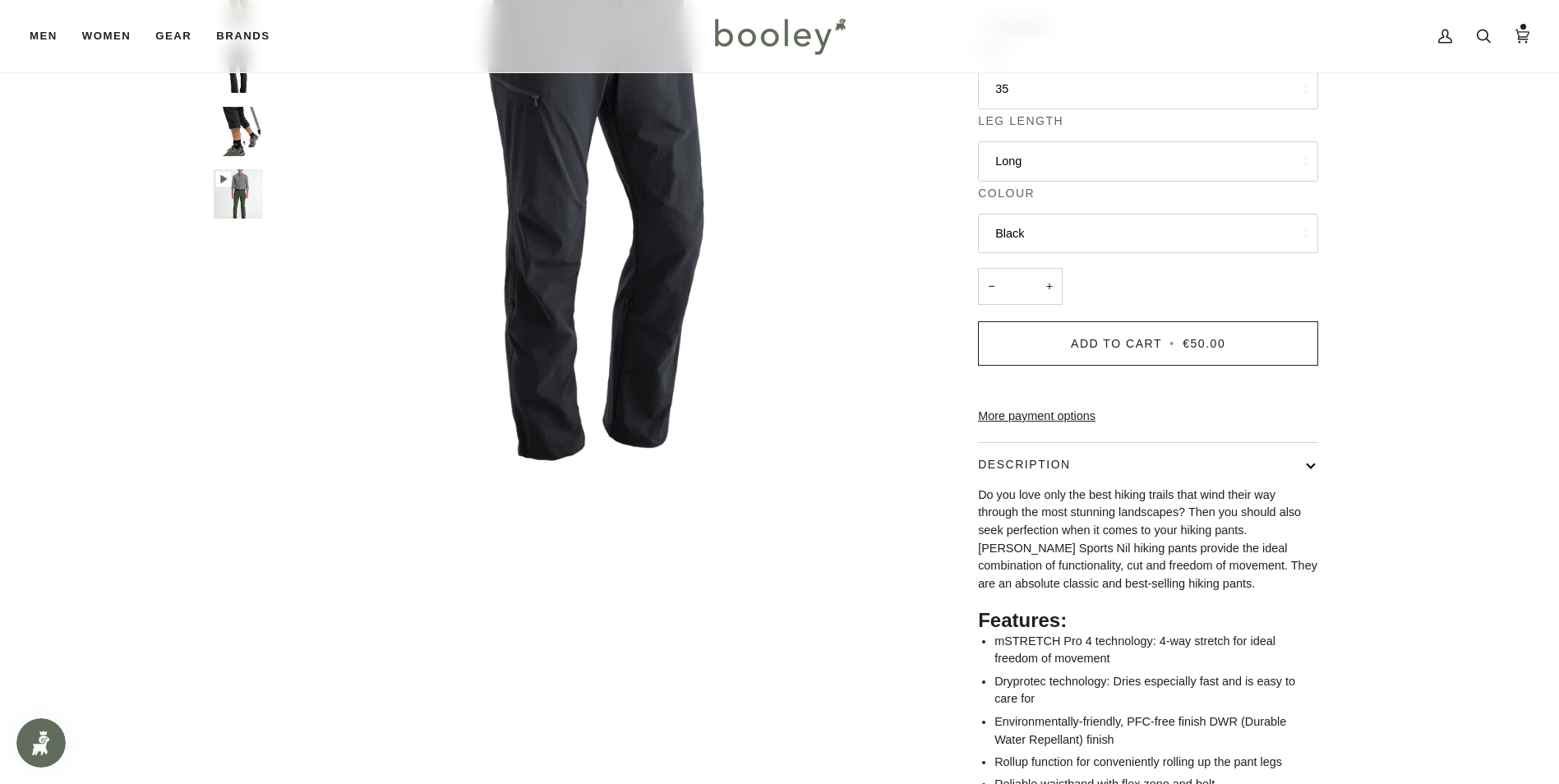
scroll to position [0, 0]
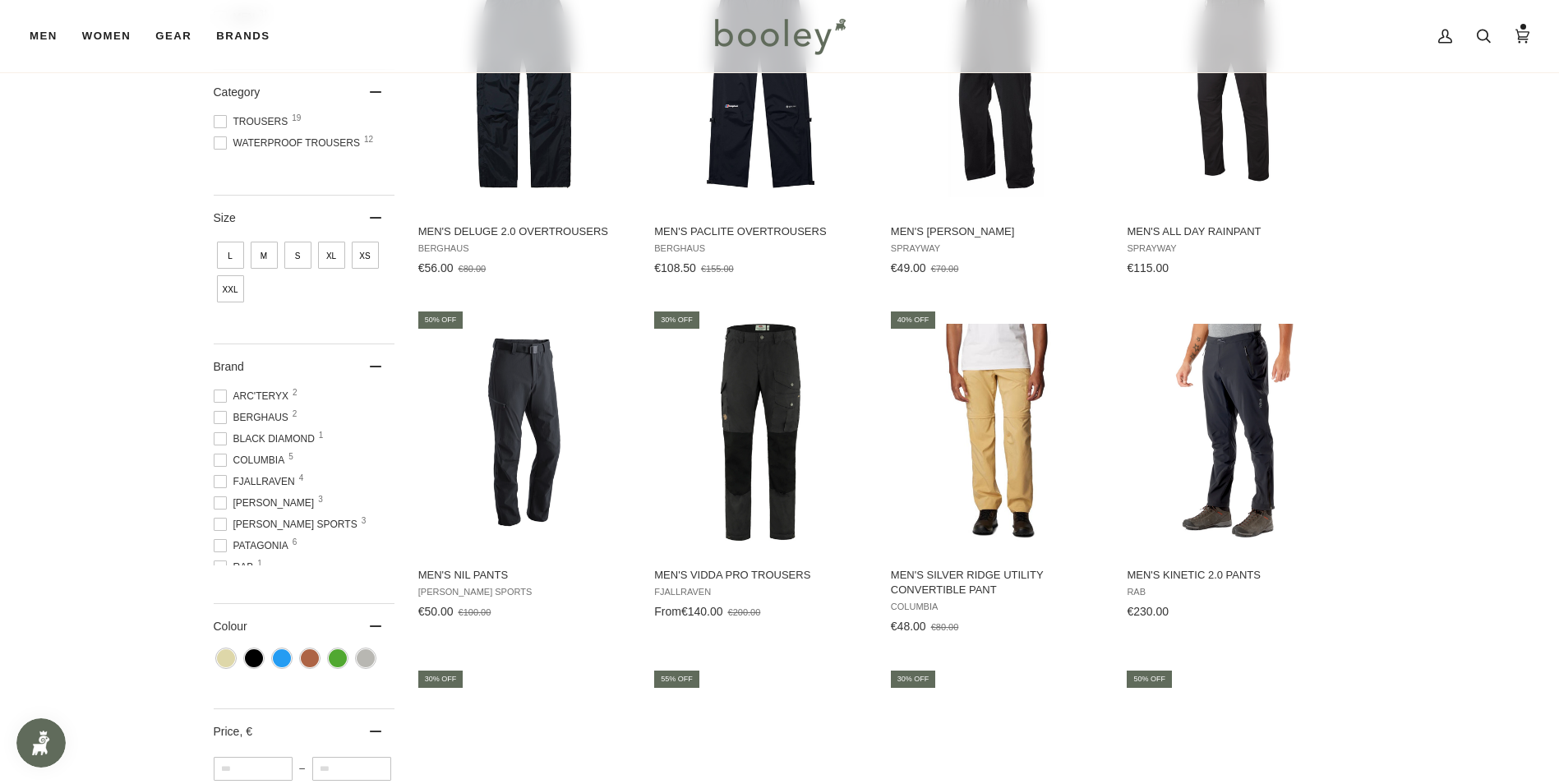
scroll to position [1806, 0]
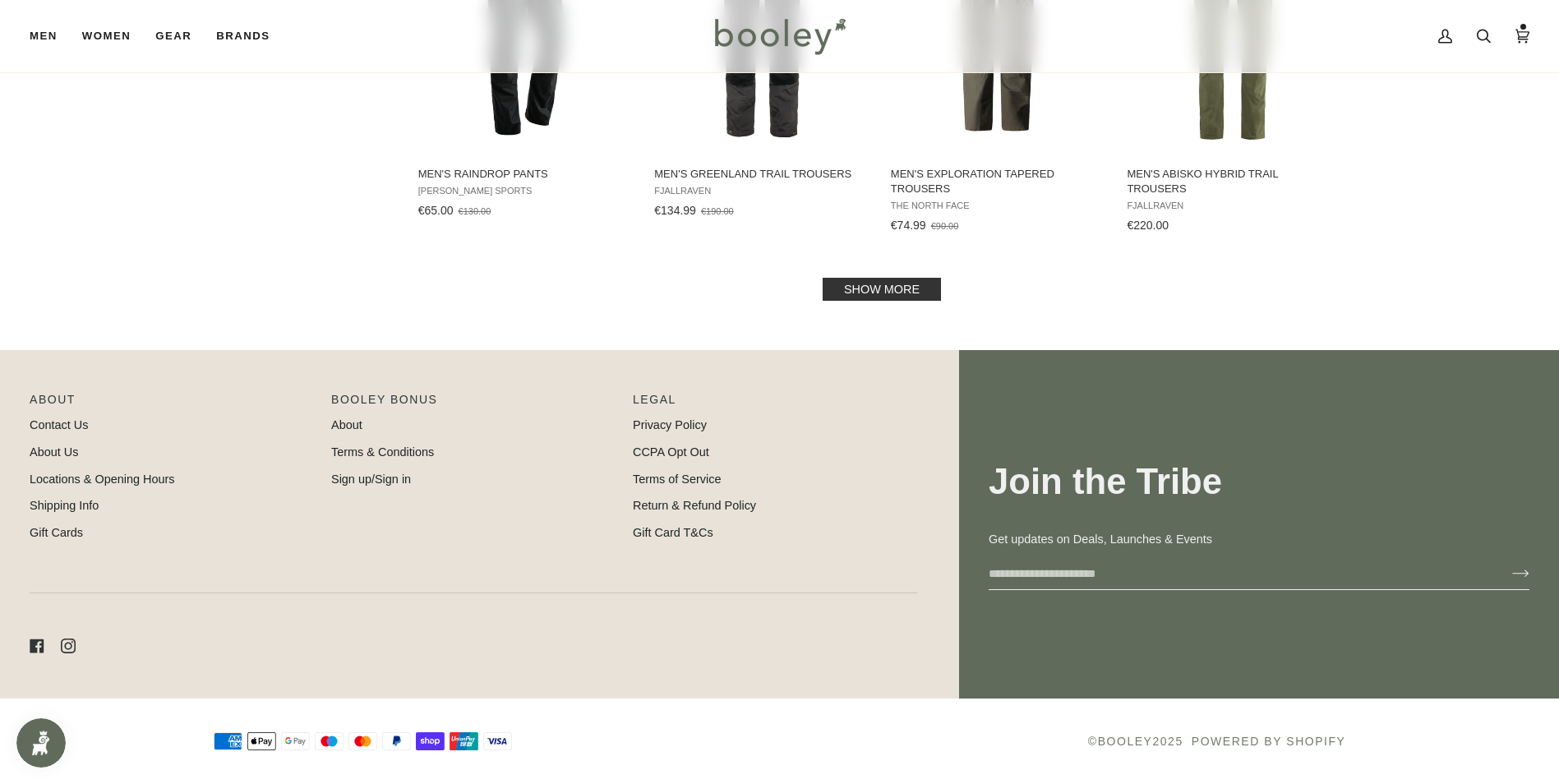
click at [857, 288] on link "Show more" at bounding box center [881, 289] width 118 height 23
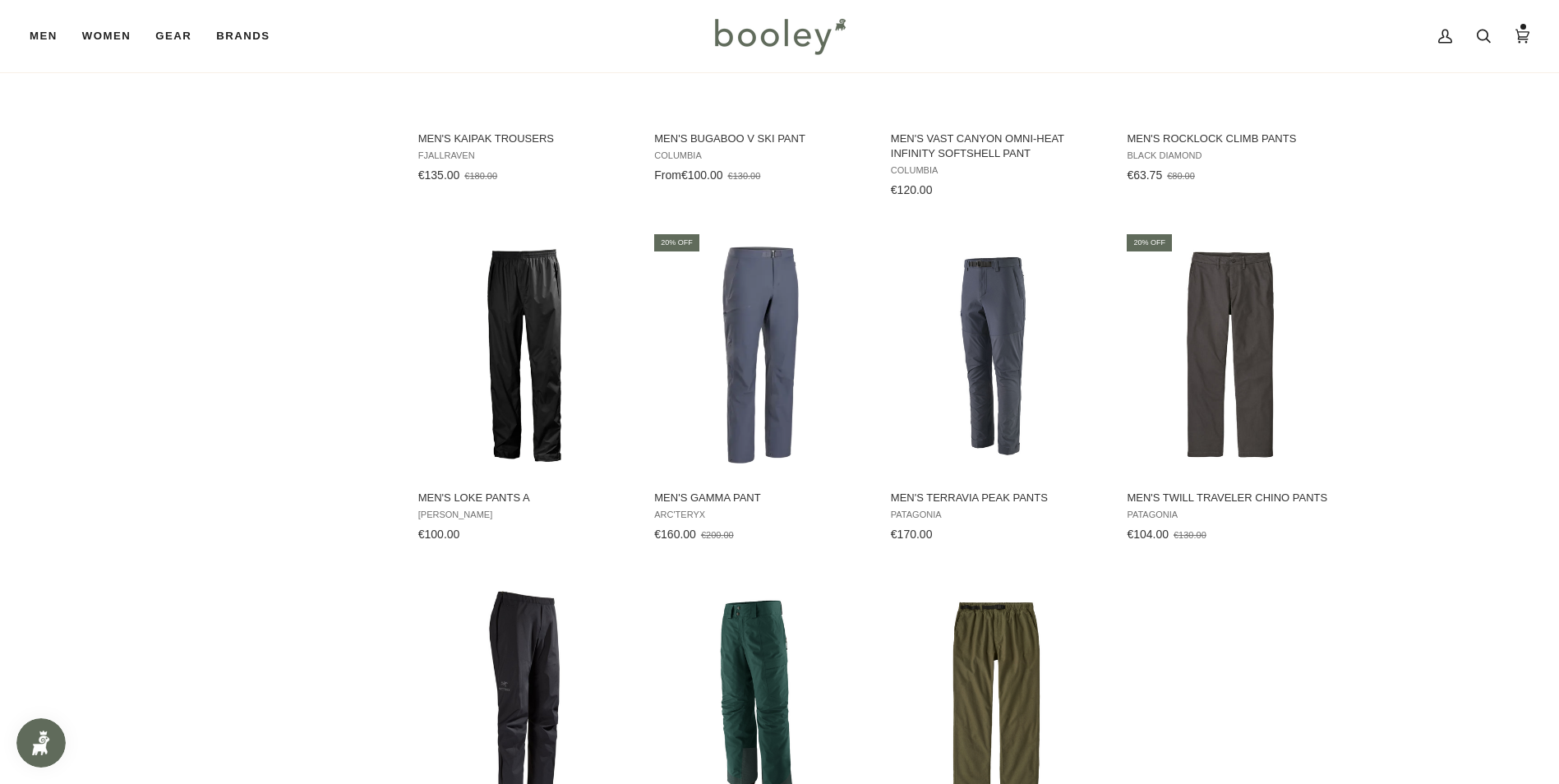
scroll to position [2187, 0]
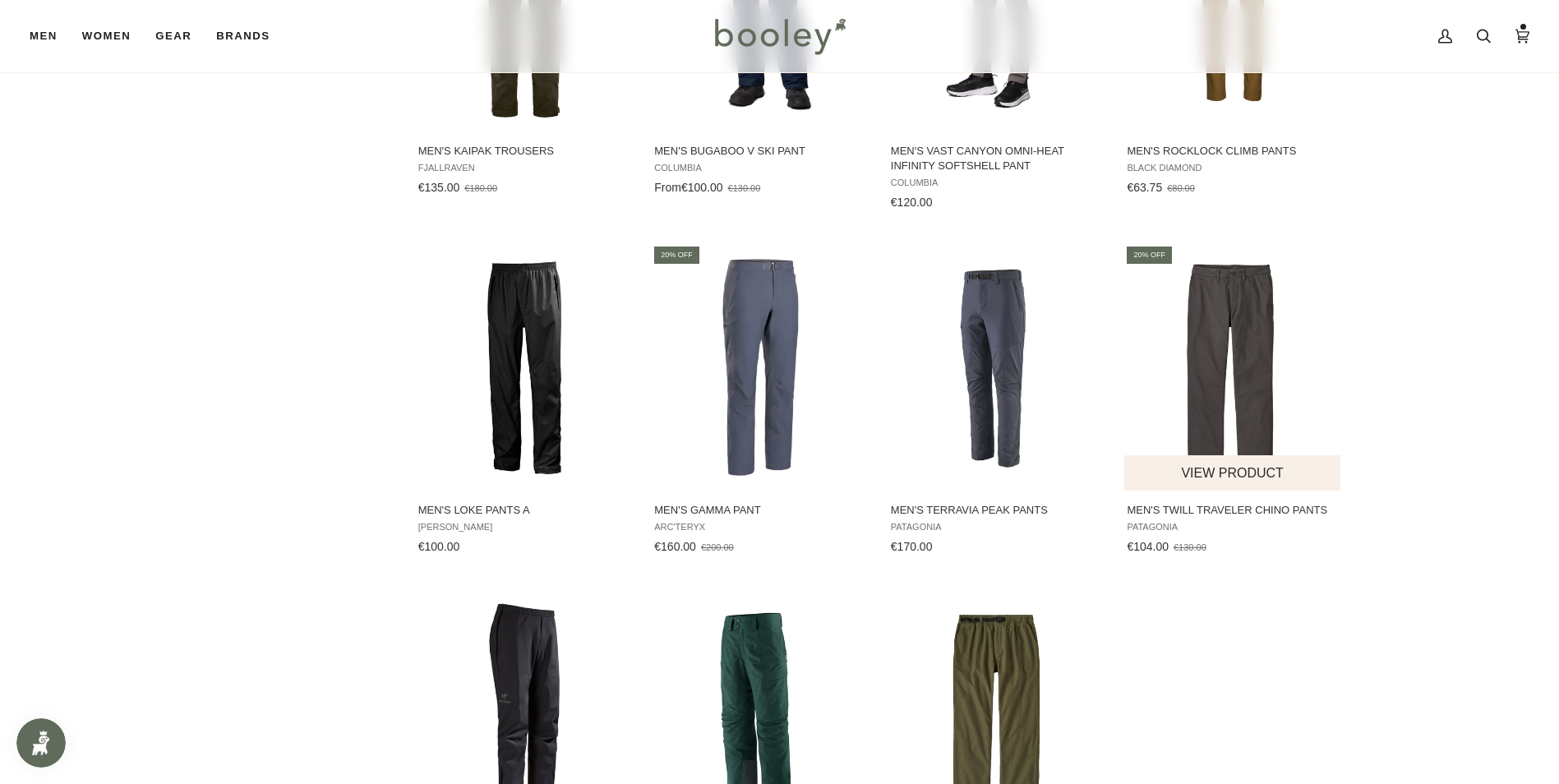
click at [1211, 311] on img "Men's Twill Traveler Chino Pants" at bounding box center [1233, 368] width 218 height 218
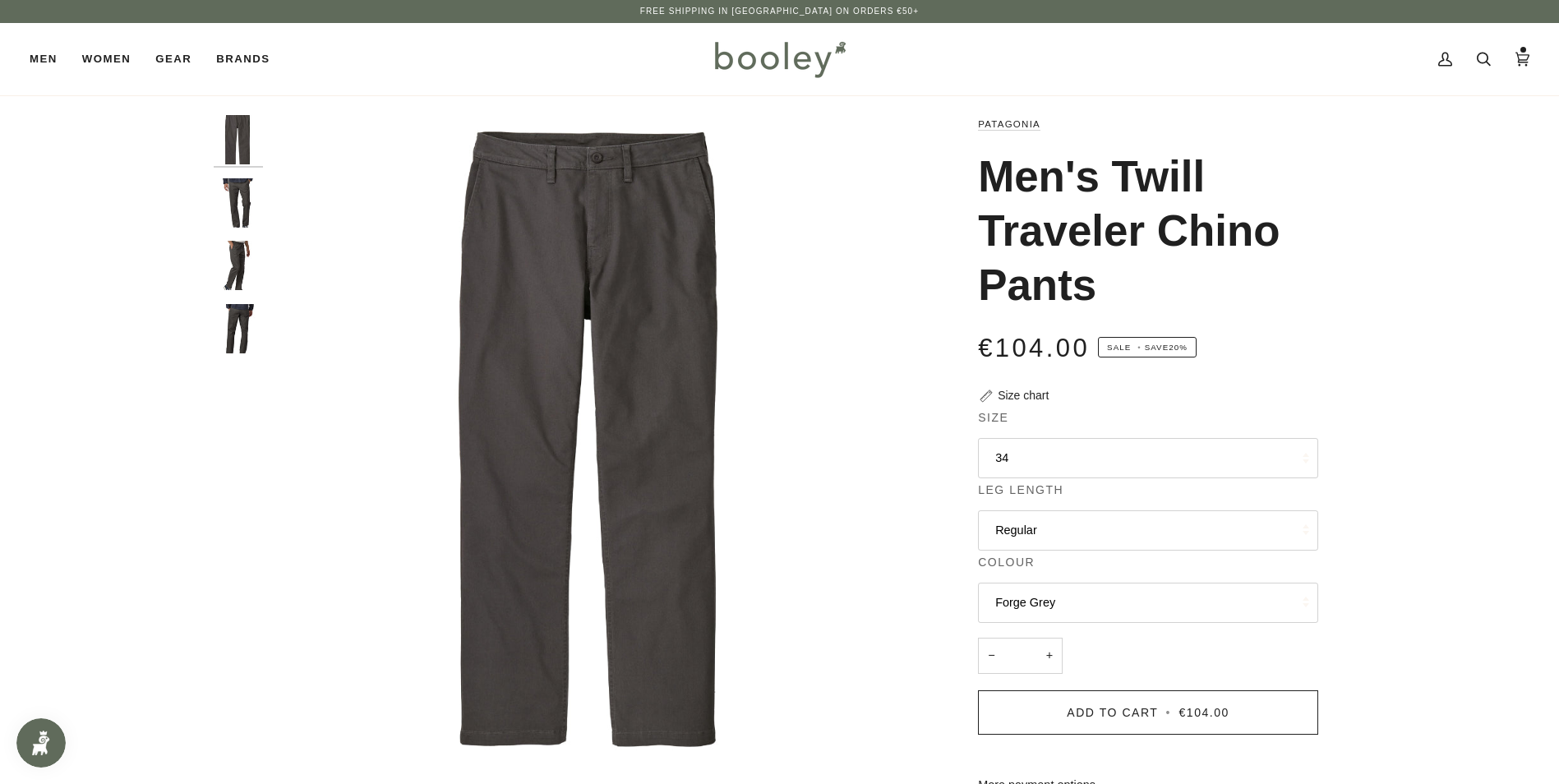
click at [1000, 463] on button "34" at bounding box center [1148, 457] width 340 height 40
click at [245, 317] on img "Patagonia Men's Twill Traveler Chino Pants - Booley Galway" at bounding box center [238, 328] width 49 height 49
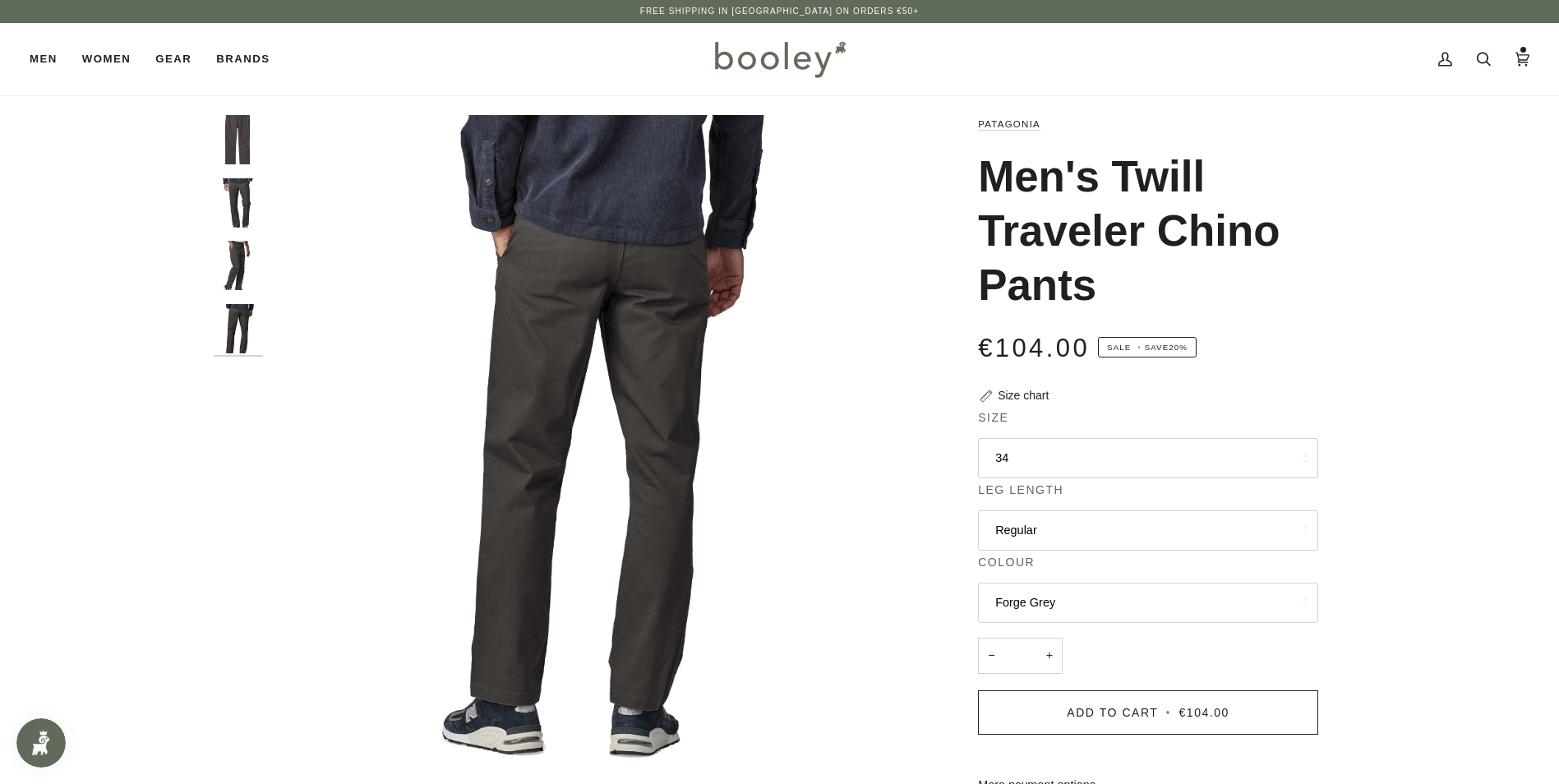
click at [231, 262] on img "Patagonia Men's Twill Traveler Chino Pants - Booley Galway" at bounding box center [238, 265] width 49 height 49
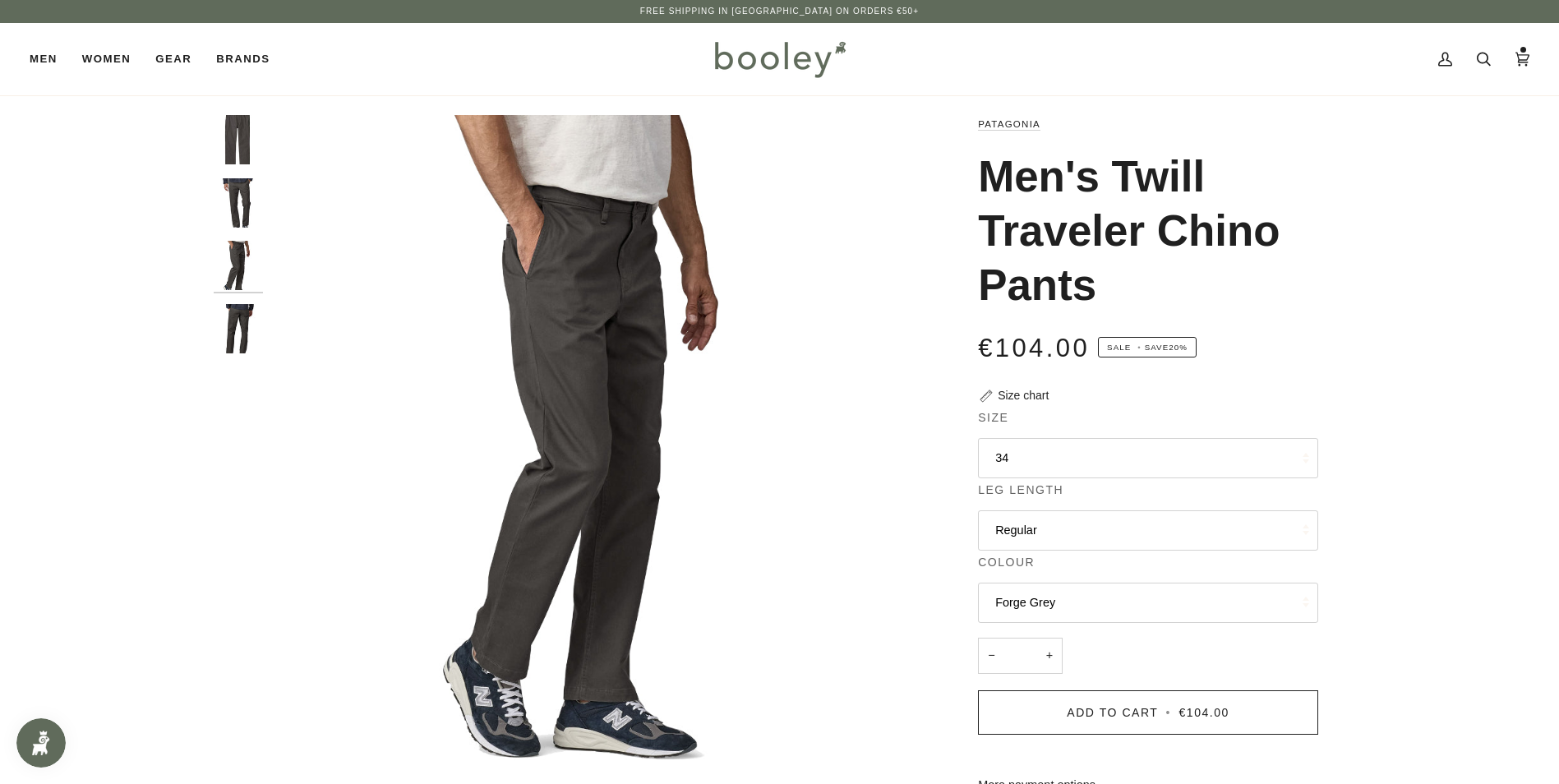
click at [229, 183] on img "Patagonia Men's Twill Traveler Chino Pants - Booley Galway" at bounding box center [238, 202] width 49 height 49
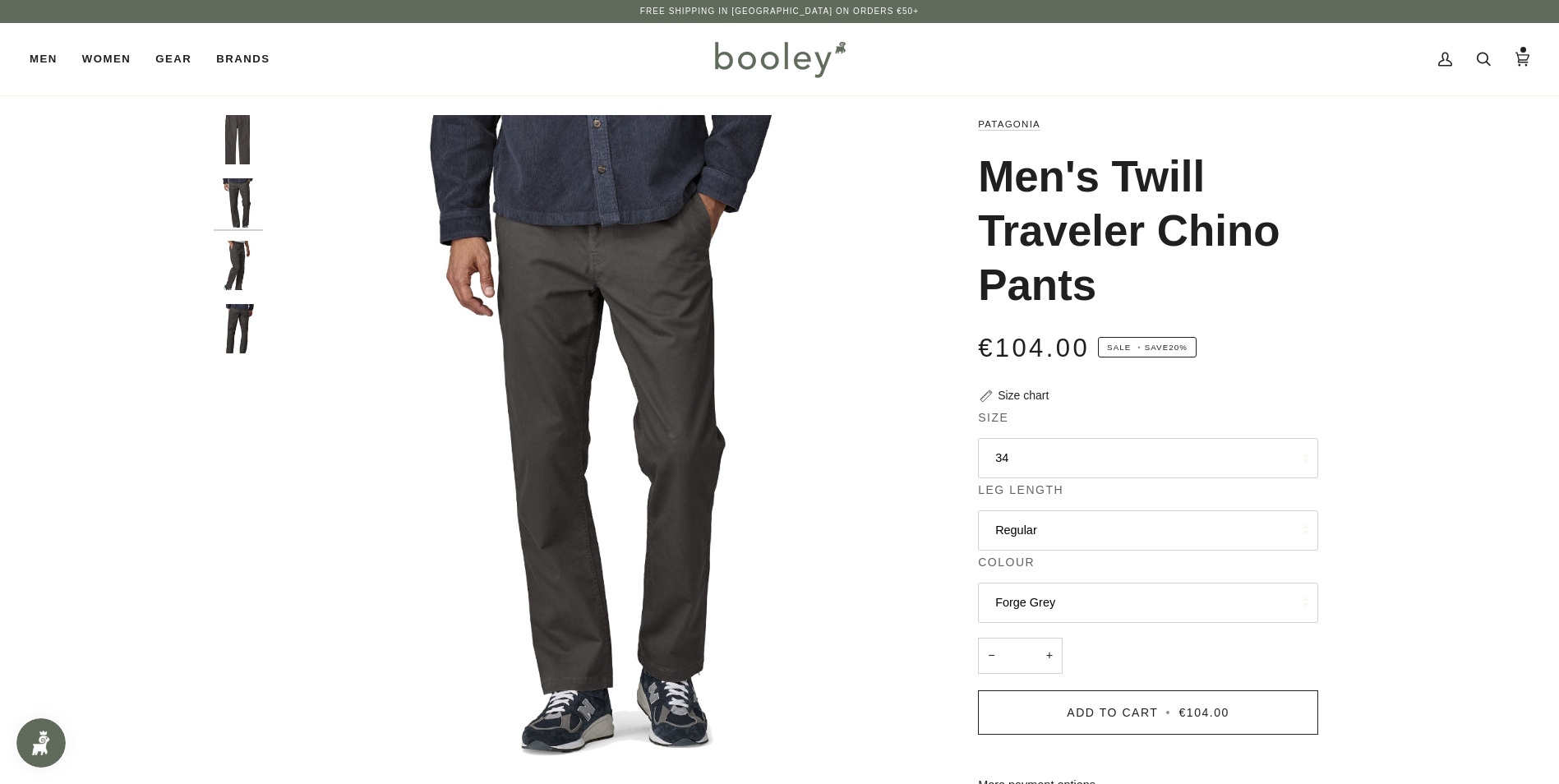
click at [232, 135] on img "Patagonia Men's Twill Traveler Chino Pants Forge Grey - Booley Galway" at bounding box center [238, 140] width 49 height 49
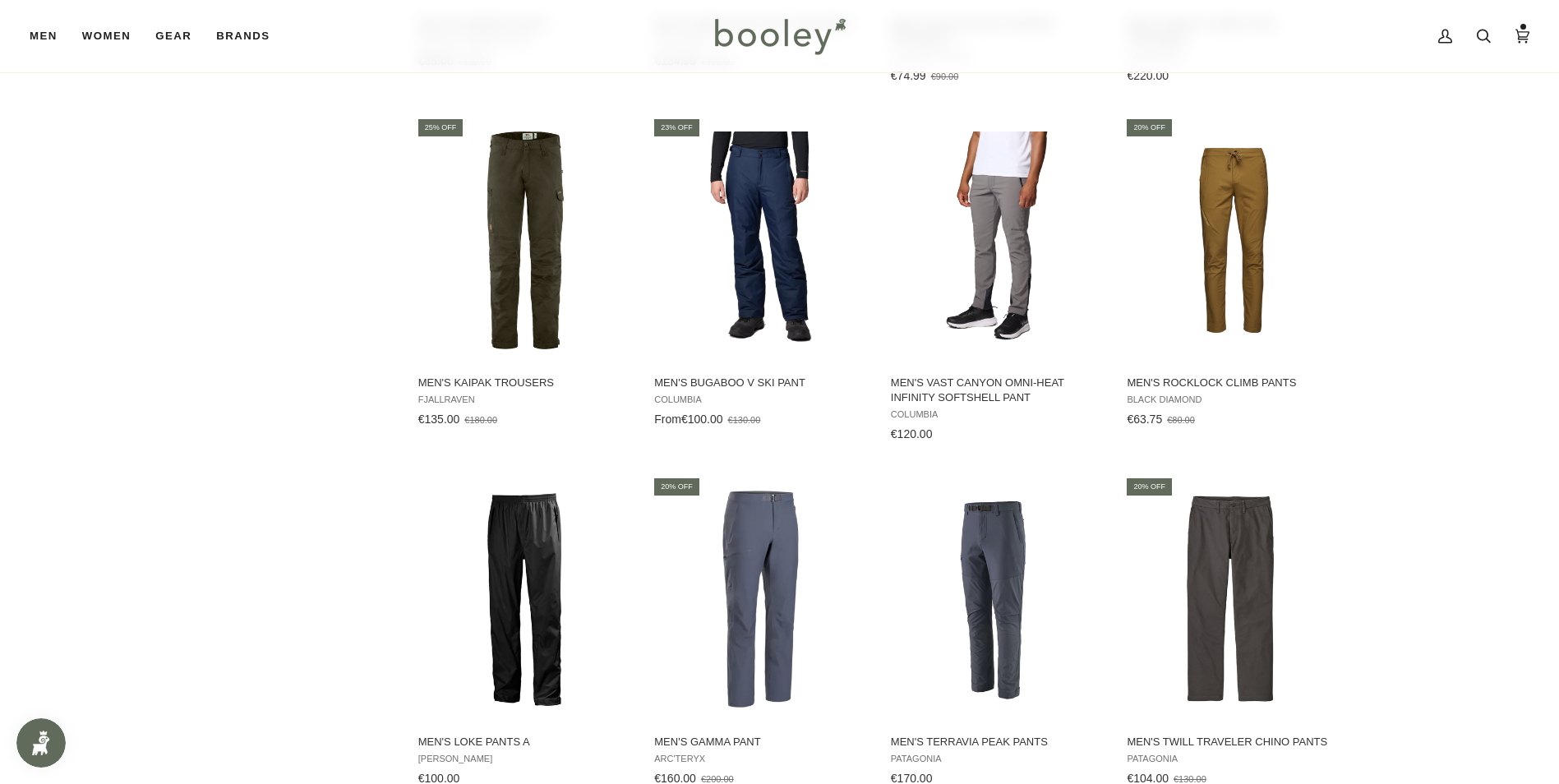
scroll to position [1853, 0]
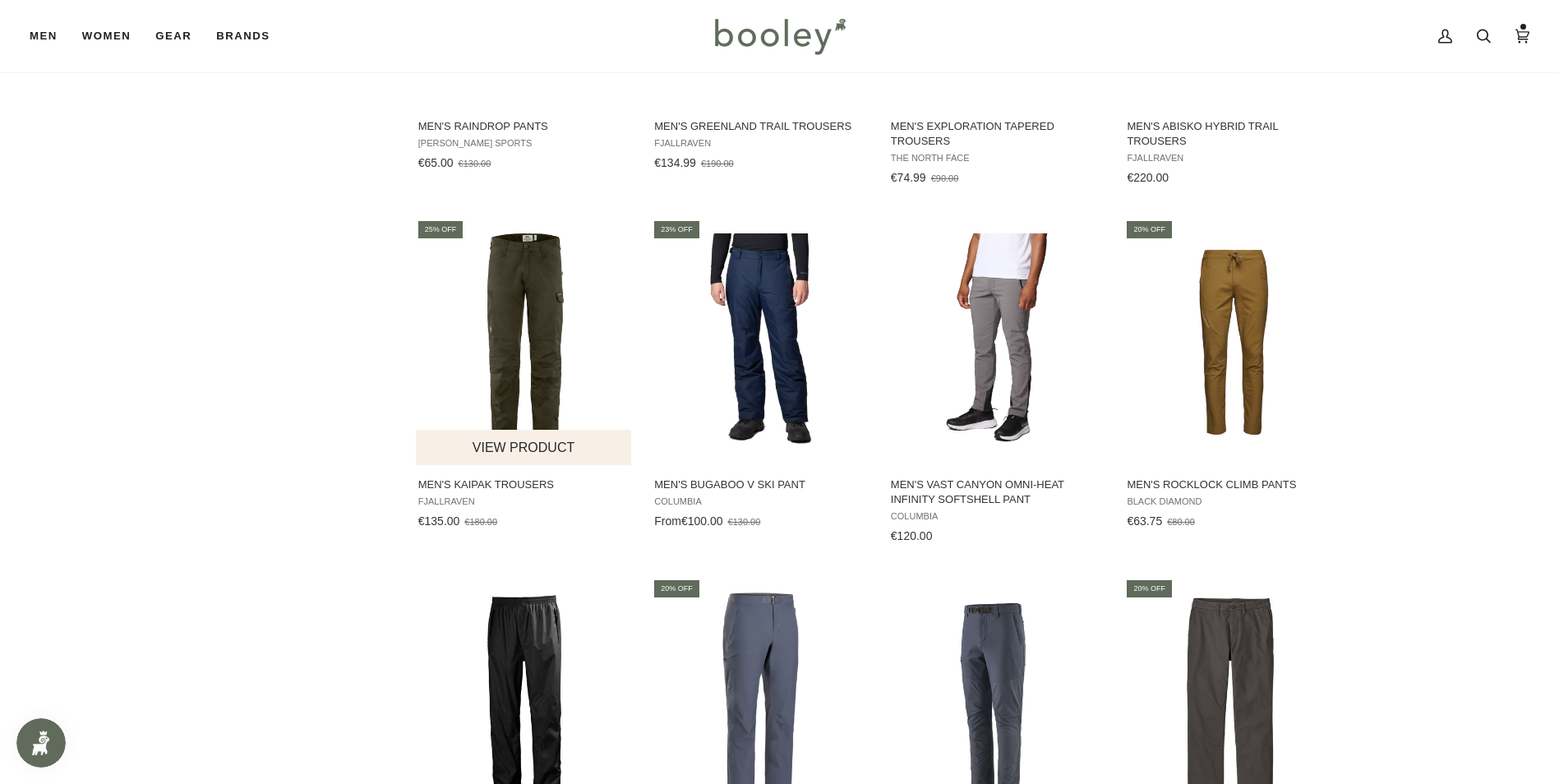
click at [547, 307] on img "Men's Kaipak Trousers" at bounding box center [524, 342] width 218 height 218
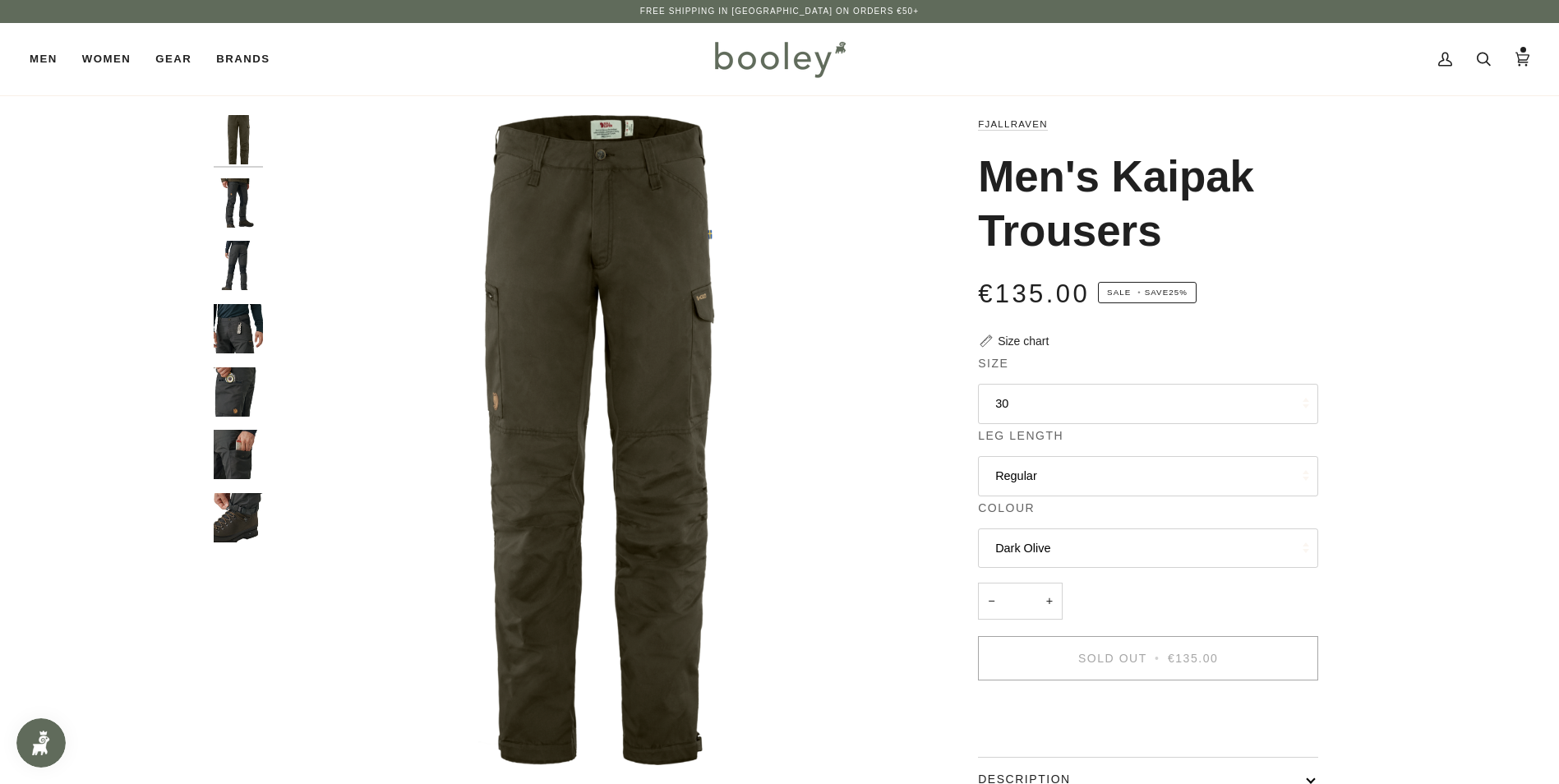
click at [1040, 407] on button "30" at bounding box center [1148, 403] width 340 height 40
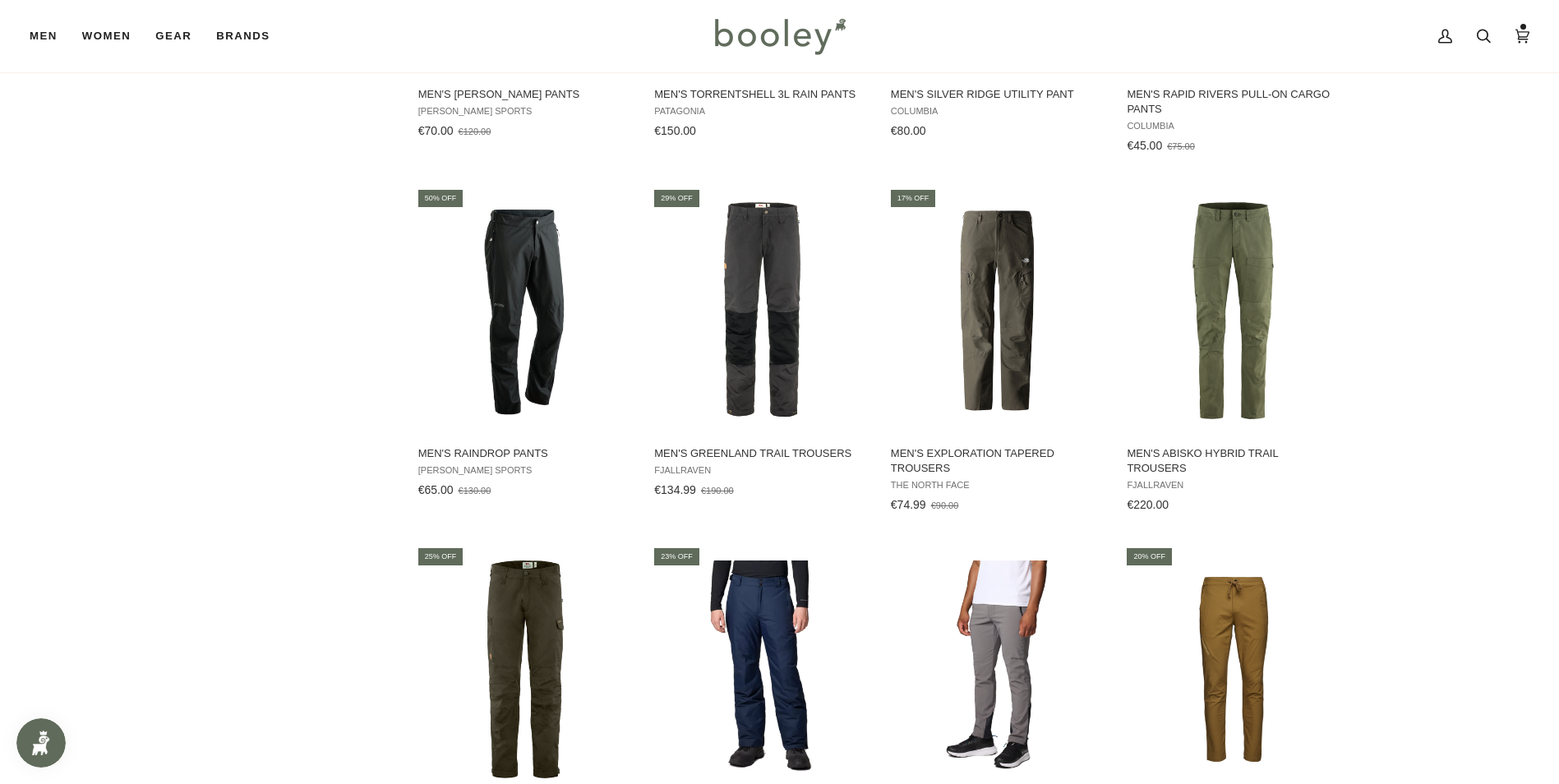
scroll to position [1525, 0]
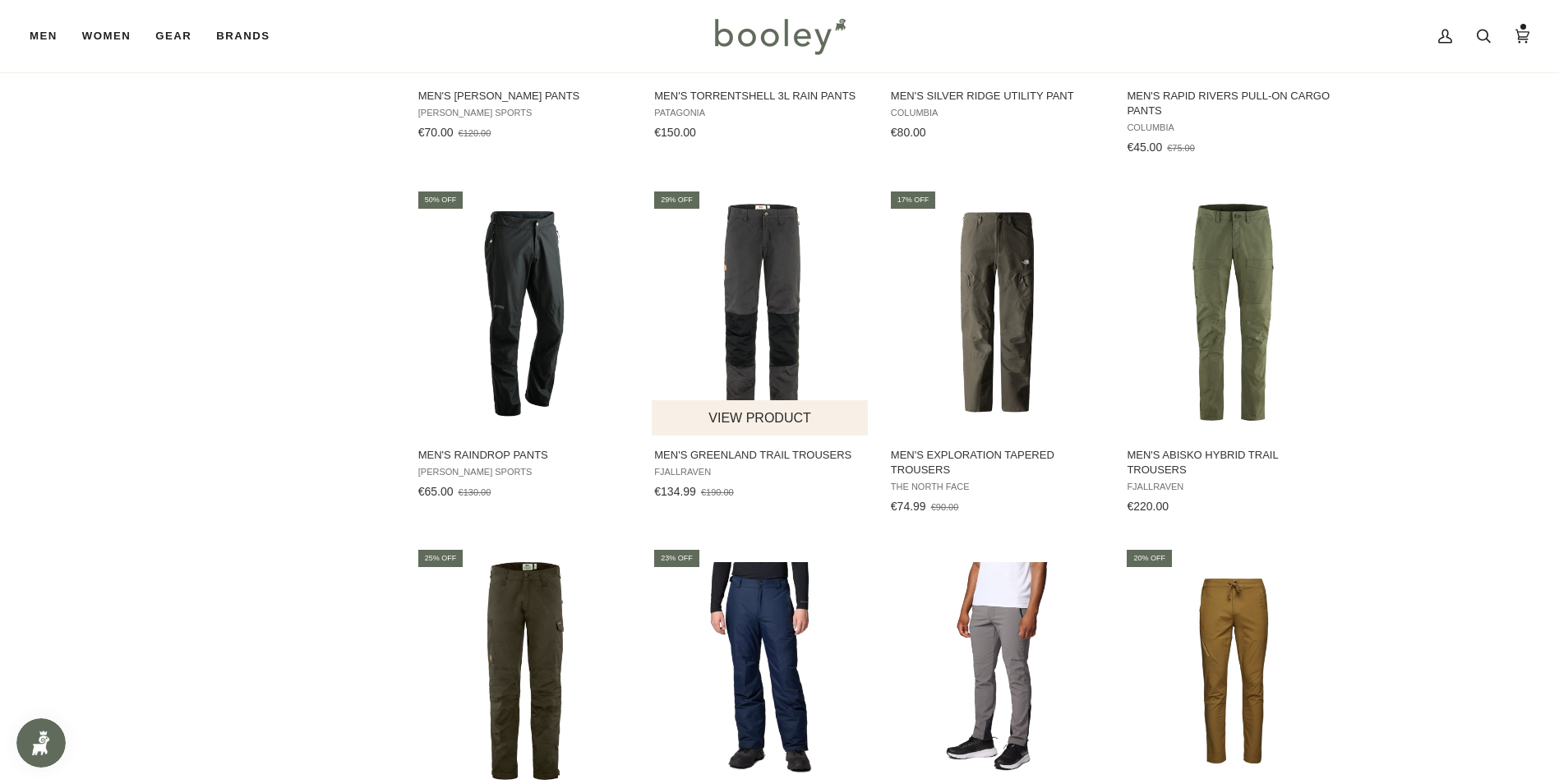
click at [763, 249] on img "Men's Greenland Trail Trousers" at bounding box center [760, 312] width 218 height 218
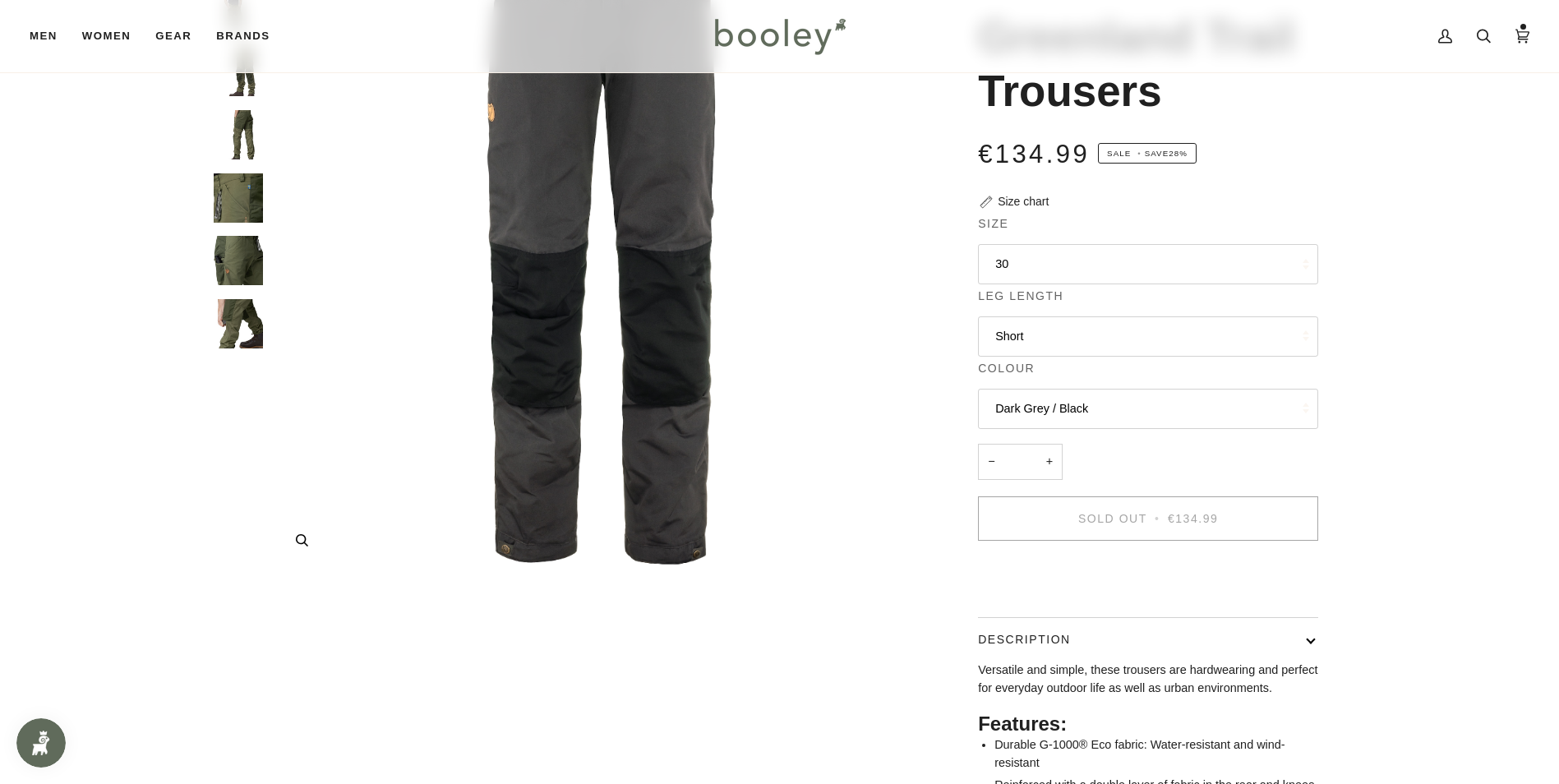
scroll to position [164, 0]
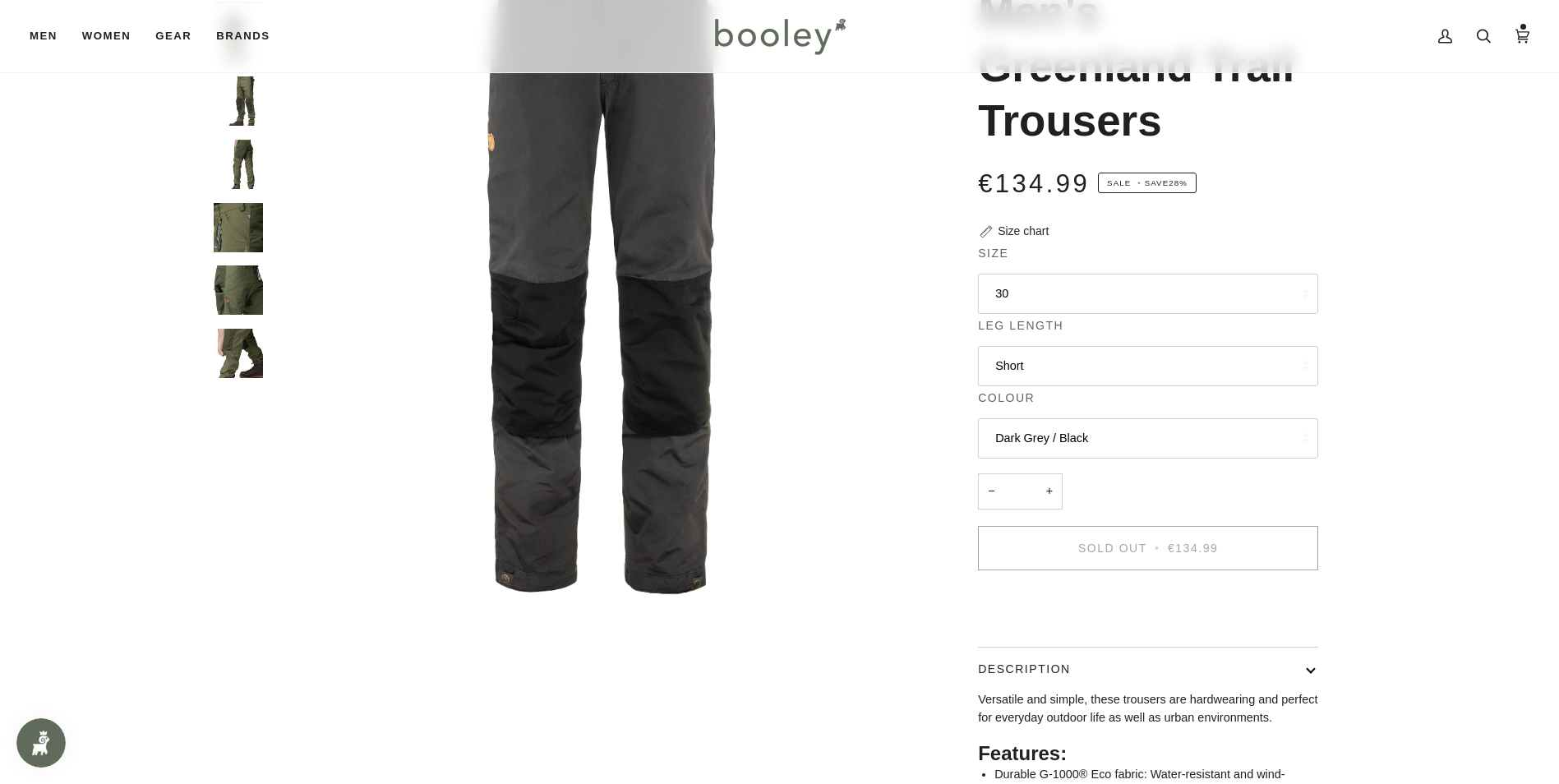
click at [1016, 301] on button "30" at bounding box center [1148, 293] width 340 height 40
click at [886, 372] on img "Fjallraven Men's Greenland Trail Trousers Dark Grey /Black - Booley Galway" at bounding box center [596, 276] width 650 height 650
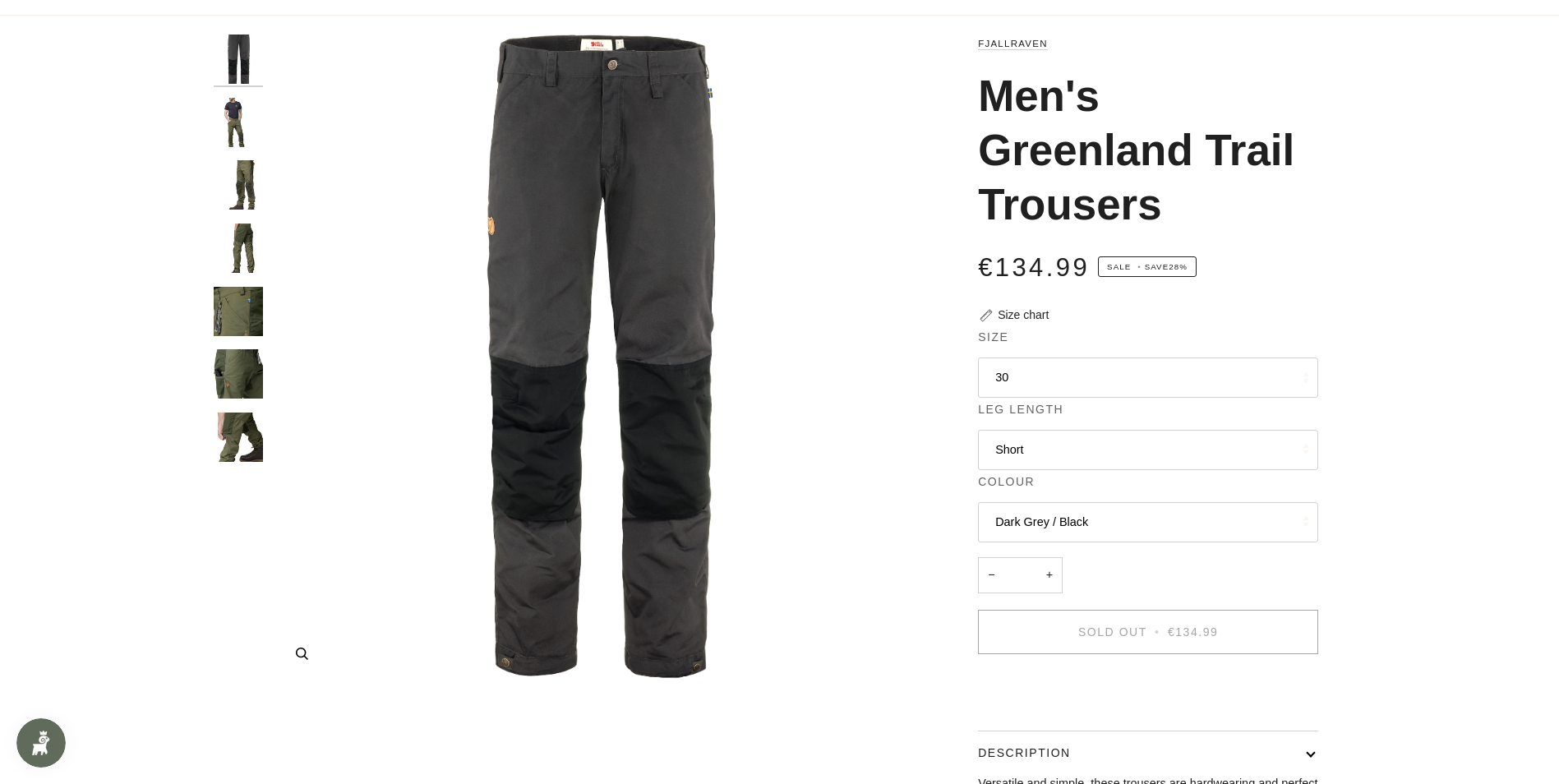
scroll to position [0, 0]
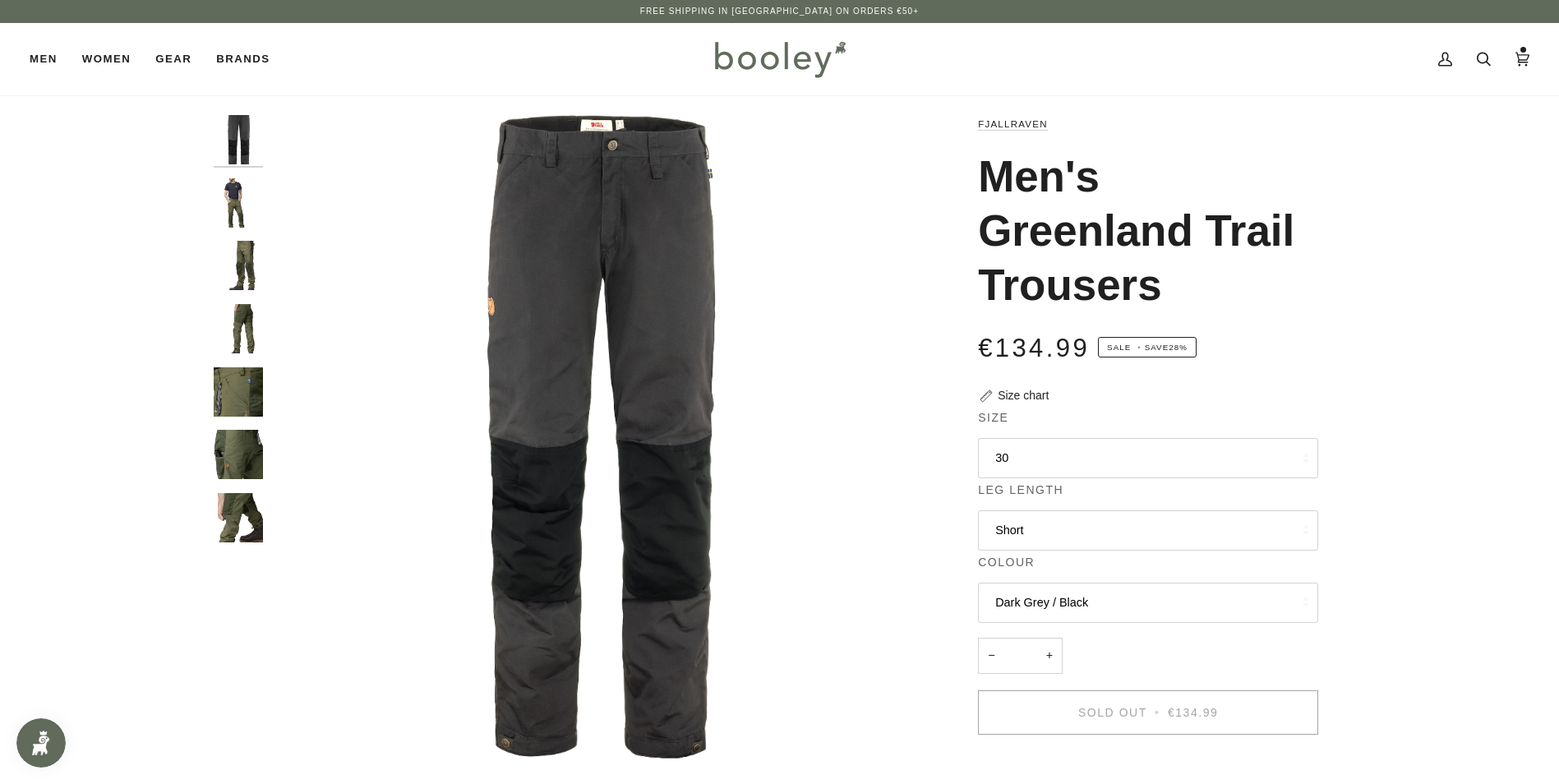
click at [226, 188] on img "Fjallraven Men's Greenland Trail Trousers - Booley Galway" at bounding box center [238, 202] width 49 height 49
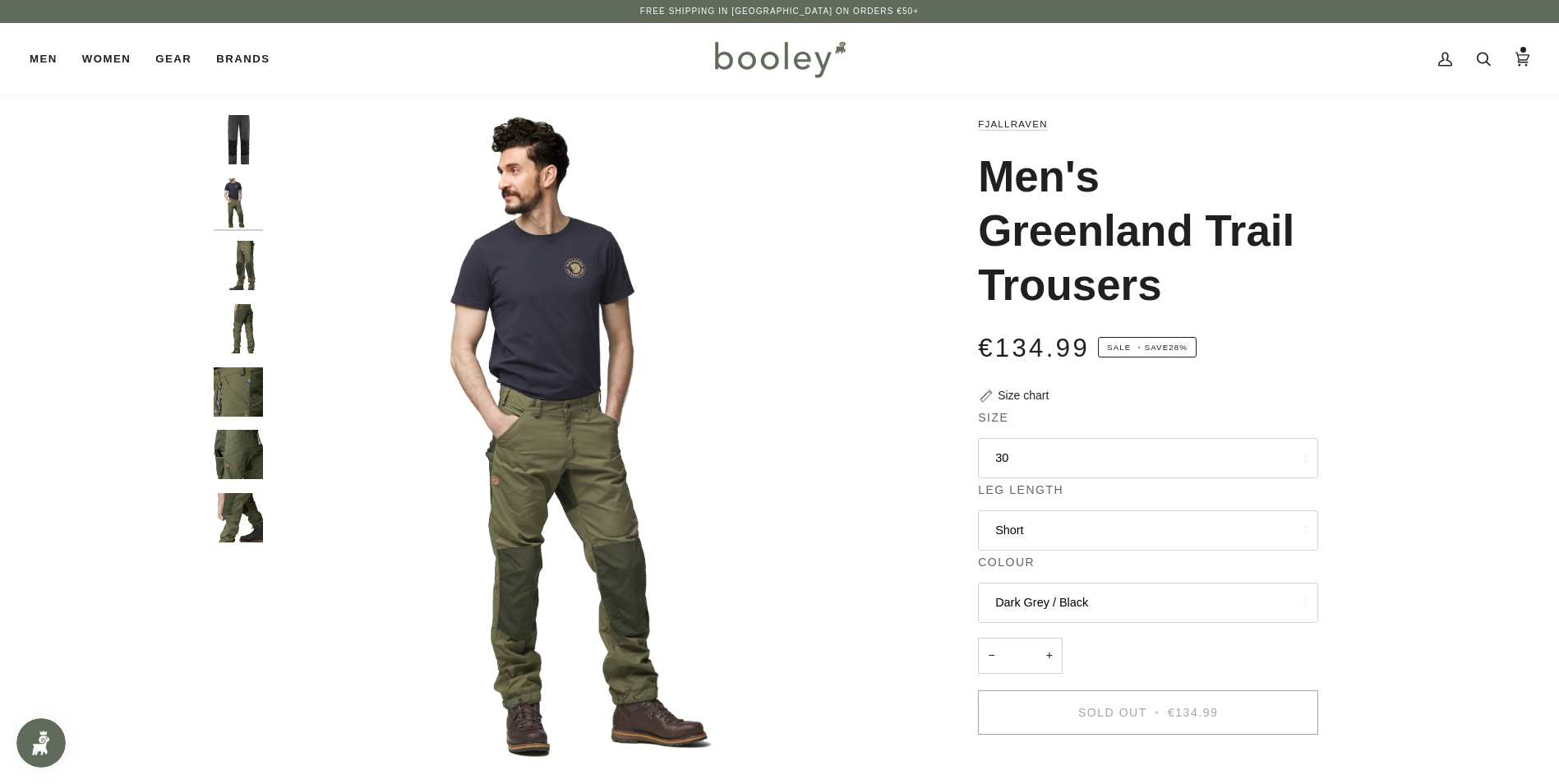
click at [247, 512] on img "Fjallraven Men's Greenland Trail Trousers - Booley Galway" at bounding box center [238, 517] width 49 height 49
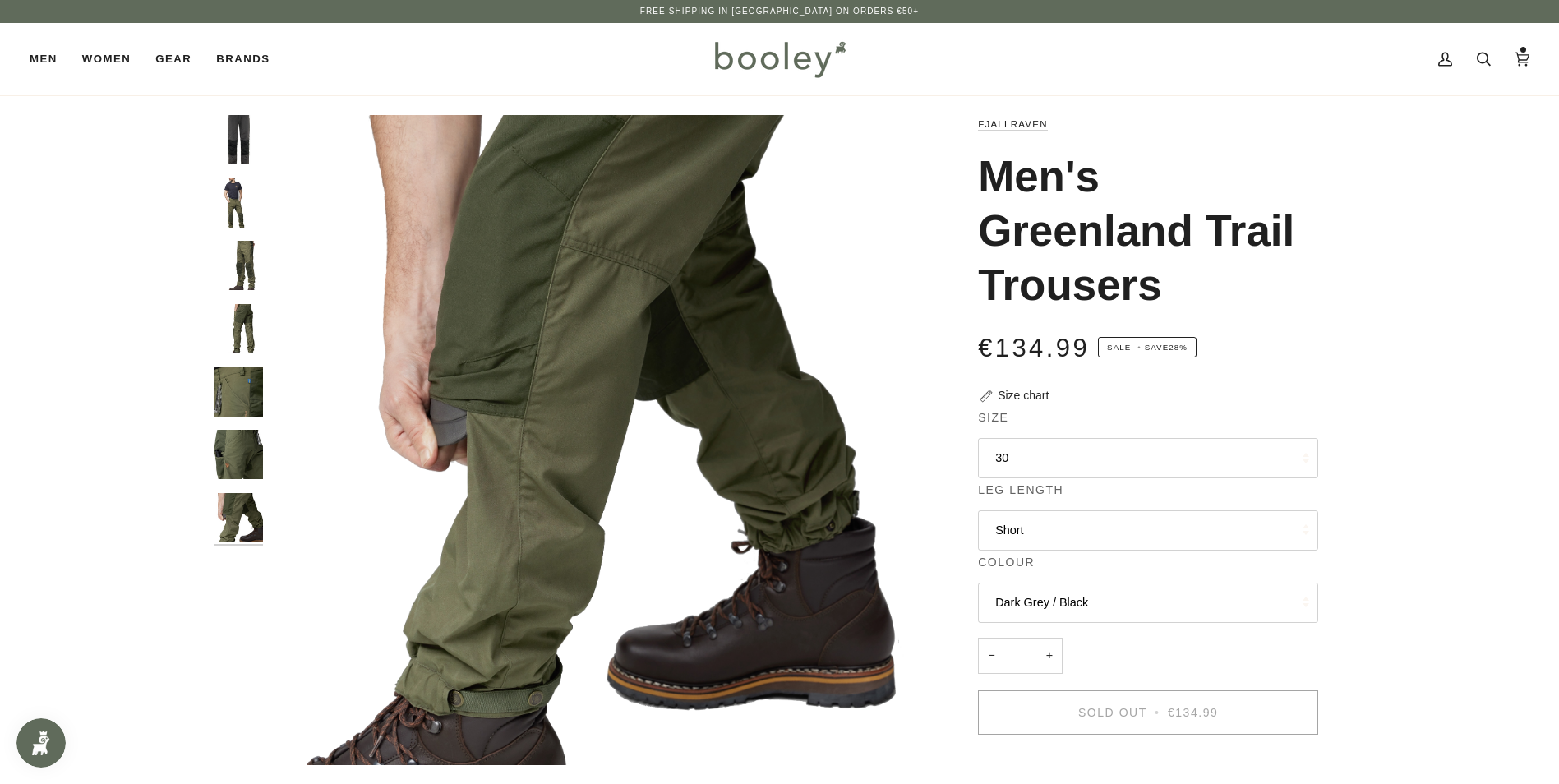
click at [231, 439] on img "Fjallraven Men's Greenland Trail Trousers - Booley Galway" at bounding box center [238, 454] width 49 height 49
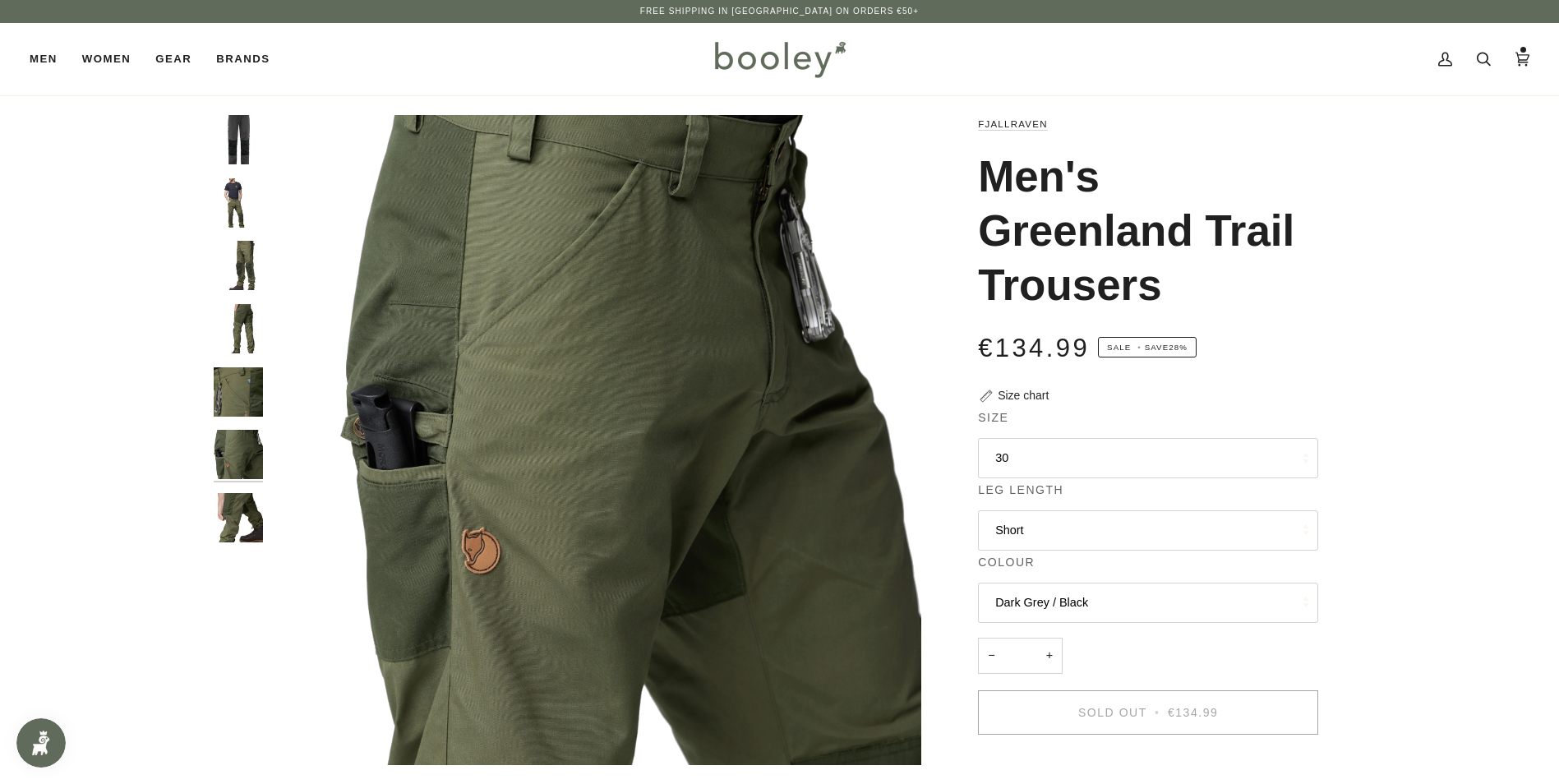
click at [229, 373] on img "Fjallraven Men's Greenland Trail Trousers - Booley Galway" at bounding box center [238, 392] width 49 height 49
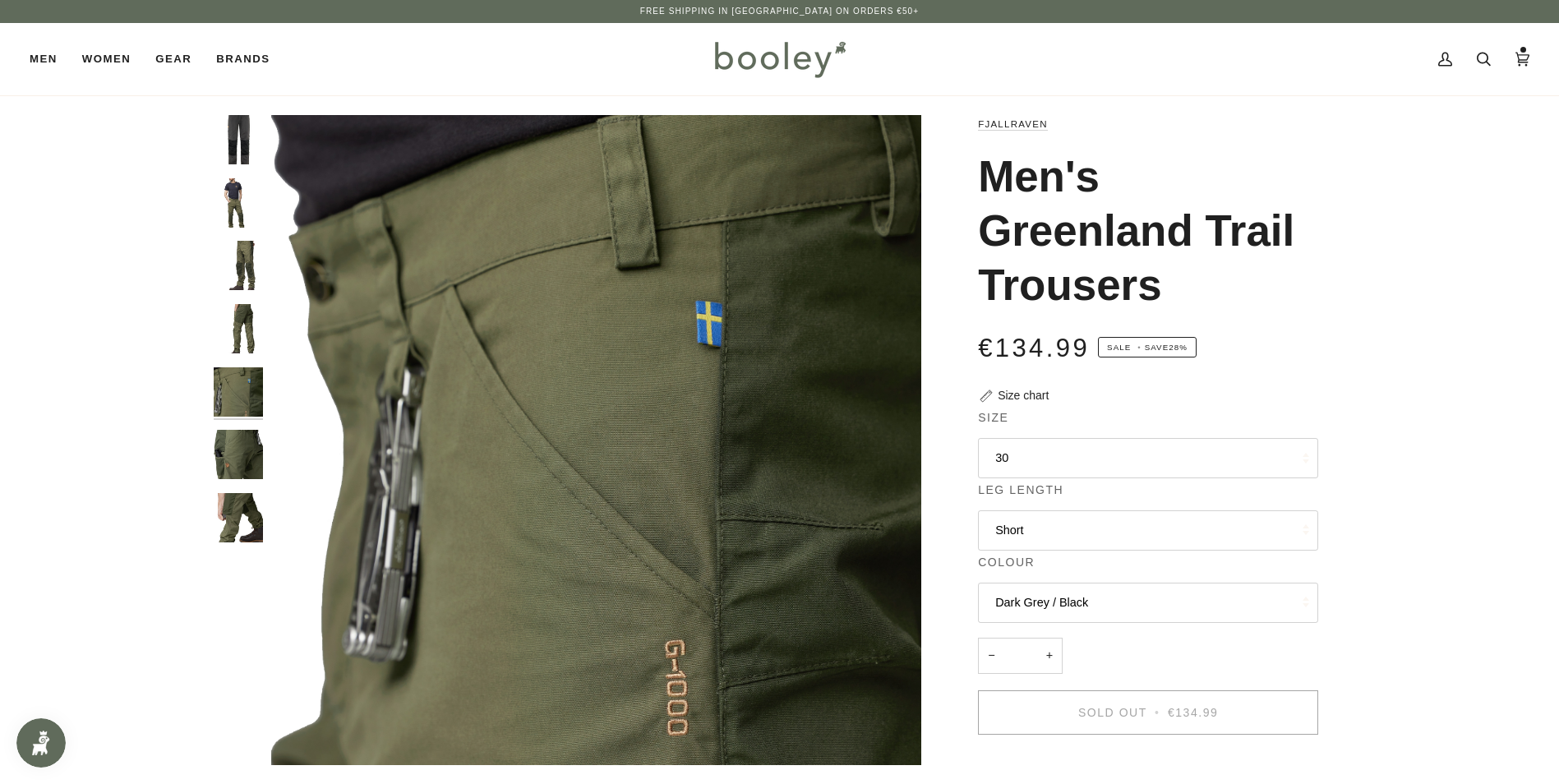
click at [229, 307] on img "Fjallraven Men's Greenland Trail Trousers - Booley Galway" at bounding box center [238, 328] width 49 height 49
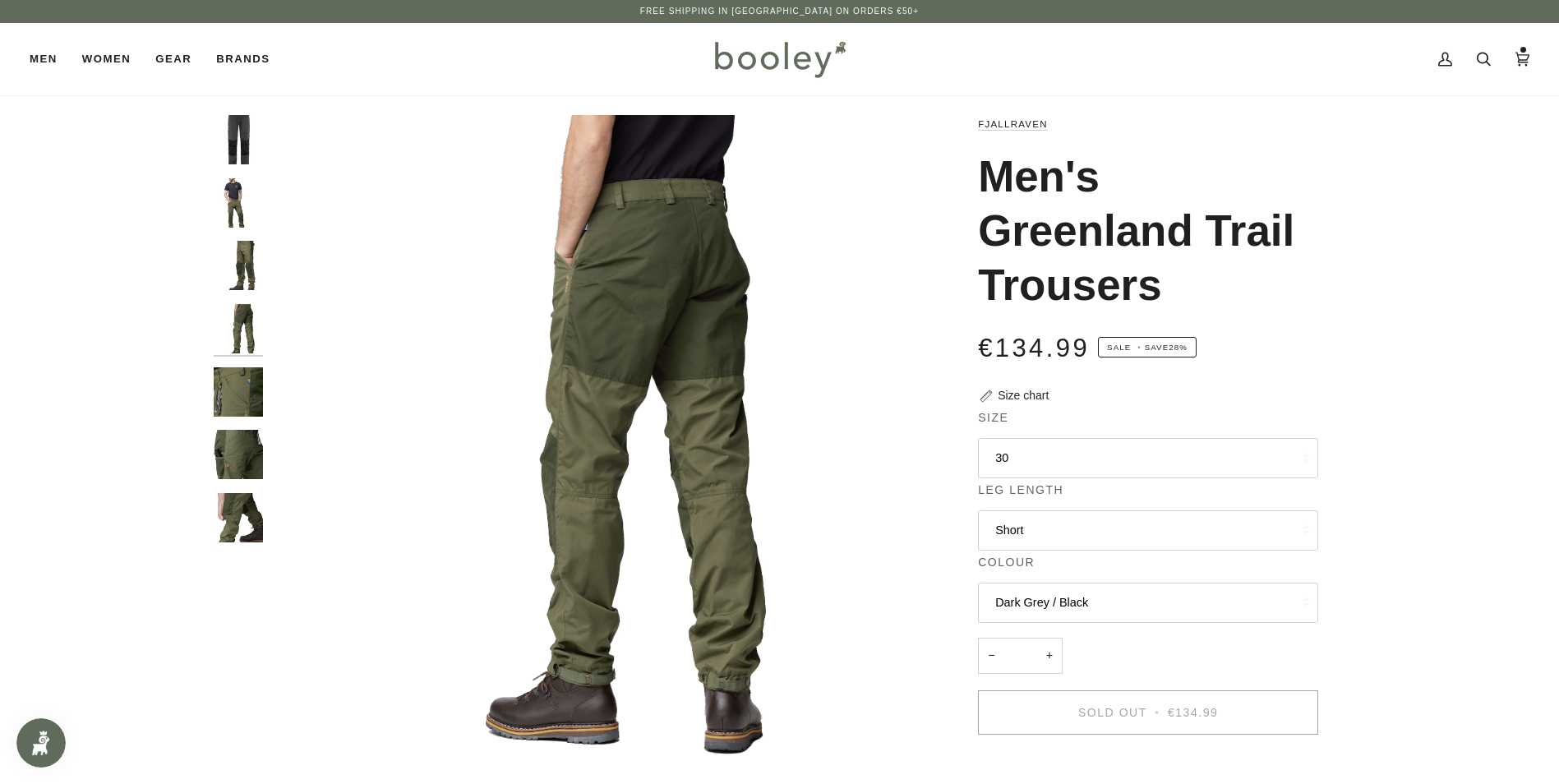
click at [229, 218] on img "Fjallraven Men's Greenland Trail Trousers - Booley Galway" at bounding box center [238, 202] width 49 height 49
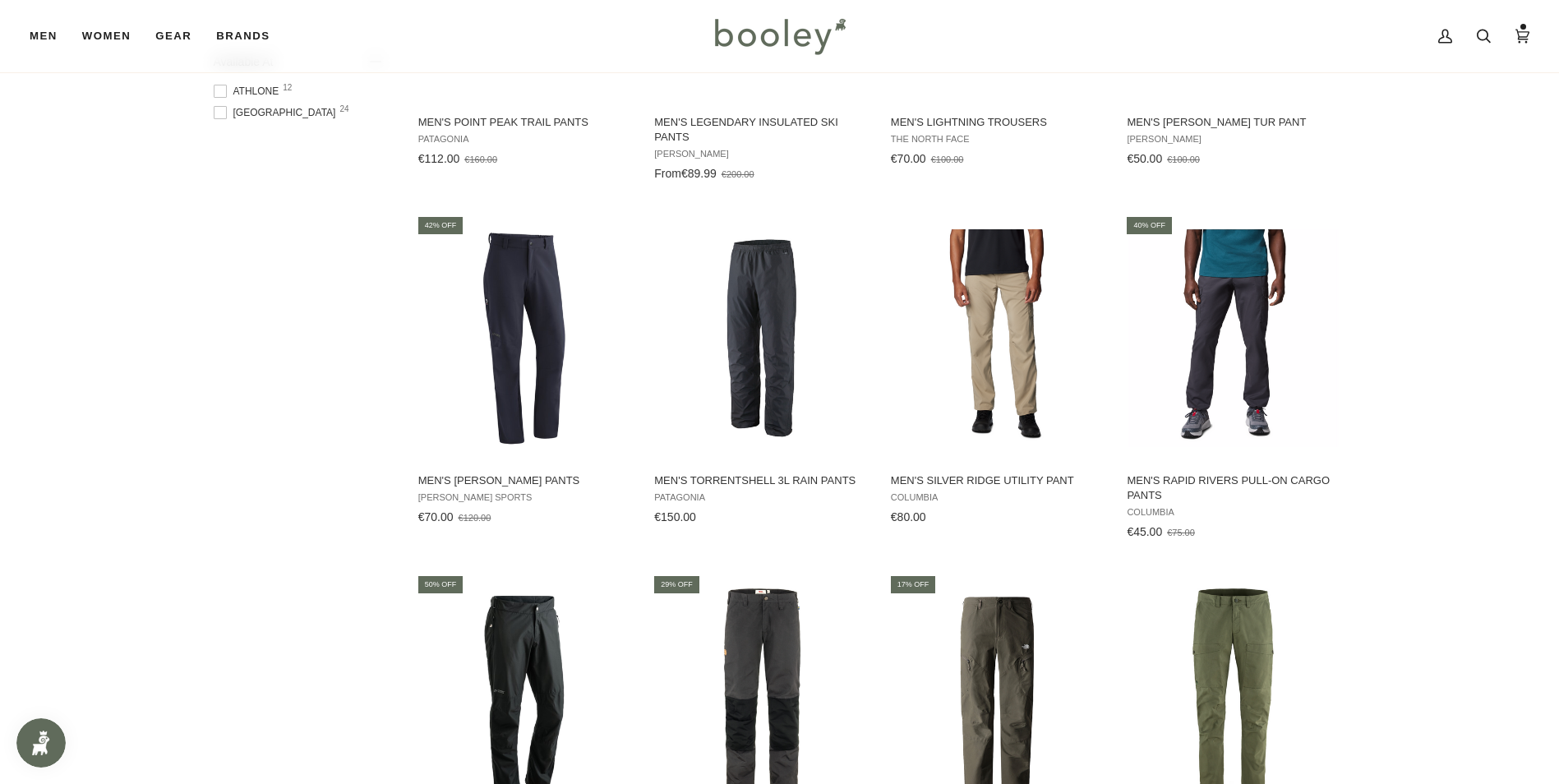
scroll to position [1113, 0]
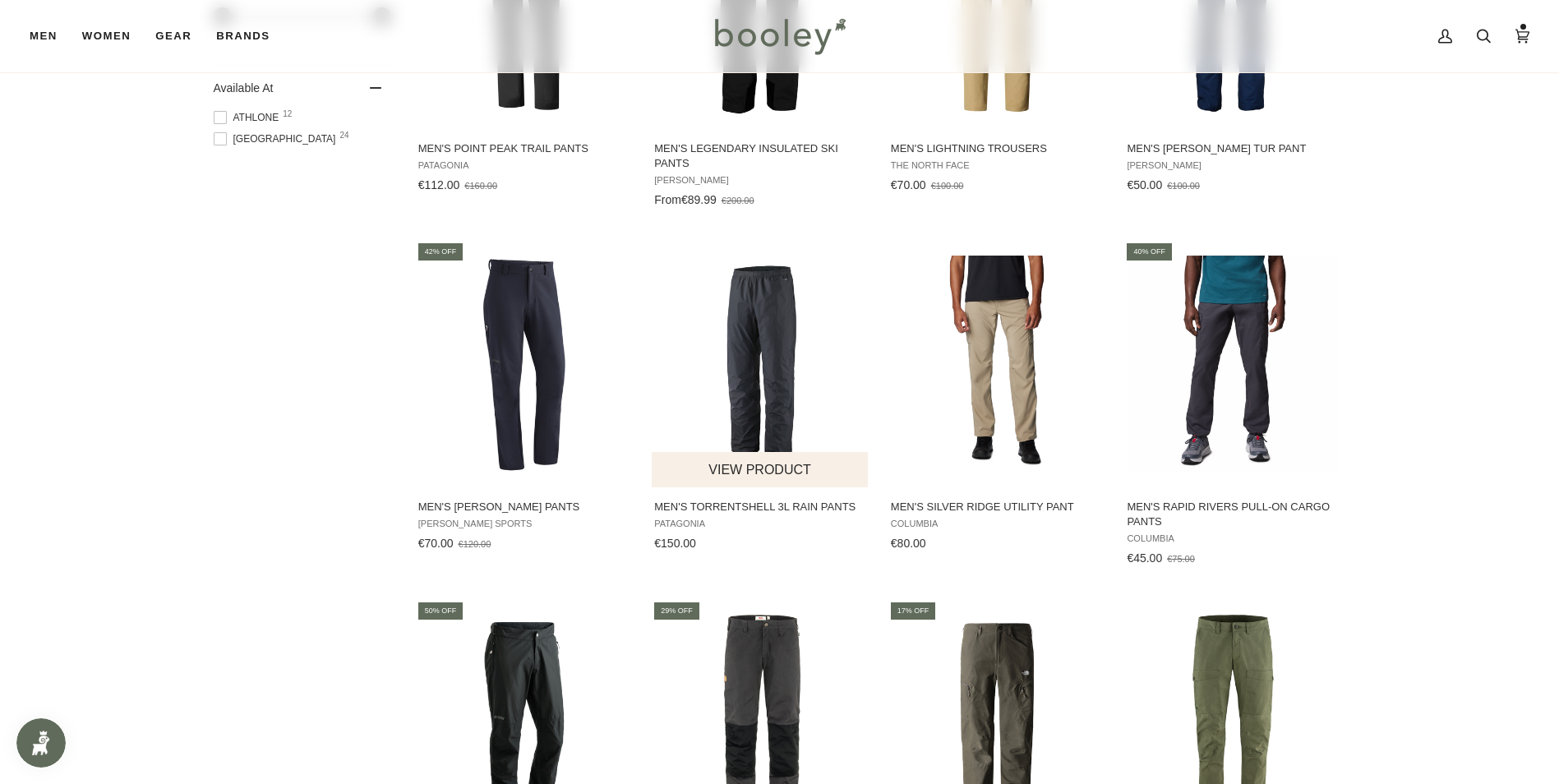
click at [742, 348] on img "Men's Torrentshell 3L Rain Pants" at bounding box center [760, 364] width 218 height 218
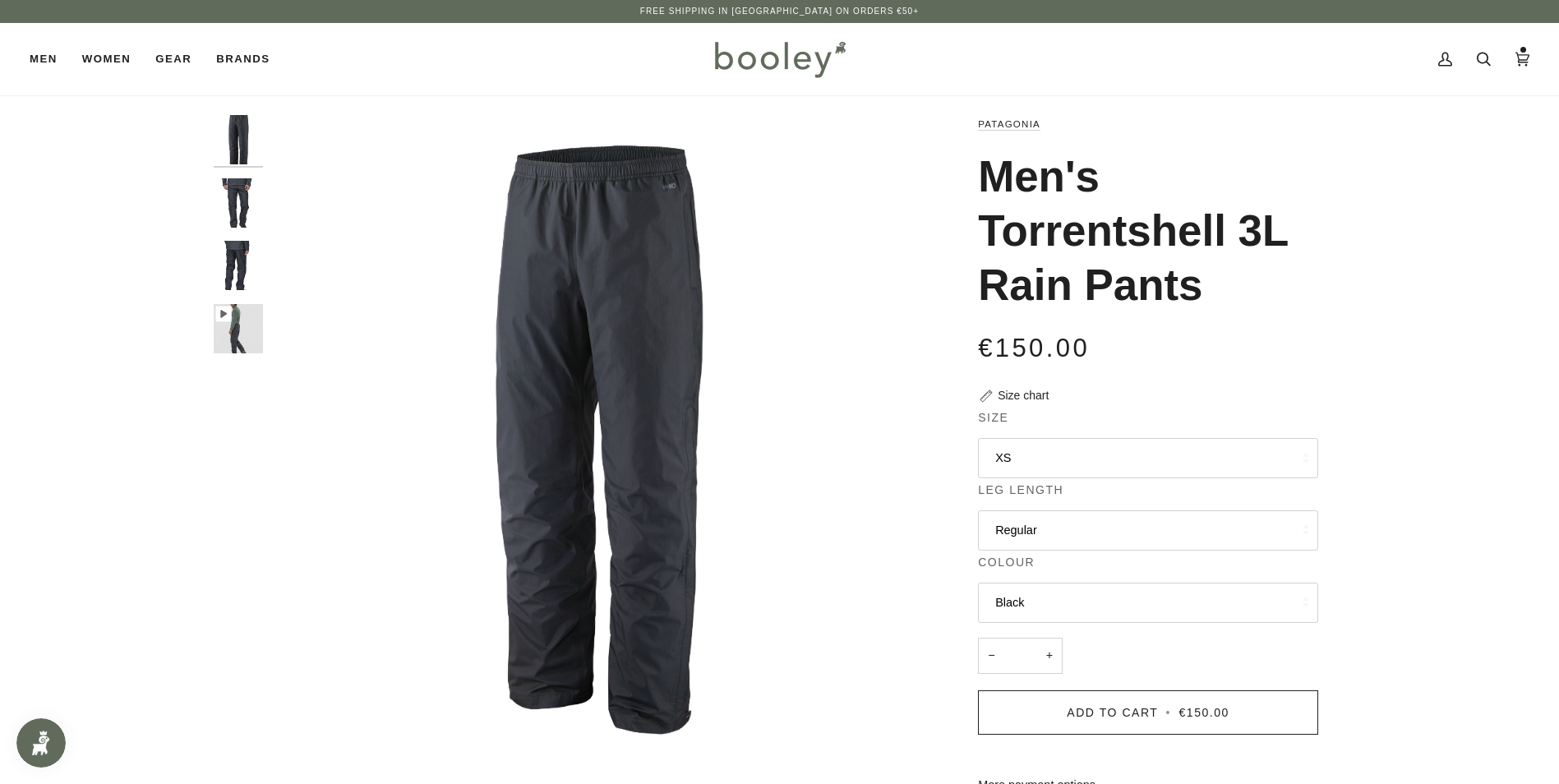
click at [245, 209] on img "Patagonia Men's Torrentshell 3L Rain Pants Black - Booley Galway" at bounding box center [238, 202] width 49 height 49
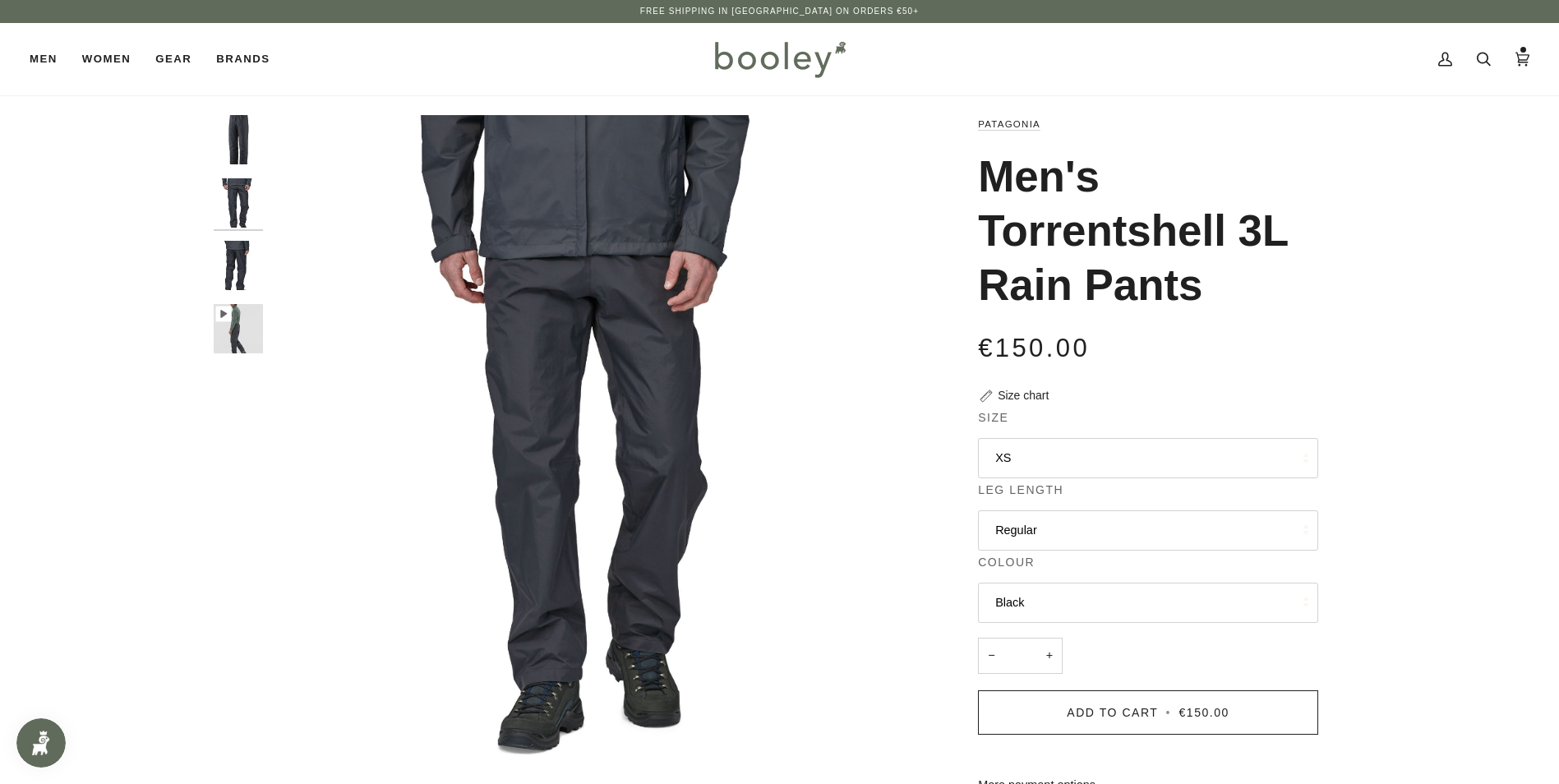
click at [236, 278] on img "Patagonia Men's Torrentshell 3L Rain Pants Black - Booley Galway" at bounding box center [238, 265] width 49 height 49
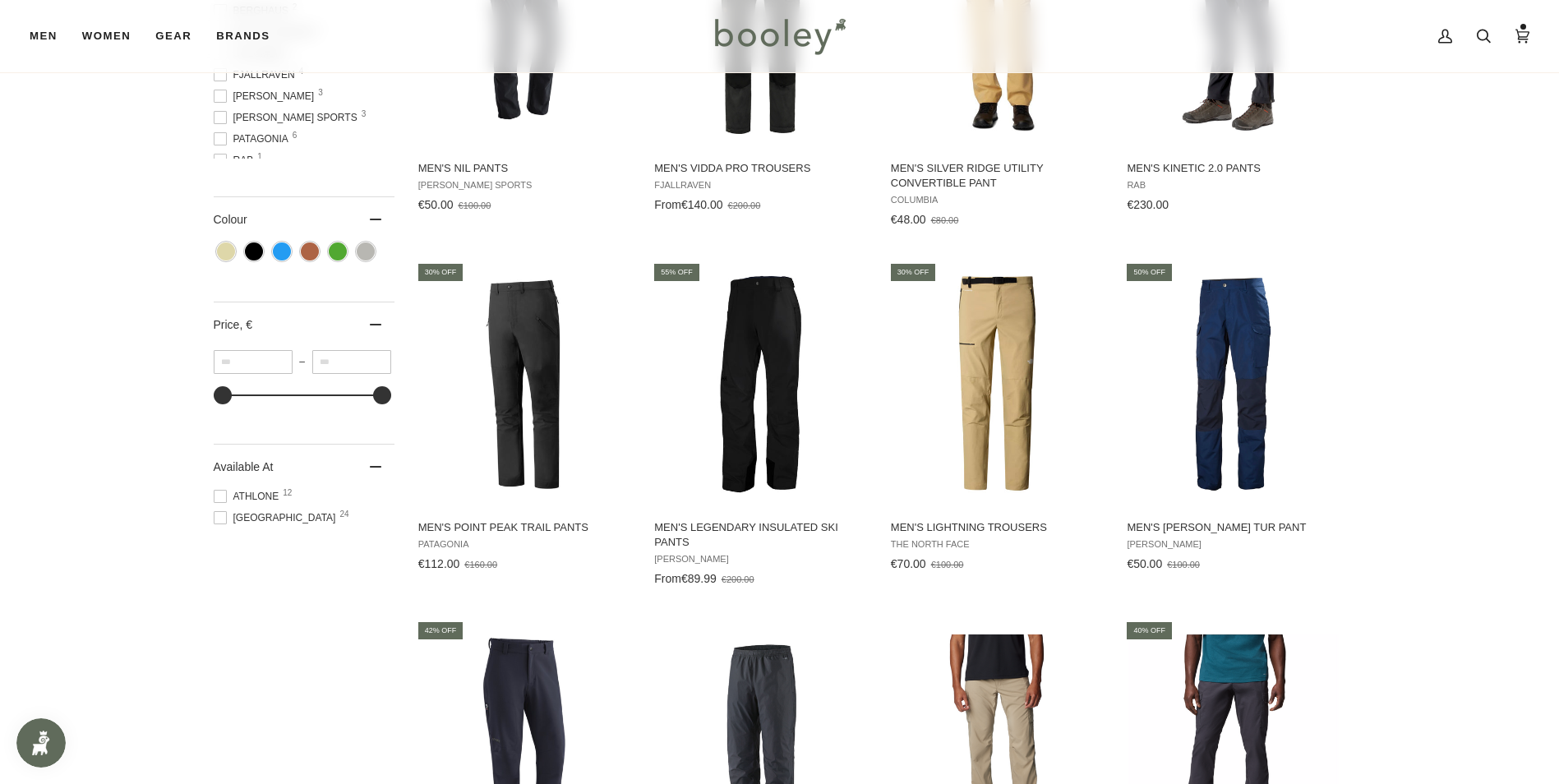
scroll to position [703, 0]
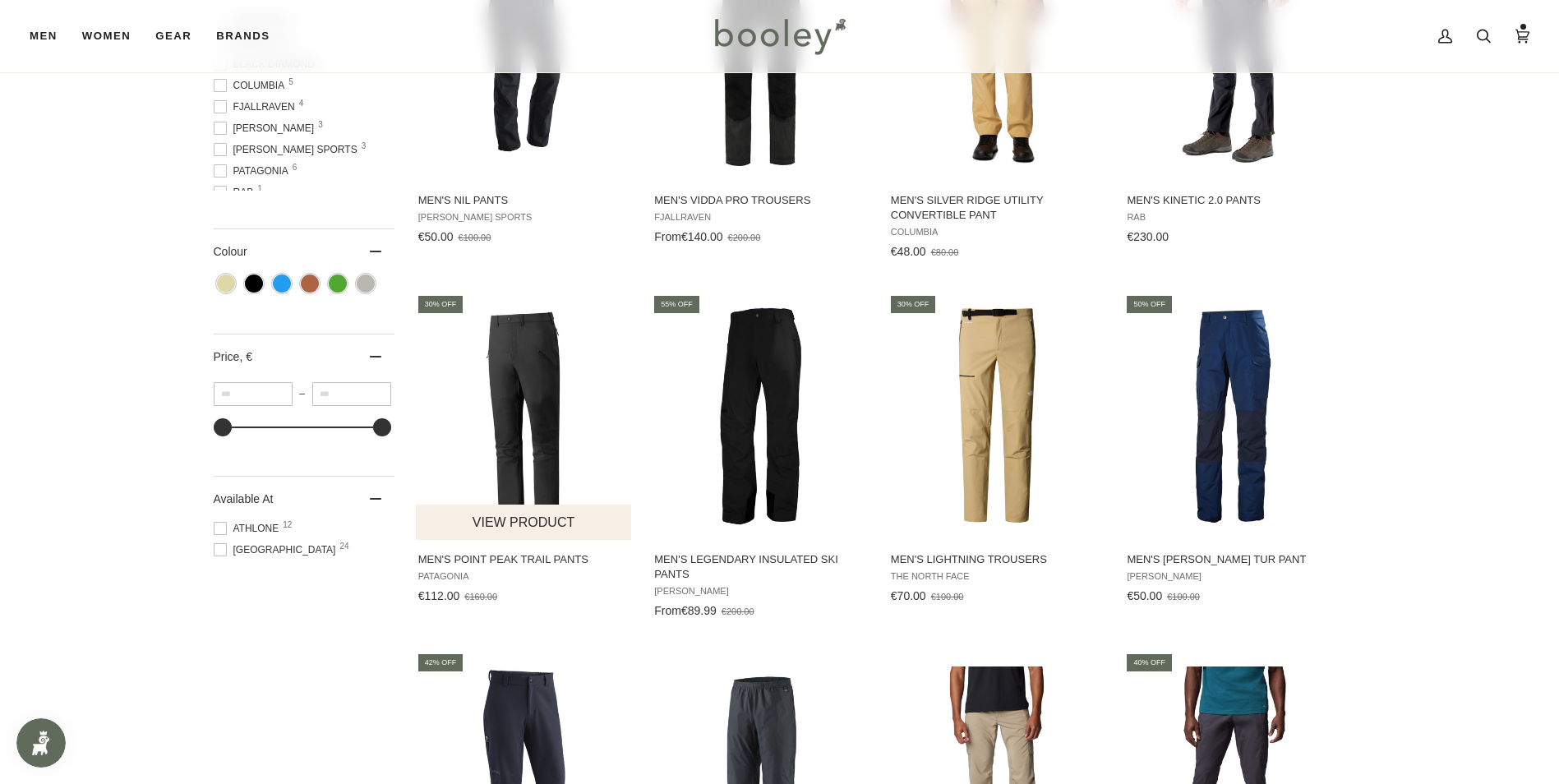
click at [526, 410] on img "Men's Point Peak Trail Pants" at bounding box center [524, 415] width 218 height 218
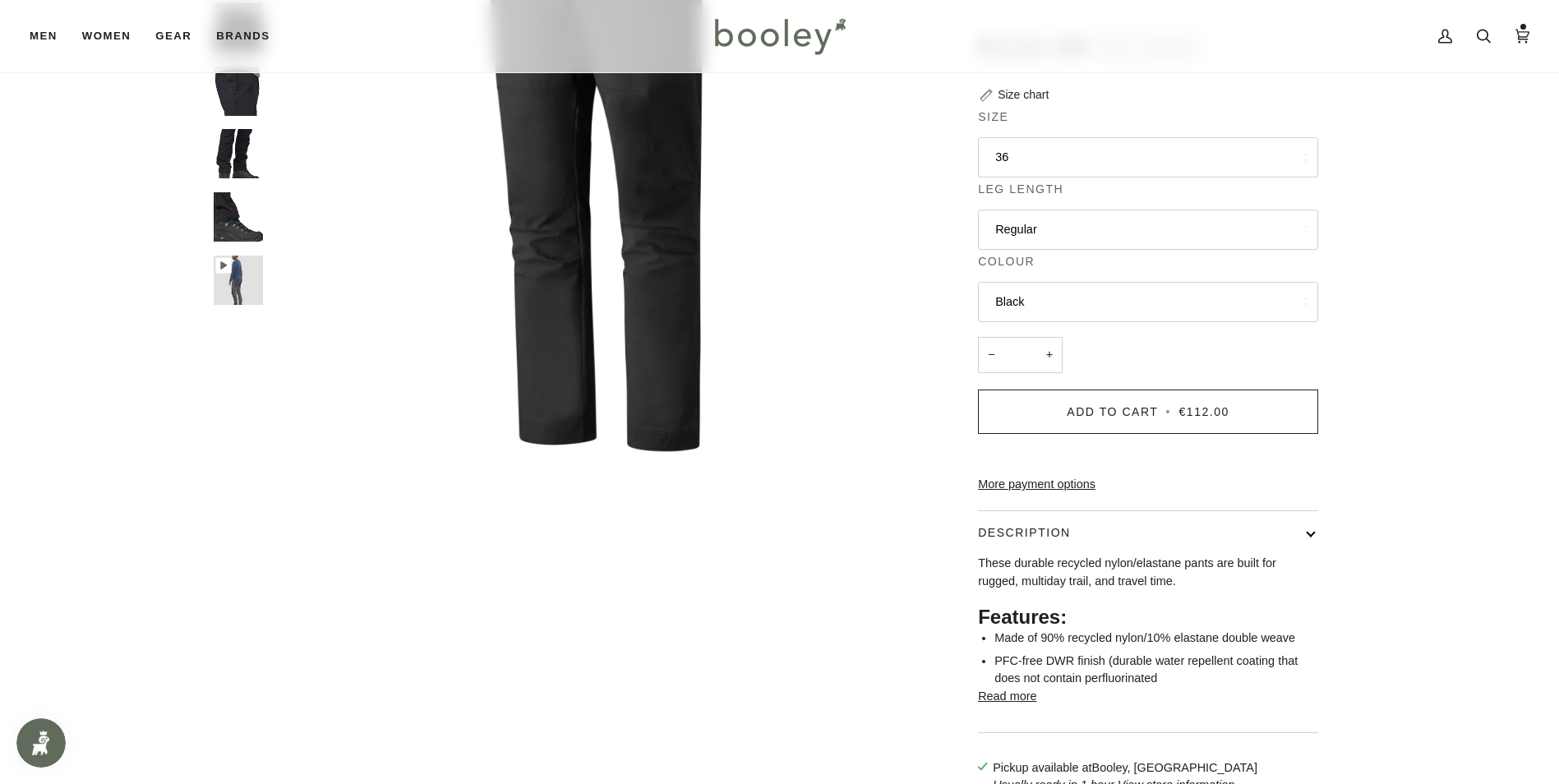
scroll to position [328, 0]
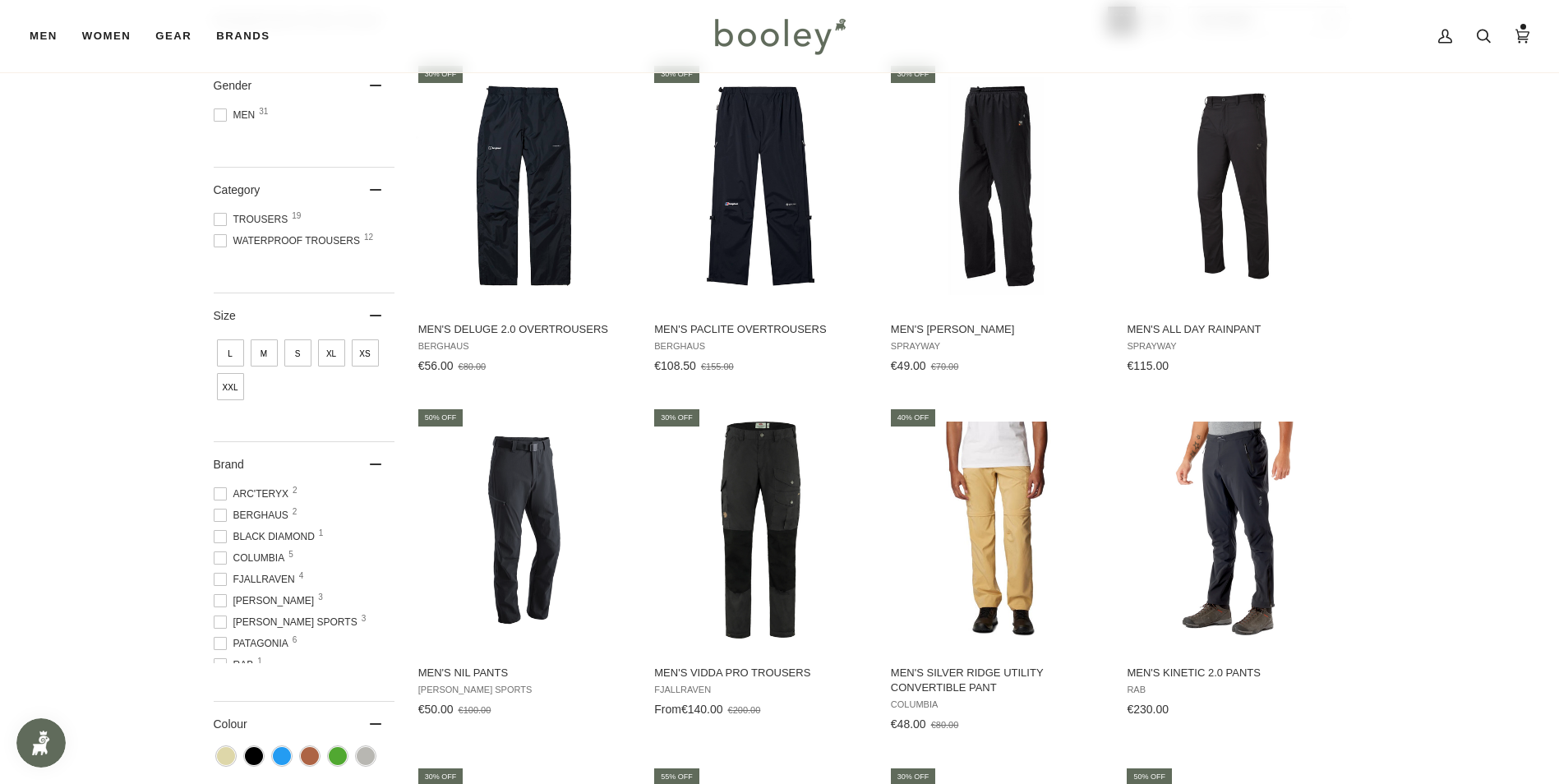
scroll to position [210, 0]
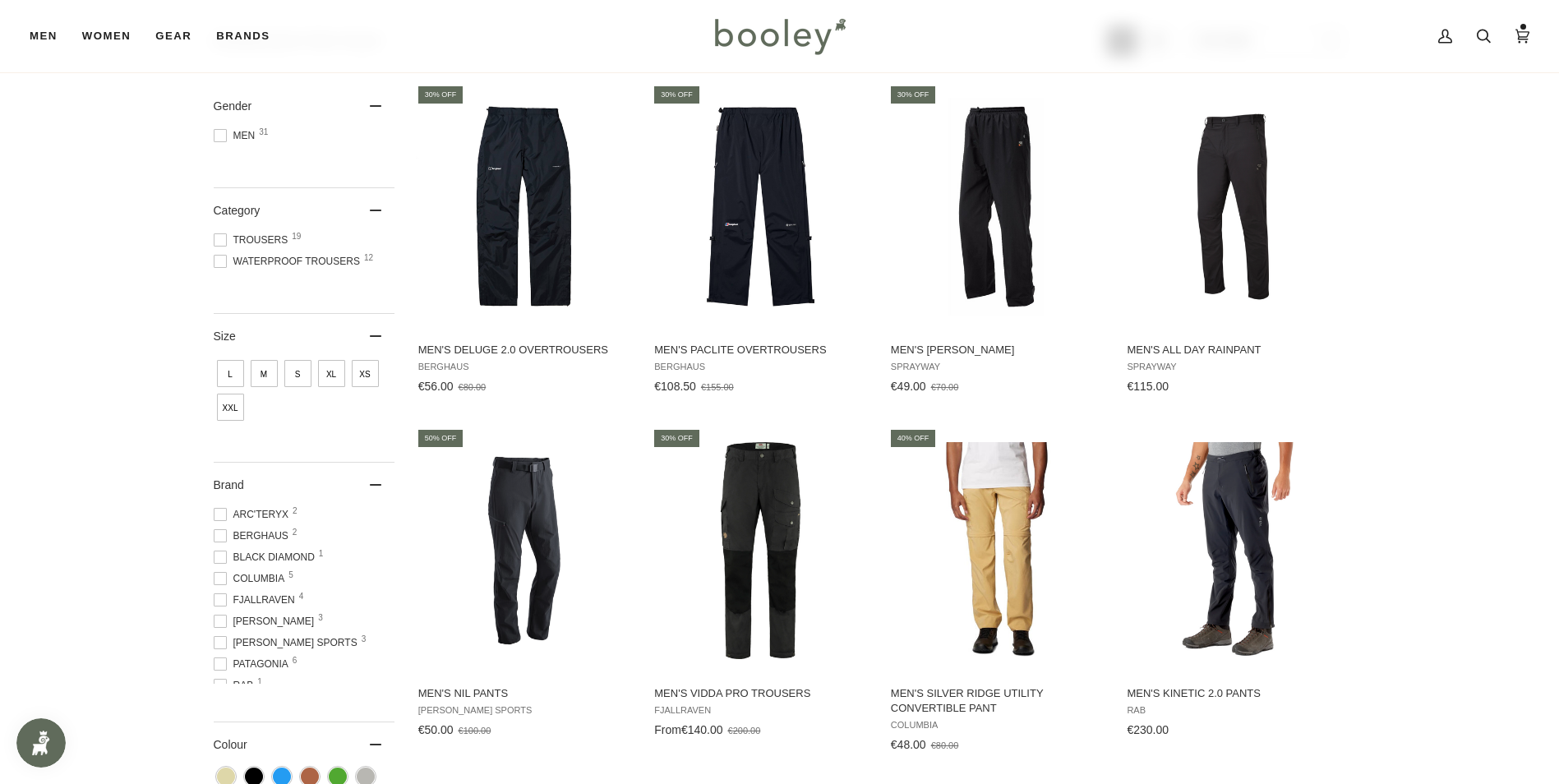
click at [226, 262] on span at bounding box center [219, 260] width 13 height 13
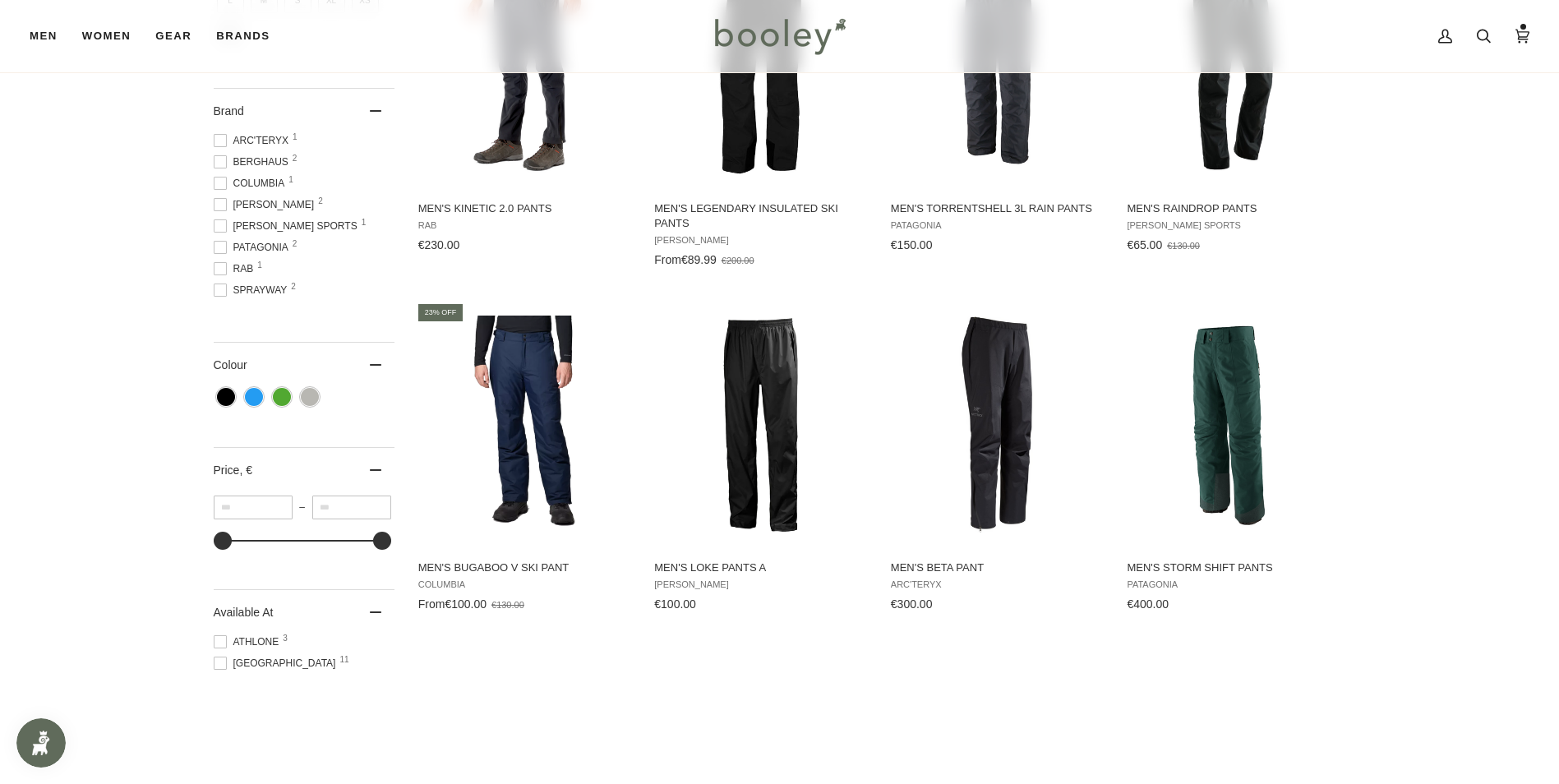
scroll to position [657, 0]
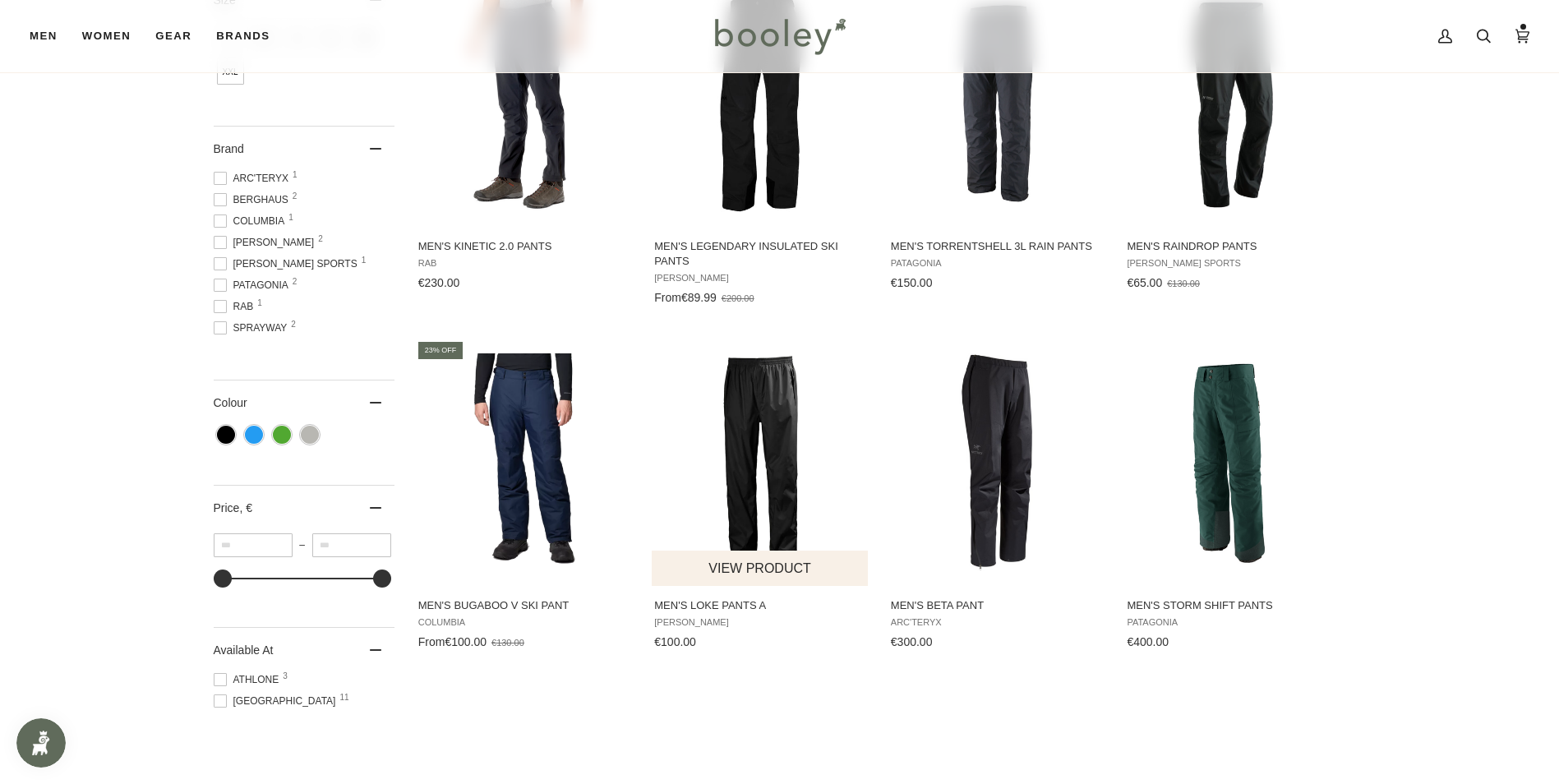
click at [807, 357] on img "Men's Loke Pants A" at bounding box center [760, 461] width 218 height 218
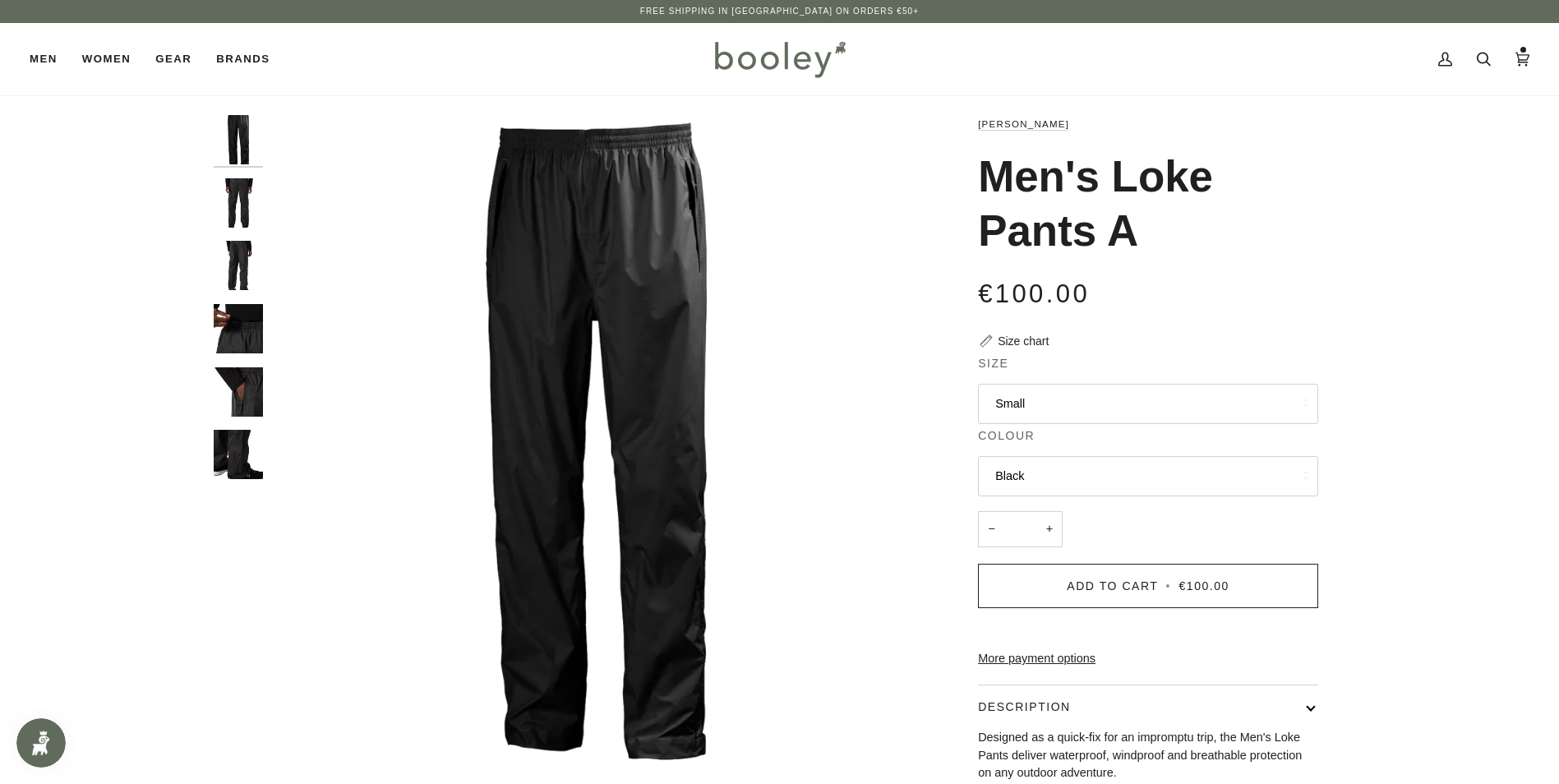
click at [1089, 472] on button "Black" at bounding box center [1148, 475] width 340 height 40
click at [1025, 419] on button "Small" at bounding box center [1148, 403] width 340 height 40
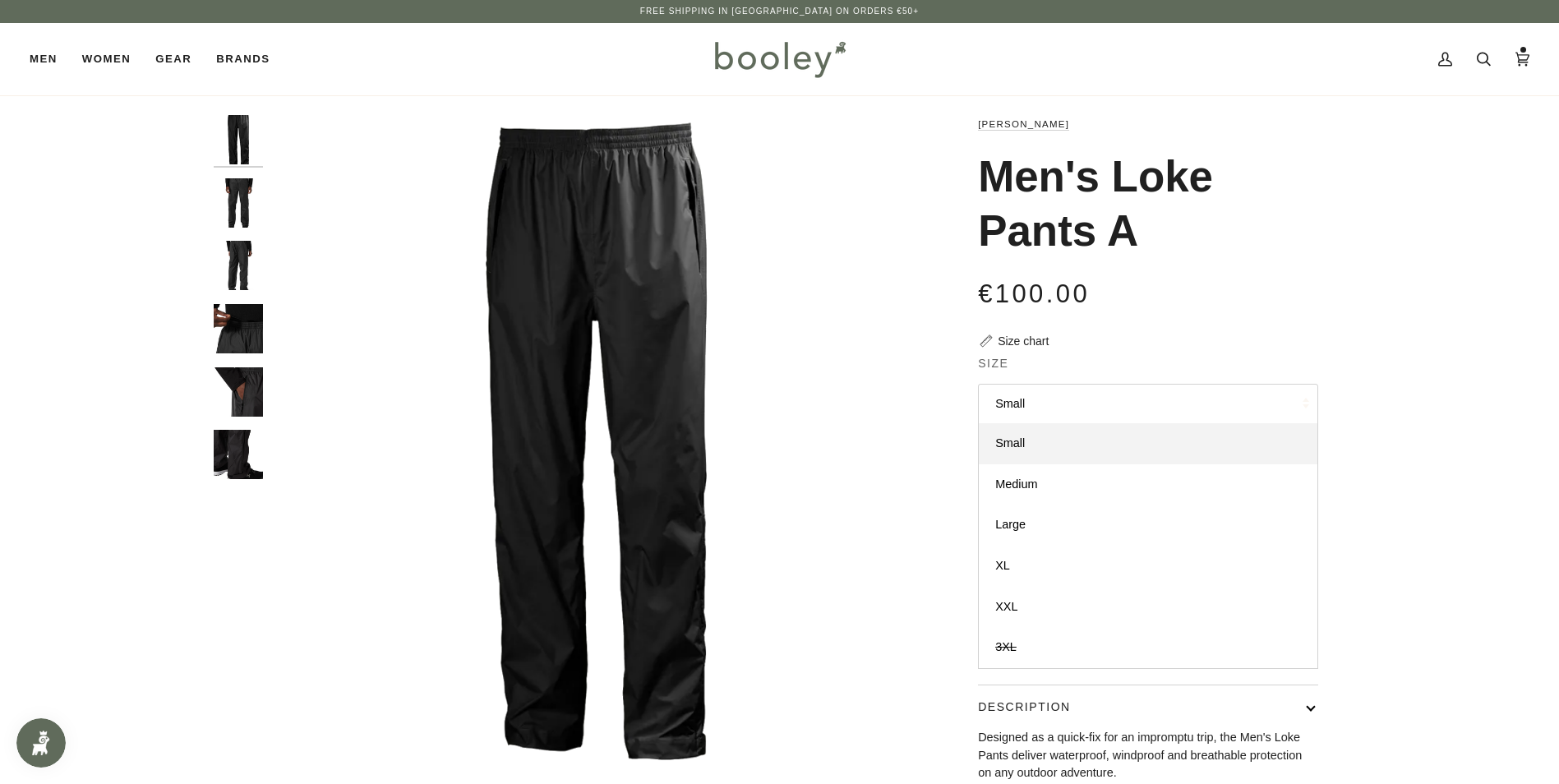
click at [923, 511] on div "Helly Hansen Men's Loke Pants A €100.00 Sale • Save Size chart Size Small Small" at bounding box center [1134, 549] width 424 height 868
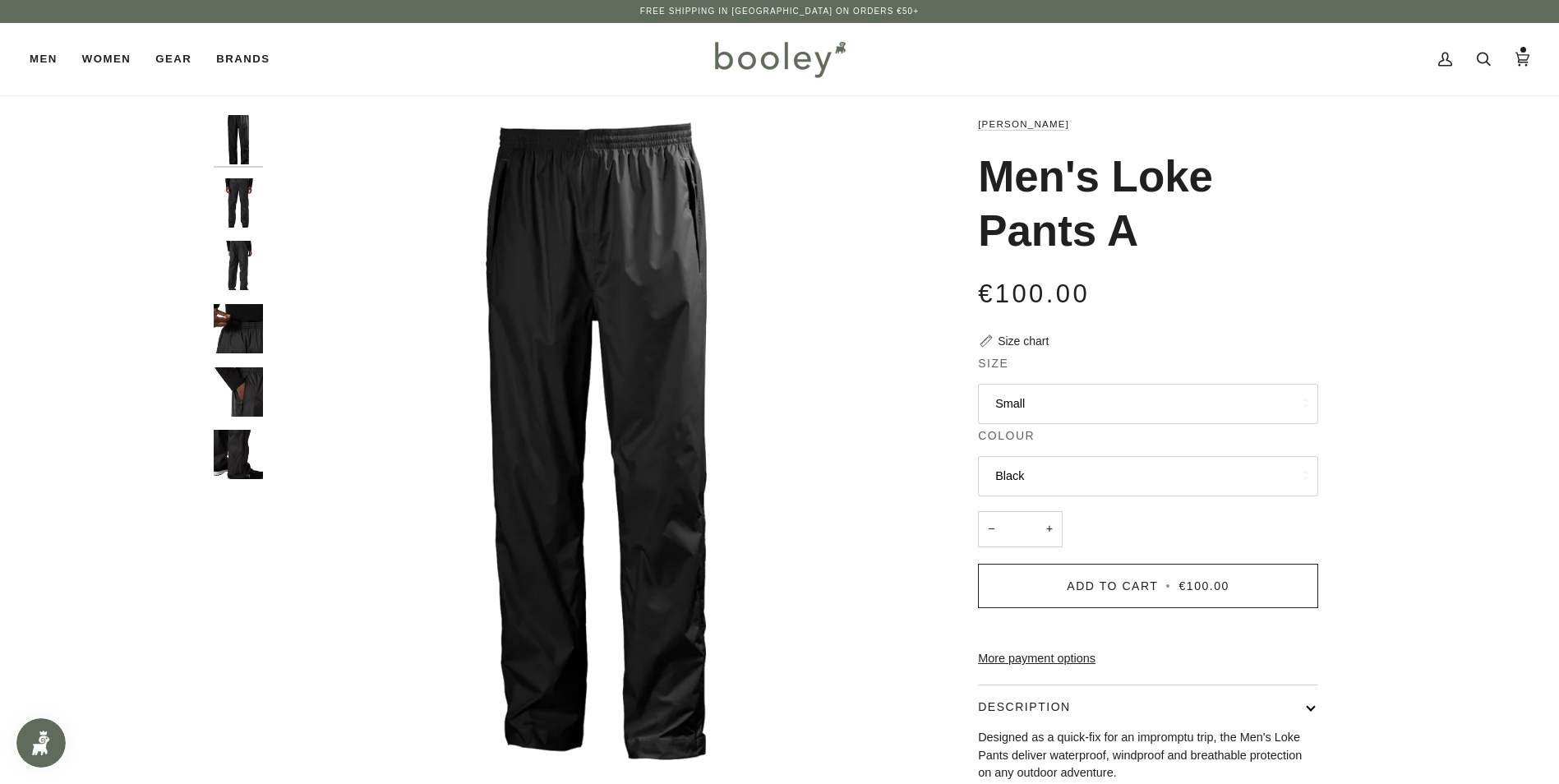
click at [218, 154] on img "Helly Hansen Men's Loke Pants Black - Booley Galway" at bounding box center [238, 140] width 49 height 49
click at [222, 193] on img "Helly Hansen Men's Loke Pants Black - Booley Galway" at bounding box center [238, 202] width 49 height 49
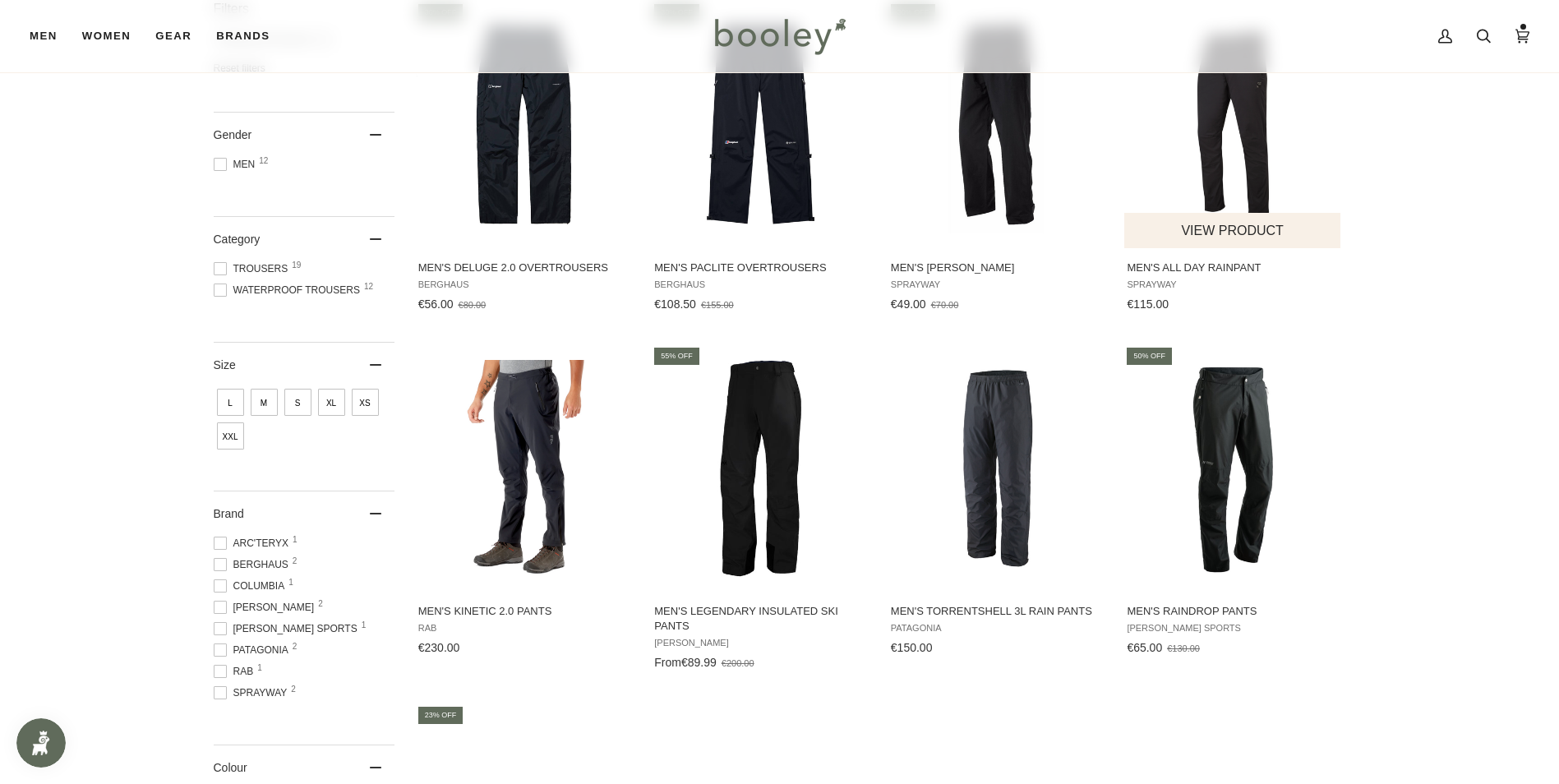
scroll to position [322, 0]
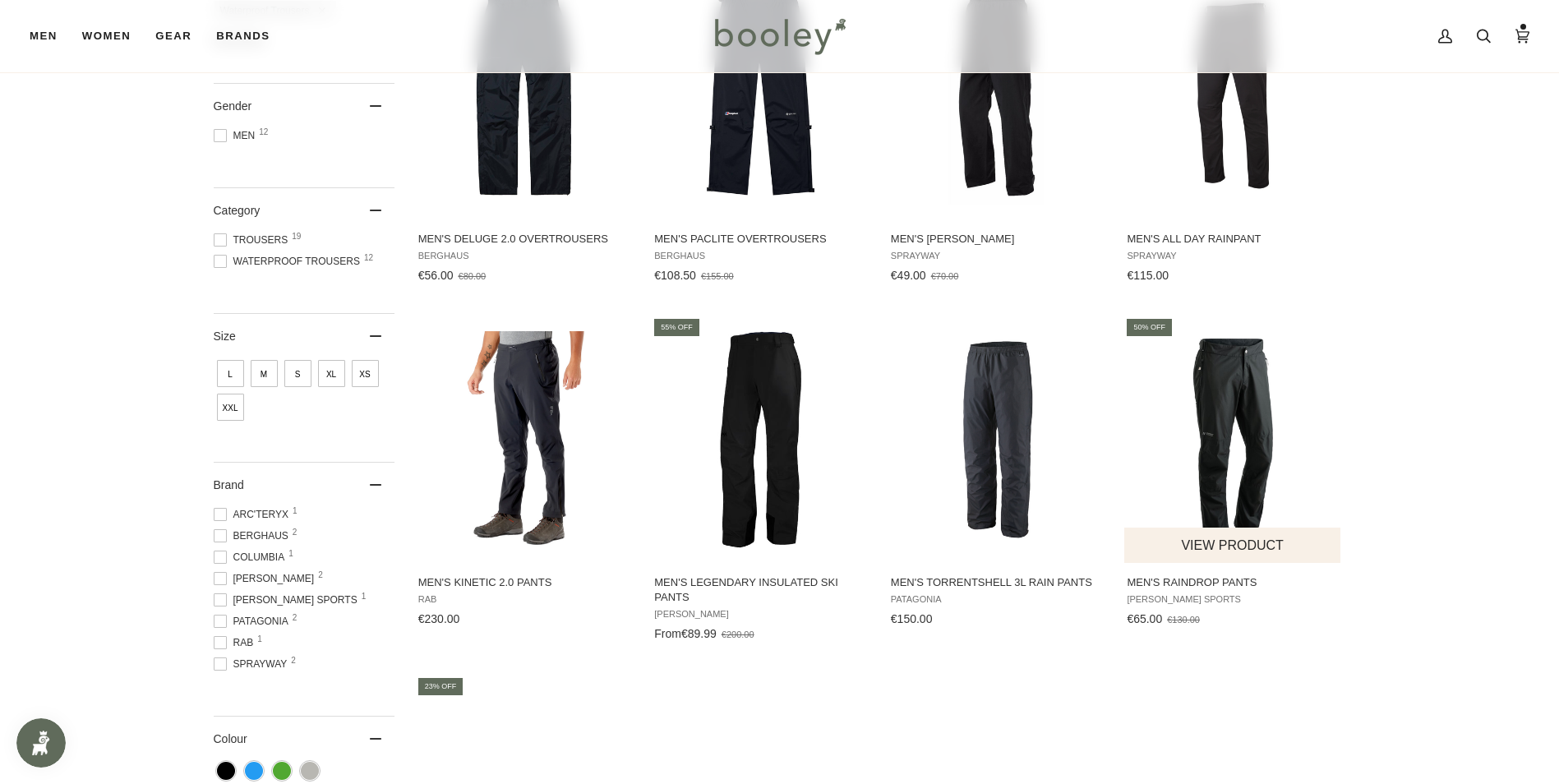
click at [1242, 400] on img "Men's Raindrop Pants" at bounding box center [1233, 440] width 218 height 218
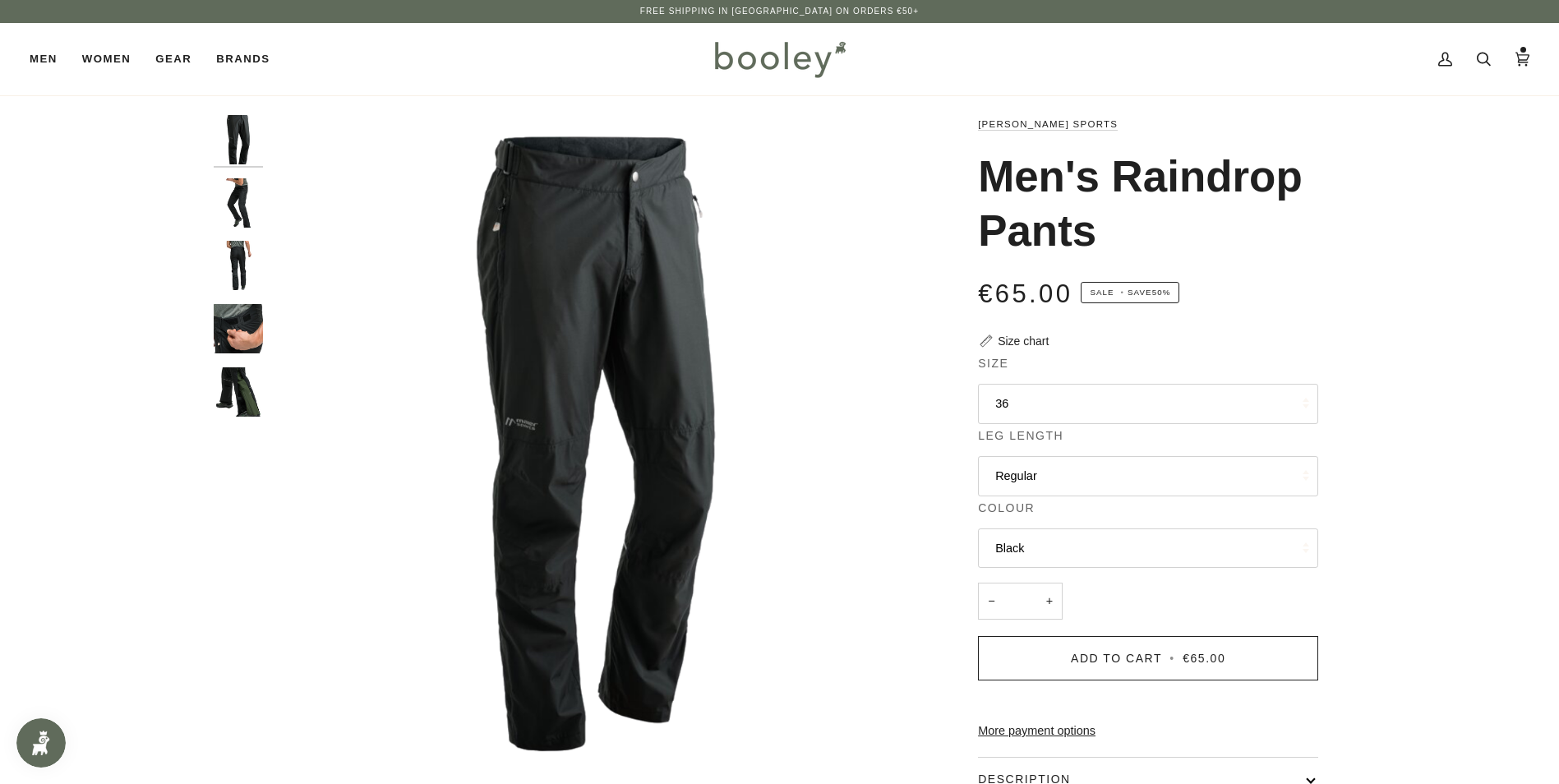
click at [242, 396] on img "Maier Sports Men's Raindrop Pants Black - Booley Galway" at bounding box center [238, 392] width 49 height 49
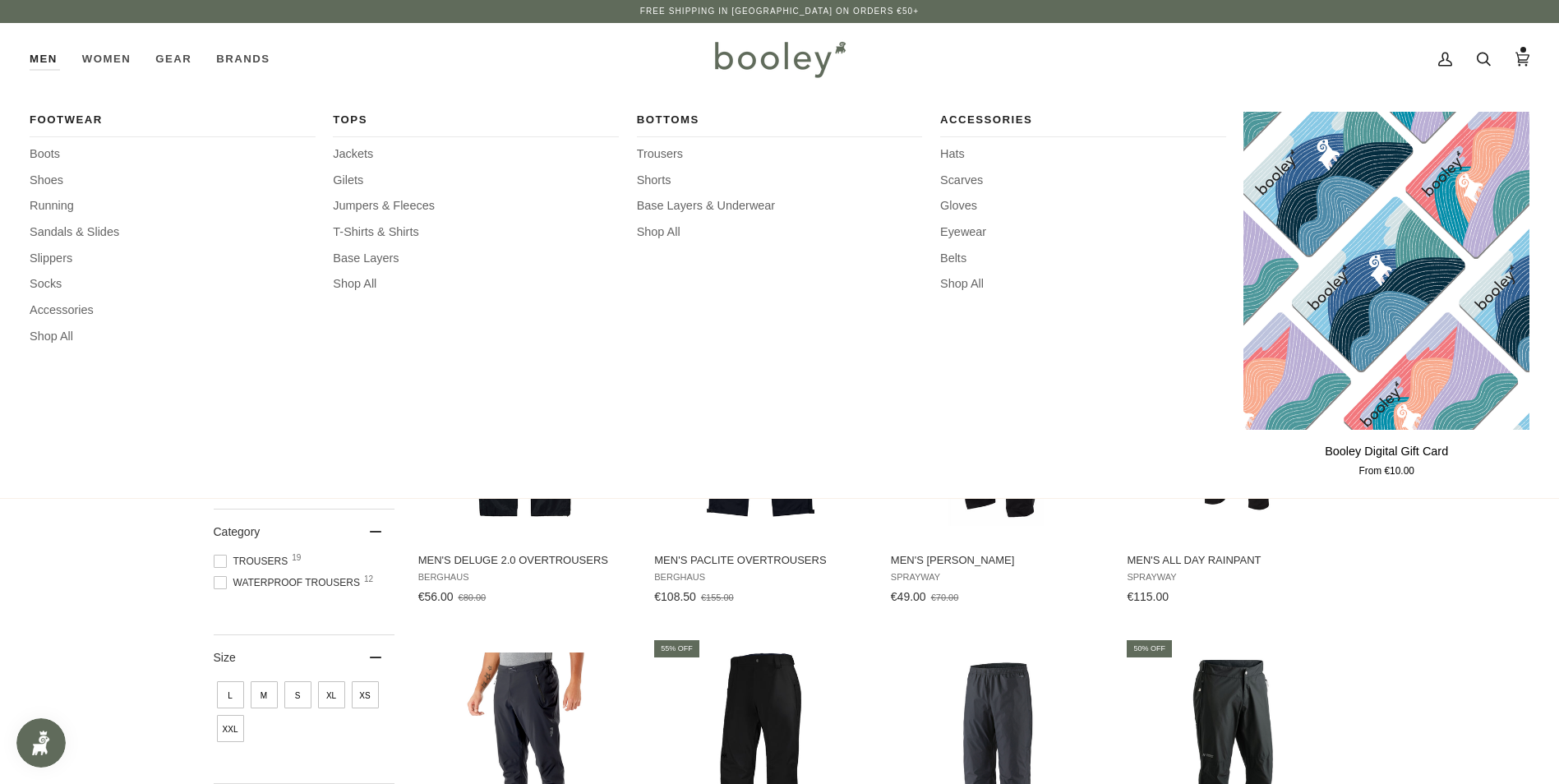
click at [55, 63] on link "Men" at bounding box center [49, 60] width 40 height 72
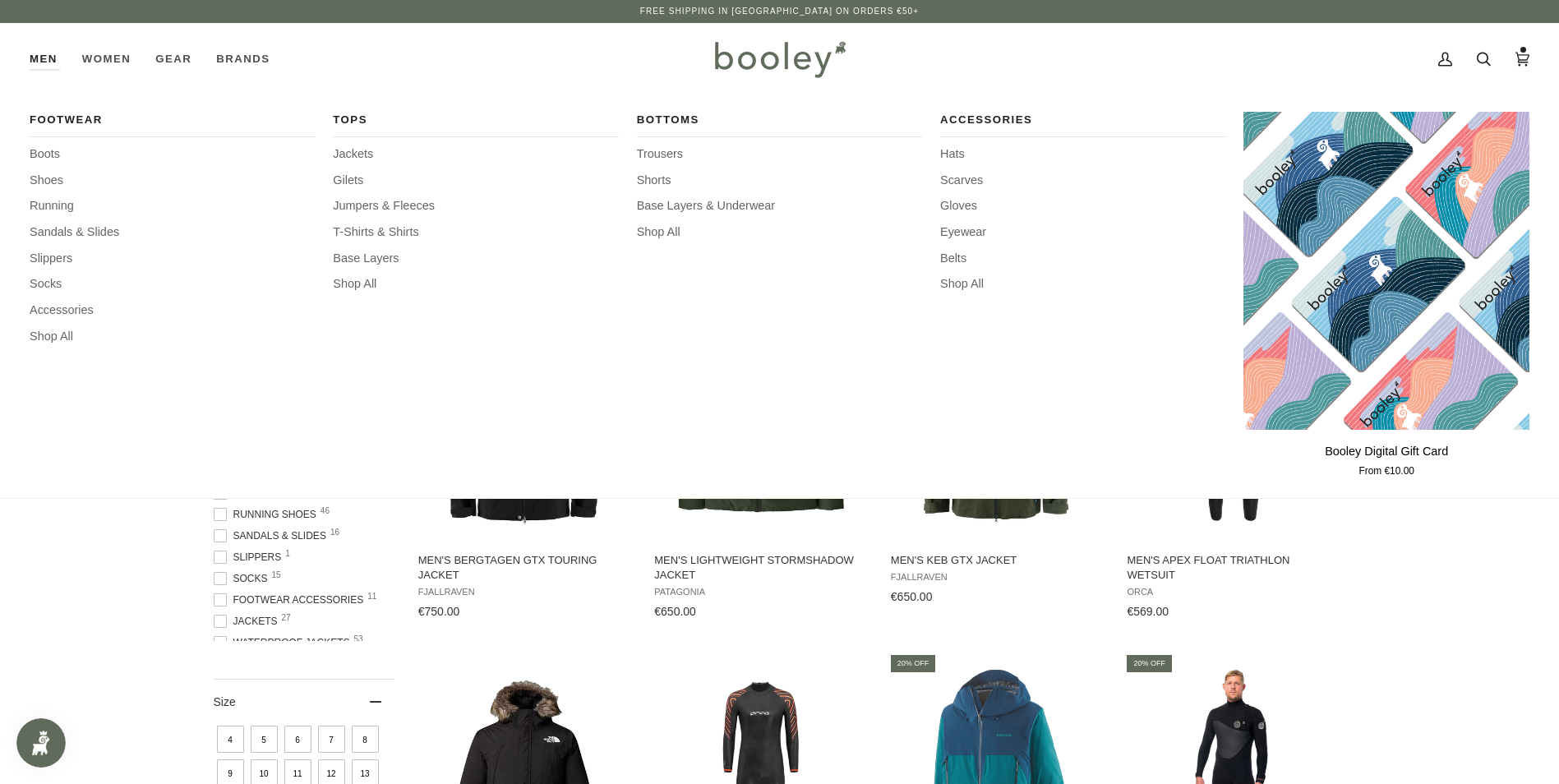
click at [38, 60] on link "Men" at bounding box center [49, 60] width 40 height 72
click at [352, 149] on span "Jackets" at bounding box center [475, 154] width 286 height 18
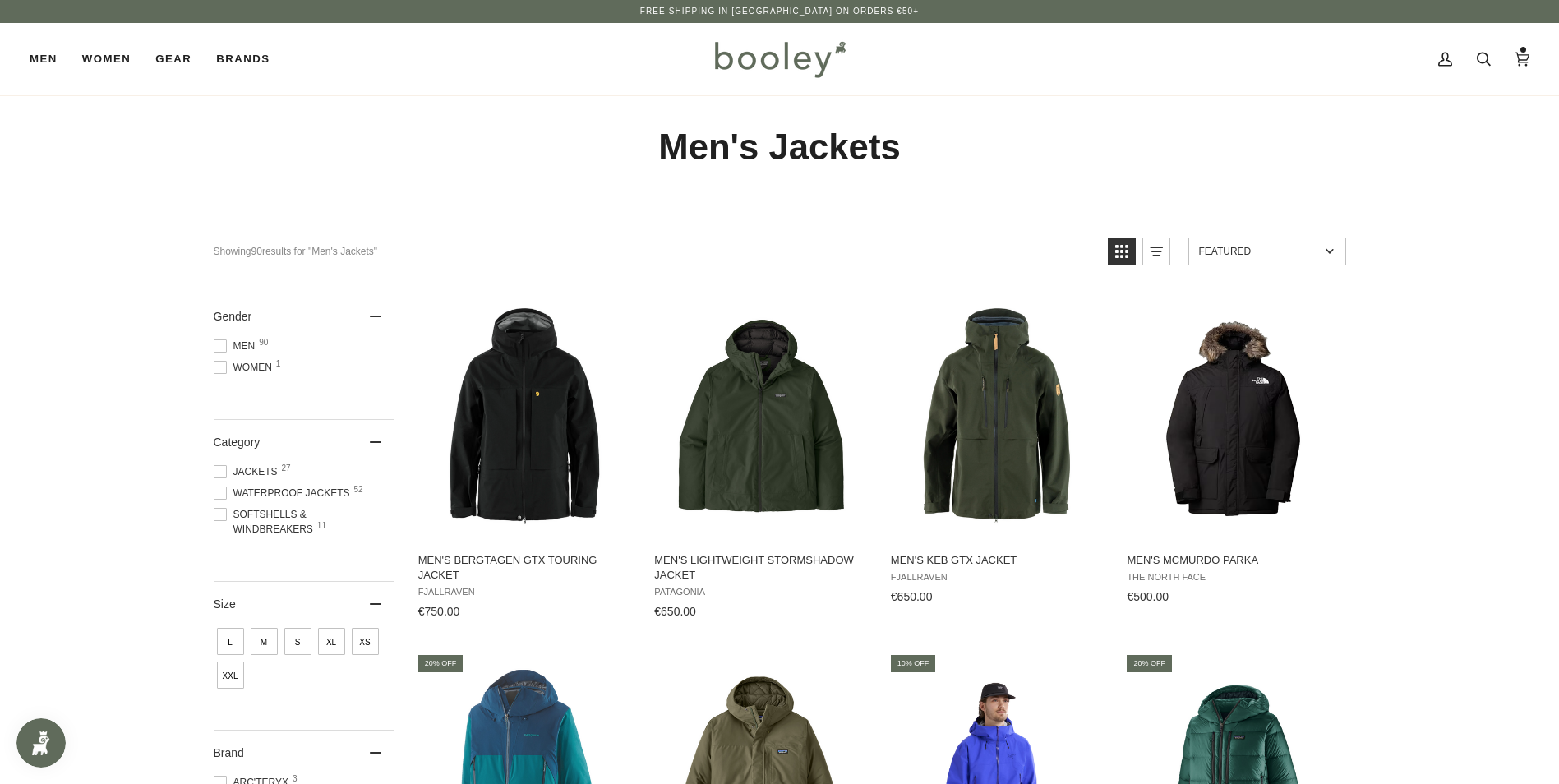
click at [224, 347] on span at bounding box center [219, 345] width 13 height 13
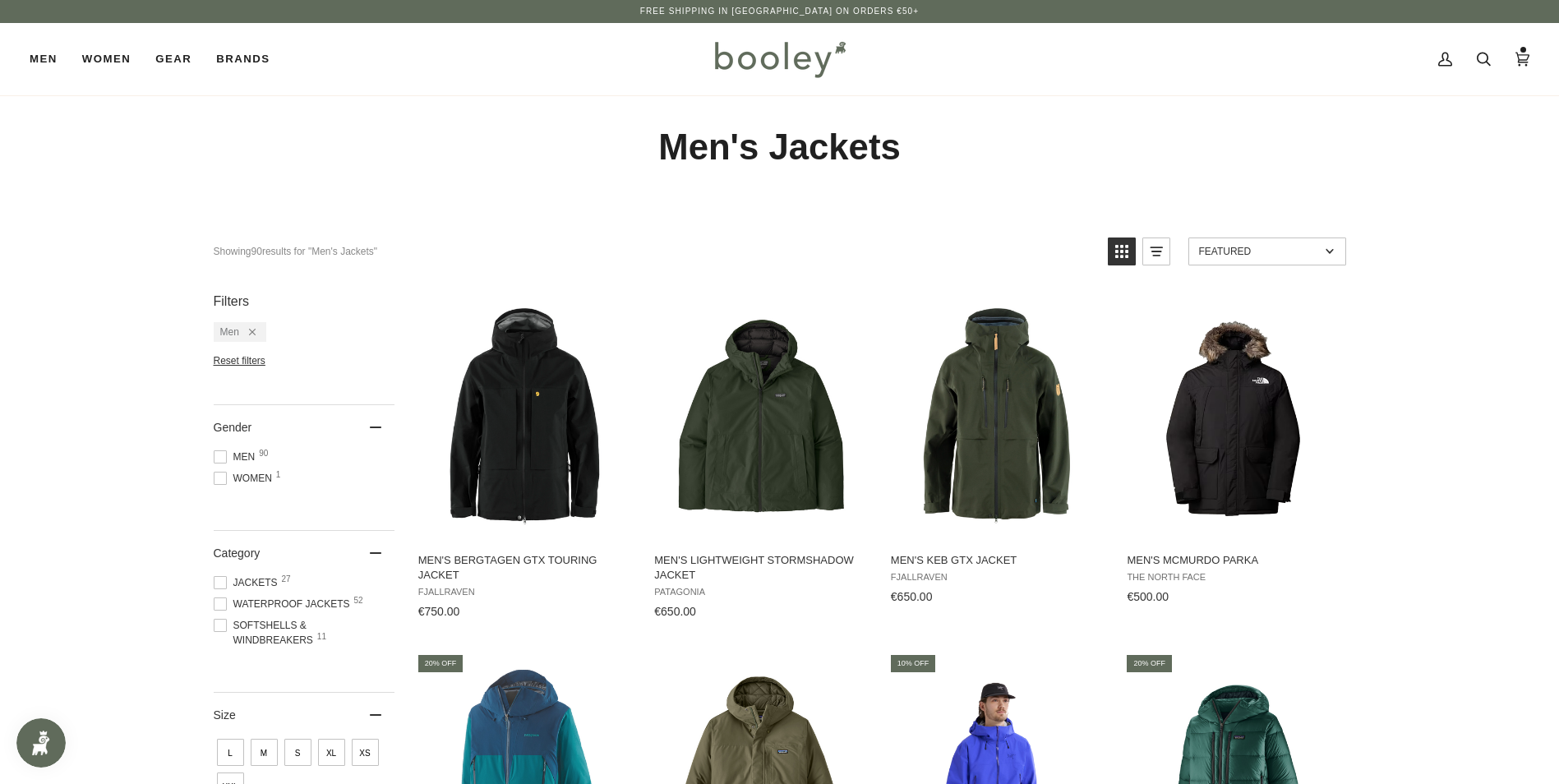
click at [219, 605] on span at bounding box center [219, 603] width 13 height 13
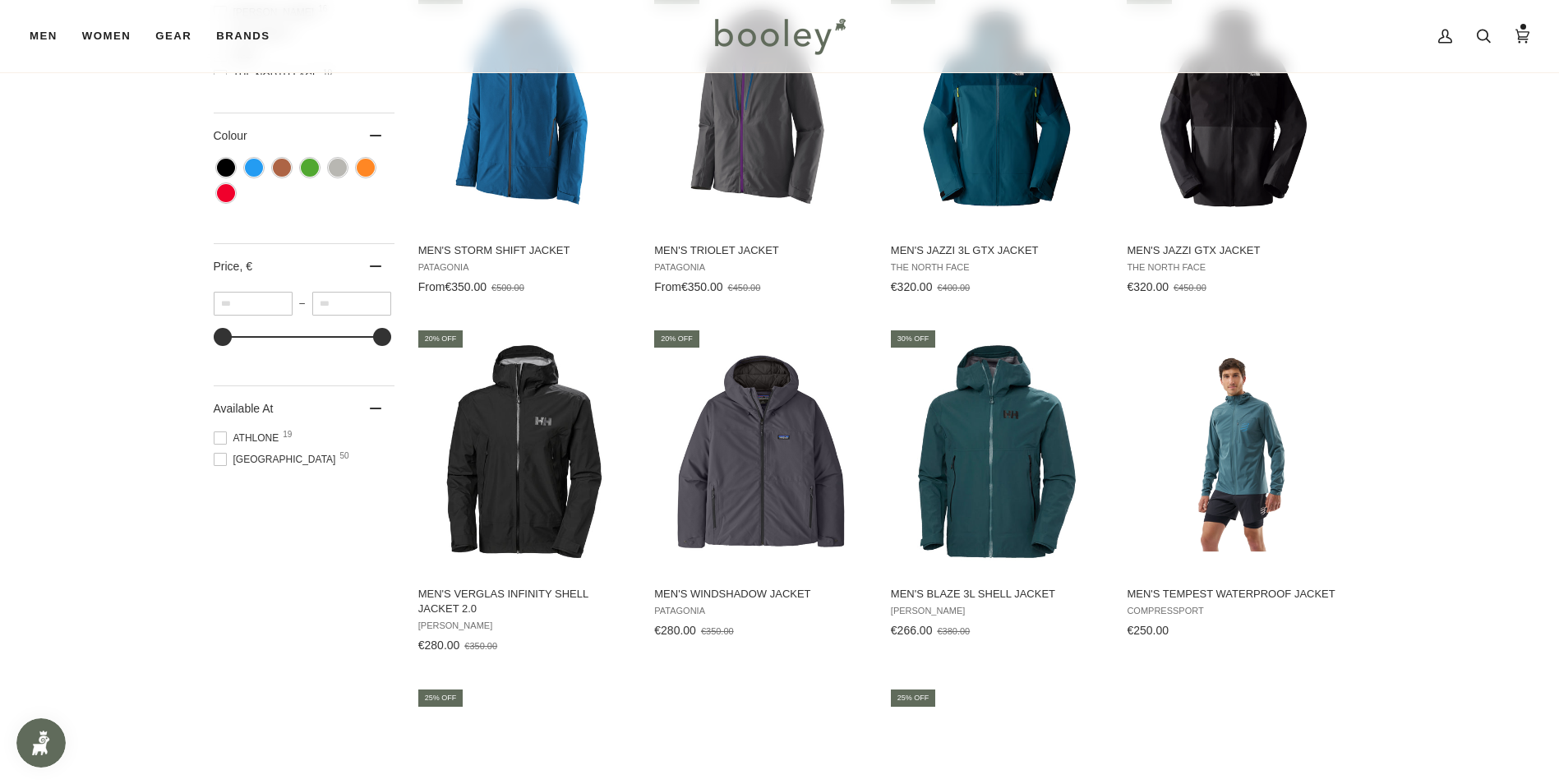
scroll to position [1067, 0]
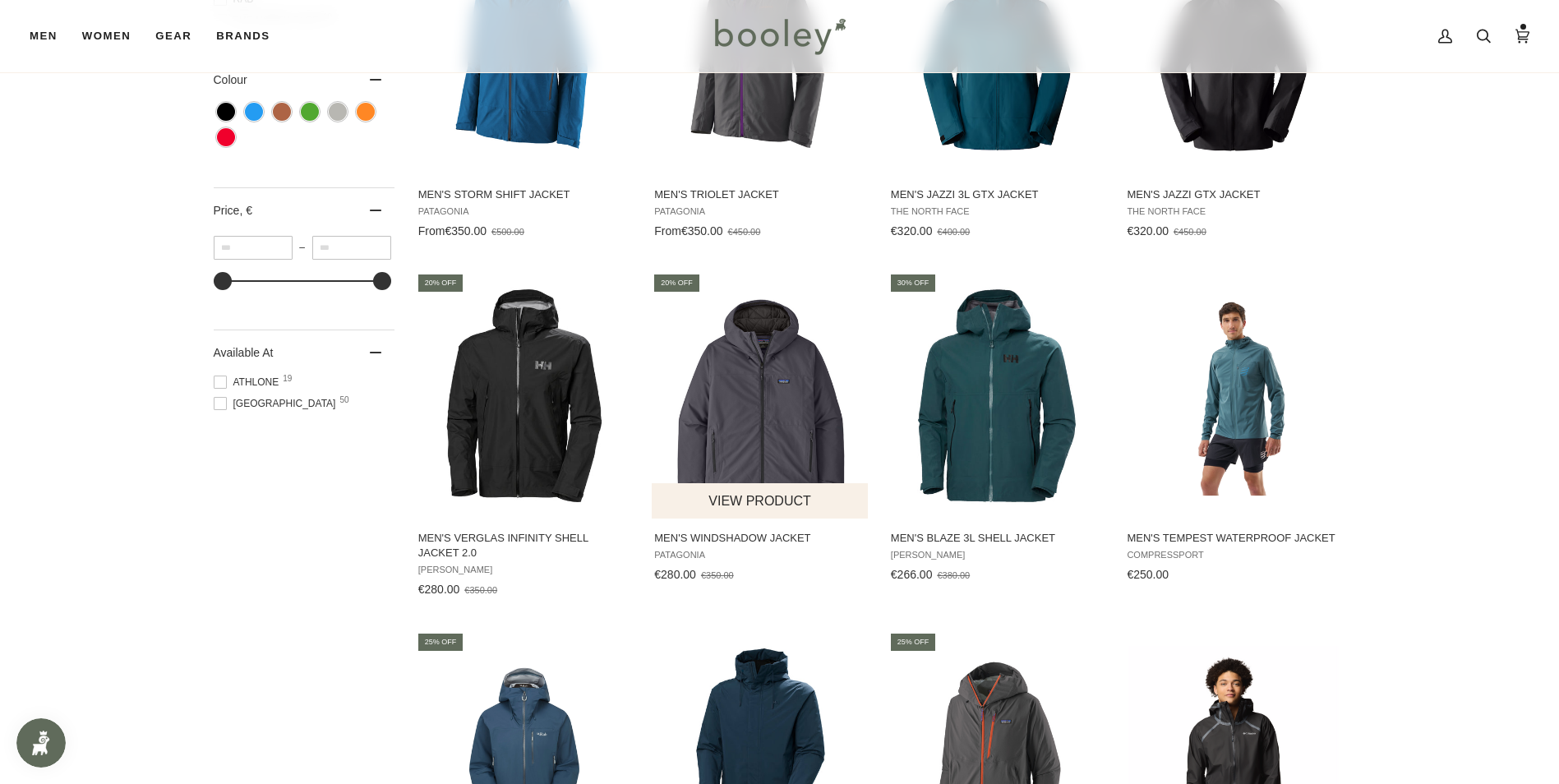
click at [786, 388] on img "Men's Windshadow Jacket" at bounding box center [760, 395] width 218 height 218
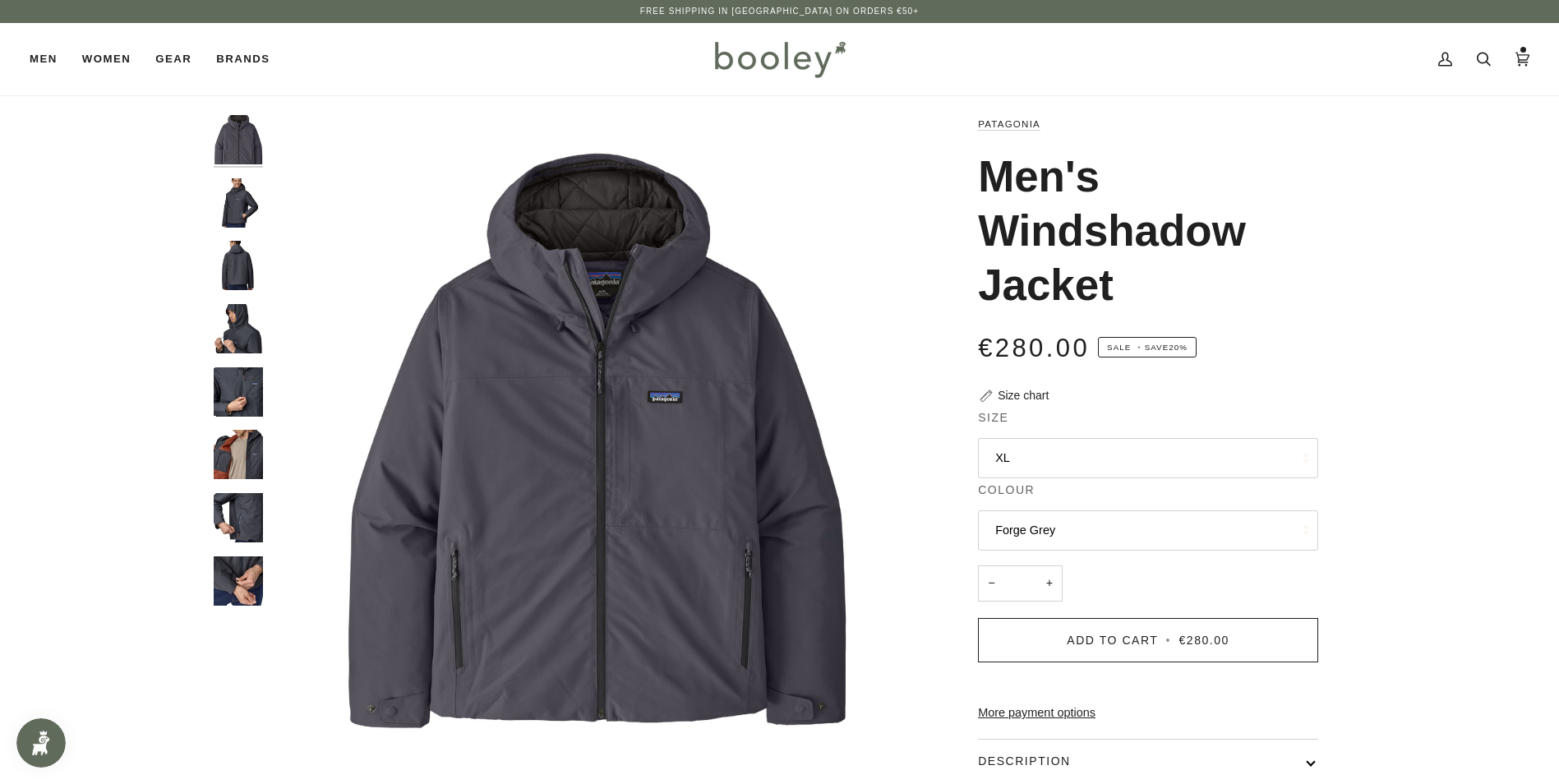
click at [236, 196] on img "Patagonia Men's Windshadow Jacket - Booley Galway" at bounding box center [238, 202] width 49 height 49
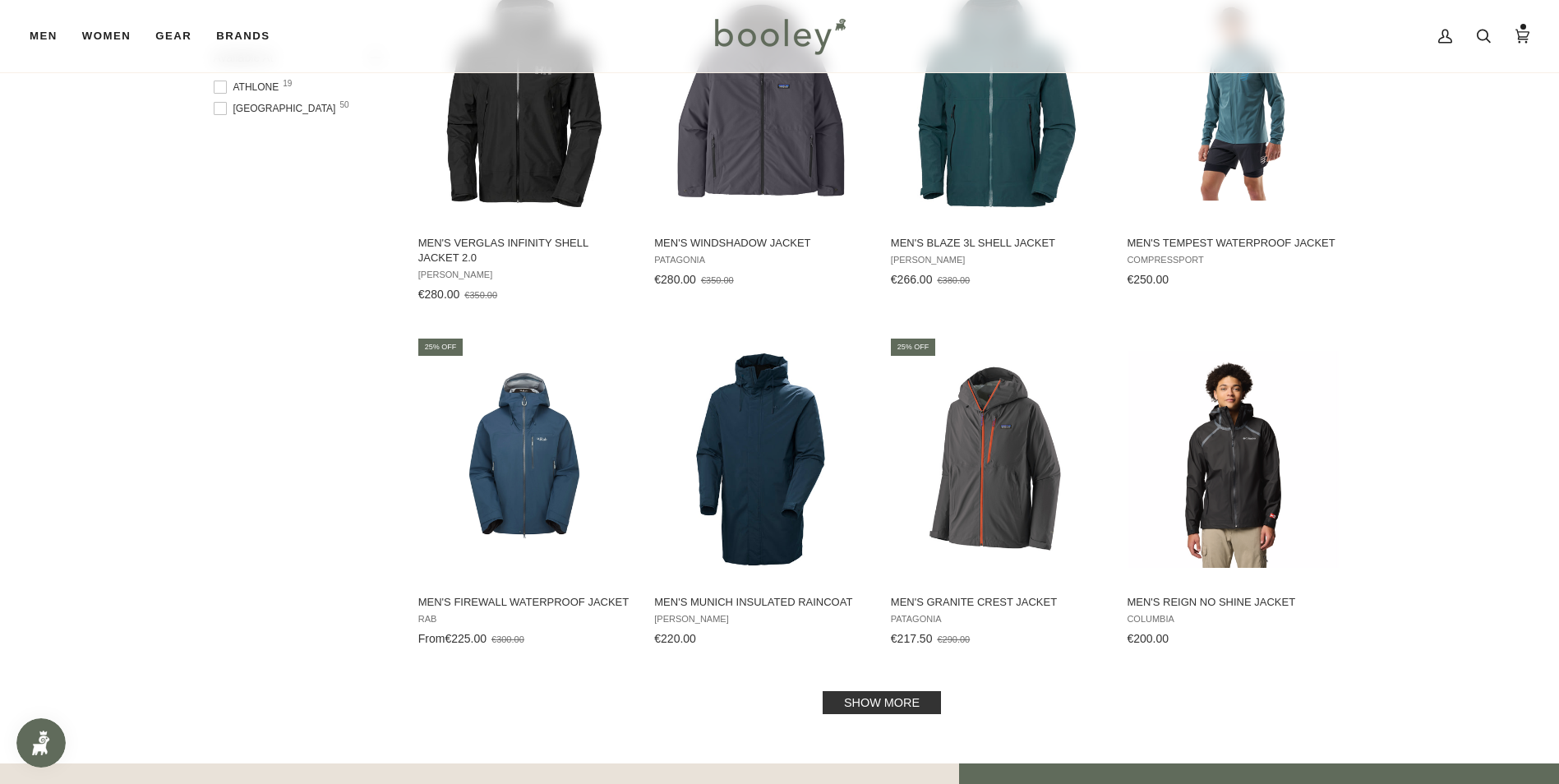
scroll to position [1389, 0]
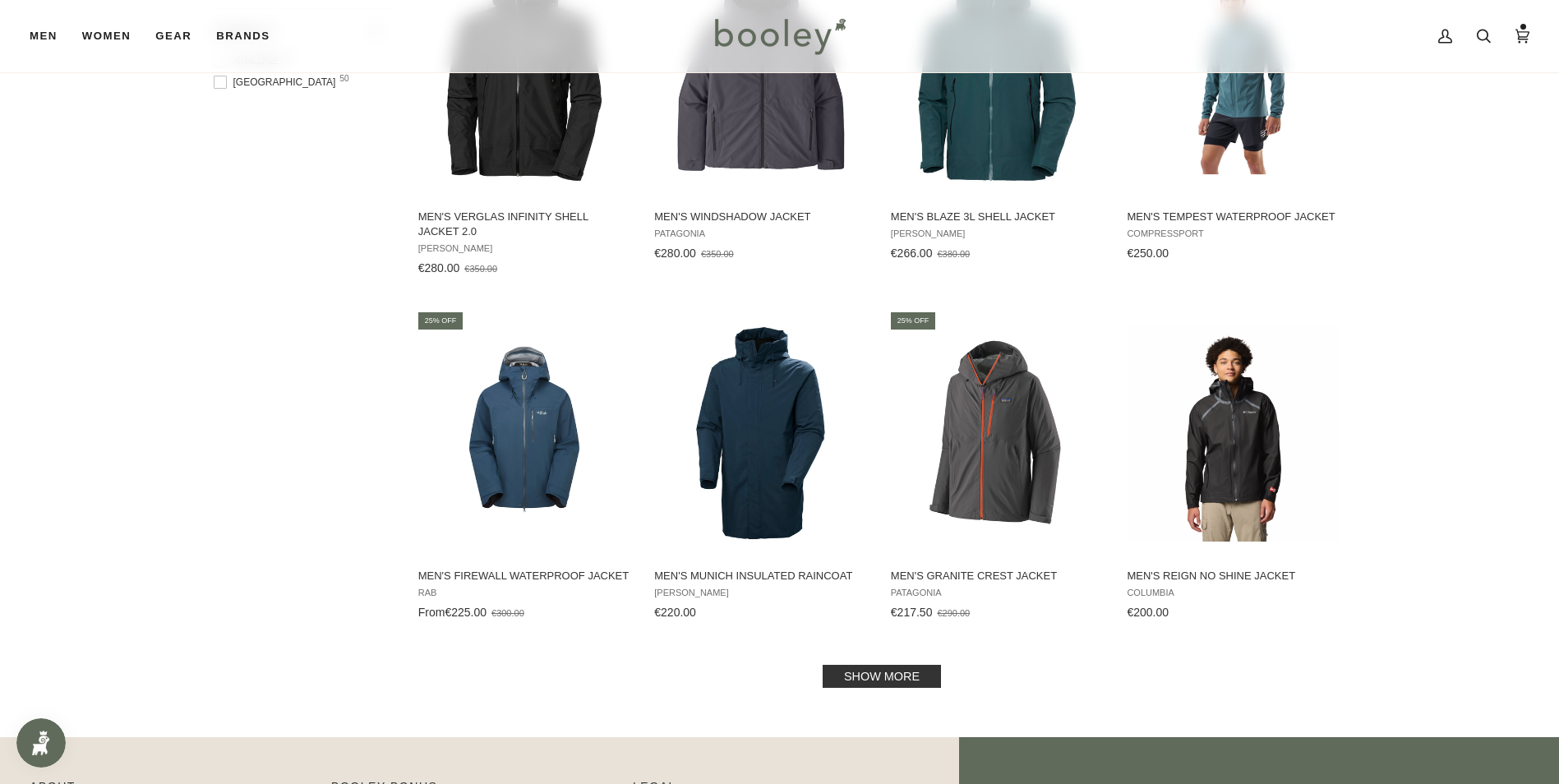
click at [868, 670] on link "Show more" at bounding box center [881, 676] width 118 height 23
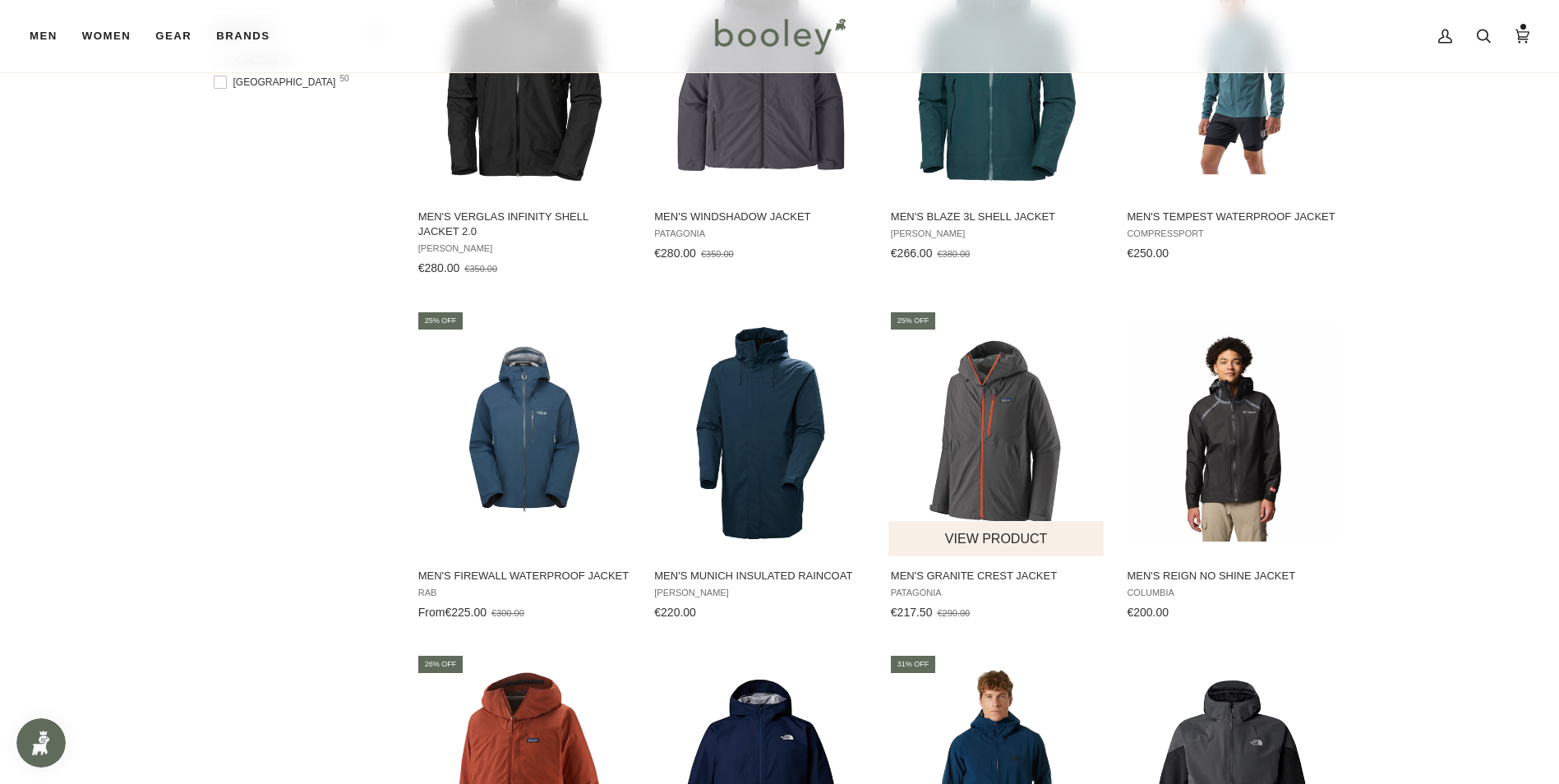
click at [1010, 427] on img "Men's Granite Crest Jacket" at bounding box center [997, 433] width 218 height 218
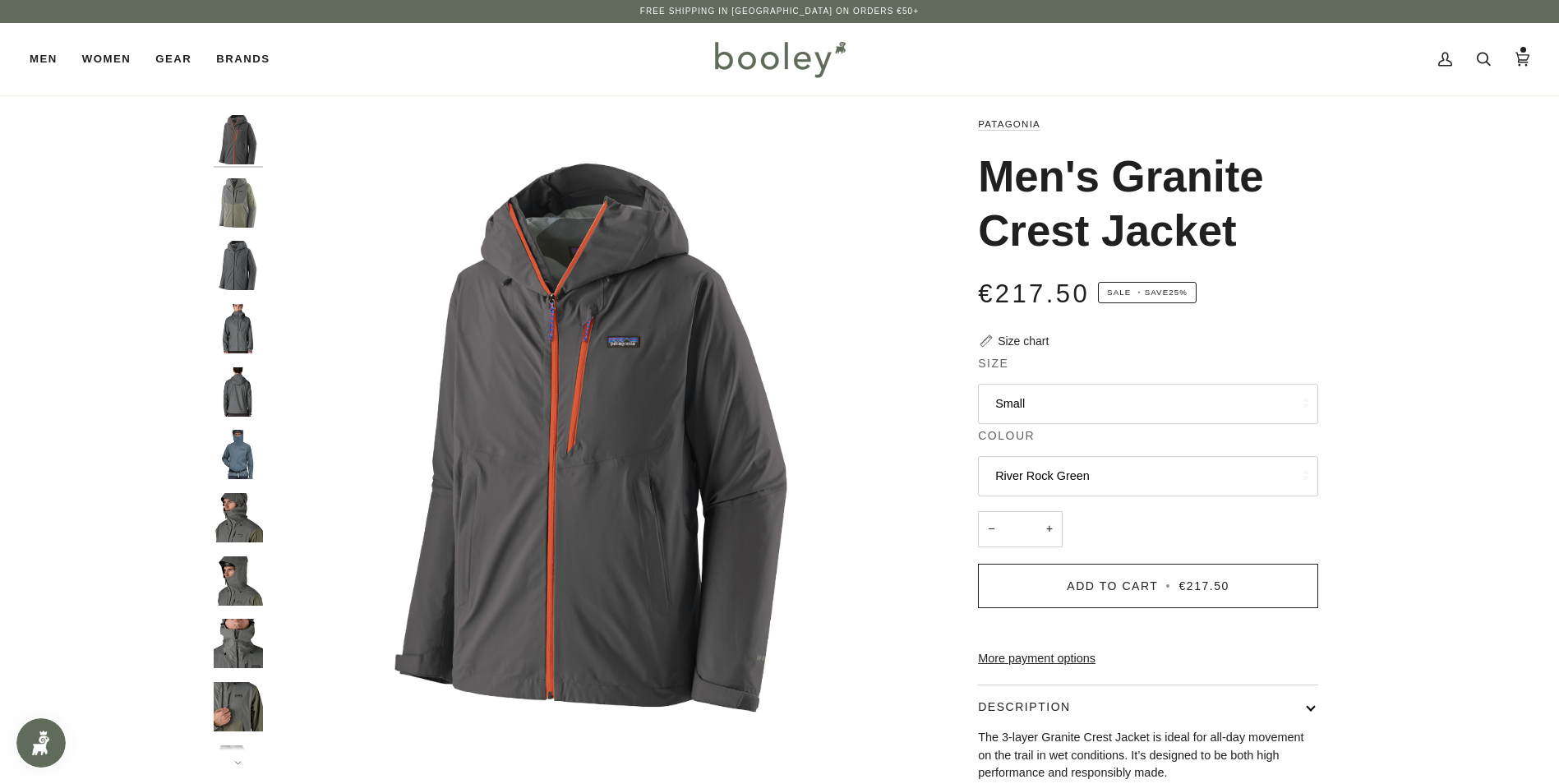
click at [249, 155] on img "Patagonia Men's Granite Crest Jacket Forge Grey - Booley Galway" at bounding box center [238, 140] width 49 height 49
click at [243, 195] on img "Patagonia Men's Granite Crest Jacket River Rock Green - Booley Galway" at bounding box center [238, 202] width 49 height 49
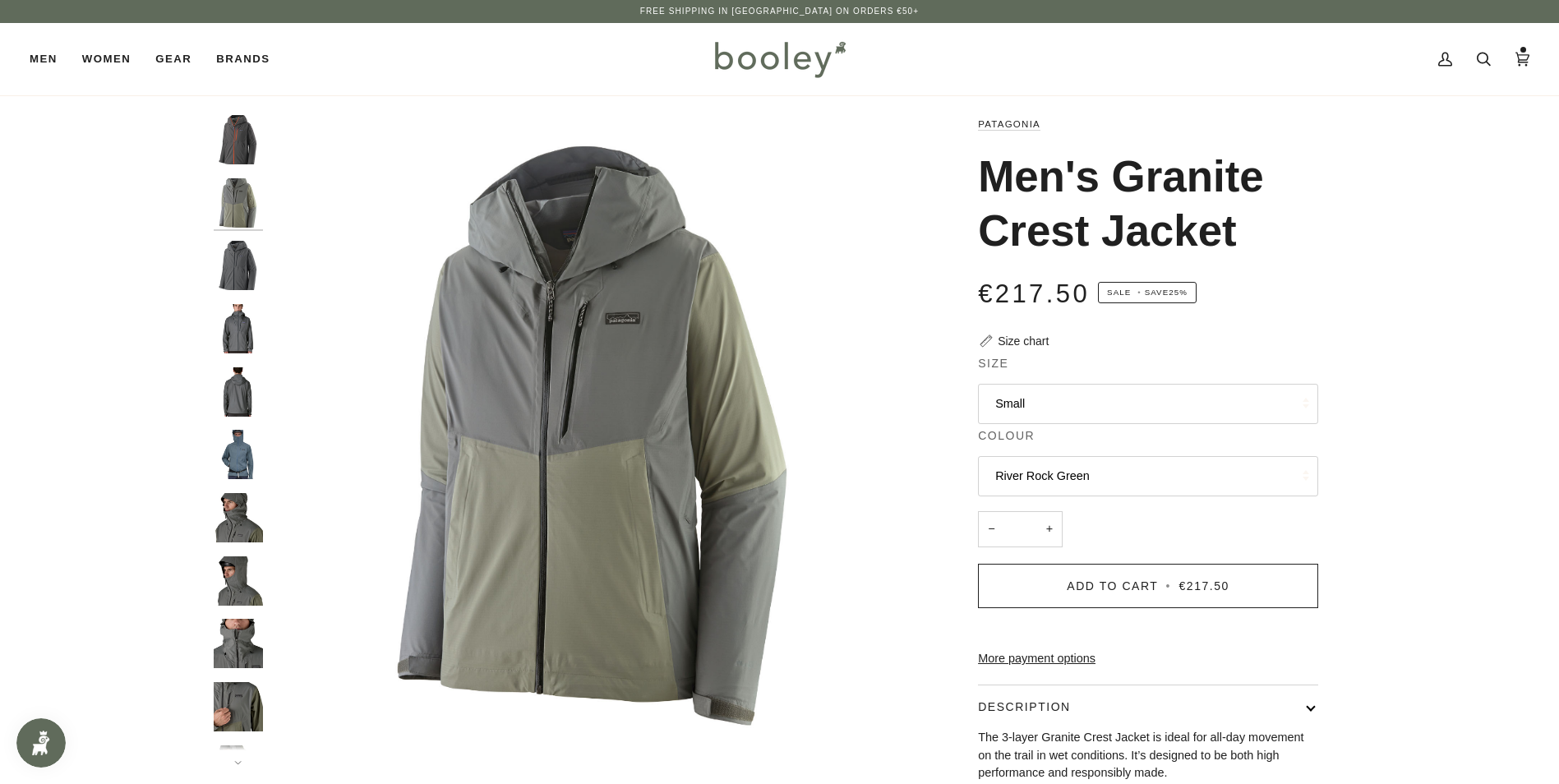
click at [237, 260] on img "Patagonia Men's Granite Crest Jacket Forge Grey / Black - Booley Galway" at bounding box center [238, 265] width 49 height 49
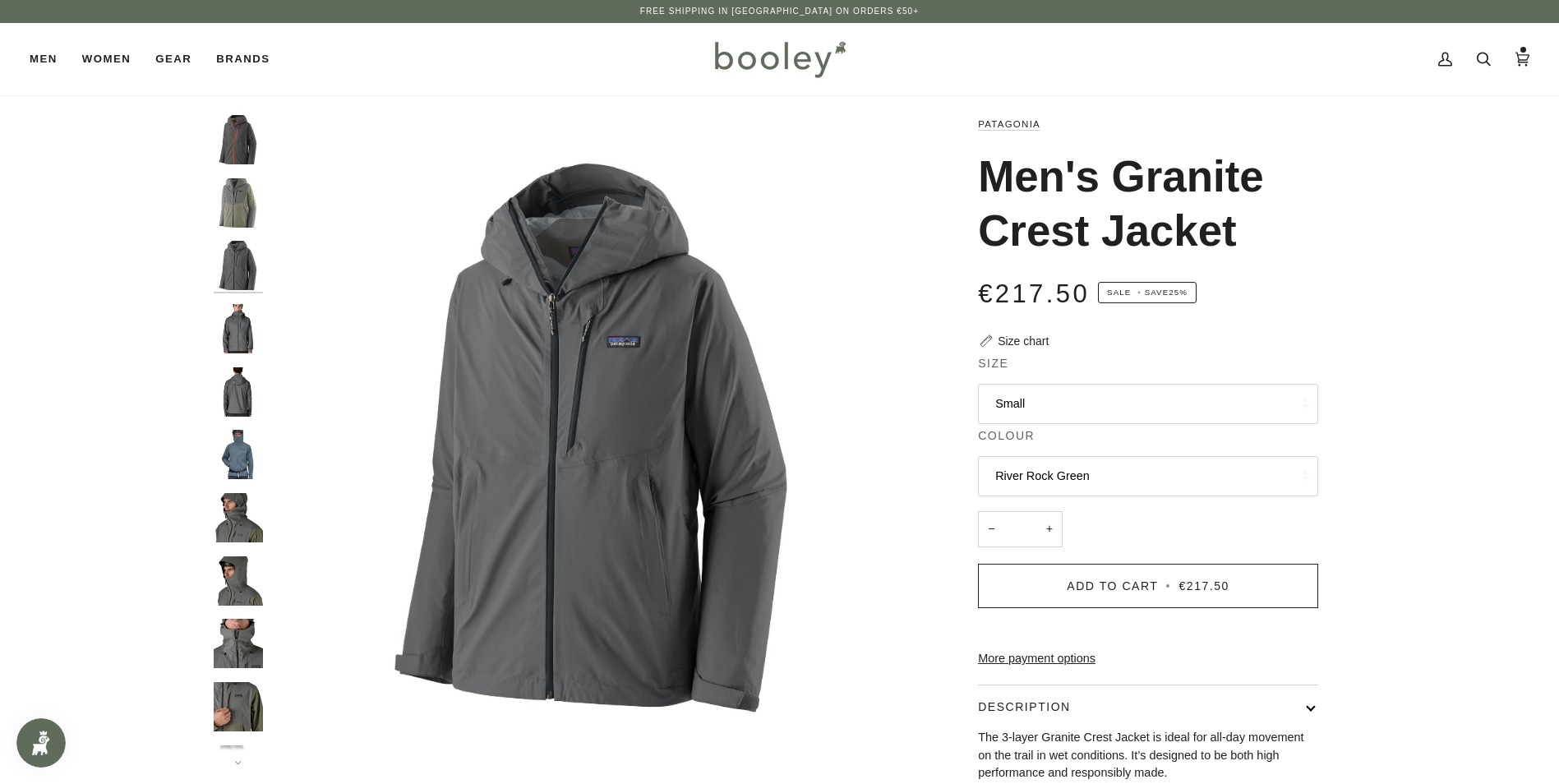
click at [235, 322] on img "Patagonia Men's Granite Crest Jacket Forge Grey / Black - Booley Galway" at bounding box center [238, 328] width 49 height 49
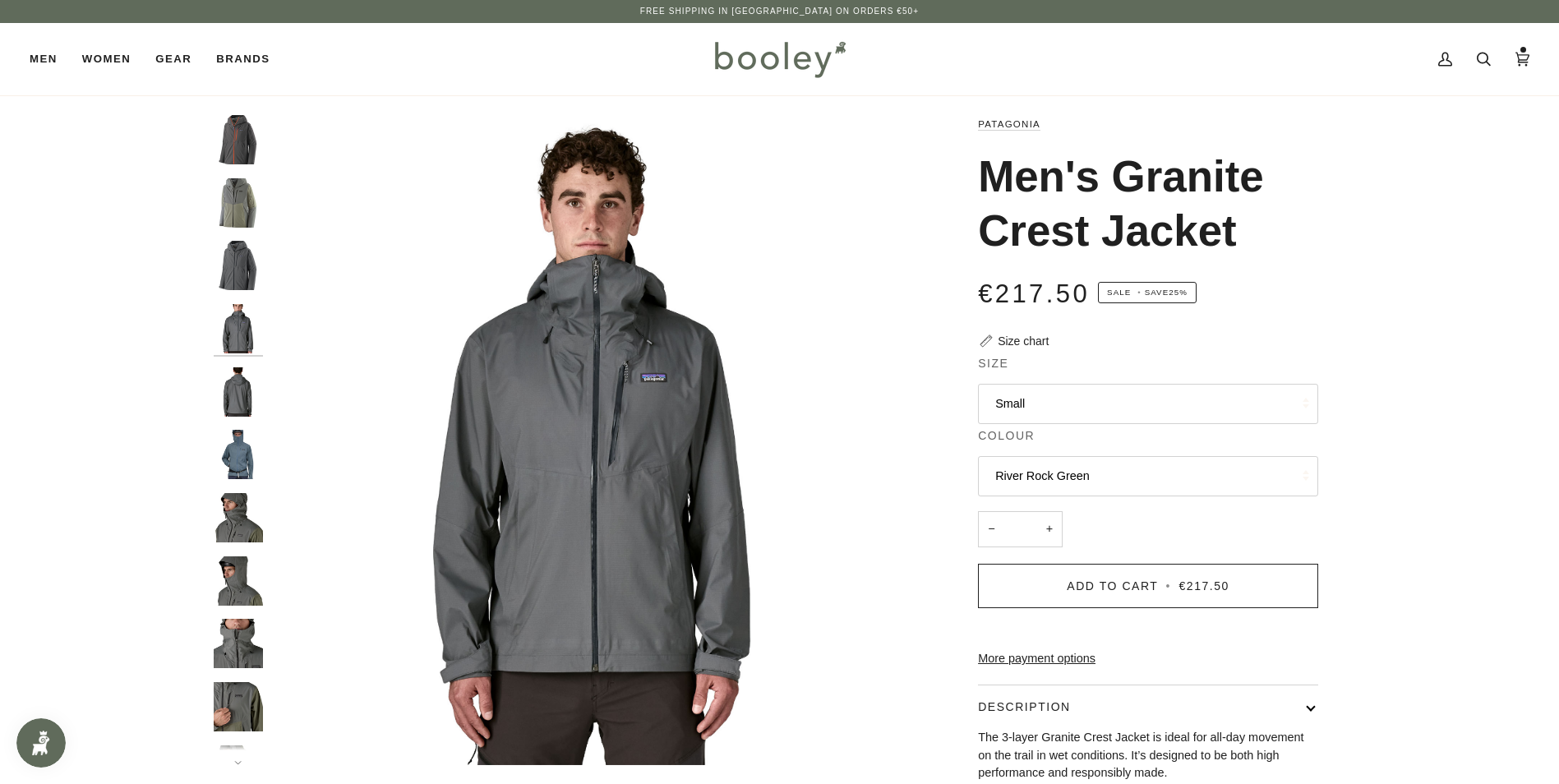
click at [242, 397] on img "Patagonia Men's Granite Crest Jacket Forge Grey / Black - Booley Galway" at bounding box center [238, 392] width 49 height 49
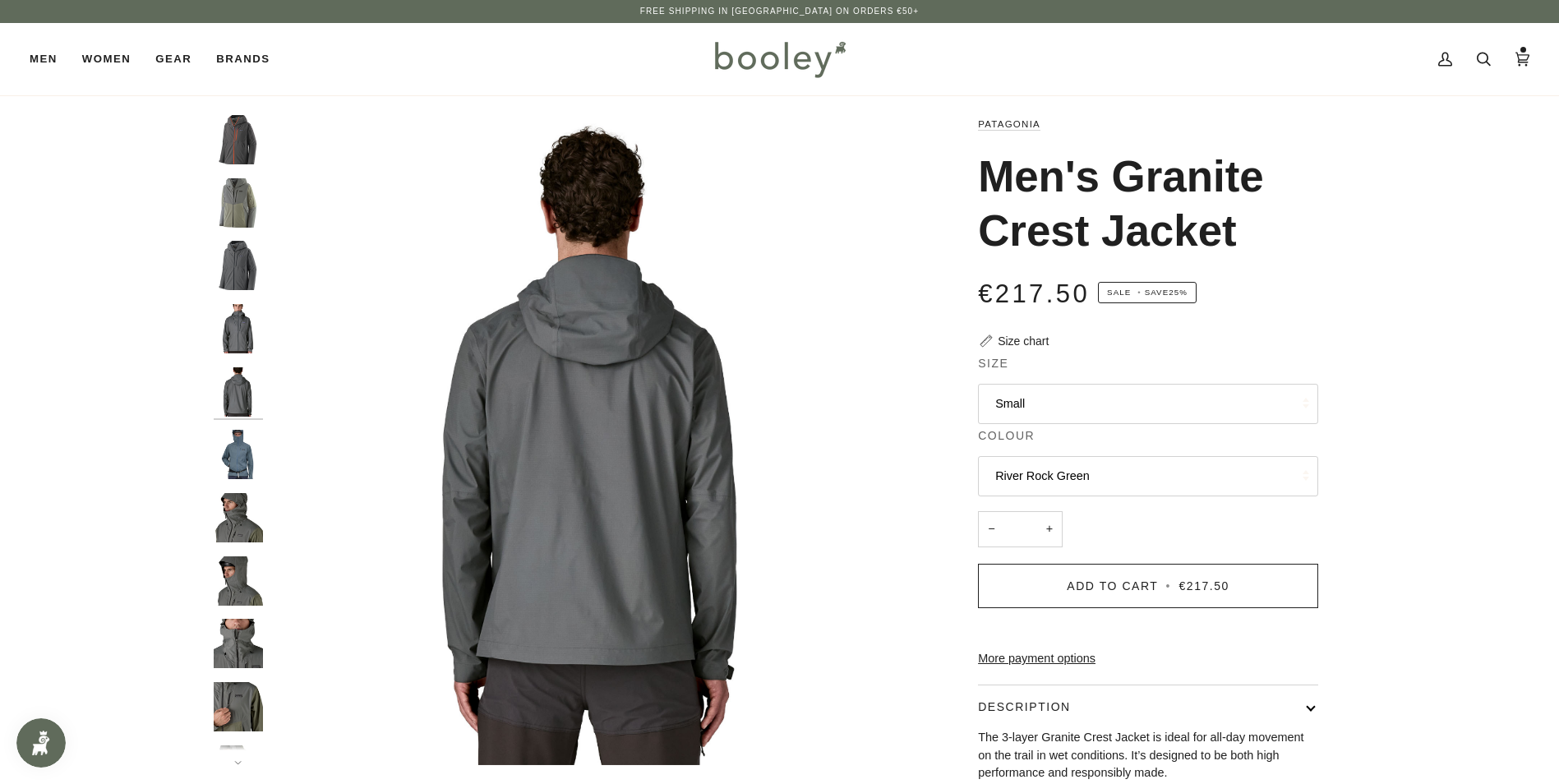
click at [242, 448] on img "Patagonia Men's Granite Crest Jacket - Booley Galway" at bounding box center [238, 454] width 49 height 49
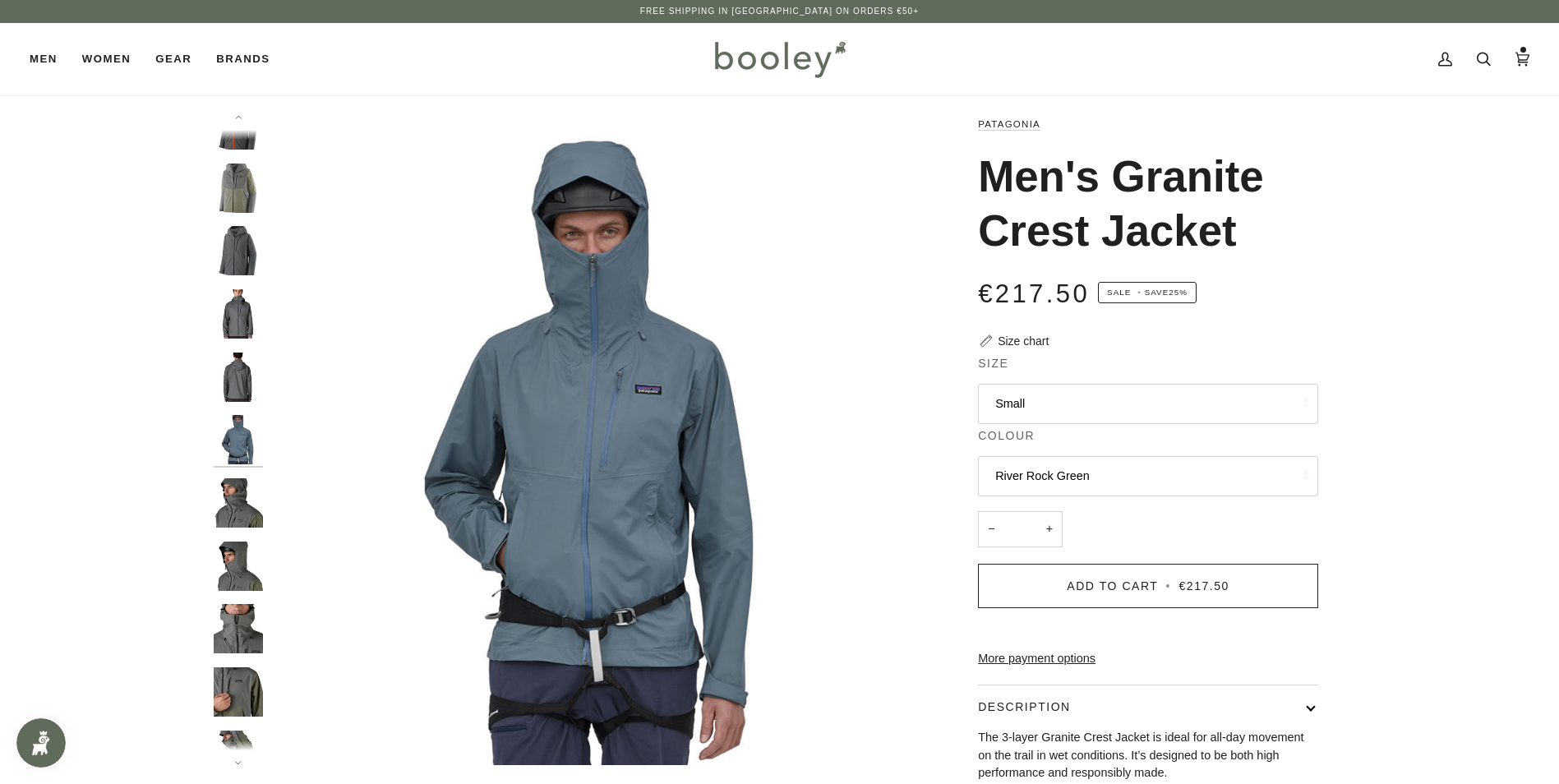
click at [239, 506] on img "Patagonia Men's Granite Crest Jacket River Rock Green - Booley Galway" at bounding box center [238, 502] width 49 height 49
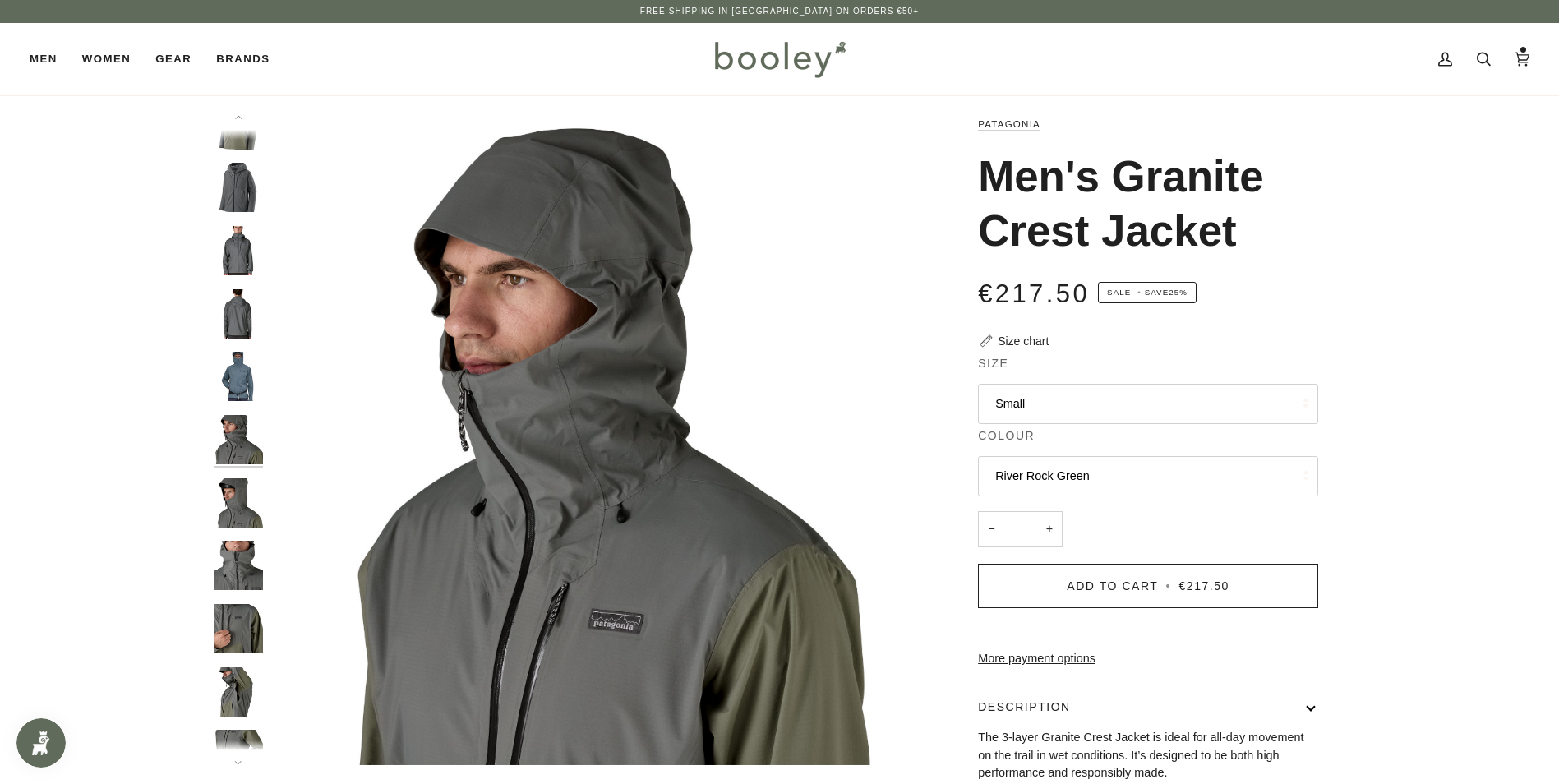
click at [234, 544] on img "Patagonia Men's Granite Crest Jacket River Rock Green - Booley Galway" at bounding box center [238, 565] width 49 height 49
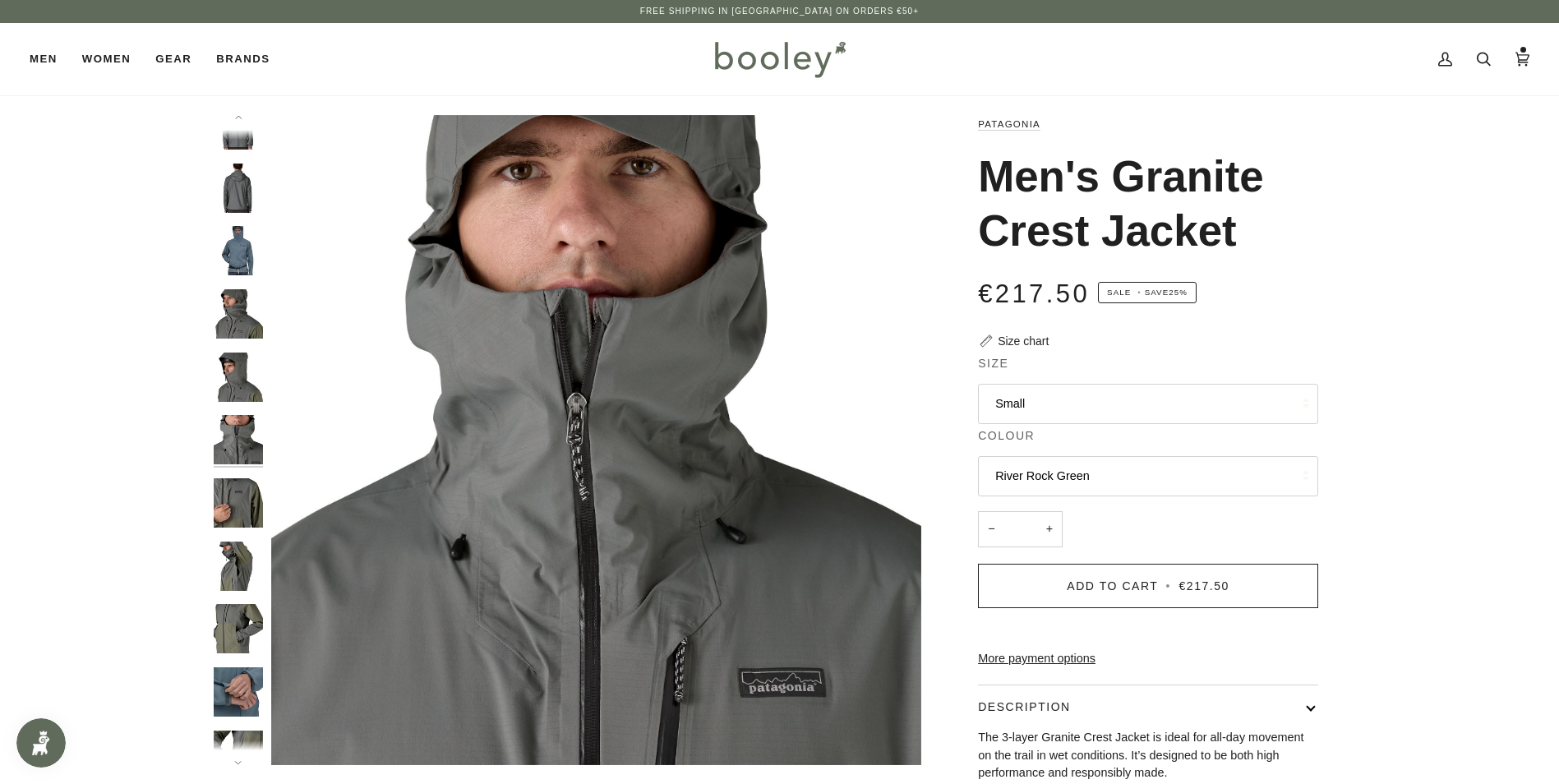
click at [234, 544] on img "Patagonia Men's Granite Crest Jacket River Rock Green - Booley Galway" at bounding box center [238, 566] width 49 height 49
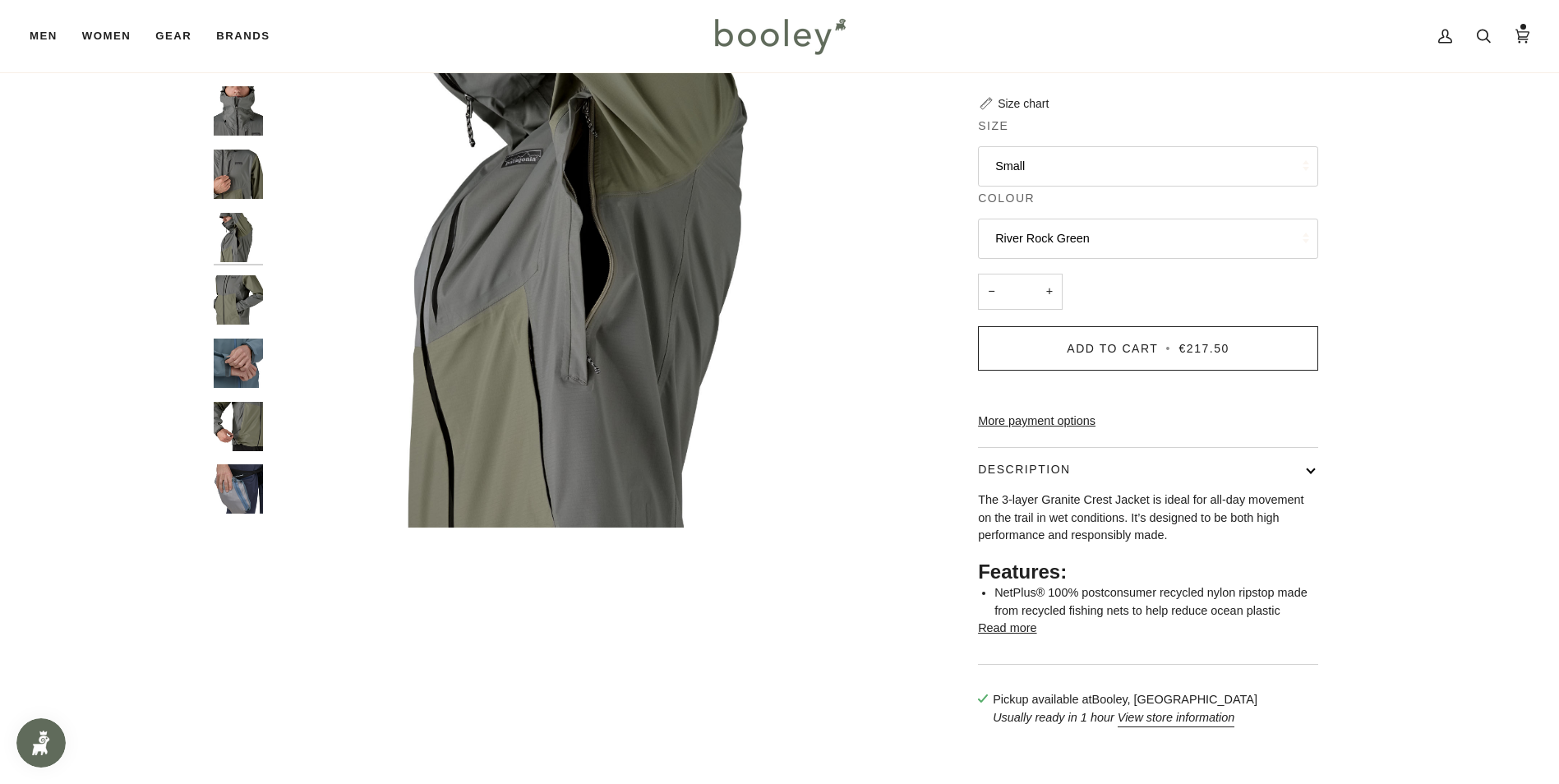
scroll to position [246, 0]
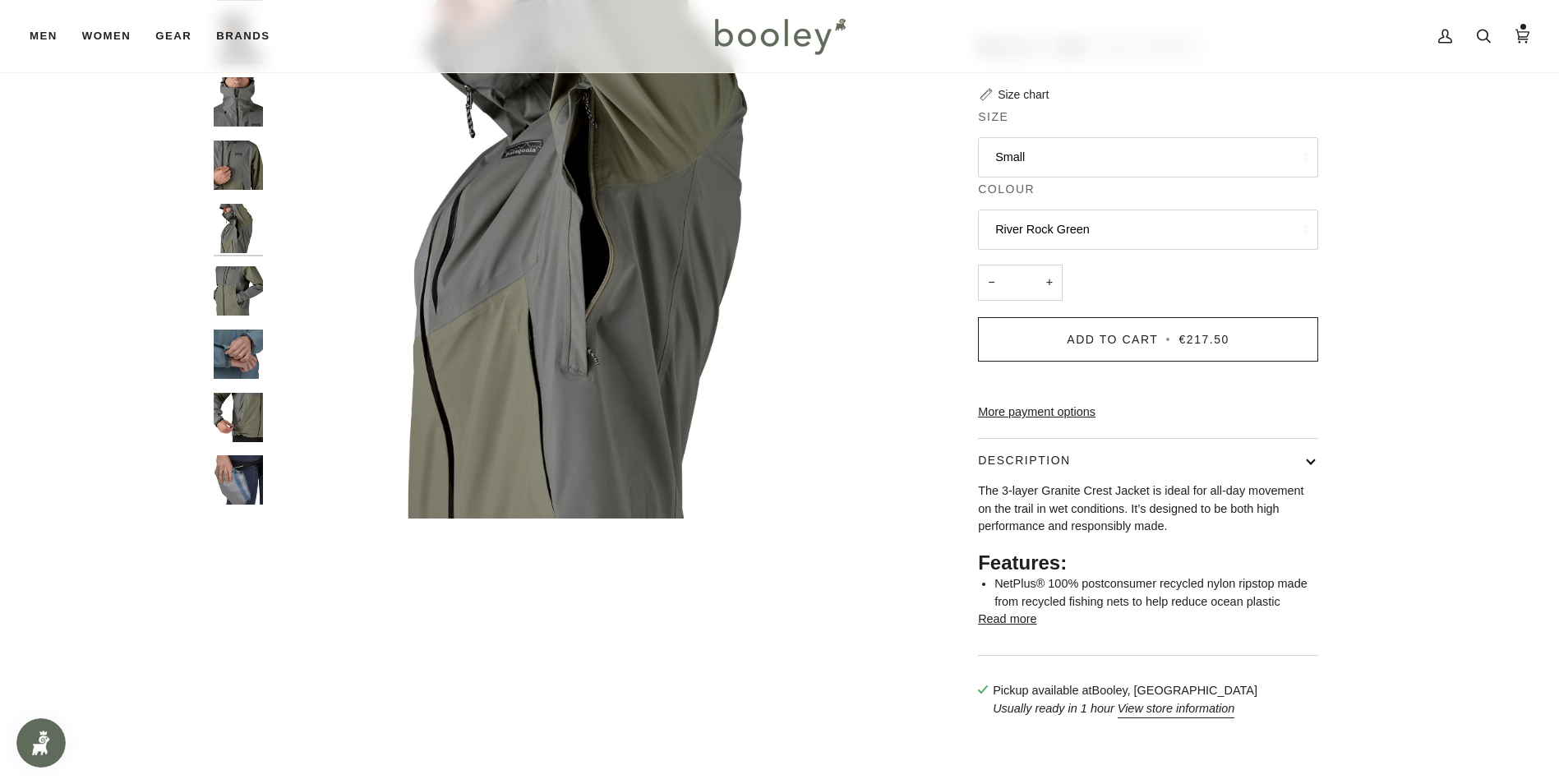
click at [238, 463] on img "Patagonia Men's Granite Crest Jacket - Booley Galway" at bounding box center [238, 480] width 49 height 49
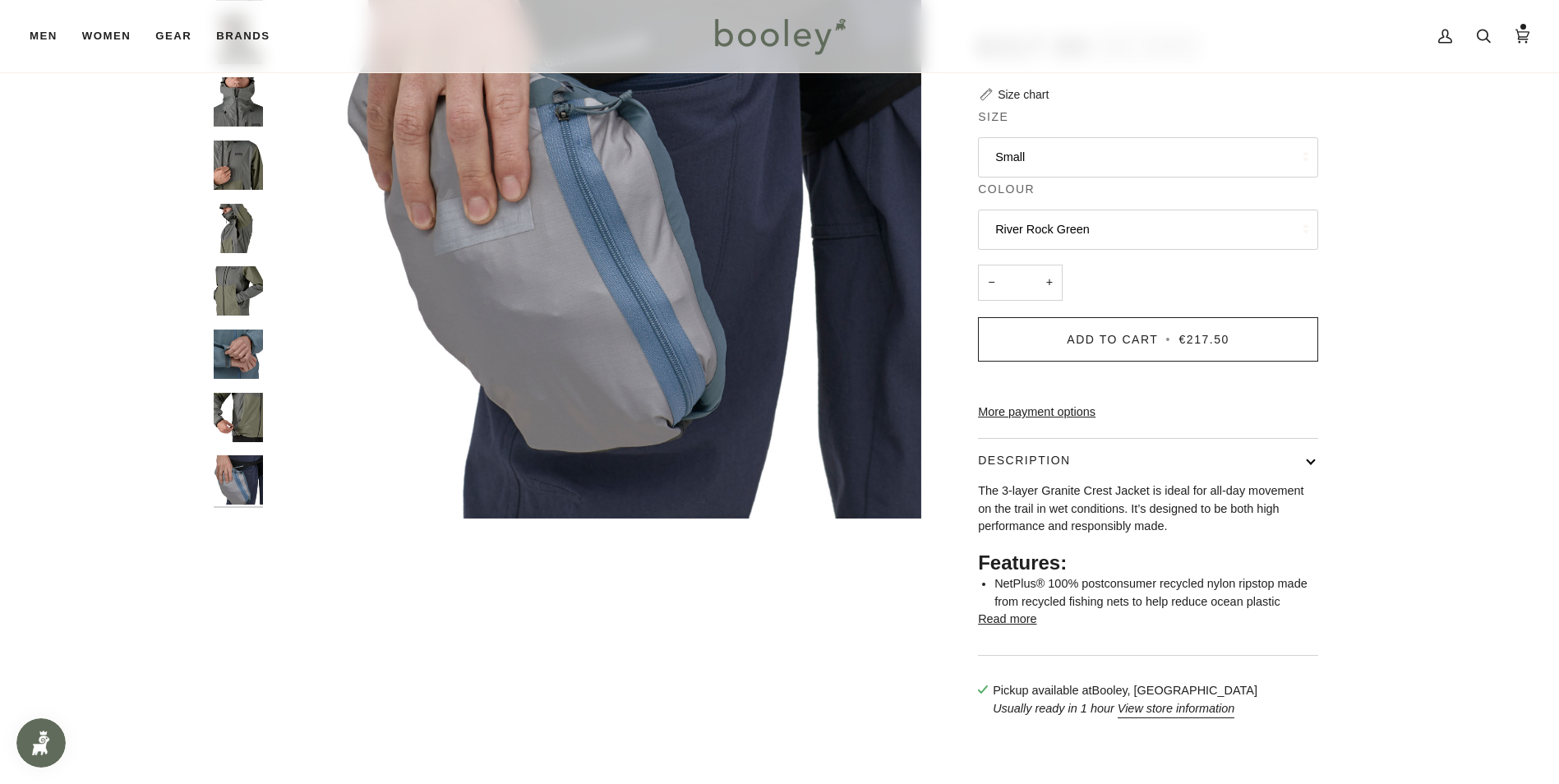
click at [245, 422] on img "Patagonia Men's Granite Crest Jacket River Rock Green - Booley Galway" at bounding box center [238, 417] width 49 height 49
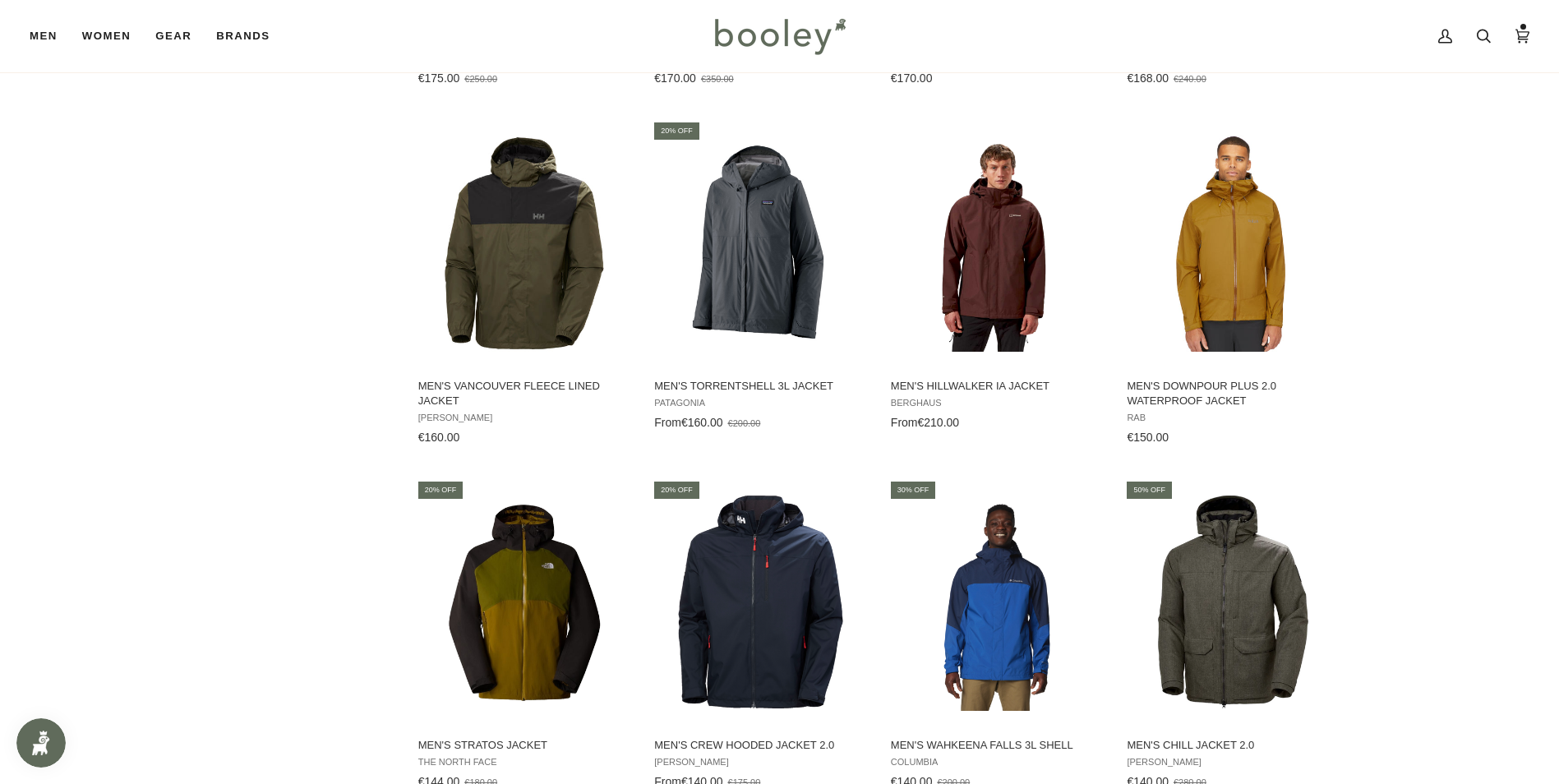
scroll to position [2950, 0]
